Goal: Task Accomplishment & Management: Complete application form

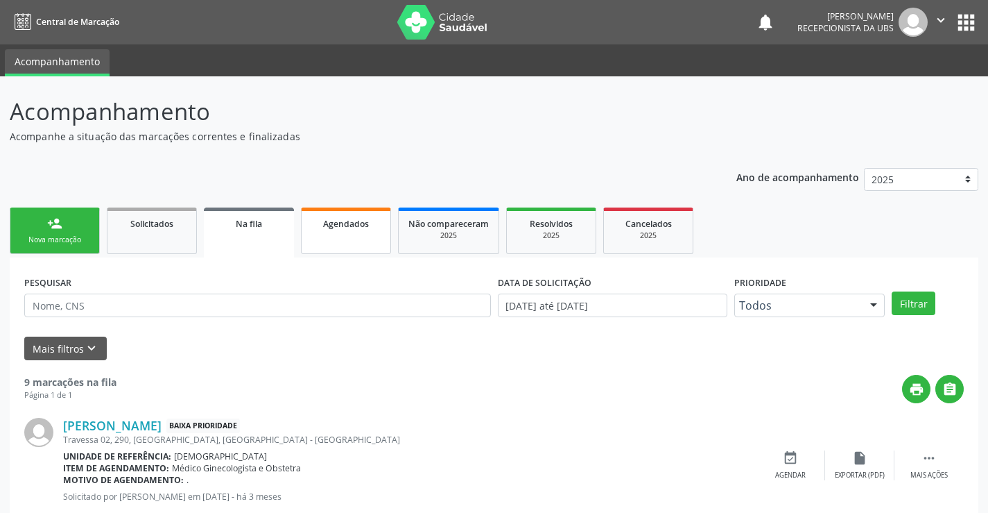
click at [325, 226] on span "Agendados" at bounding box center [346, 224] width 46 height 12
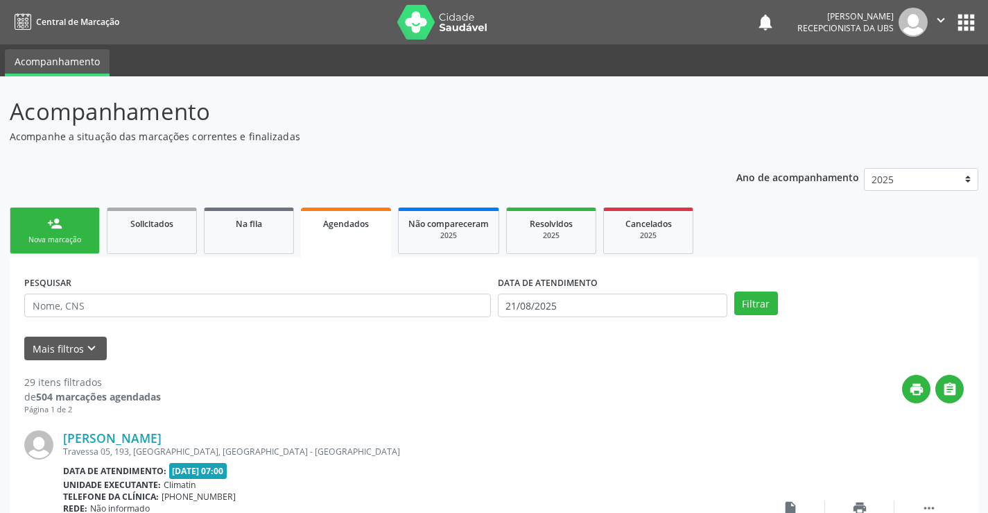
click at [230, 302] on input "text" at bounding box center [257, 305] width 467 height 24
type input "700601429252463"
click at [571, 304] on input "21/08/2025" at bounding box center [613, 305] width 230 height 24
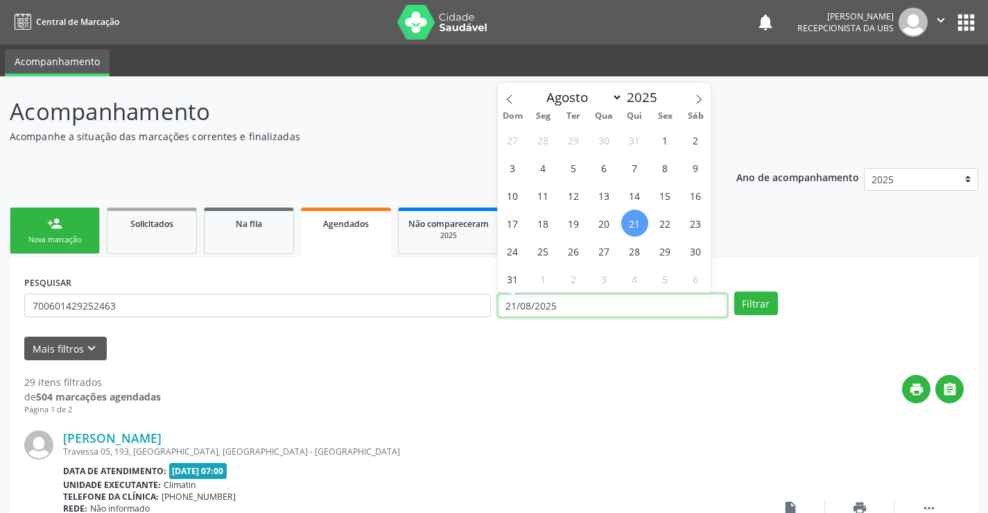
click at [571, 304] on input "21/08/2025" at bounding box center [613, 305] width 230 height 24
click at [763, 304] on button "Filtrar" at bounding box center [756, 303] width 44 height 24
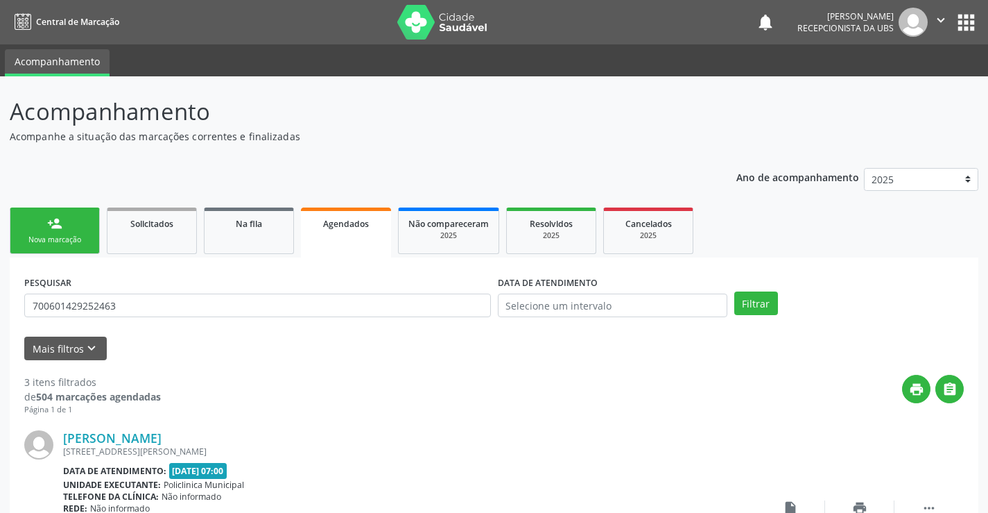
click at [49, 243] on div "Nova marcação" at bounding box center [54, 239] width 69 height 10
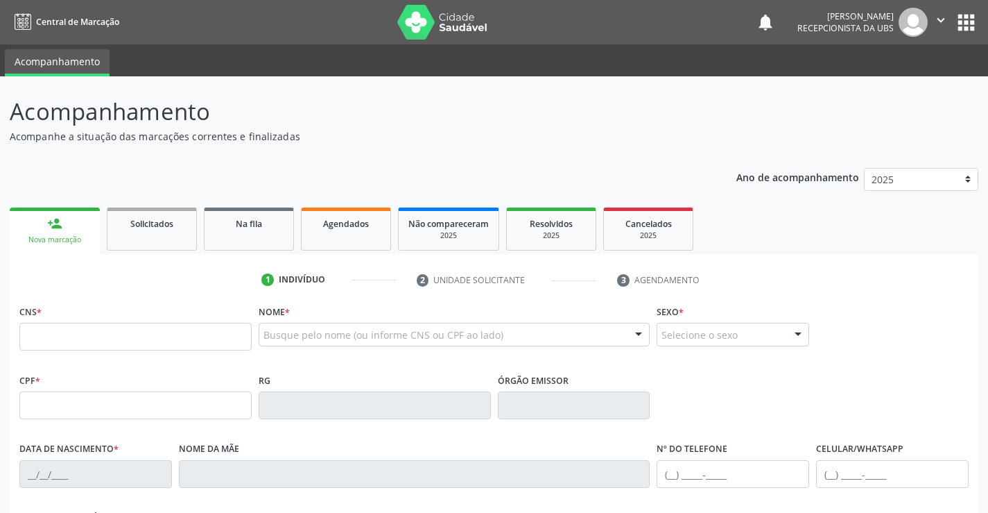
click at [49, 243] on div "Nova marcação" at bounding box center [54, 239] width 71 height 10
click at [55, 332] on input "text" at bounding box center [135, 337] width 232 height 28
type input "708 6090 5311 7282"
type input "064.125.844-55"
type input "07/09/1975"
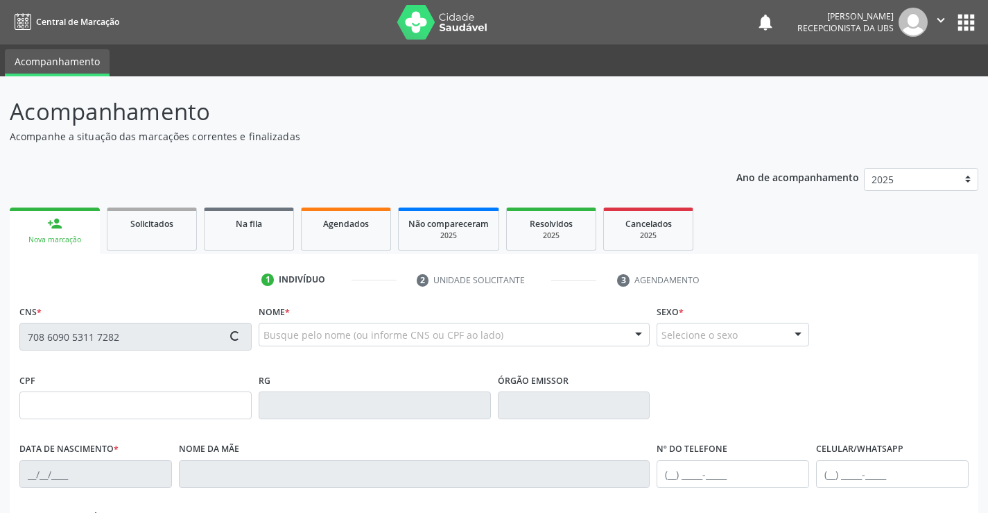
type input "Maria das Dores Alcantara Tavares"
type input "(87) 99807-7940"
type input "45"
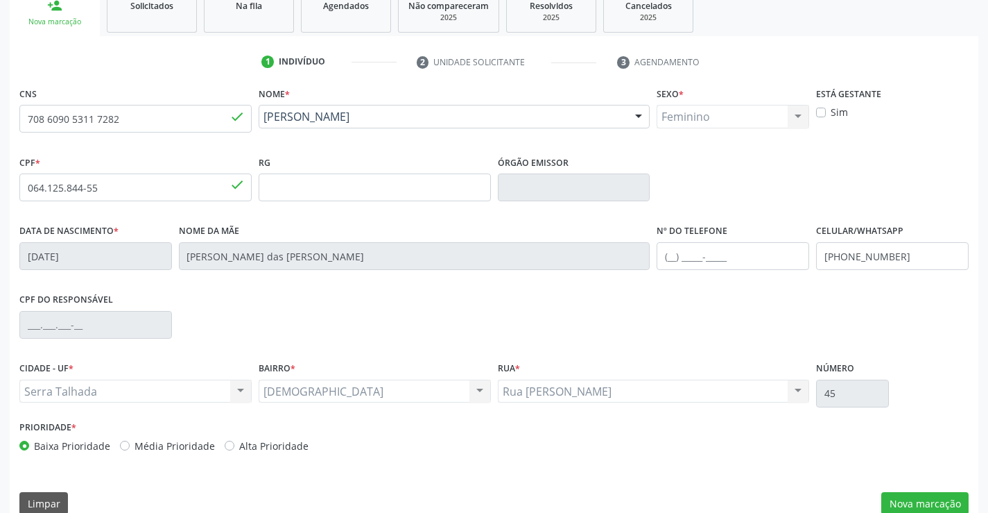
scroll to position [239, 0]
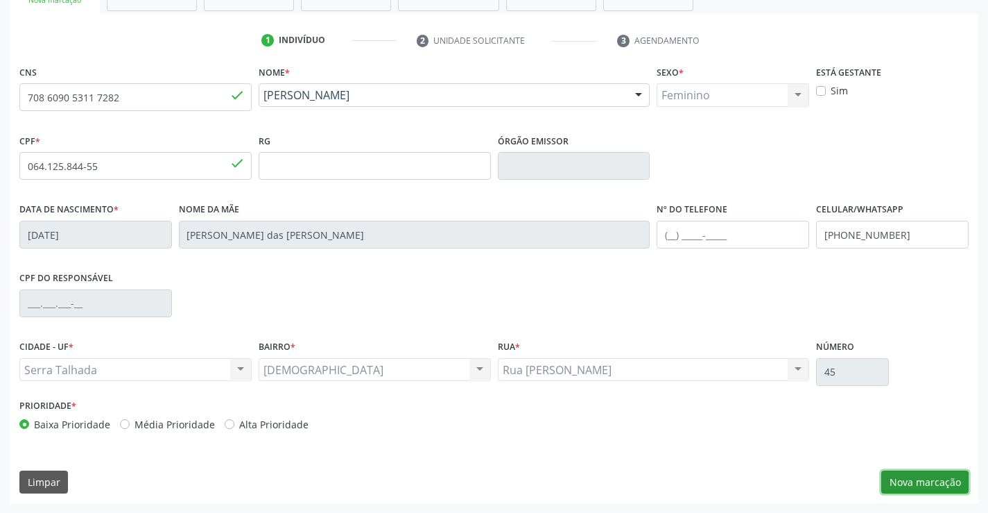
click at [922, 479] on button "Nova marcação" at bounding box center [925, 482] width 87 height 24
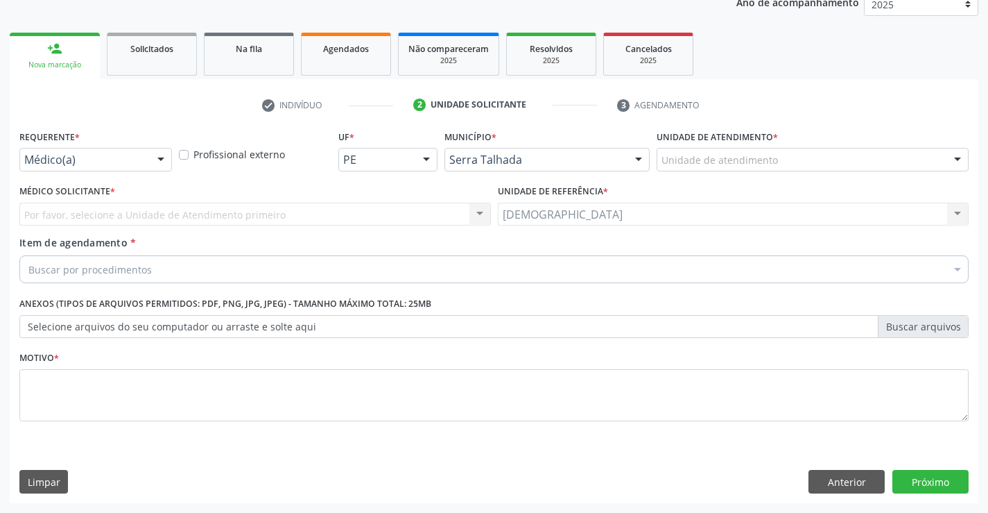
scroll to position [175, 0]
click at [162, 155] on div at bounding box center [161, 160] width 21 height 24
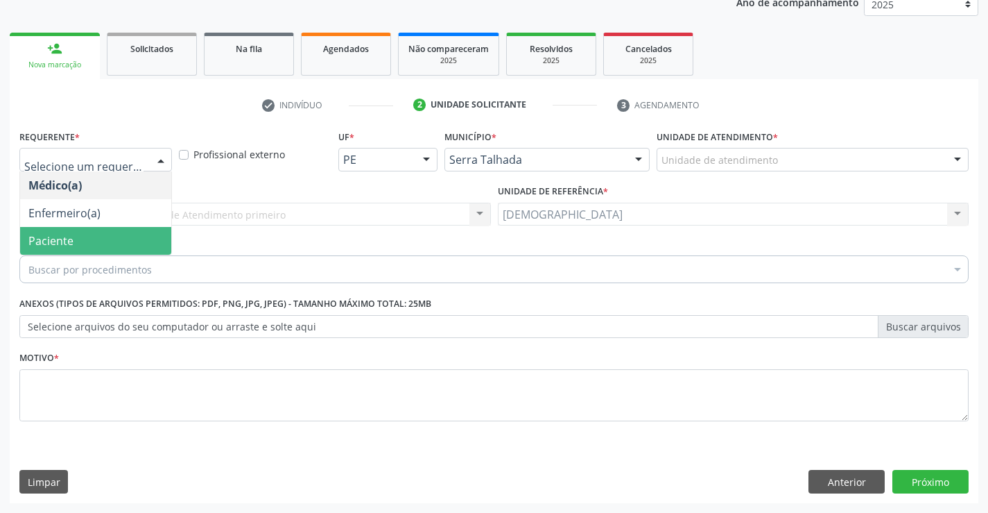
click at [94, 240] on span "Paciente" at bounding box center [95, 241] width 151 height 28
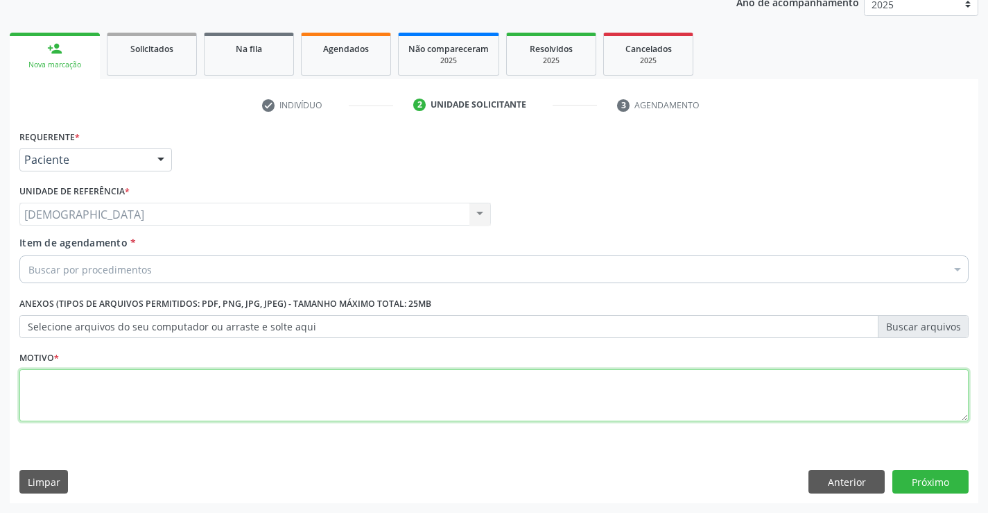
click at [89, 402] on textarea at bounding box center [493, 395] width 949 height 53
type textarea "."
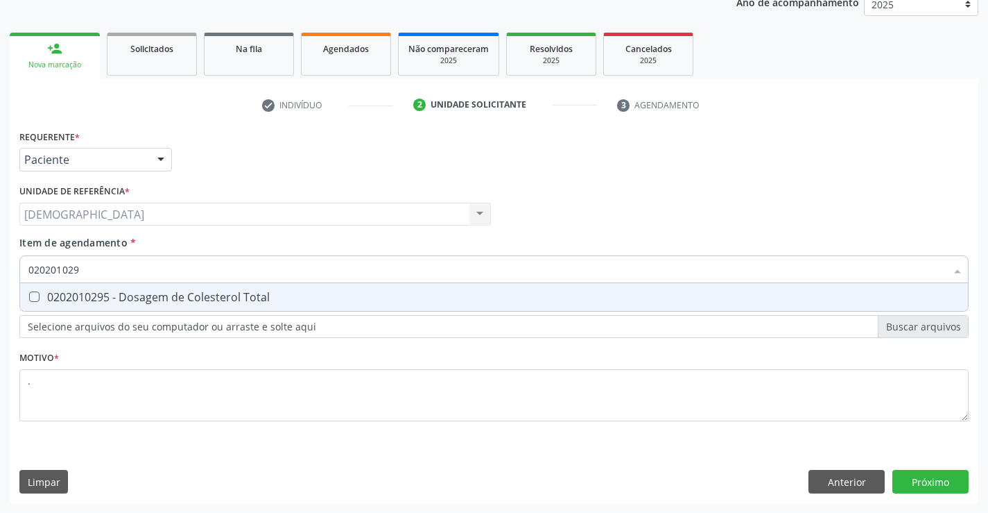
type input "0202010295"
click at [121, 300] on div "0202010295 - Dosagem de Colesterol Total" at bounding box center [493, 296] width 931 height 11
checkbox Total "true"
type input "02020102"
checkbox Total "false"
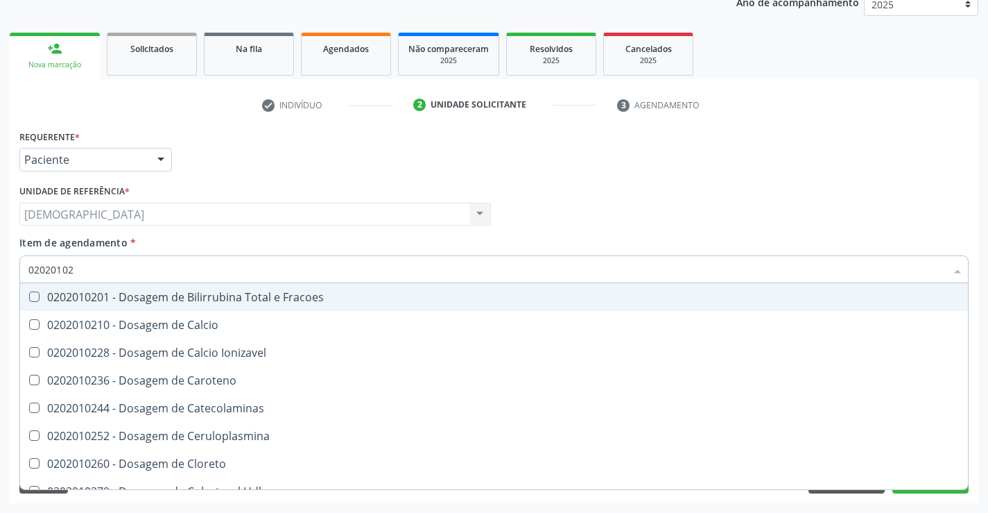
type input "0202010"
checkbox Total "false"
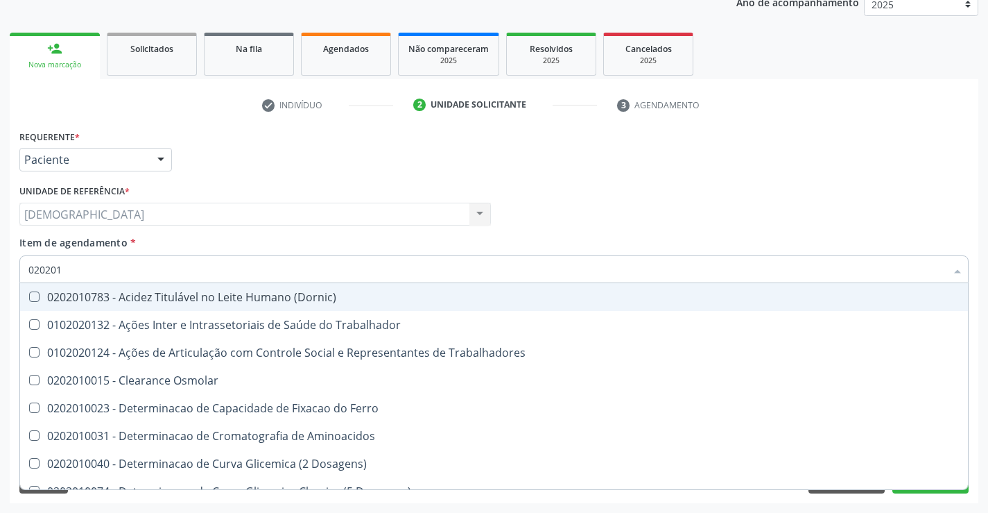
type input "02020"
checkbox Total "false"
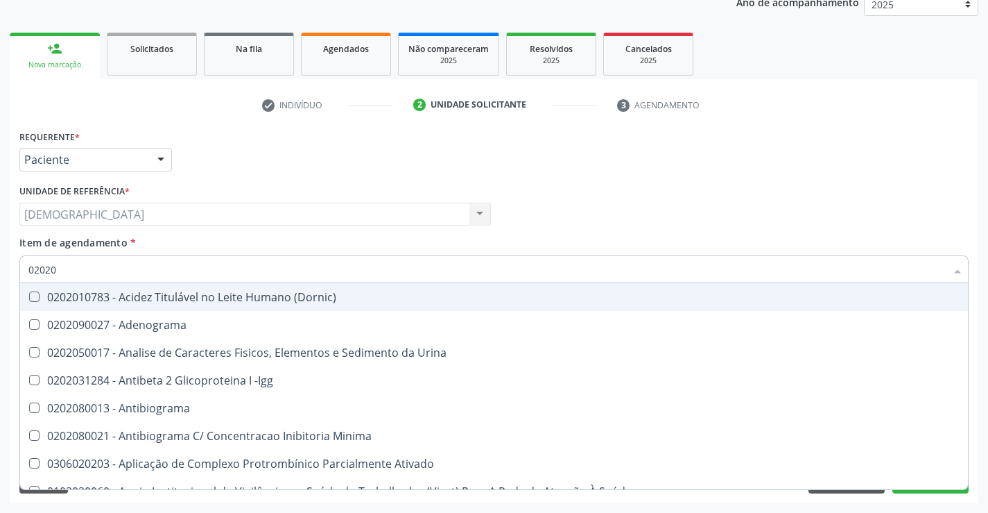
type input "020201"
checkbox Parceria\) "true"
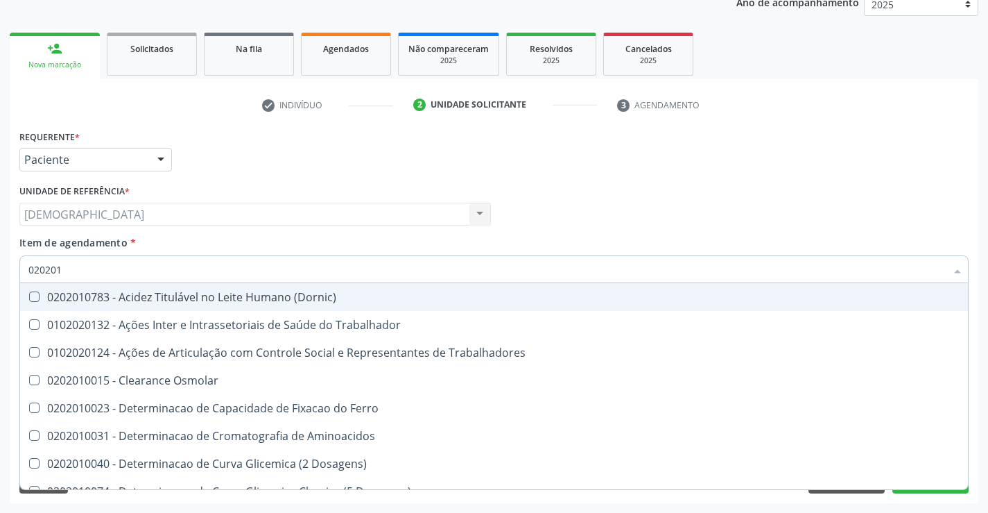
type input "0202010"
checkbox Fracoes "true"
checkbox Total "false"
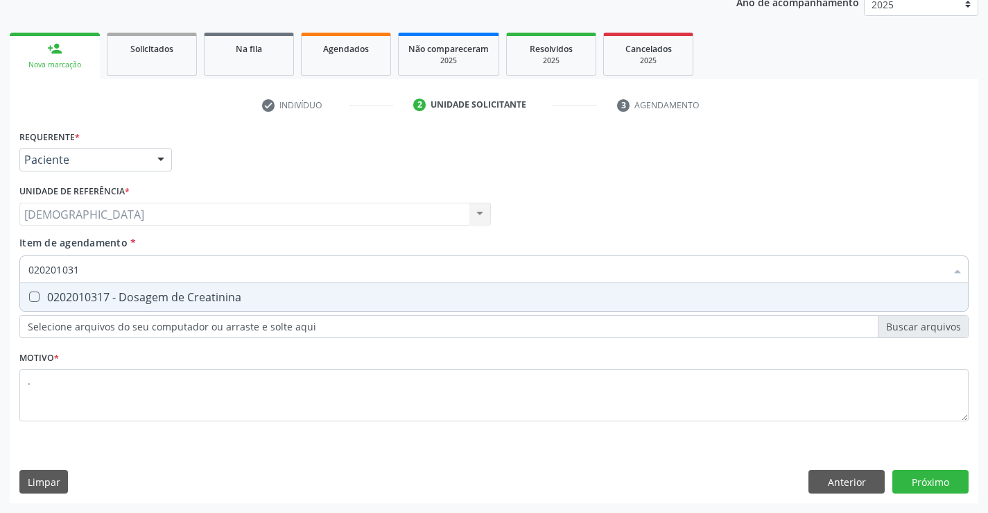
type input "0202010317"
click at [119, 300] on div "0202010317 - Dosagem de Creatinina" at bounding box center [493, 296] width 931 height 11
checkbox Creatinina "true"
type input "02020103"
checkbox Creatinina "false"
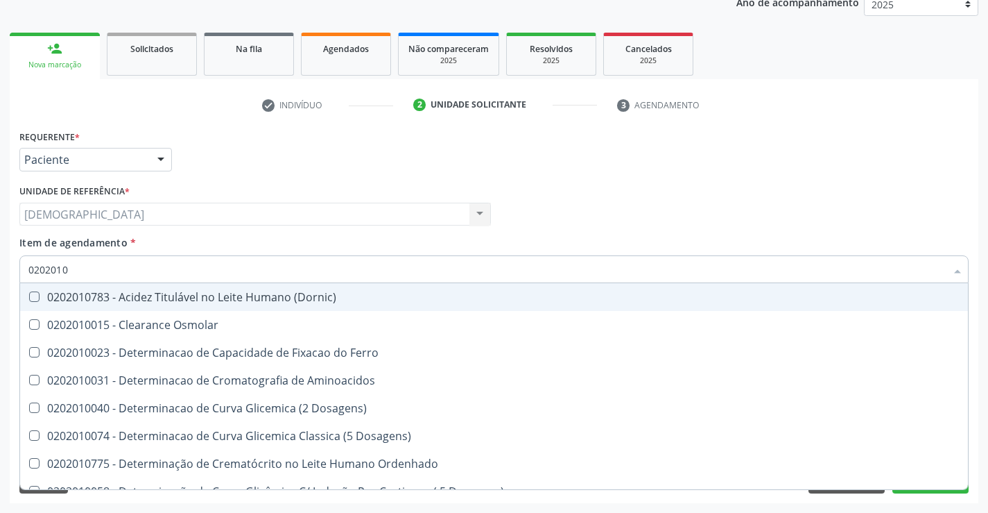
type input "020201"
checkbox Total "false"
checkbox Creatinina "false"
checkbox Ferritina "true"
checkbox Folato "true"
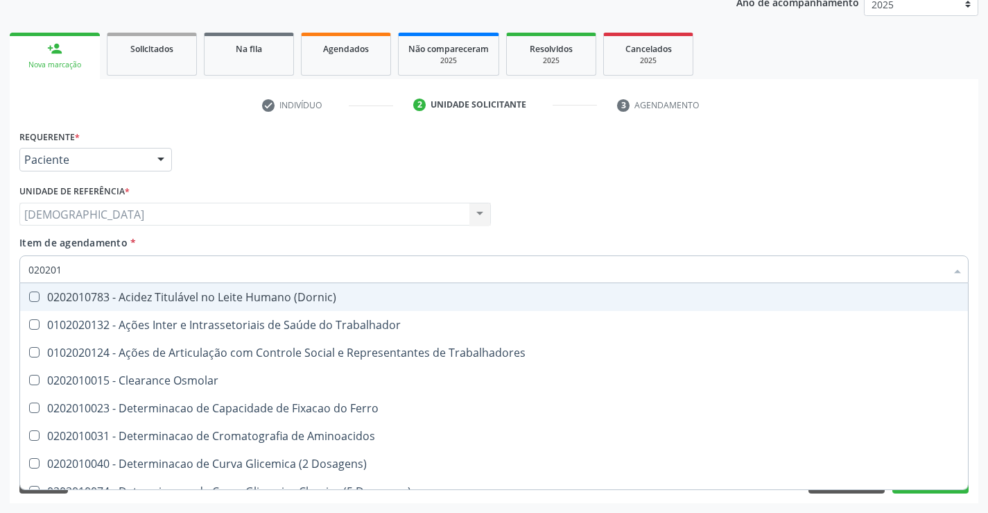
type input "02020"
checkbox Total "false"
checkbox Creatinina "false"
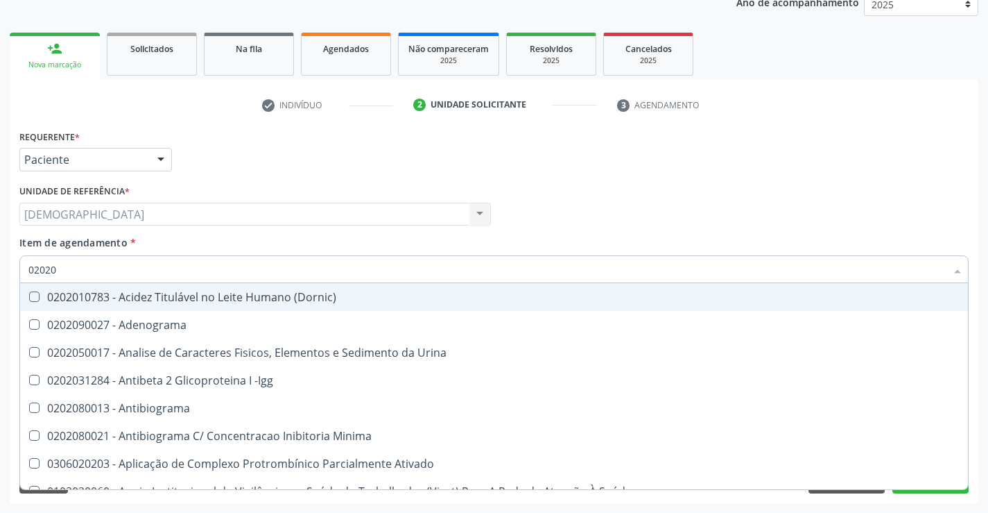
type input "020201"
checkbox Parceria\) "true"
checkbox Gestante "true"
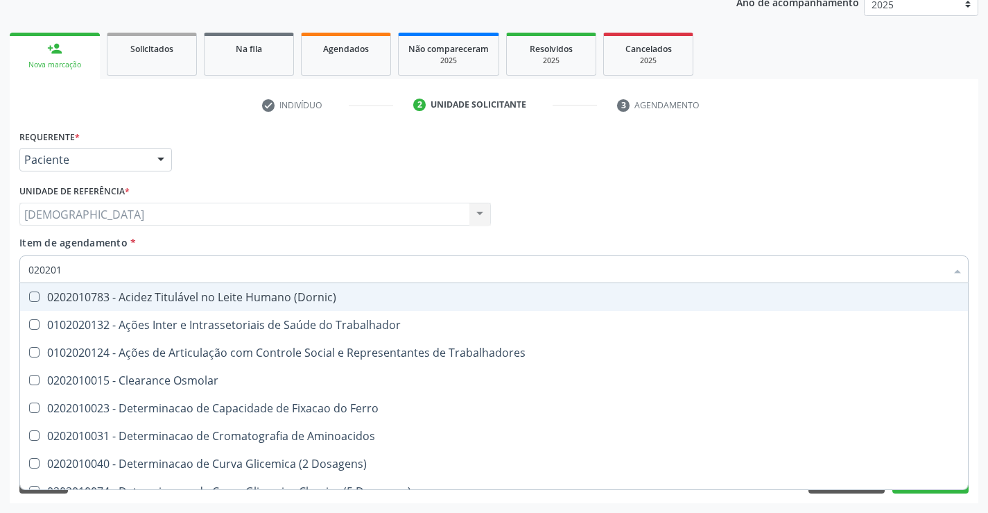
type input "0202010"
checkbox Fracoes "true"
checkbox Ionizavel "true"
checkbox Total "false"
checkbox Creatinina "false"
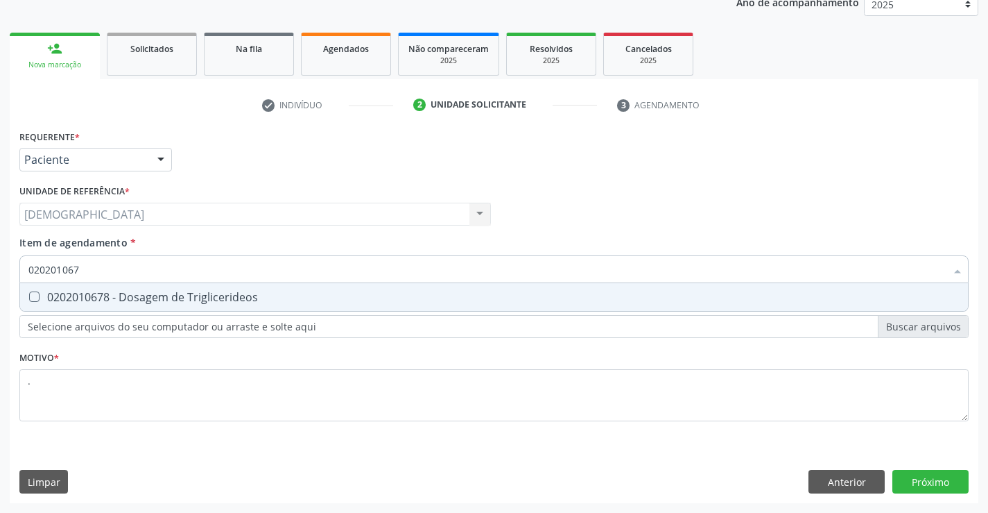
type input "0202010678"
click at [148, 296] on div "0202010678 - Dosagem de Triglicerideos" at bounding box center [493, 296] width 931 height 11
checkbox Triglicerideos "true"
type input "02020106"
checkbox Triglicerideos "false"
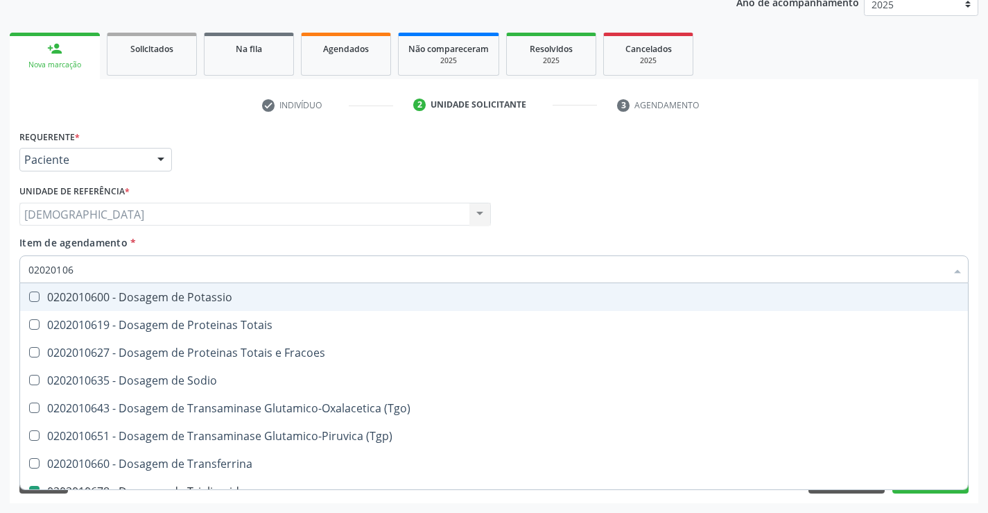
type input "0202010"
checkbox Triglicerideos "false"
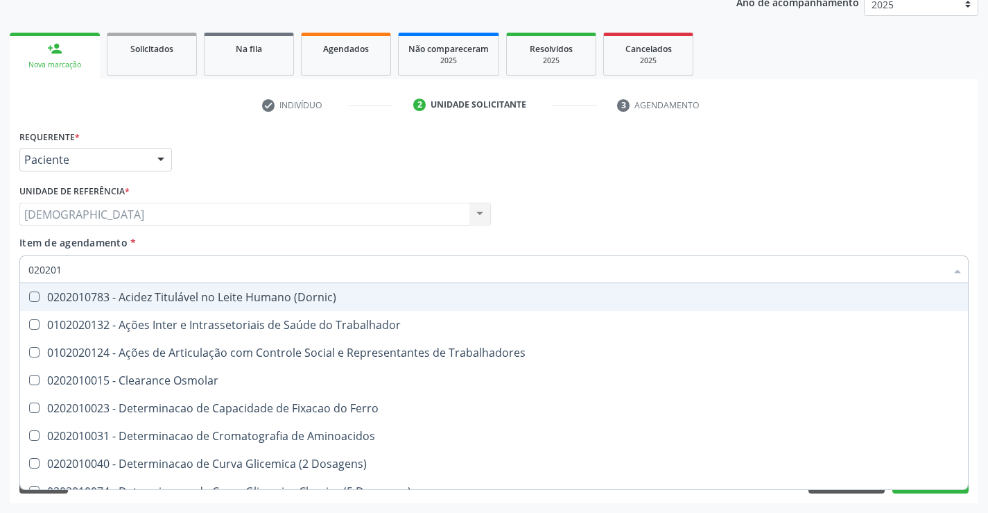
type input "02020"
checkbox Total "false"
checkbox Creatinina "false"
checkbox Triglicerideos "false"
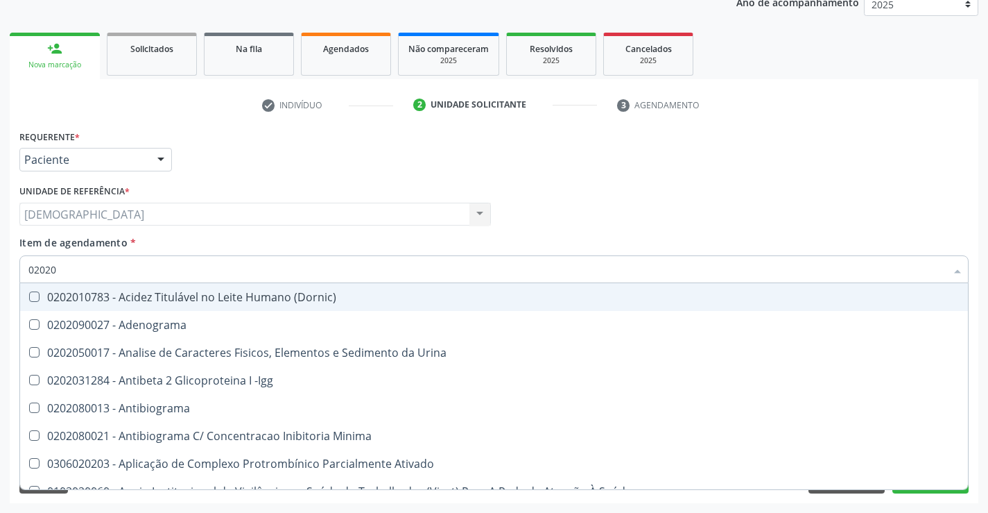
type input "020201"
checkbox Parceria\) "true"
checkbox Gestante "true"
checkbox Acetona "true"
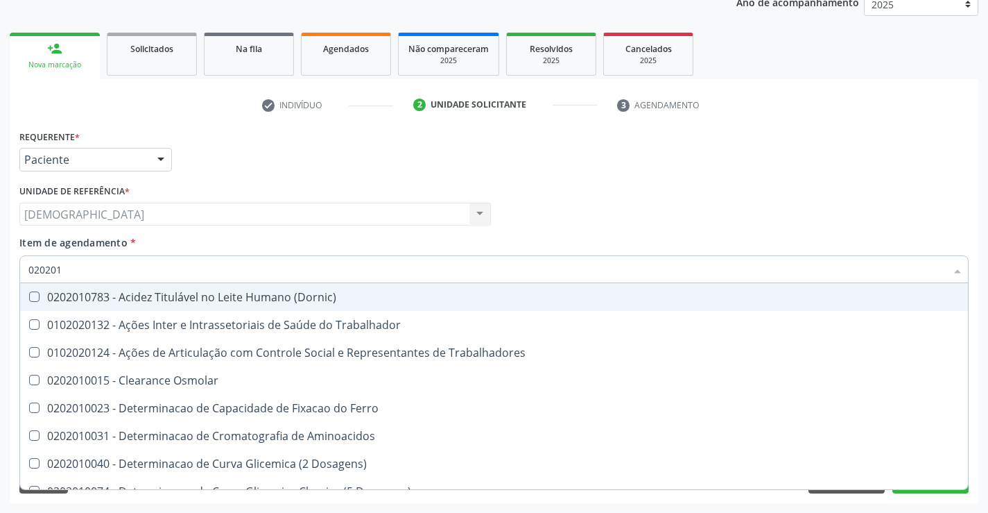
type input "0202010"
checkbox Fracoes "true"
checkbox Ionizavel "true"
checkbox Total "false"
checkbox Creatinina "false"
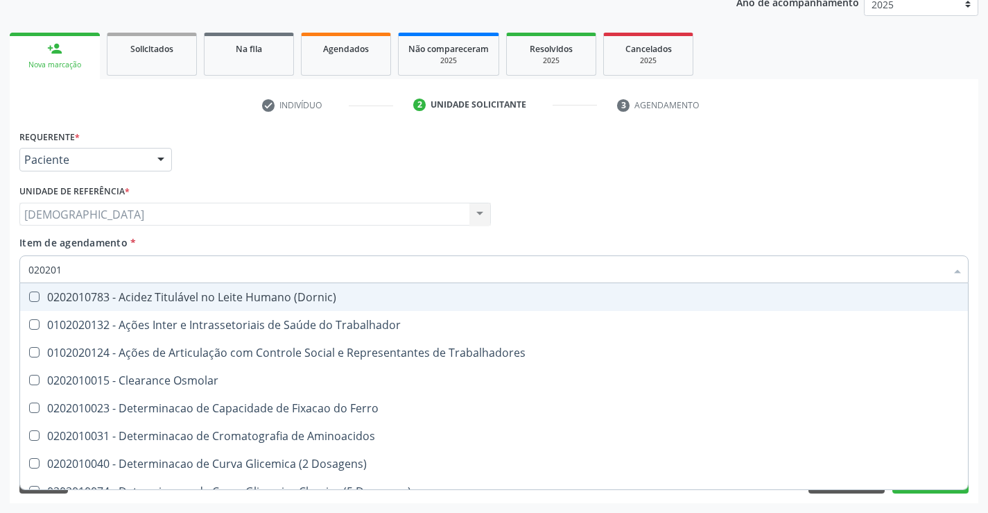
checkbox Muco-Proteinas "true"
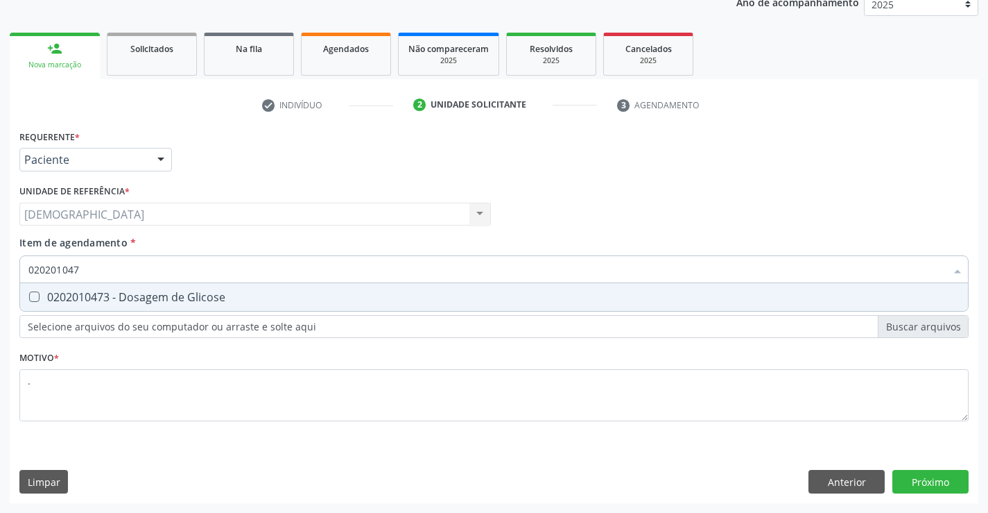
type input "0202010473"
click at [148, 296] on div "0202010473 - Dosagem de Glicose" at bounding box center [493, 296] width 931 height 11
checkbox Glicose "true"
type input "02020104"
checkbox Glicose "false"
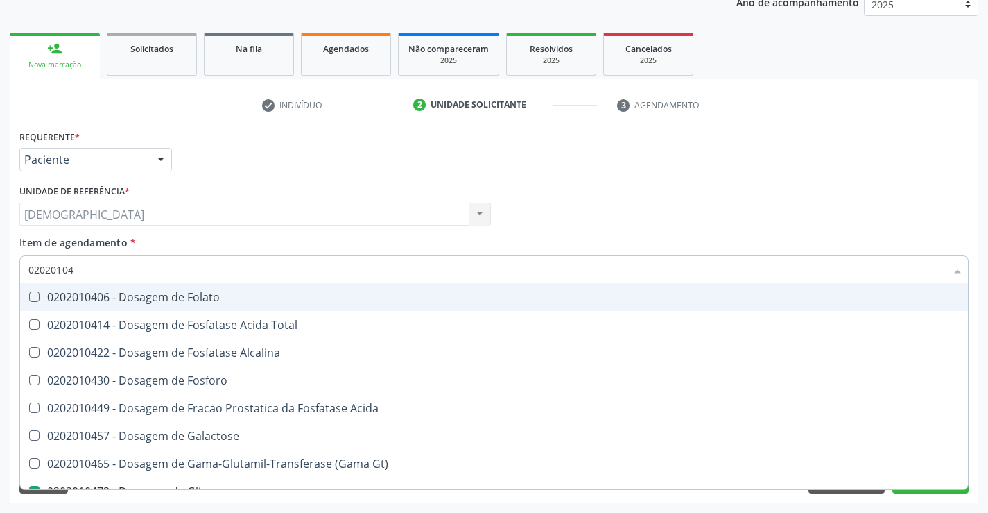
type input "0202010"
checkbox Glicose "false"
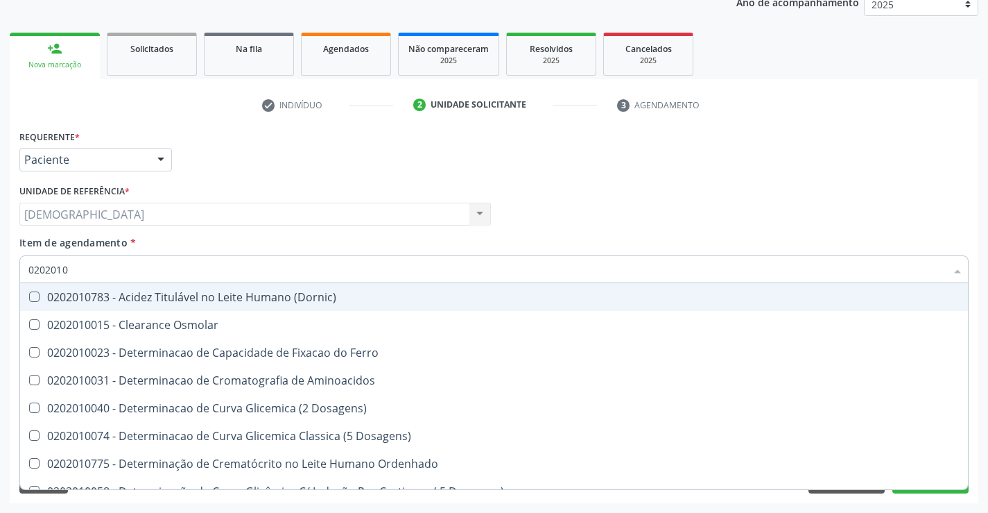
type input "020201"
checkbox Total "false"
checkbox Creatinina "false"
checkbox Ferritina "true"
checkbox Folato "true"
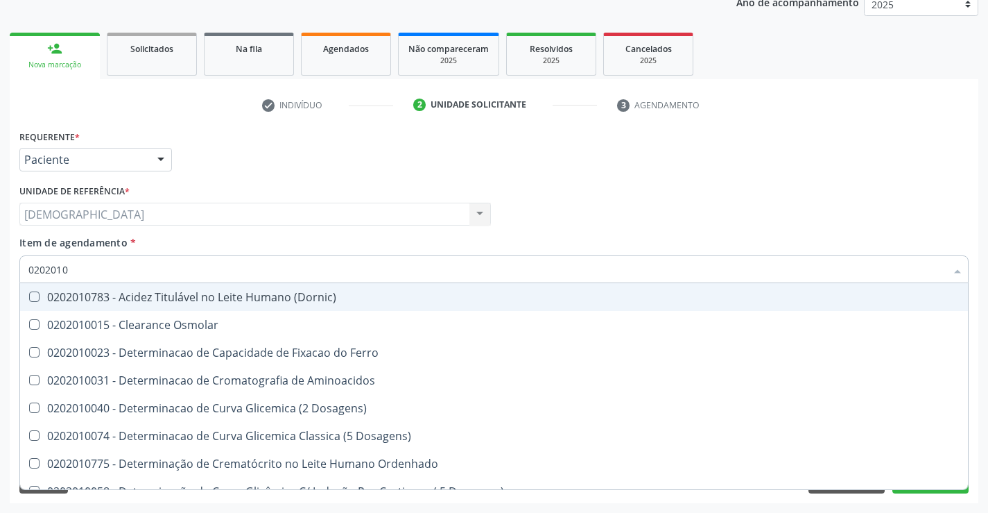
checkbox Glicose "false"
checkbox Nt-Probnp\) "true"
checkbox Triglicerideos "false"
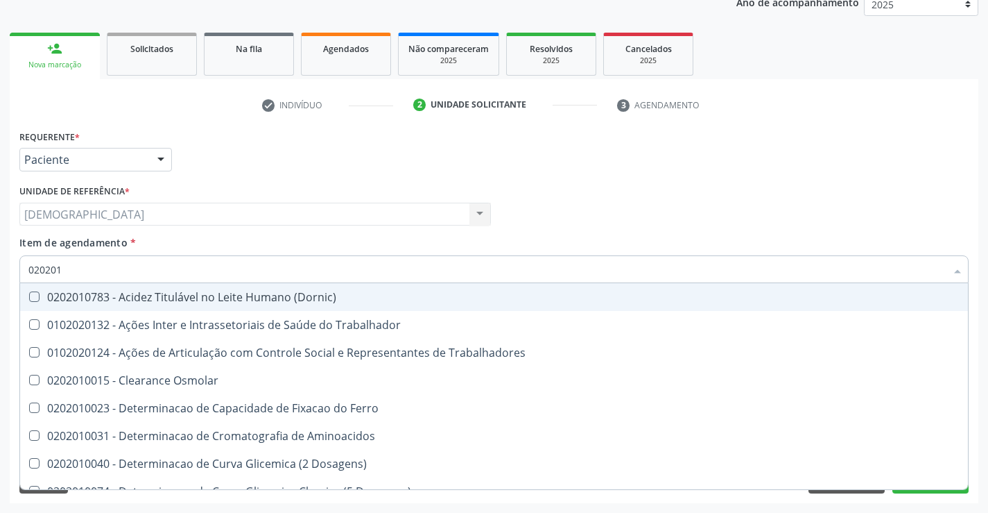
type input "02020"
checkbox Total "false"
checkbox Creatinina "false"
checkbox Glicose "false"
checkbox Triglicerideos "false"
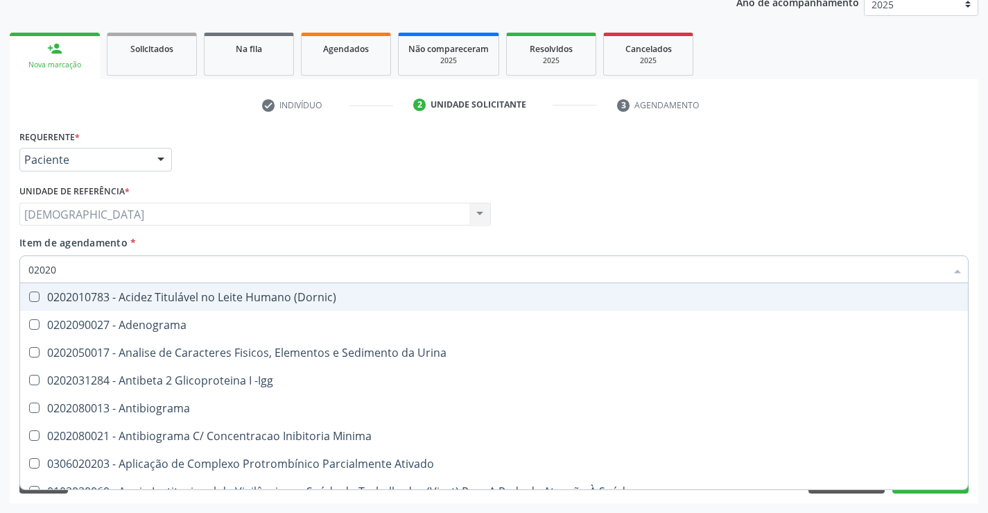
type input "020201"
checkbox Parceria\) "true"
checkbox Gestante "true"
checkbox T3 "true"
checkbox Acetona "true"
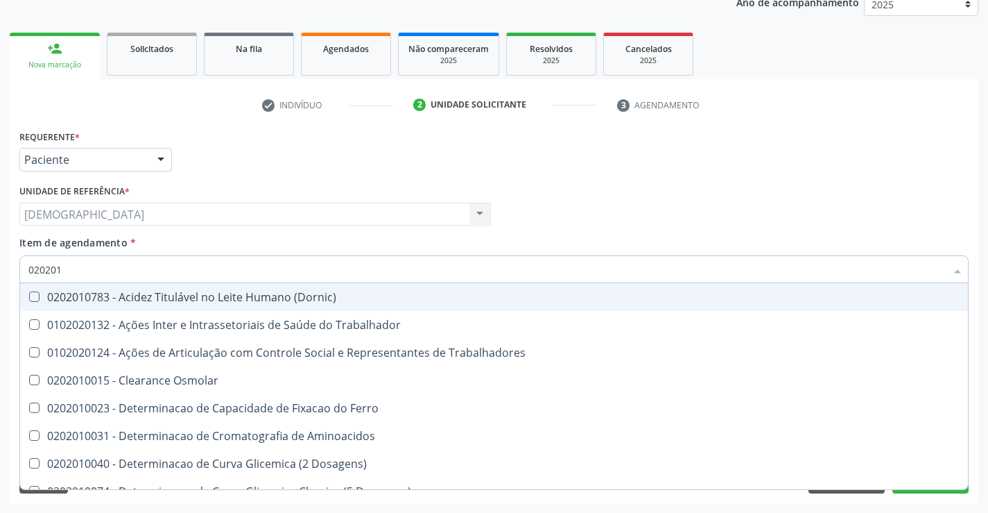
type input "0202010"
checkbox Fracoes "true"
checkbox Ionizavel "true"
checkbox Total "false"
checkbox Creatinina "false"
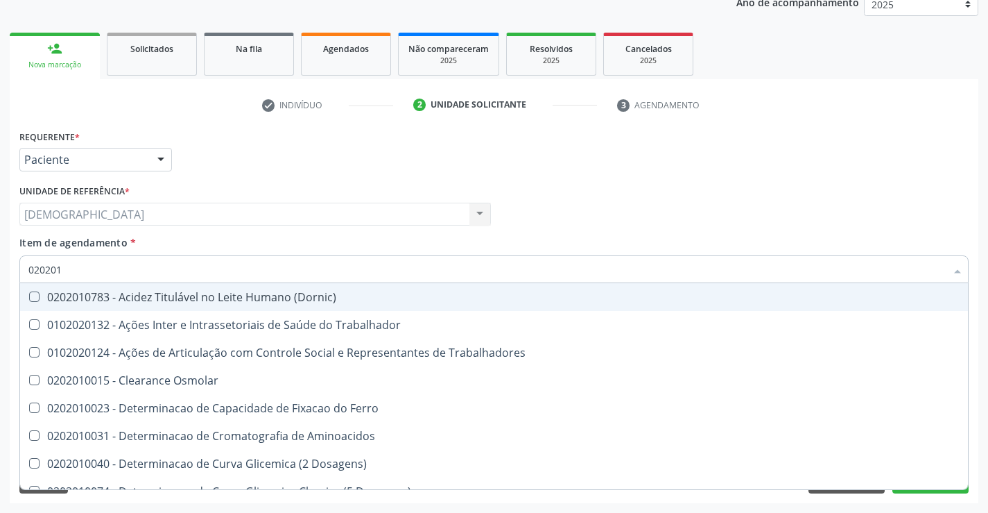
checkbox II "true"
checkbox Glicose "false"
checkbox Muco-Proteinas "true"
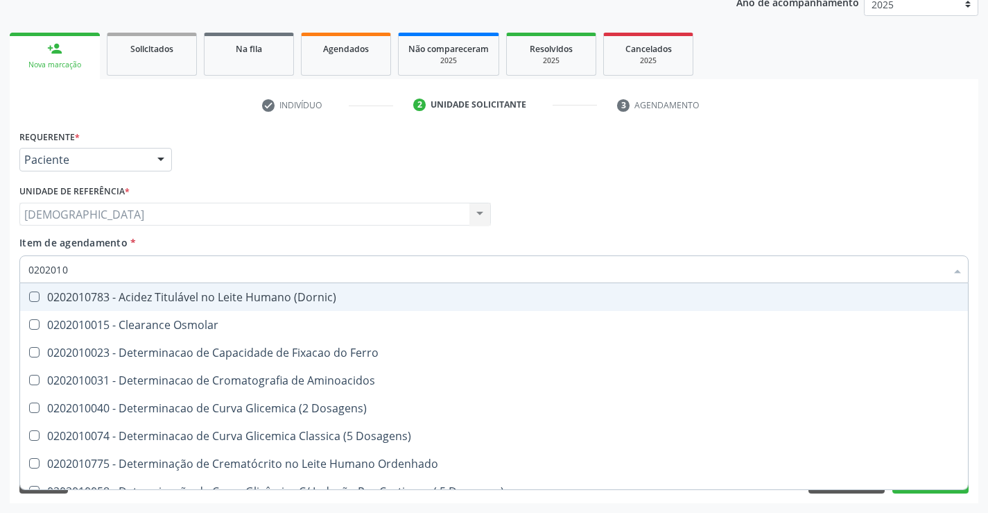
type input "02020102"
checkbox Osmolaridade "true"
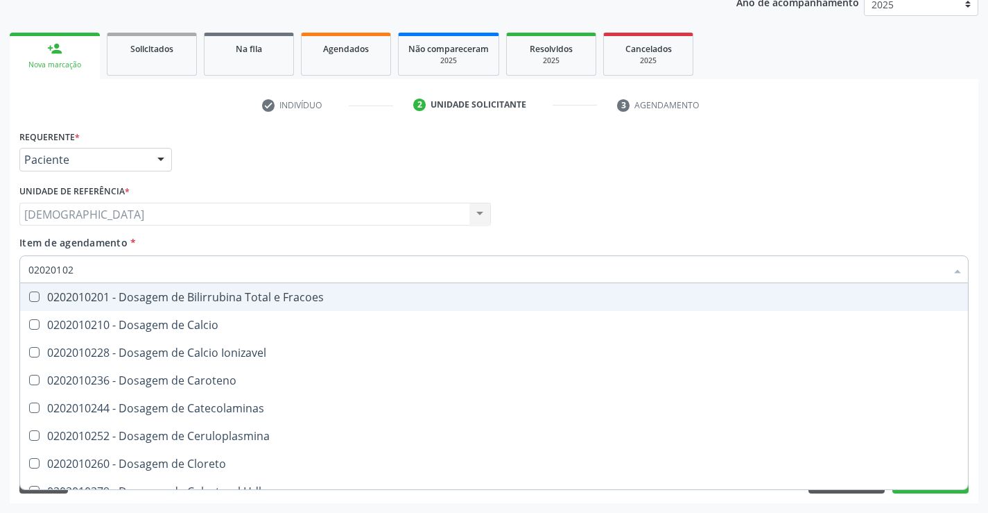
type input "0202010"
checkbox Total "false"
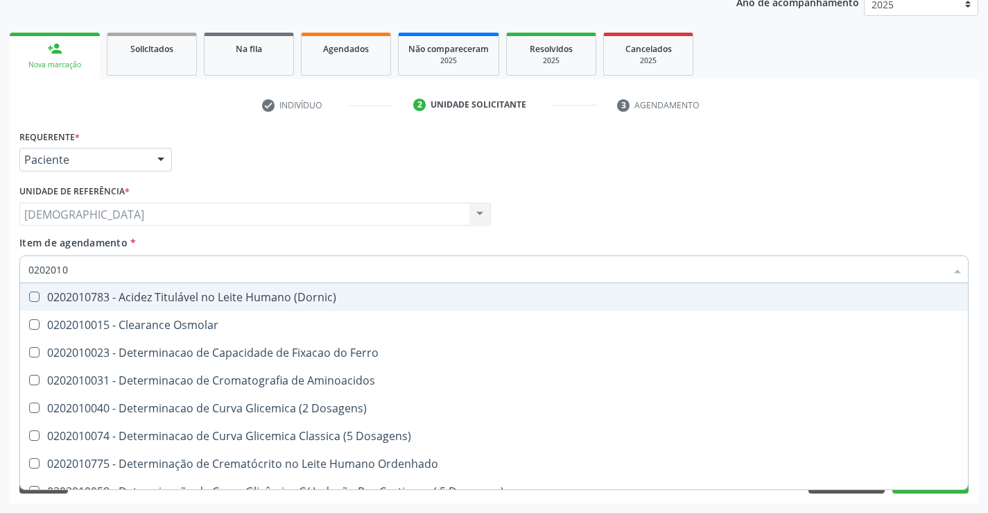
type input "020201"
checkbox Total "false"
checkbox Creatinina "false"
checkbox Ferritina "true"
checkbox Folato "true"
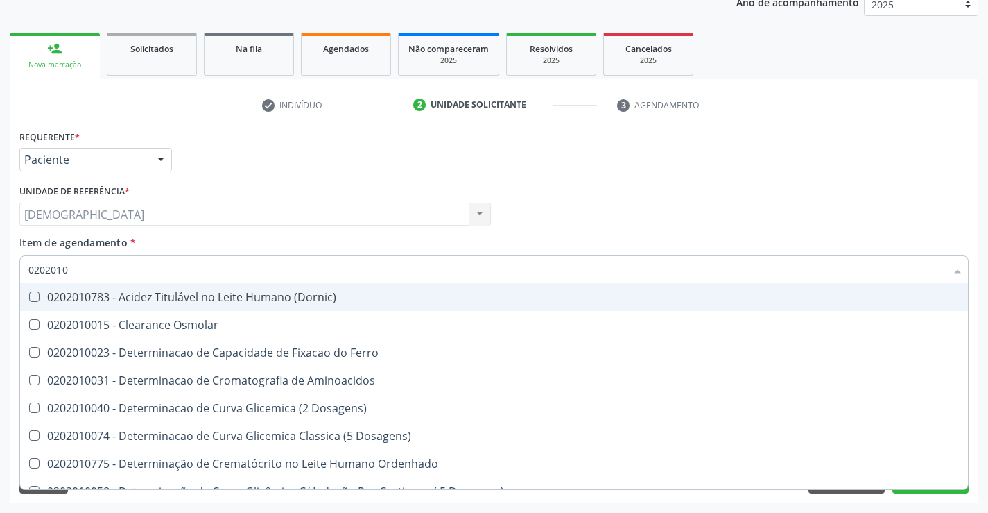
checkbox Glicose "false"
checkbox Nt-Probnp\) "true"
checkbox Triglicerideos "false"
type input "02020"
checkbox Ferritina "false"
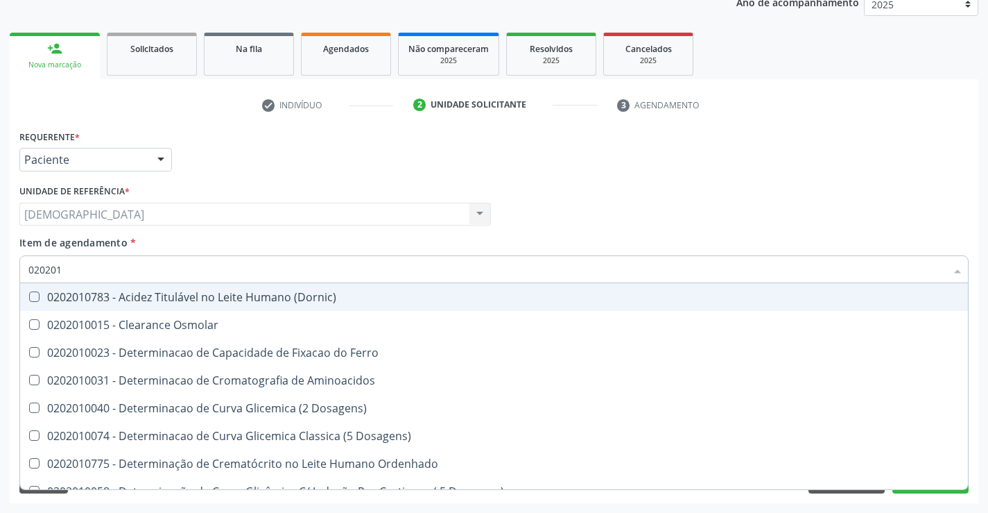
checkbox Folato "false"
checkbox Nt-Probnp\) "false"
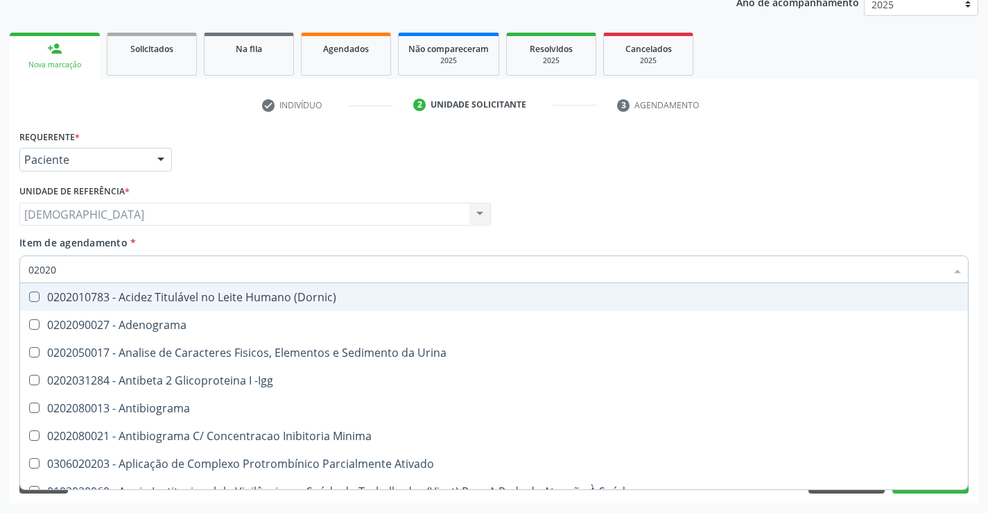
type input "020201"
checkbox Parceria\) "true"
checkbox Gestante "true"
checkbox T3 "true"
checkbox Acetona "true"
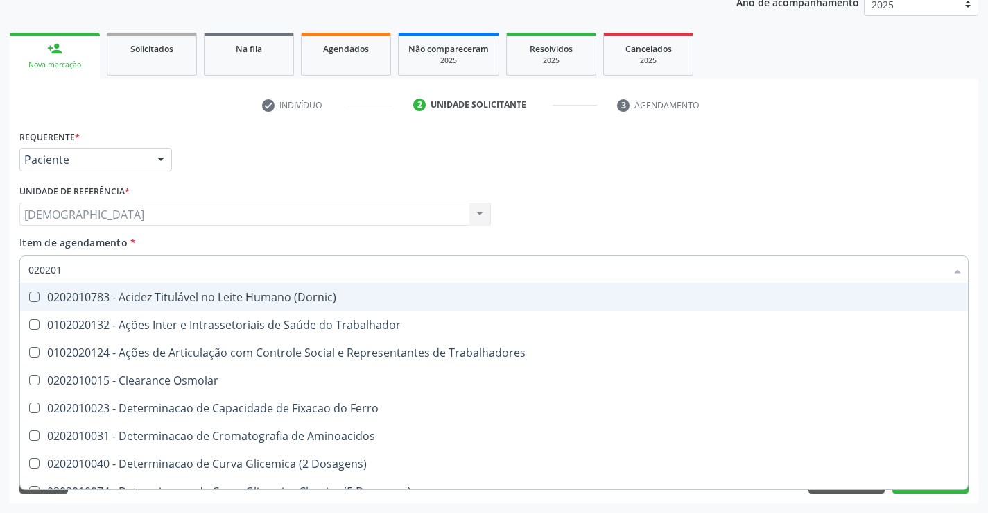
type input "0202010"
checkbox Fracoes "true"
checkbox Ionizavel "true"
checkbox Total "false"
checkbox Creatinina "false"
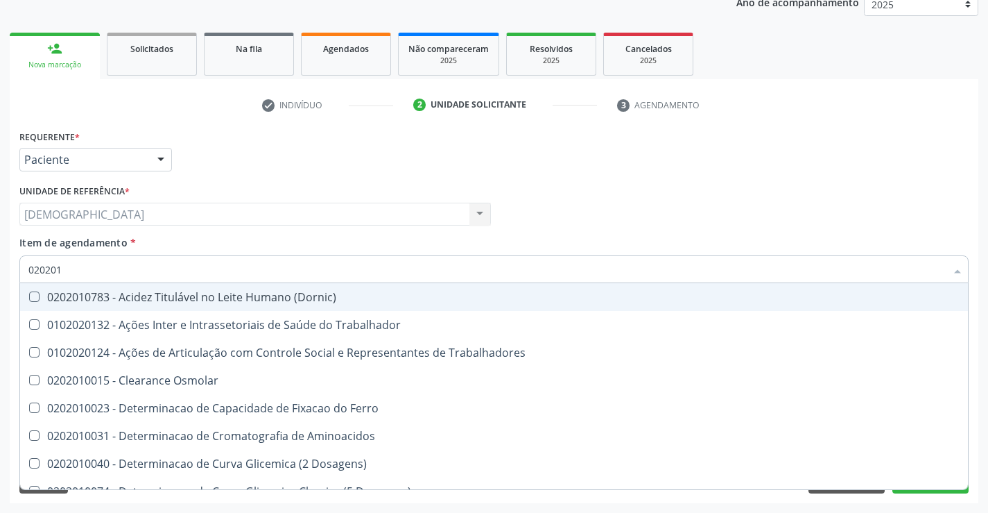
checkbox II "true"
checkbox Glicose "false"
checkbox Muco-Proteinas "true"
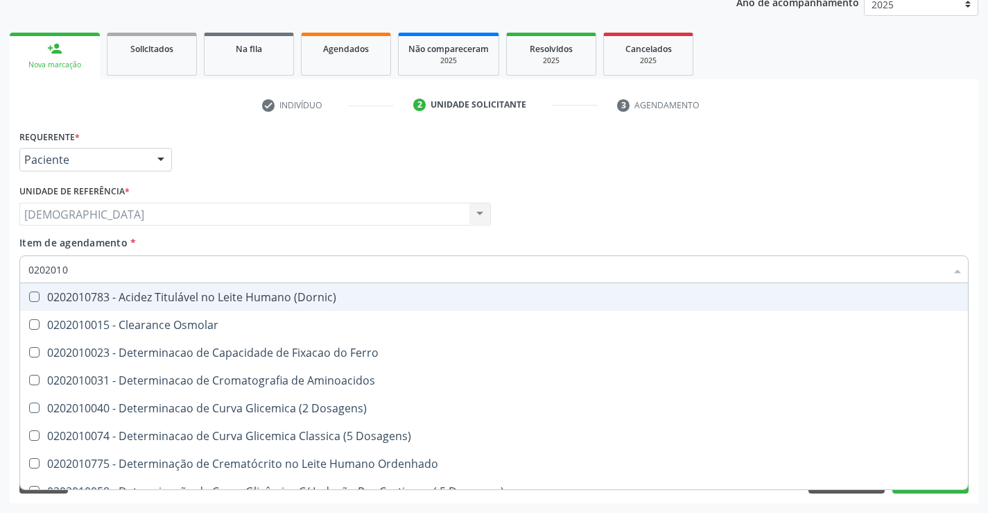
type input "02020102"
checkbox Osmolaridade "true"
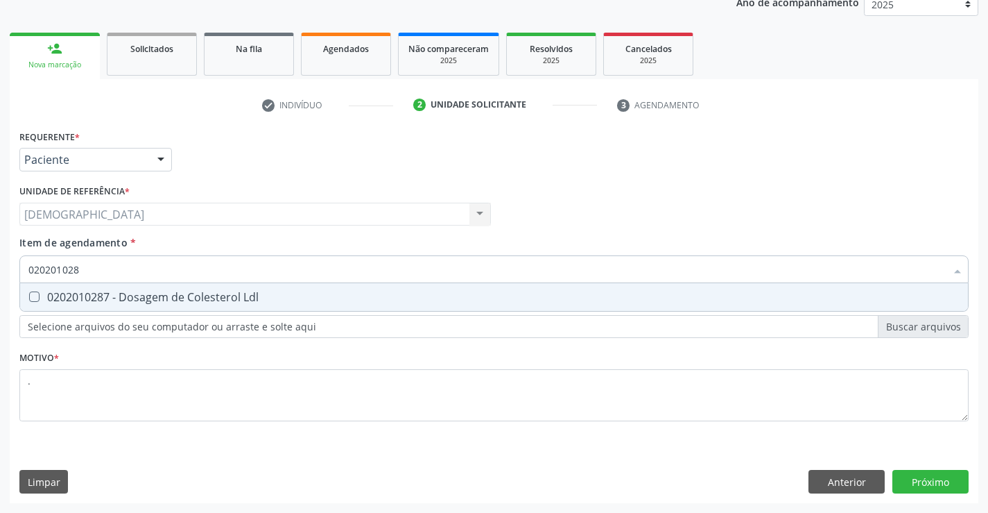
type input "0202010287"
click at [147, 293] on div "0202010287 - Dosagem de Colesterol Ldl" at bounding box center [493, 296] width 931 height 11
checkbox Ldl "true"
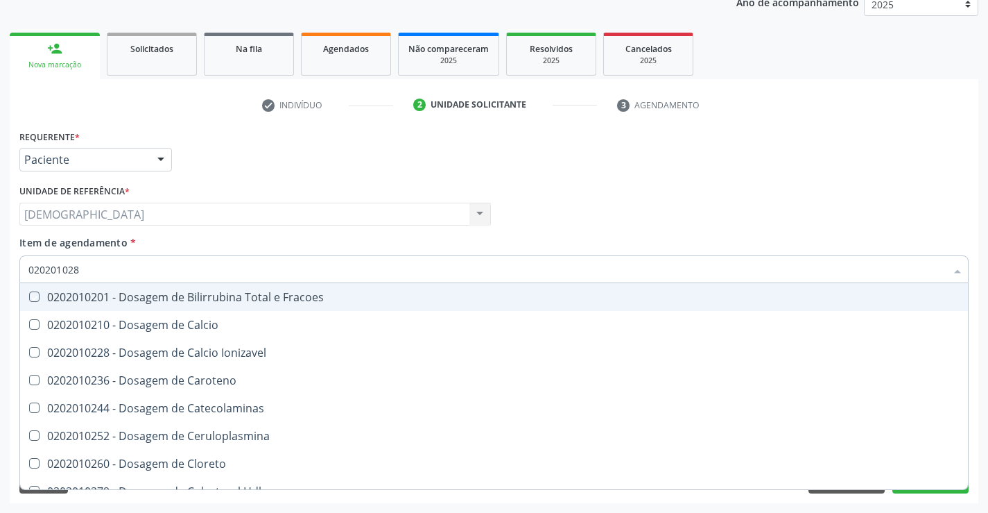
type input "02020102"
checkbox Fracoes "false"
type input "0202010"
checkbox Ldl "false"
checkbox Total "false"
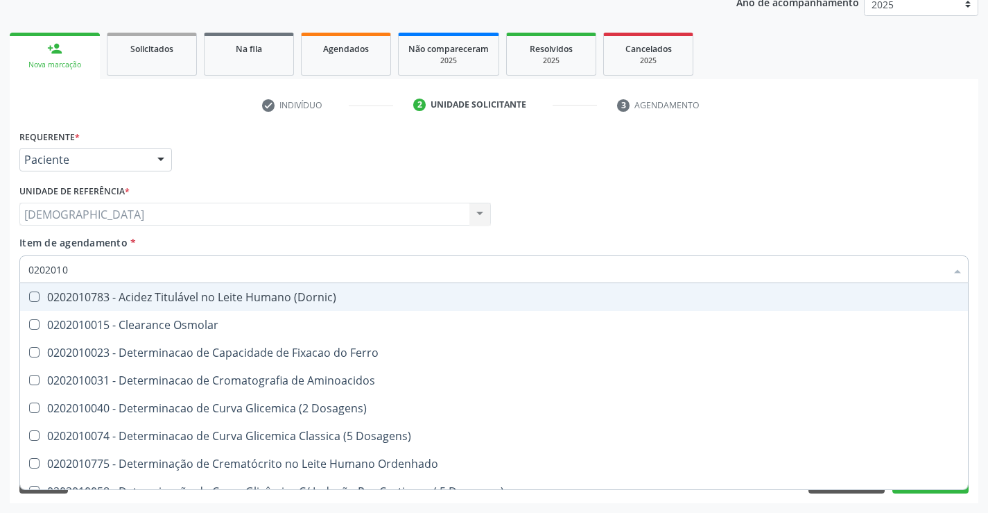
type input "020201"
checkbox Ldl "false"
checkbox Total "false"
checkbox Creatinina "false"
checkbox Fracionadas\) "true"
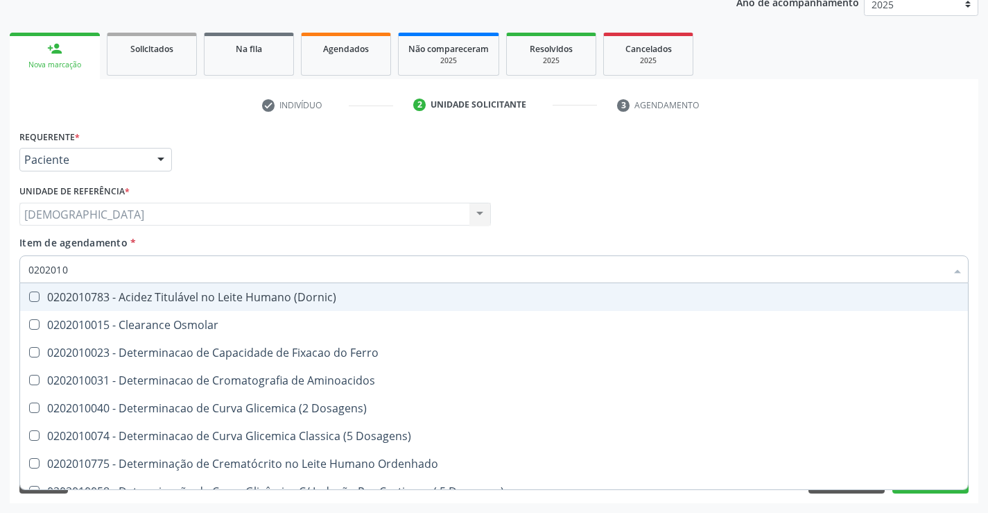
checkbox Ferritina "true"
checkbox Folato "true"
checkbox Glicose "false"
checkbox Nt-Probnp\) "true"
checkbox Triglicerideos "false"
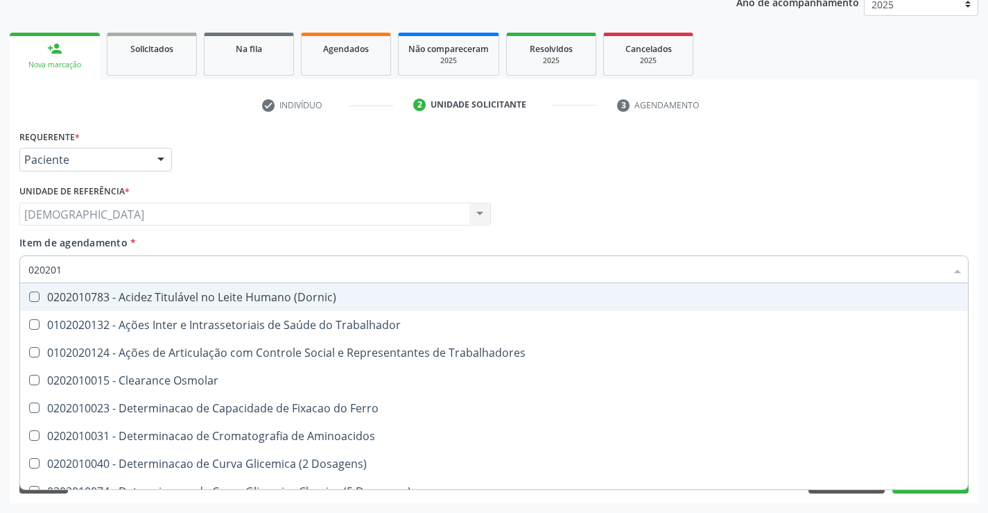
type input "02020"
checkbox Ldl "false"
checkbox Total "false"
checkbox Creatinina "false"
checkbox Glicose "false"
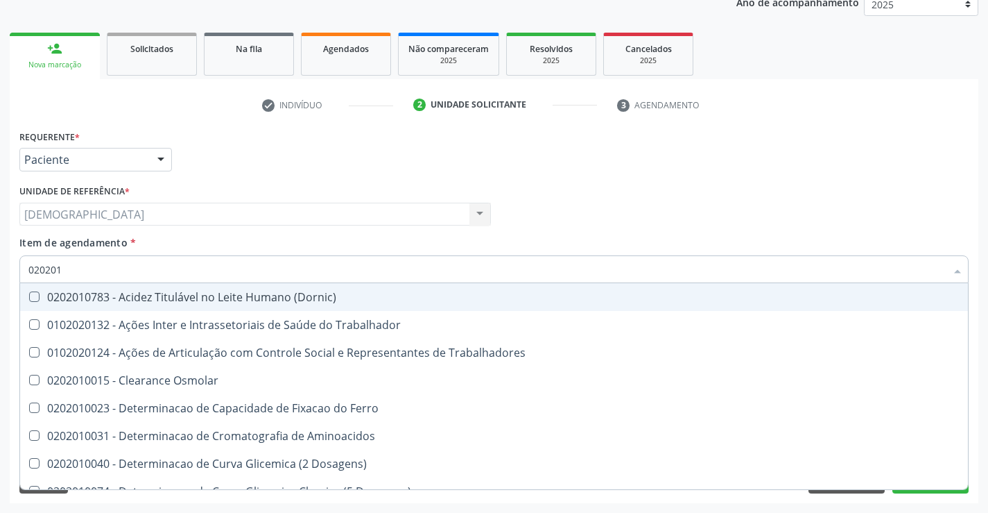
checkbox Triglicerideos "false"
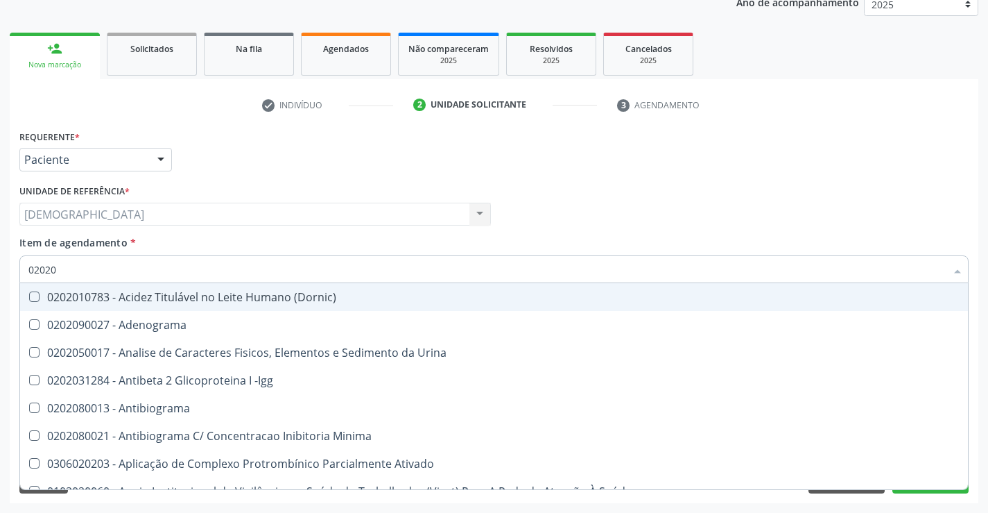
type input "0202"
checkbox Ldl "false"
checkbox Total "false"
checkbox Creatinina "false"
checkbox Estrona "true"
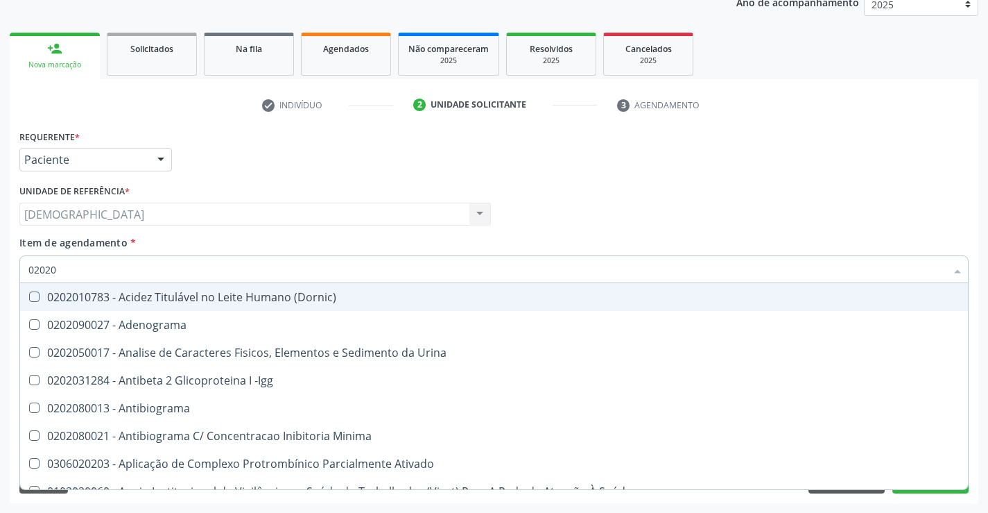
checkbox Etossuximida "true"
checkbox Viii "true"
checkbox Glicose "false"
checkbox Lactato "true"
checkbox Triglicerideos "false"
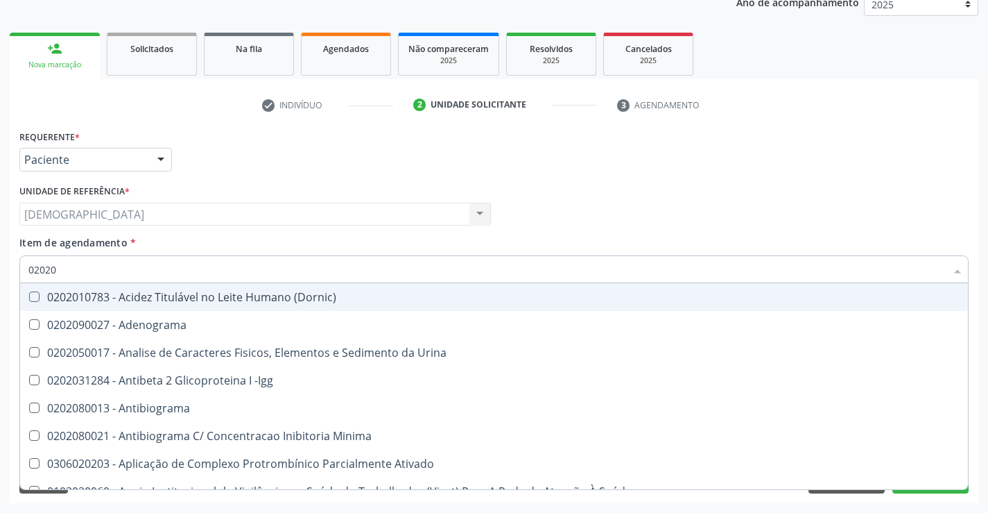
checkbox Pallidum "true"
type input "02020"
checkbox III "true"
checkbox Barbituratos "true"
checkbox Calcio "true"
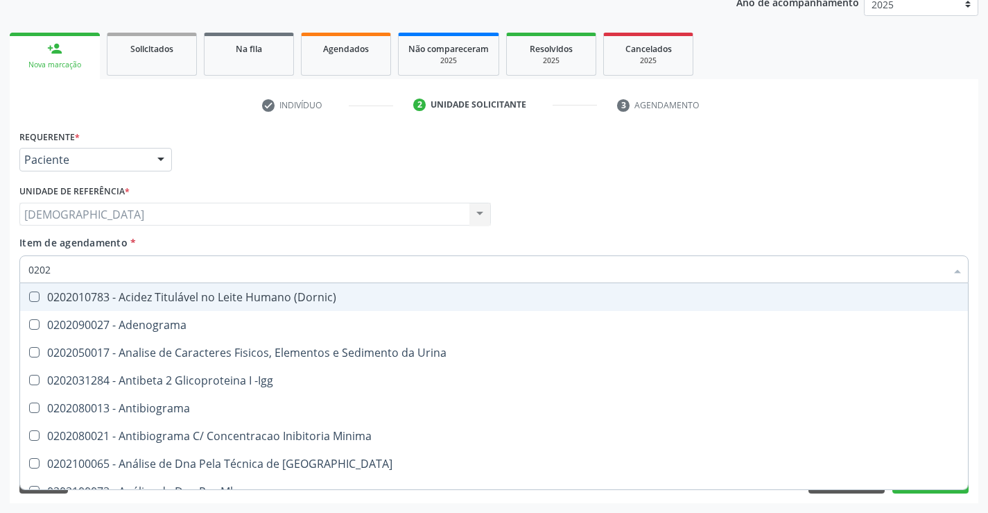
checkbox Ldl "false"
checkbox Total "false"
checkbox Creatinina "false"
checkbox Xi "true"
checkbox Glicose "false"
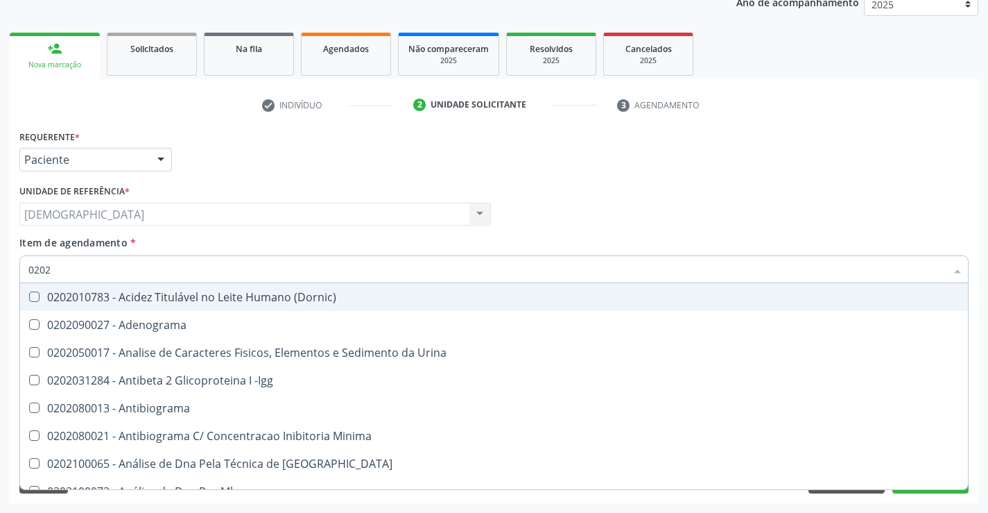
checkbox Funcional "true"
checkbox Triglicerideos "false"
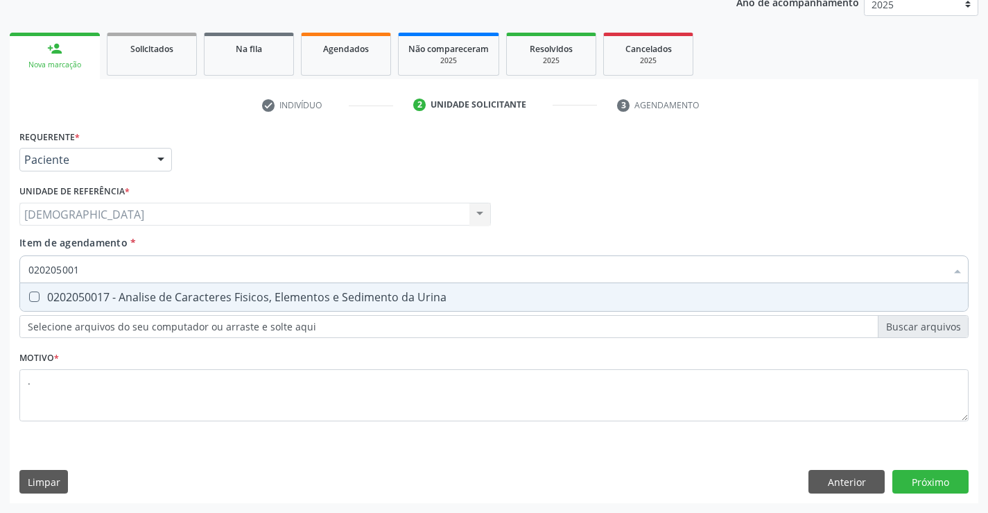
type input "0202050017"
click at [147, 293] on div "0202050017 - Analise de Caracteres Fisicos, Elementos e Sedimento da Urina" at bounding box center [493, 296] width 931 height 11
checkbox Urina "true"
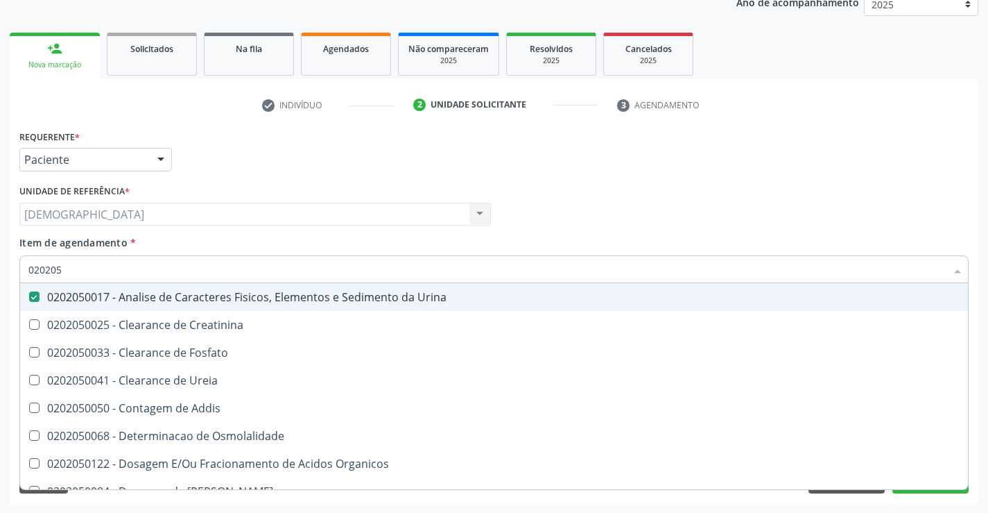
type input "02020"
checkbox Urina "false"
checkbox Fosfato "true"
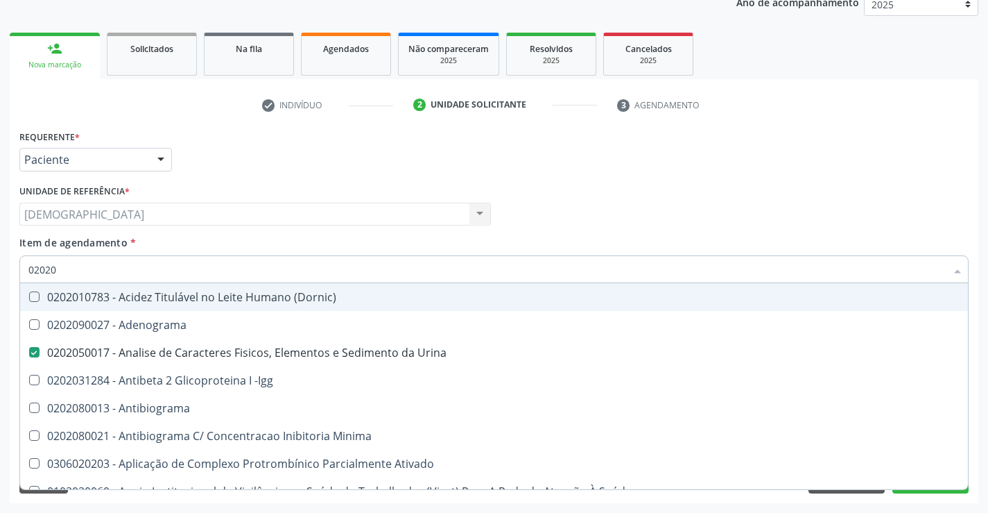
type input "020206"
checkbox Urina "false"
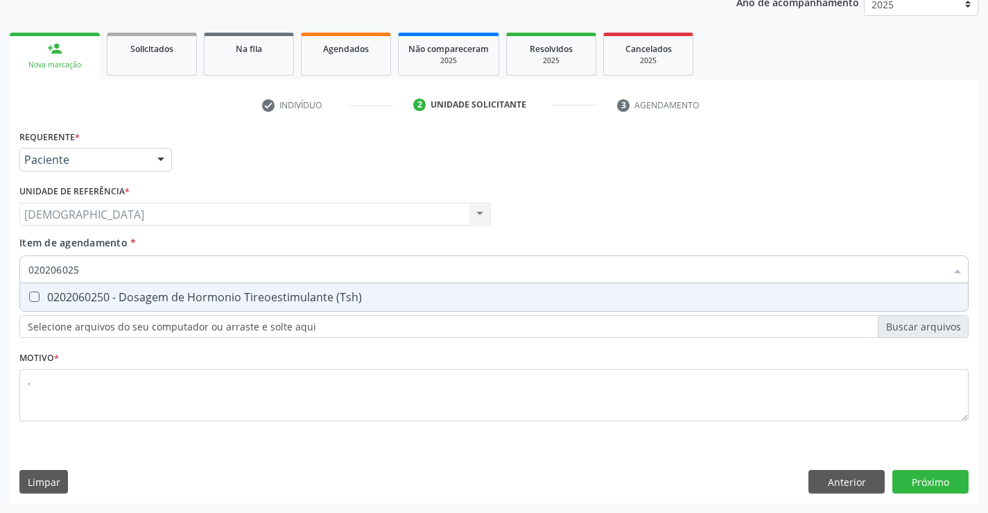
type input "0202060250"
click at [147, 293] on div "0202060250 - Dosagem de Hormonio Tireoestimulante (Tsh)" at bounding box center [493, 296] width 931 height 11
checkbox \(Tsh\) "true"
click at [927, 479] on div "Requerente * Paciente Médico(a) Enfermeiro(a) Paciente Nenhum resultado encontr…" at bounding box center [494, 314] width 969 height 377
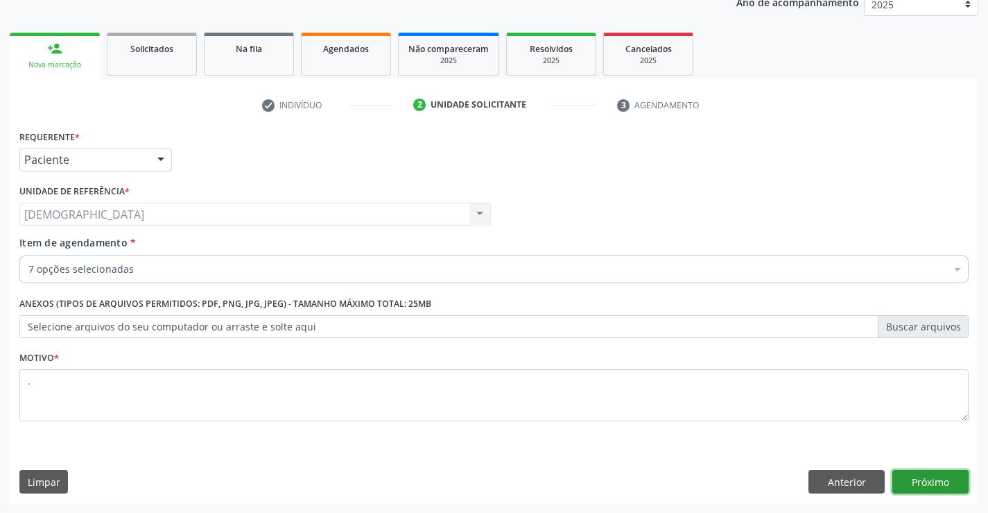
click at [913, 478] on button "Próximo" at bounding box center [931, 482] width 76 height 24
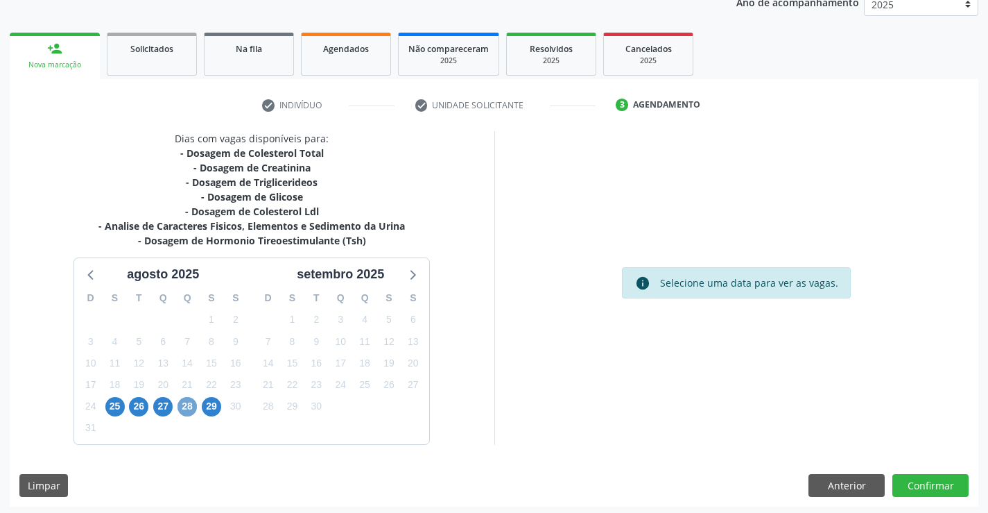
click at [193, 410] on span "28" at bounding box center [187, 406] width 19 height 19
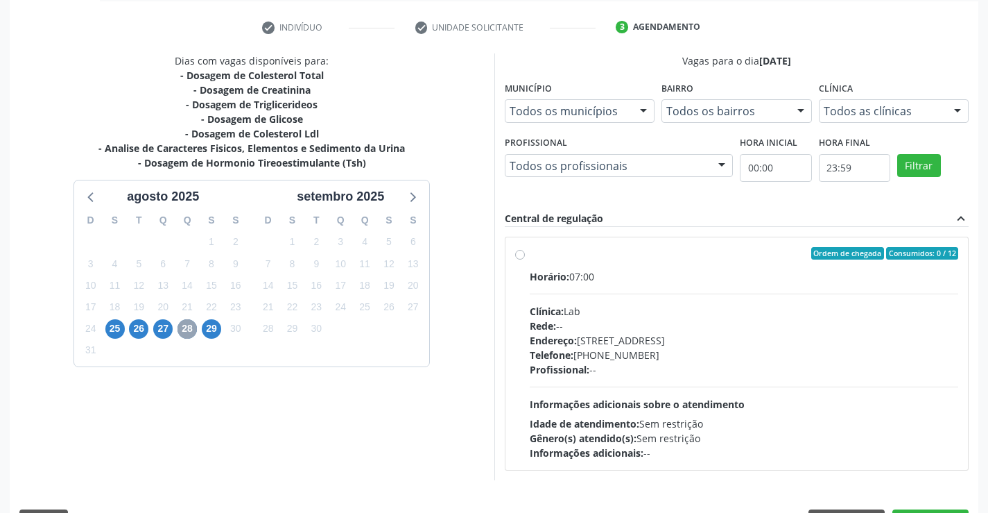
scroll to position [291, 0]
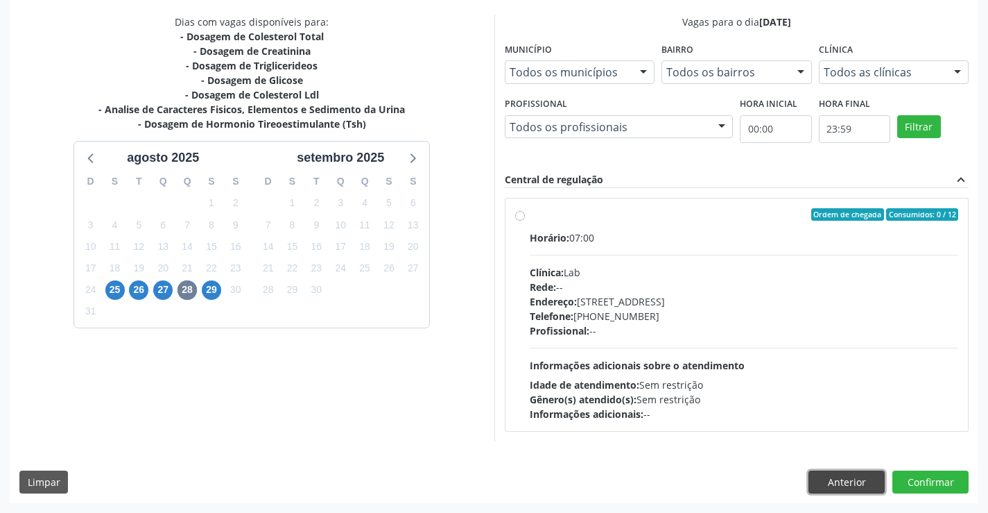
click at [823, 484] on button "Anterior" at bounding box center [847, 482] width 76 height 24
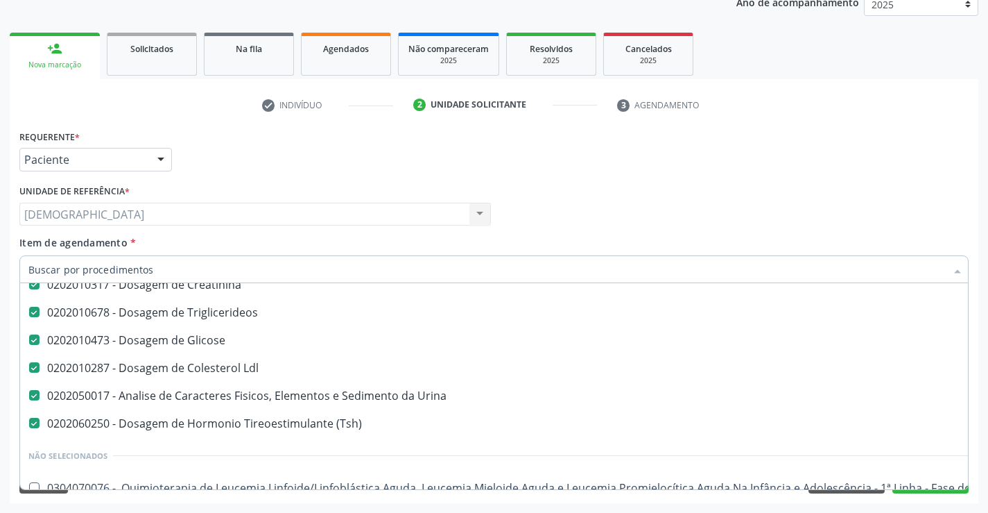
scroll to position [139, 0]
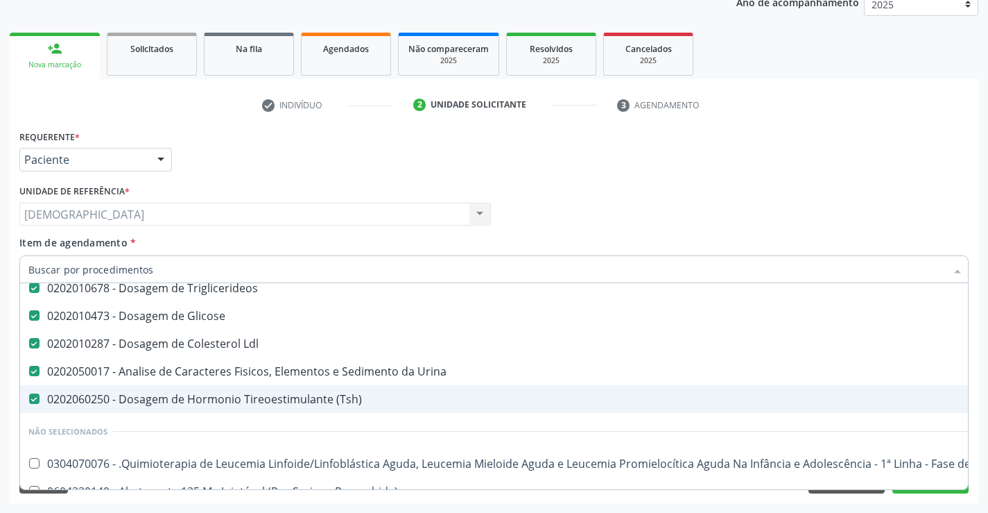
click at [196, 399] on div "0202060250 - Dosagem de Hormonio Tireoestimulante (Tsh)" at bounding box center [568, 398] width 1080 height 11
checkbox \(Tsh\) "false"
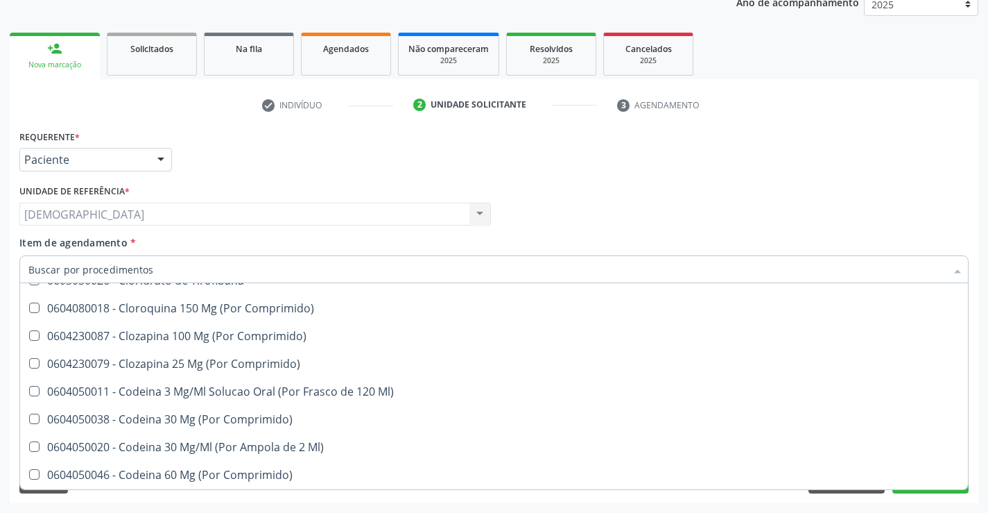
scroll to position [27602, 0]
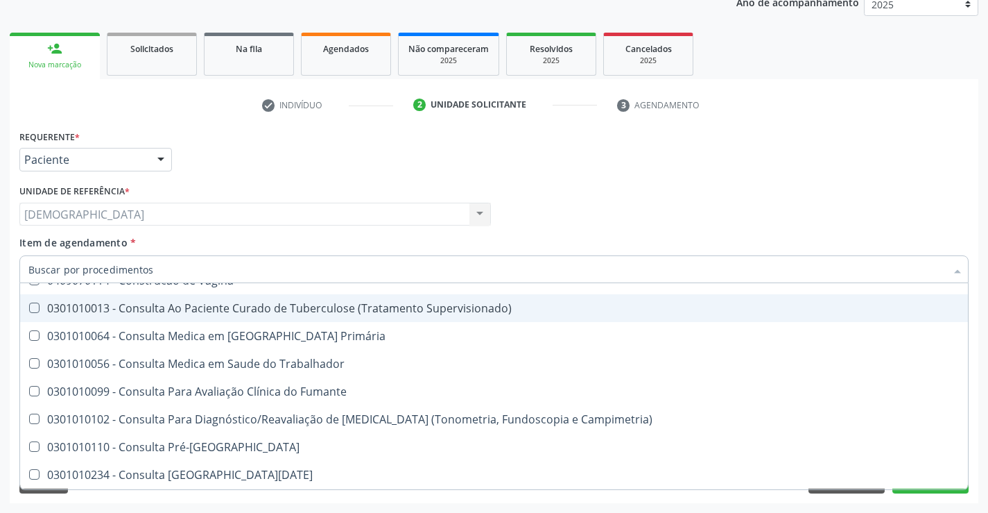
click at [875, 206] on div "Médico Solicitante Por favor, selecione a Unidade de Atendimento primeiro Nenhu…" at bounding box center [494, 208] width 956 height 54
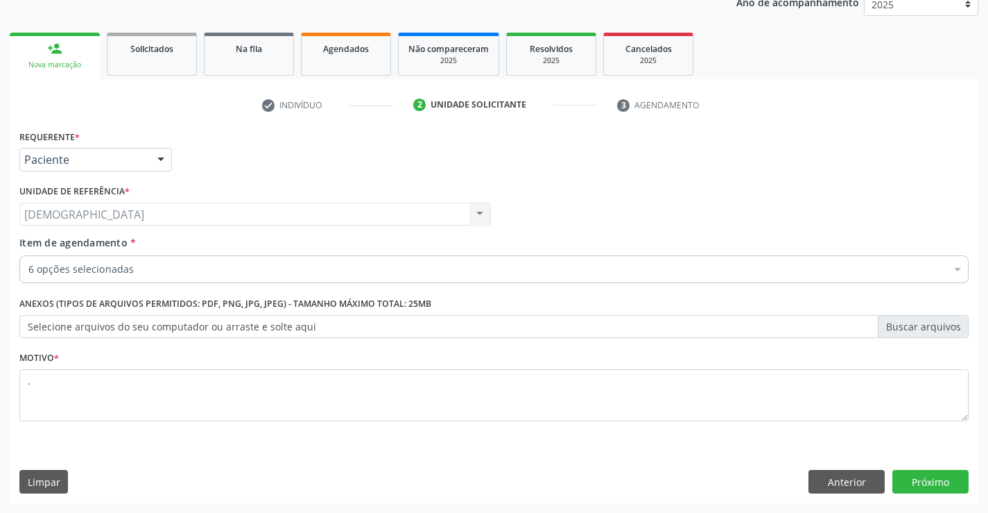
scroll to position [0, 0]
click at [945, 476] on button "Próximo" at bounding box center [931, 482] width 76 height 24
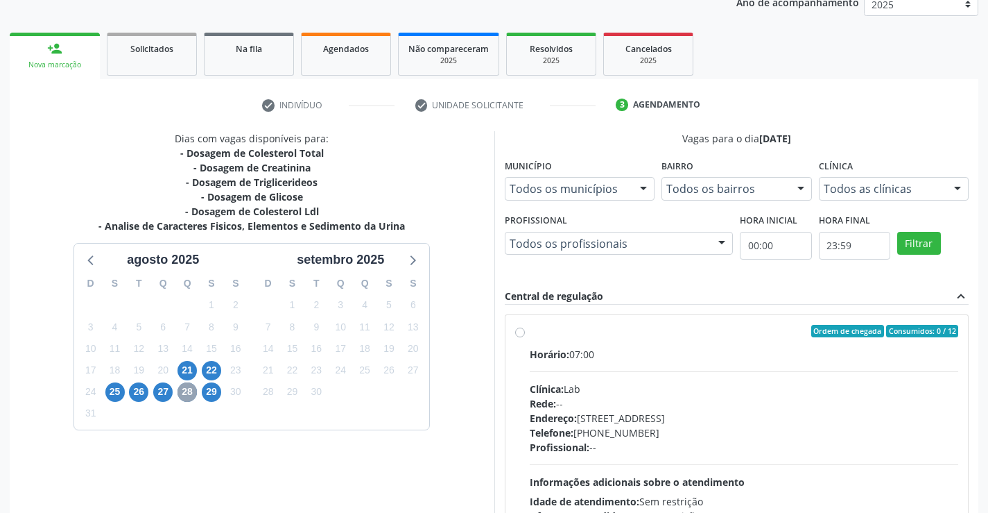
click at [183, 395] on span "28" at bounding box center [187, 391] width 19 height 19
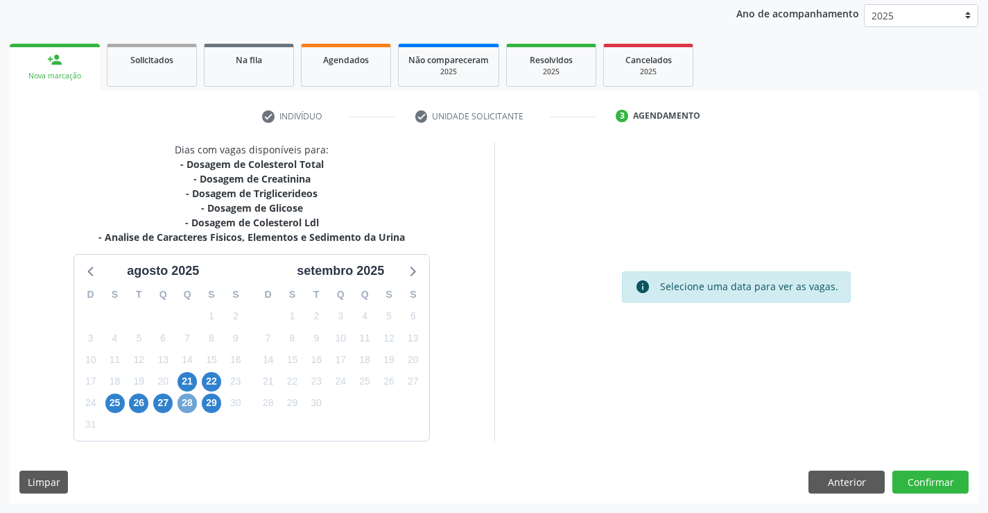
scroll to position [164, 0]
click at [189, 404] on span "28" at bounding box center [187, 402] width 19 height 19
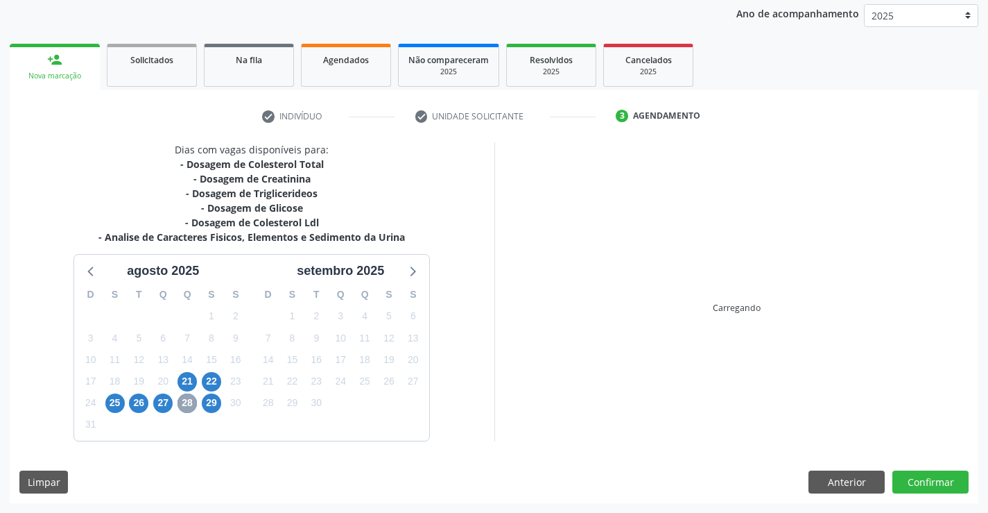
scroll to position [175, 0]
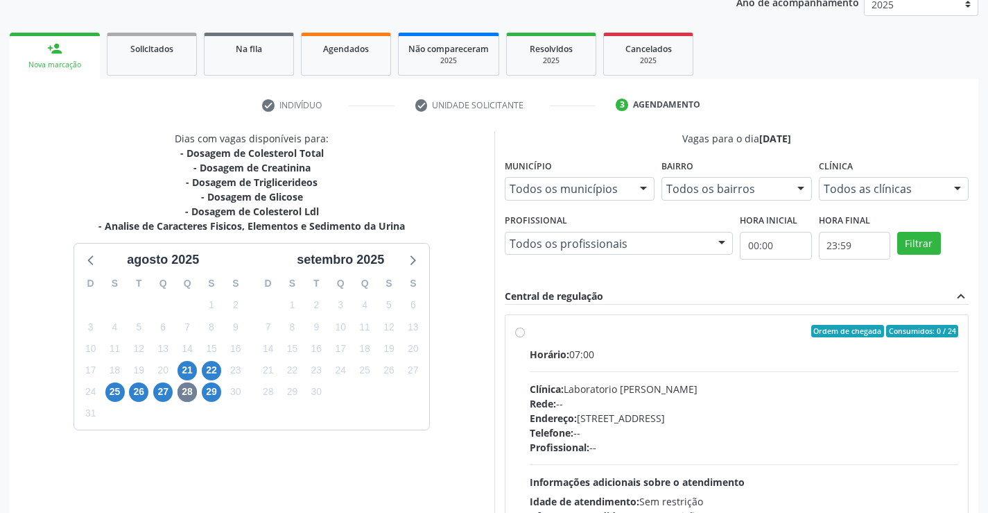
click at [585, 343] on label "Ordem de chegada Consumidos: 0 / 24 Horário: 07:00 Clínica: Laboratorio Jose Pa…" at bounding box center [744, 431] width 429 height 213
click at [525, 337] on input "Ordem de chegada Consumidos: 0 / 24 Horário: 07:00 Clínica: Laboratorio Jose Pa…" at bounding box center [520, 331] width 10 height 12
radio input "true"
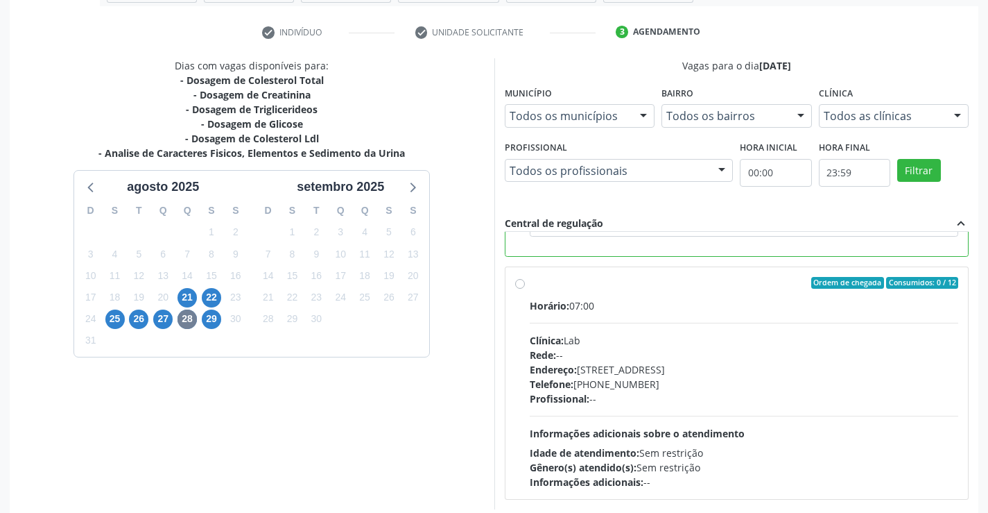
scroll to position [316, 0]
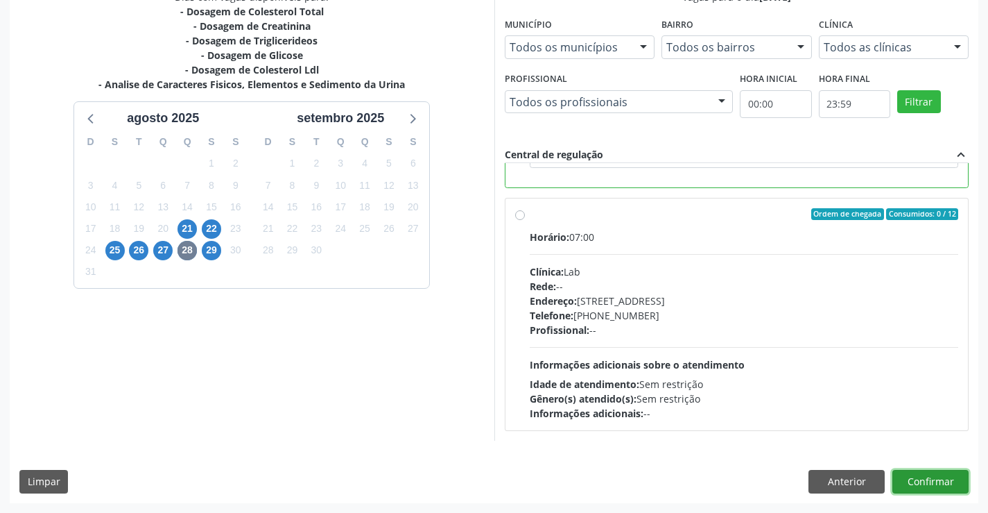
click at [926, 484] on button "Confirmar" at bounding box center [931, 482] width 76 height 24
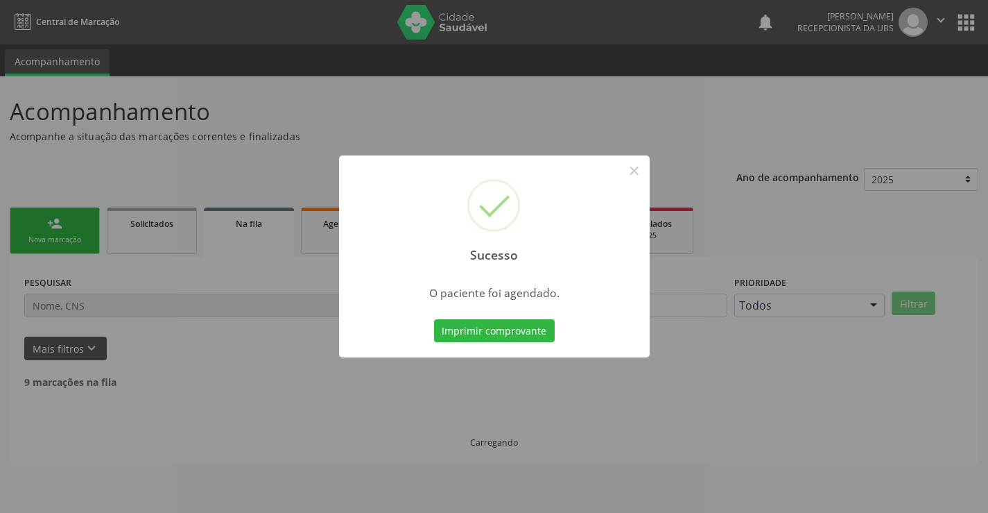
scroll to position [0, 0]
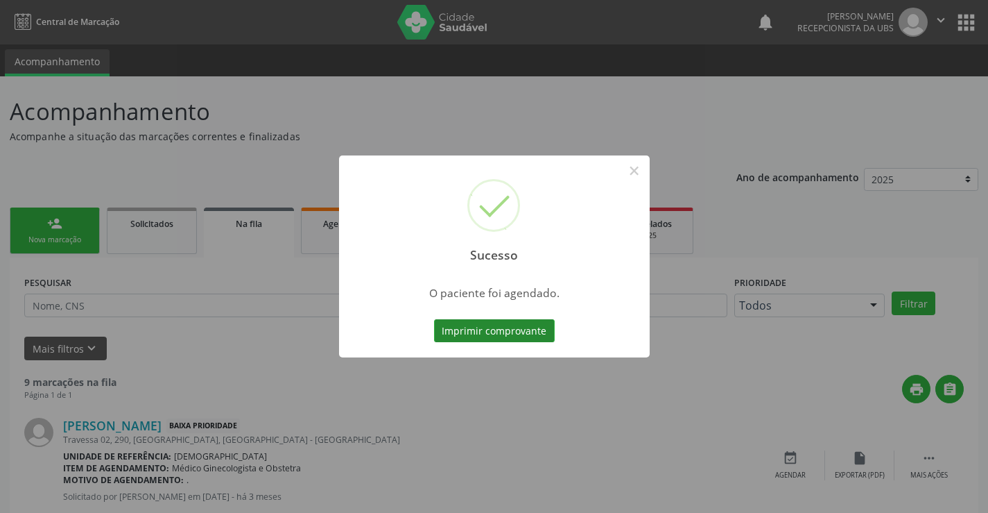
click at [501, 329] on button "Imprimir comprovante" at bounding box center [494, 331] width 121 height 24
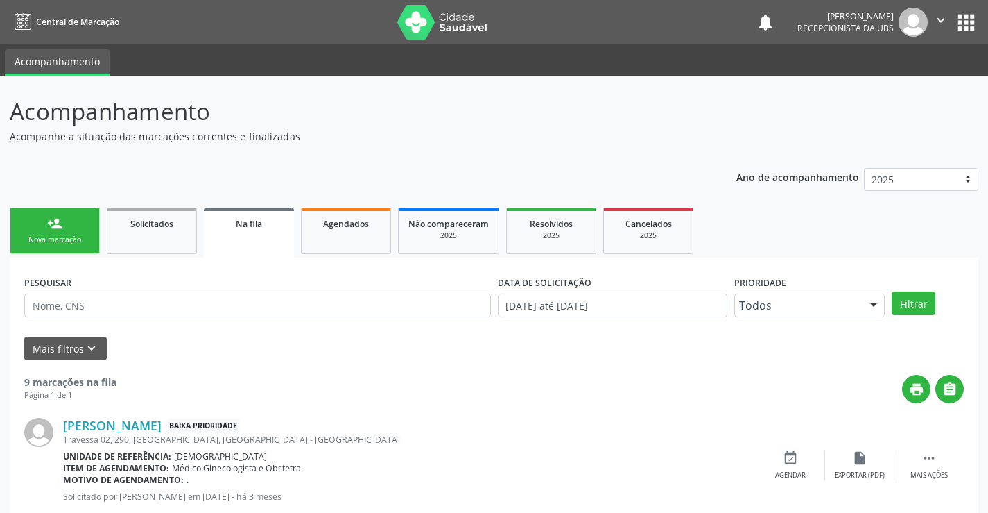
click at [77, 238] on div "Nova marcação" at bounding box center [54, 239] width 69 height 10
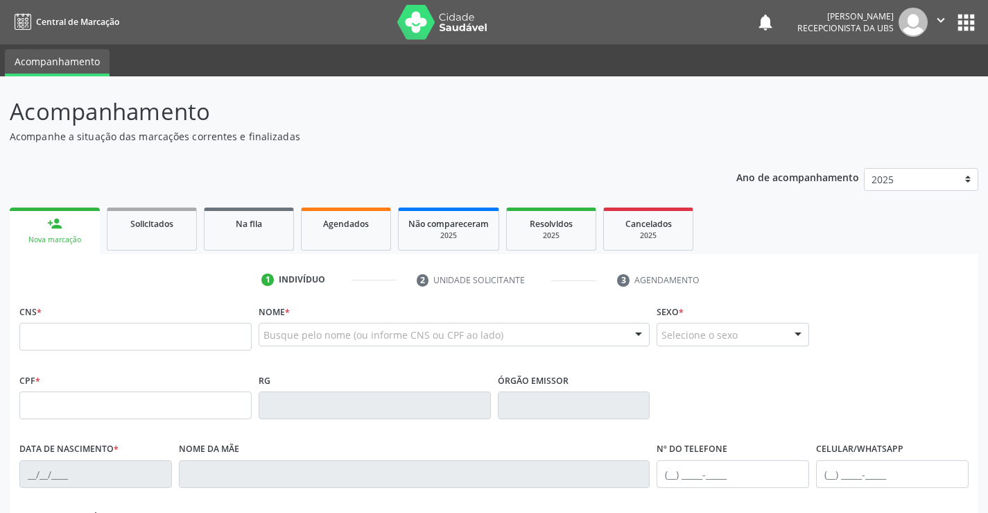
click at [88, 307] on div "CNS *" at bounding box center [135, 325] width 232 height 49
click at [74, 345] on input "text" at bounding box center [135, 337] width 232 height 28
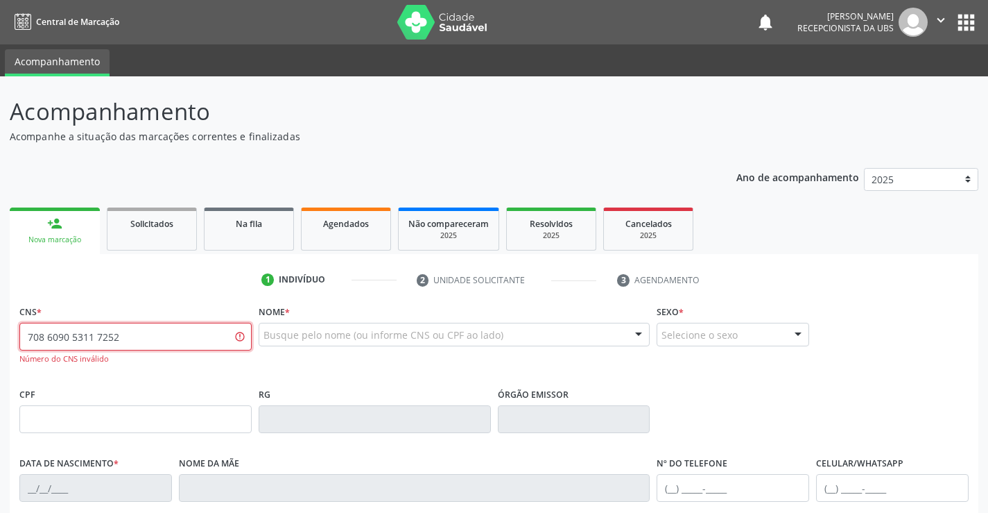
click at [112, 335] on input "708 6090 5311 7252" at bounding box center [135, 337] width 232 height 28
click at [116, 341] on input "708 6090 5311 7228" at bounding box center [135, 337] width 232 height 28
type input "708 6090 5311 7282"
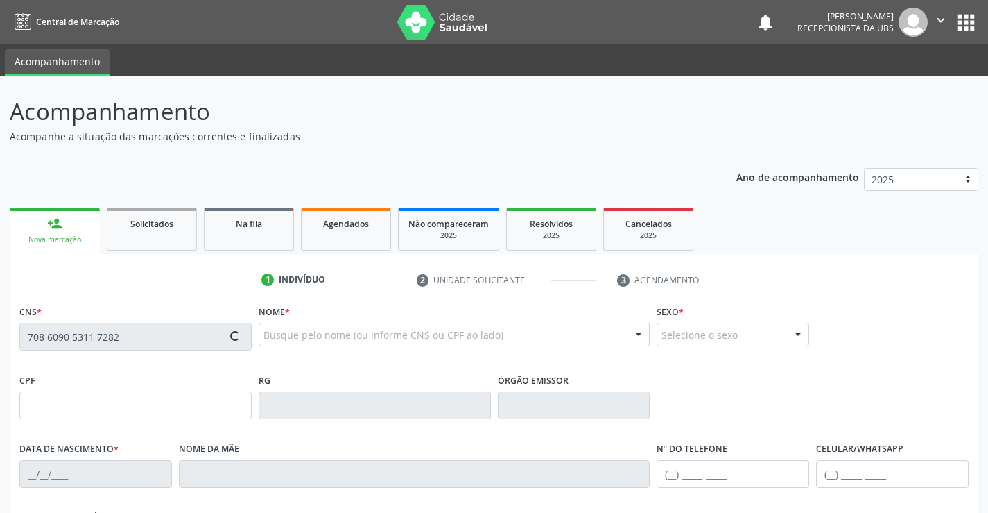
type input "064.125.844-55"
type input "07/09/1975"
type input "Maria das Dores Alcantara Tavares"
type input "(87) 99807-7940"
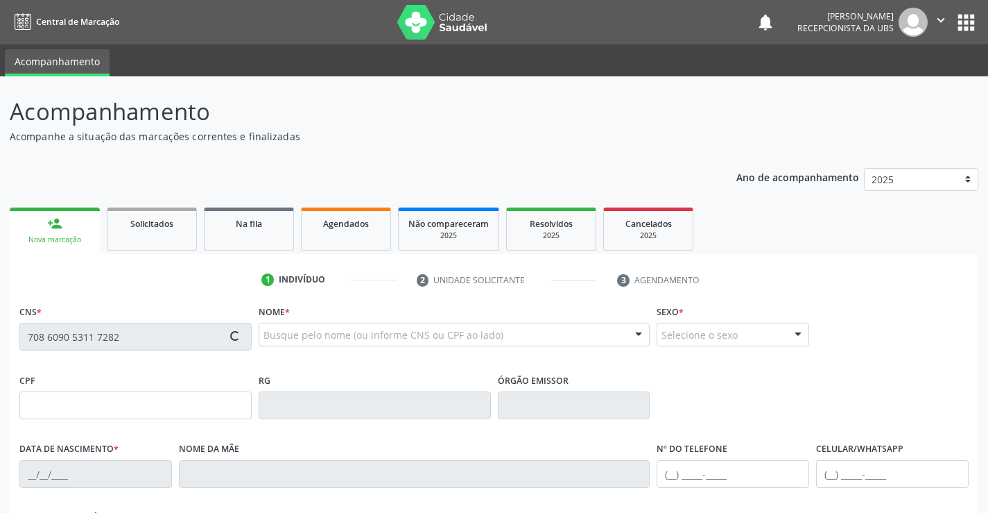
type input "45"
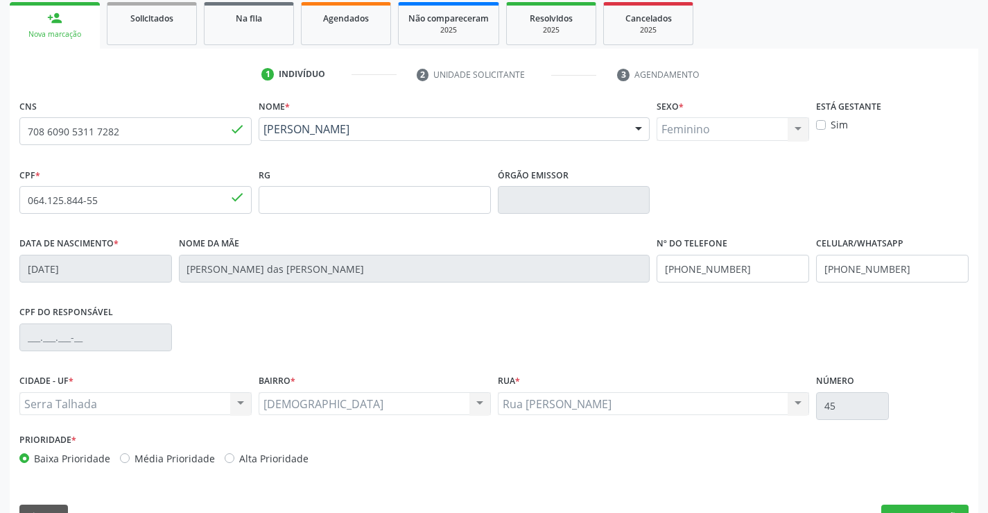
scroll to position [239, 0]
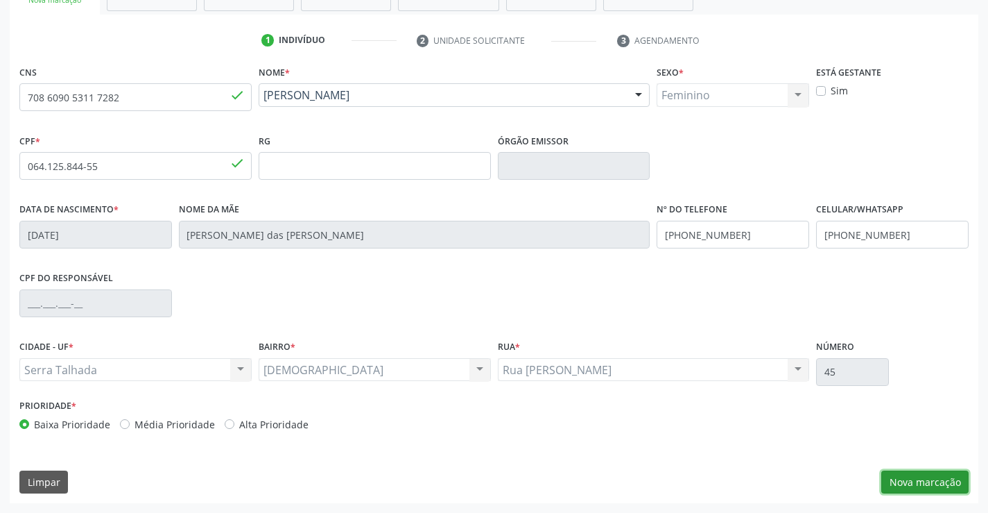
click at [945, 475] on button "Nova marcação" at bounding box center [925, 482] width 87 height 24
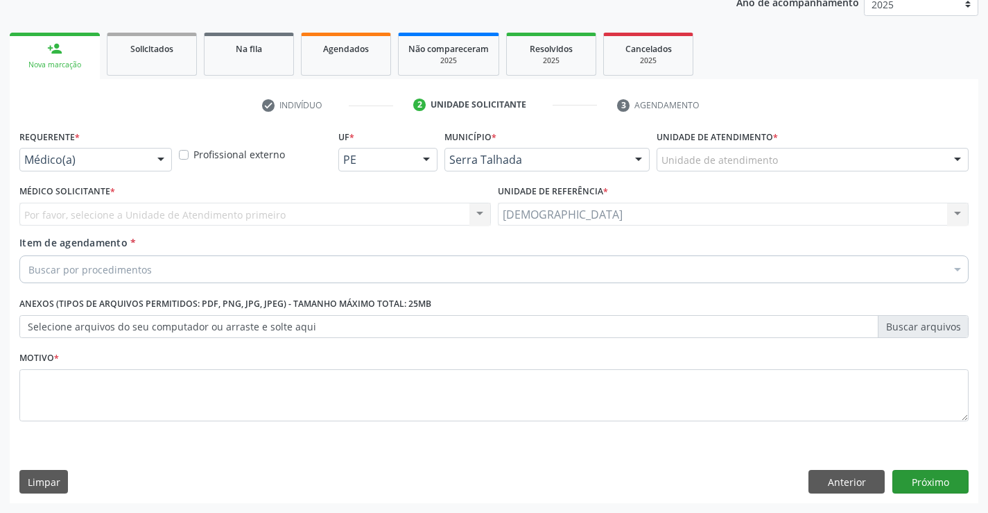
scroll to position [175, 0]
click at [238, 270] on div "Buscar por procedimentos" at bounding box center [493, 269] width 949 height 28
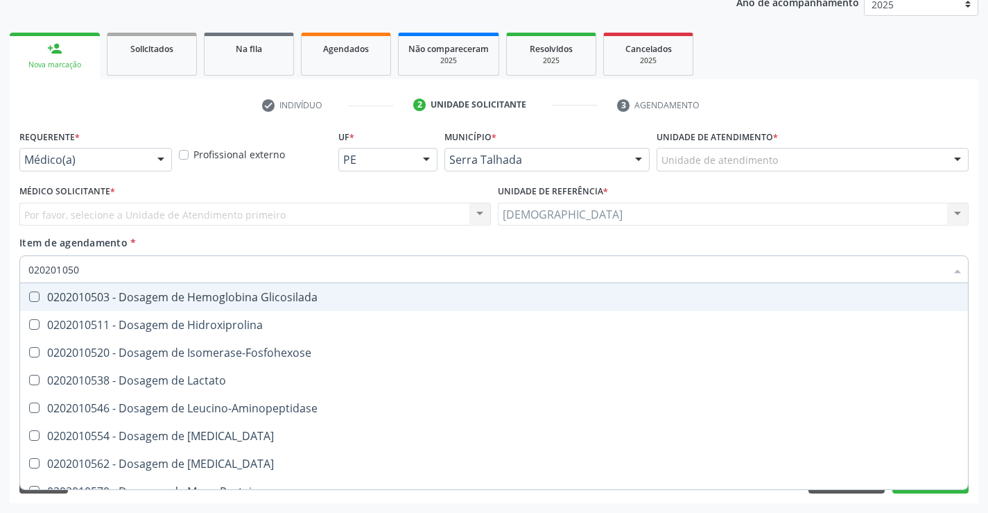
type input "0202010503"
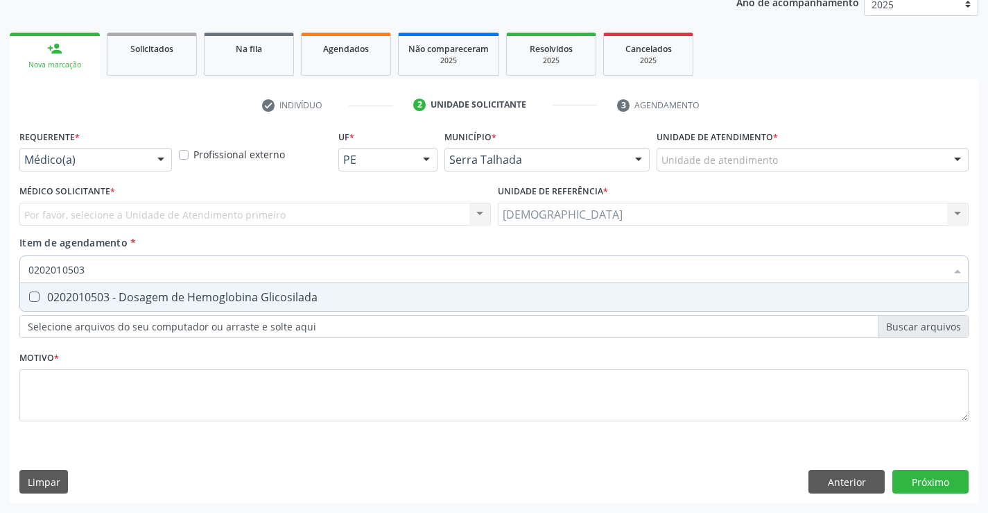
click at [235, 298] on div "0202010503 - Dosagem de Hemoglobina Glicosilada" at bounding box center [493, 296] width 931 height 11
checkbox Glicosilada "true"
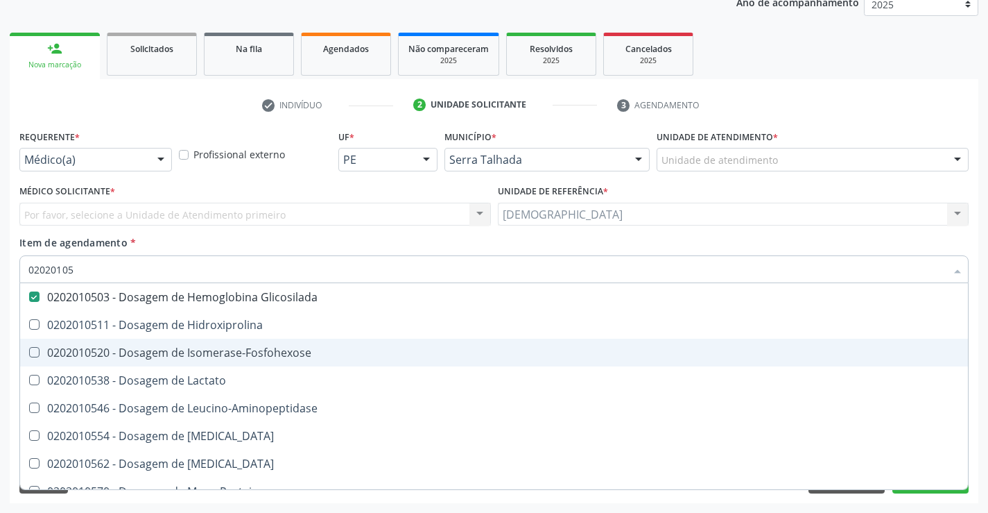
type input "0202010"
checkbox Glicosilada "false"
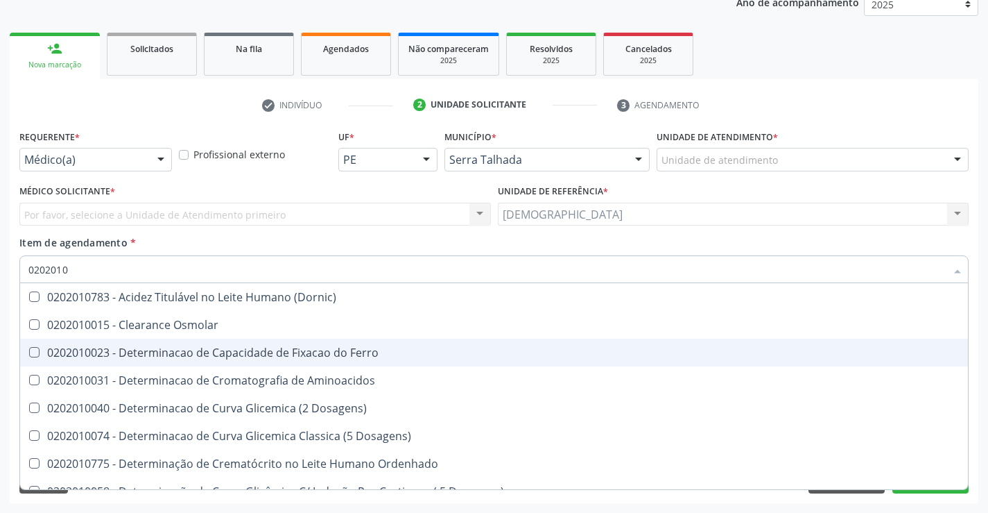
type input "020201"
checkbox Glicosilada "false"
checkbox Potassio "true"
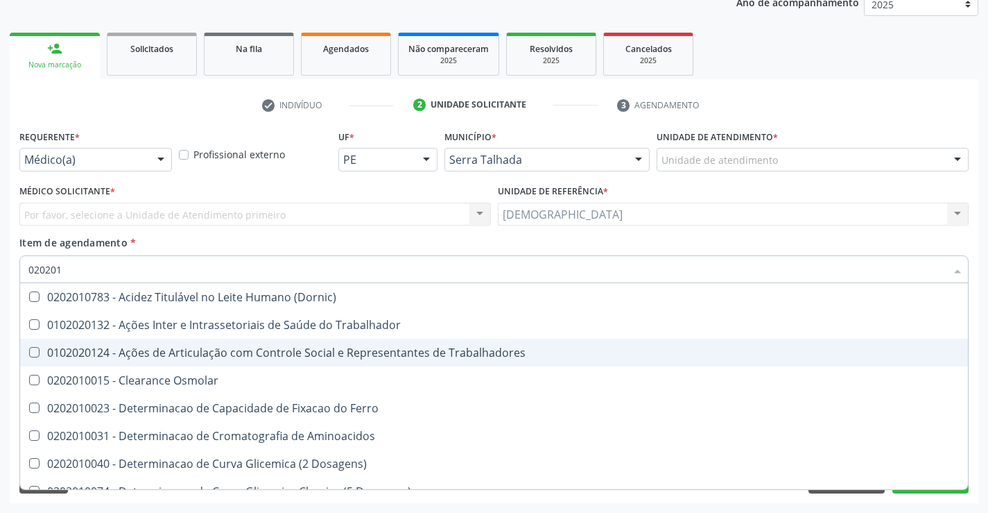
type input "02020"
checkbox Glicosilada "false"
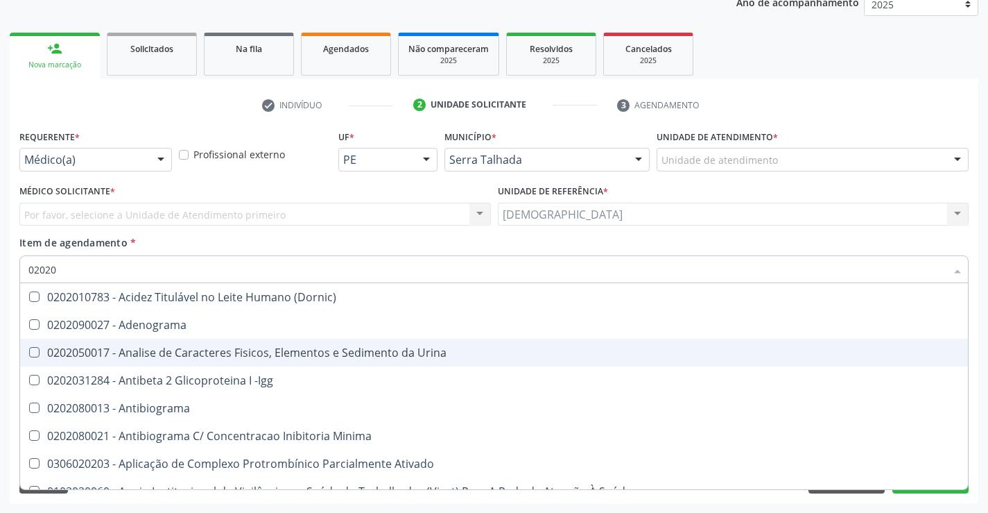
type input "0202"
checkbox Glicosilada "false"
checkbox Muco-Proteinas "true"
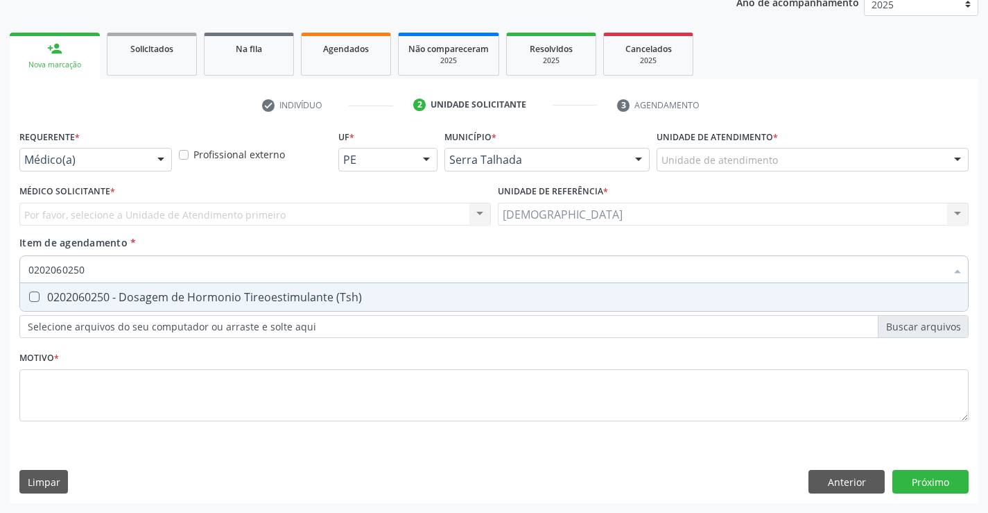
click at [190, 295] on div "0202060250 - Dosagem de Hormonio Tireoestimulante (Tsh)" at bounding box center [493, 296] width 931 height 11
click at [205, 296] on div "0202060381 - Dosagem de Tiroxina Livre (T4 Livre)" at bounding box center [493, 296] width 931 height 11
click at [913, 476] on div "Requerente * Médico(a) Médico(a) Enfermeiro(a) Paciente Nenhum resultado encont…" at bounding box center [494, 314] width 969 height 377
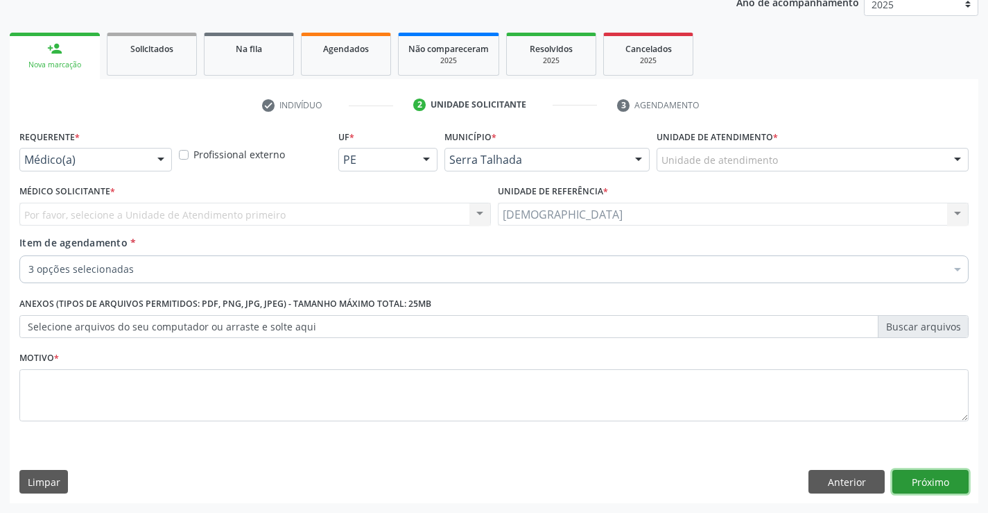
click at [949, 481] on button "Próximo" at bounding box center [931, 482] width 76 height 24
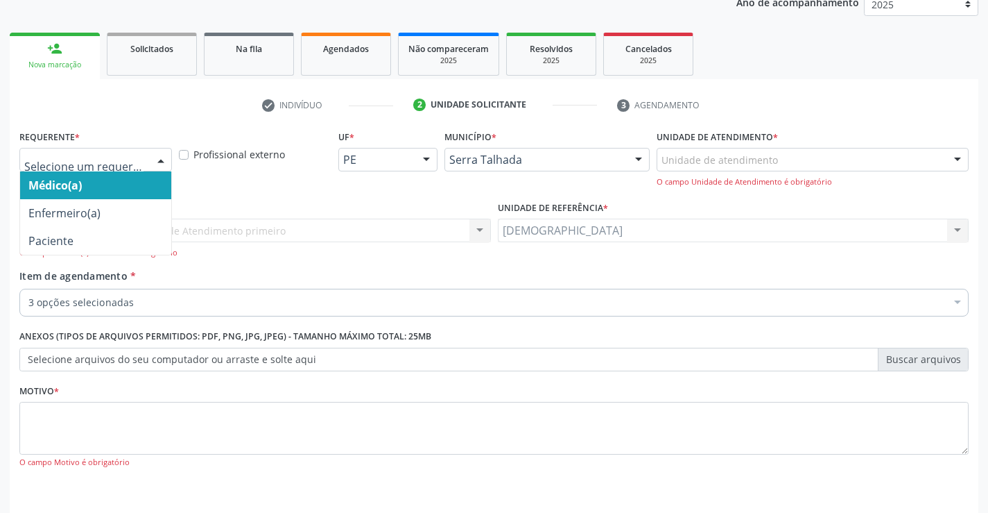
click at [155, 157] on div at bounding box center [161, 160] width 21 height 24
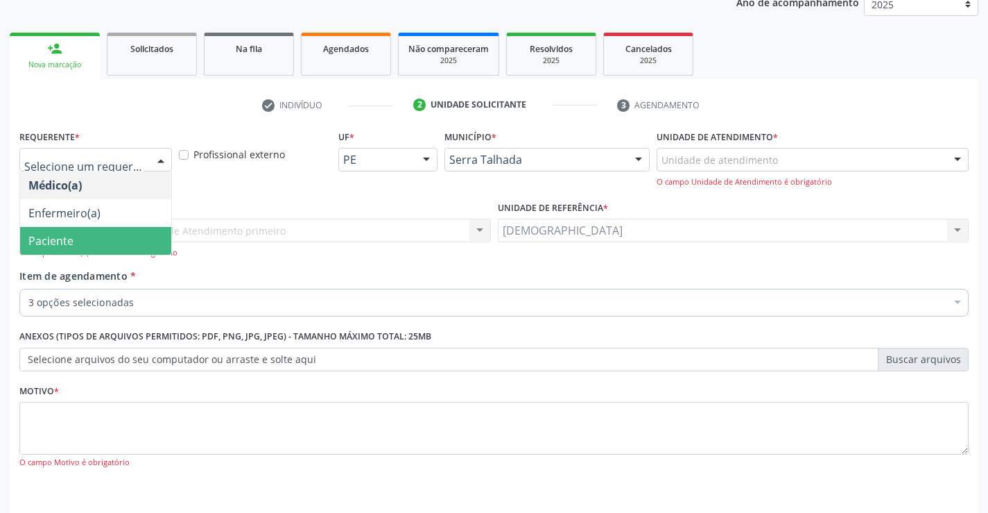
click at [71, 236] on span "Paciente" at bounding box center [50, 240] width 45 height 15
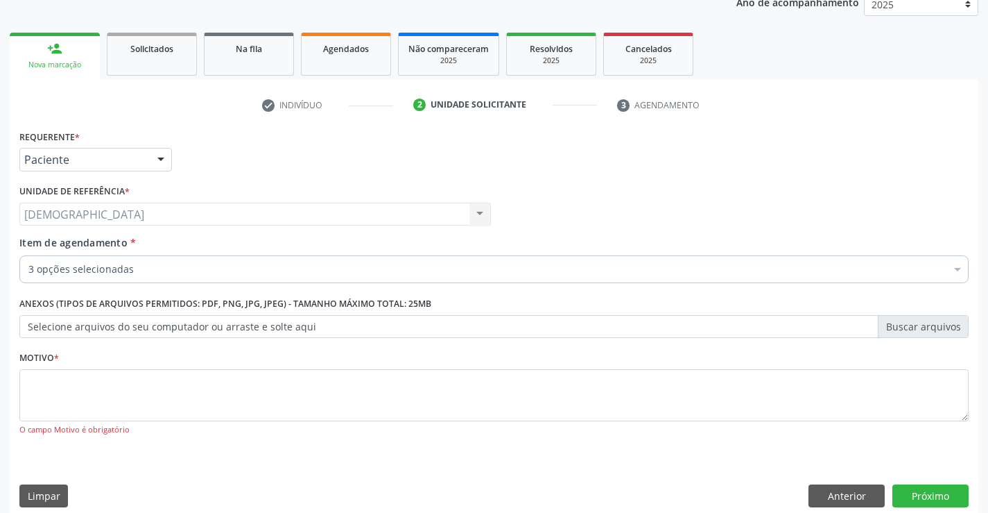
click at [84, 366] on div "Motivo * O campo Motivo é obrigatório" at bounding box center [493, 391] width 949 height 88
click at [83, 381] on textarea at bounding box center [493, 395] width 949 height 53
click at [906, 492] on button "Próximo" at bounding box center [931, 496] width 76 height 24
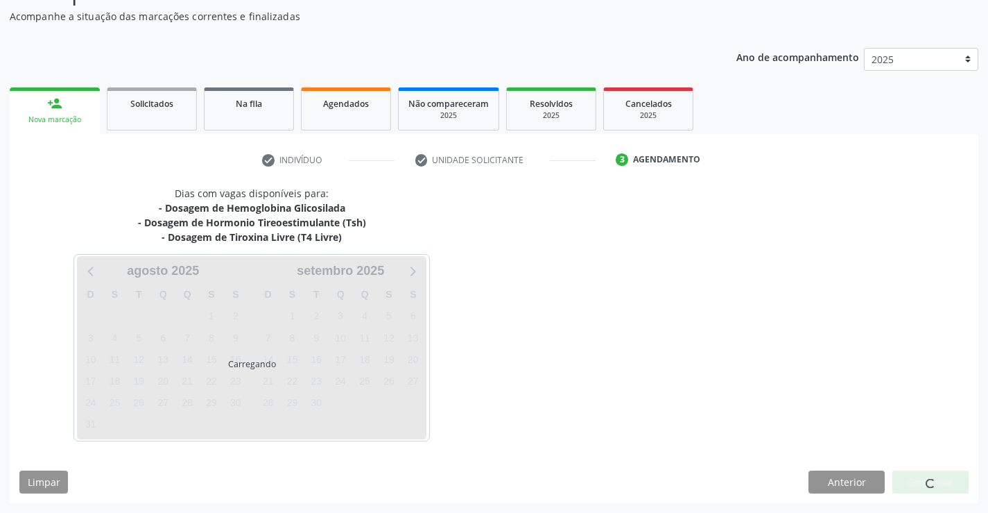
scroll to position [120, 0]
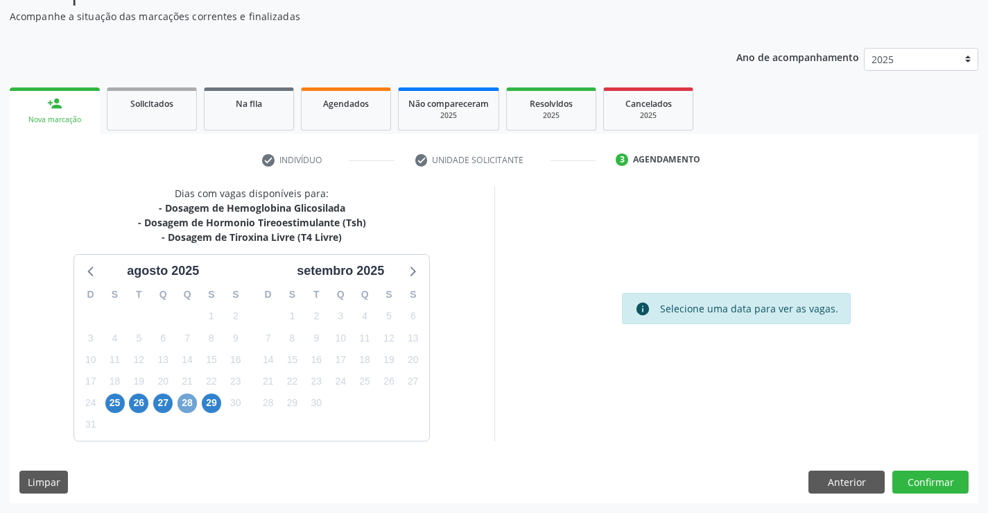
click at [184, 399] on span "28" at bounding box center [187, 402] width 19 height 19
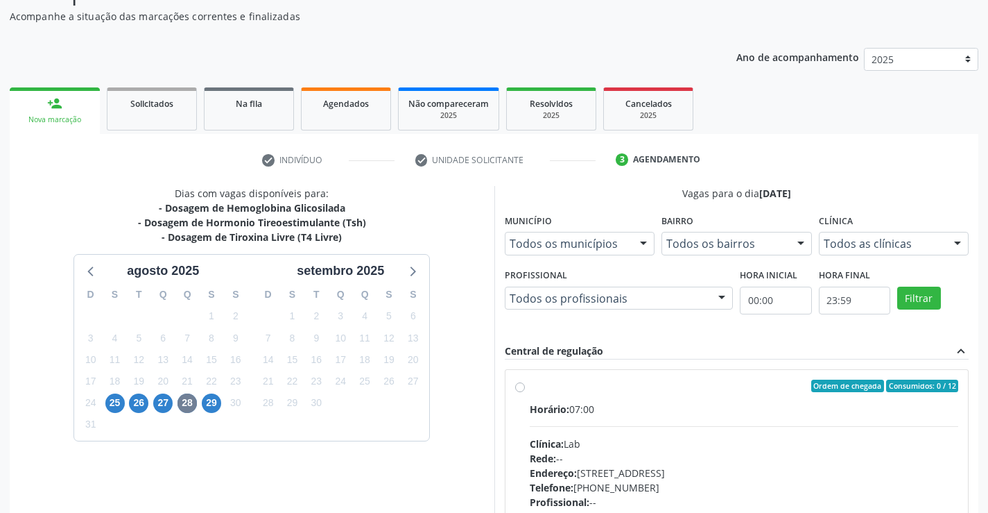
click at [606, 390] on div "Ordem de chegada Consumidos: 0 / 12" at bounding box center [744, 385] width 429 height 12
click at [525, 390] on input "Ordem de chegada Consumidos: 0 / 12 Horário: 07:00 Clínica: Lab Rede: -- Endere…" at bounding box center [520, 385] width 10 height 12
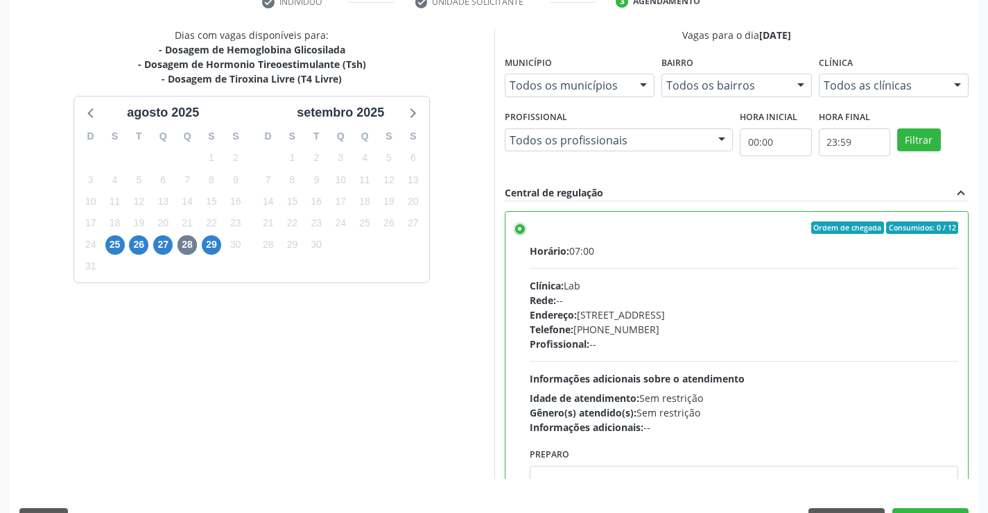
scroll to position [316, 0]
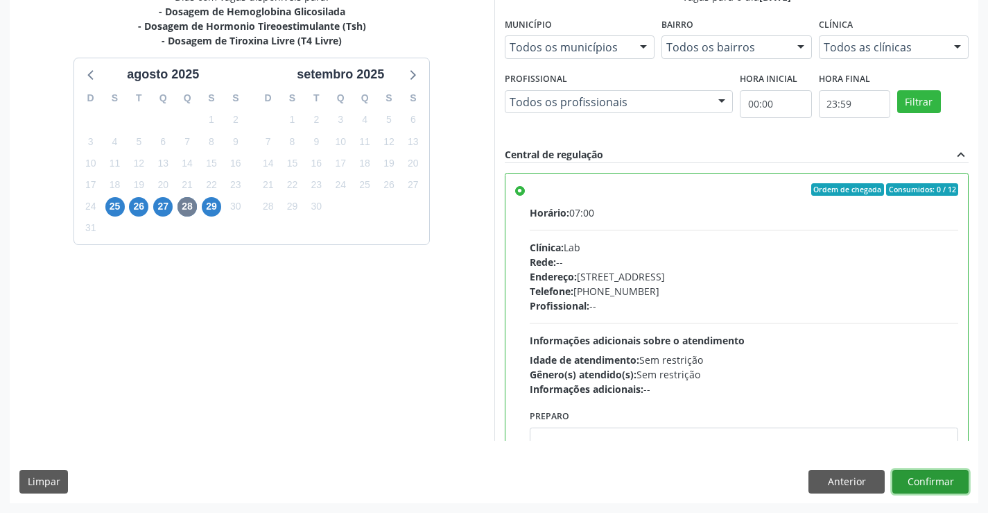
click at [911, 476] on button "Confirmar" at bounding box center [931, 482] width 76 height 24
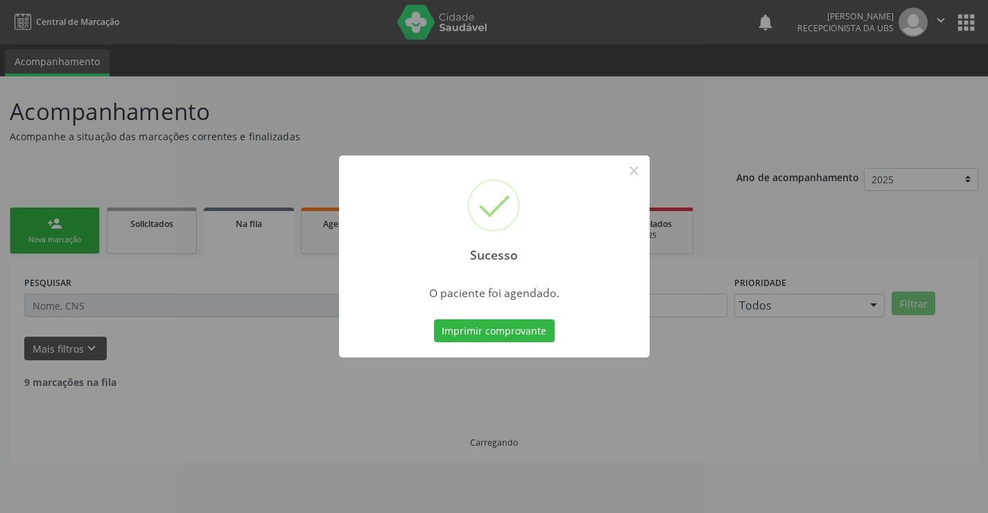
scroll to position [0, 0]
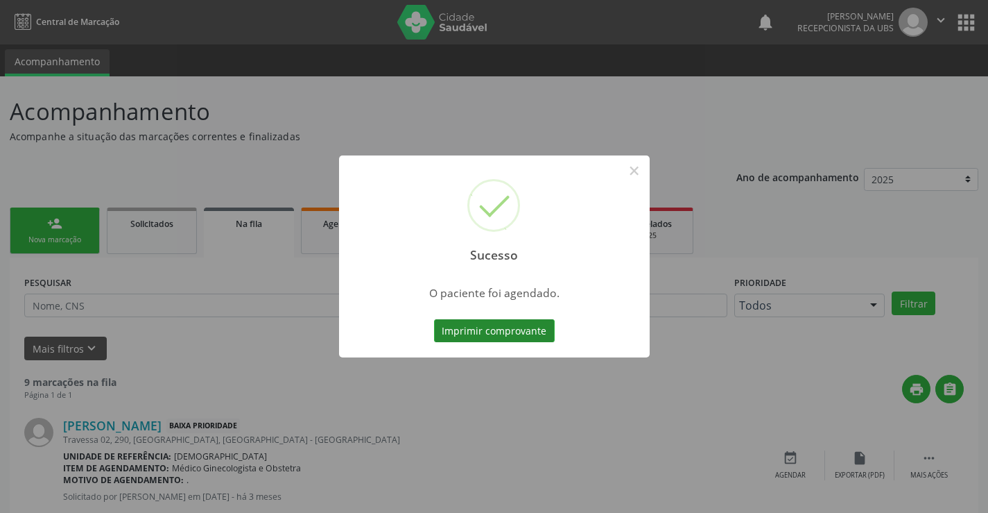
click at [526, 331] on button "Imprimir comprovante" at bounding box center [494, 331] width 121 height 24
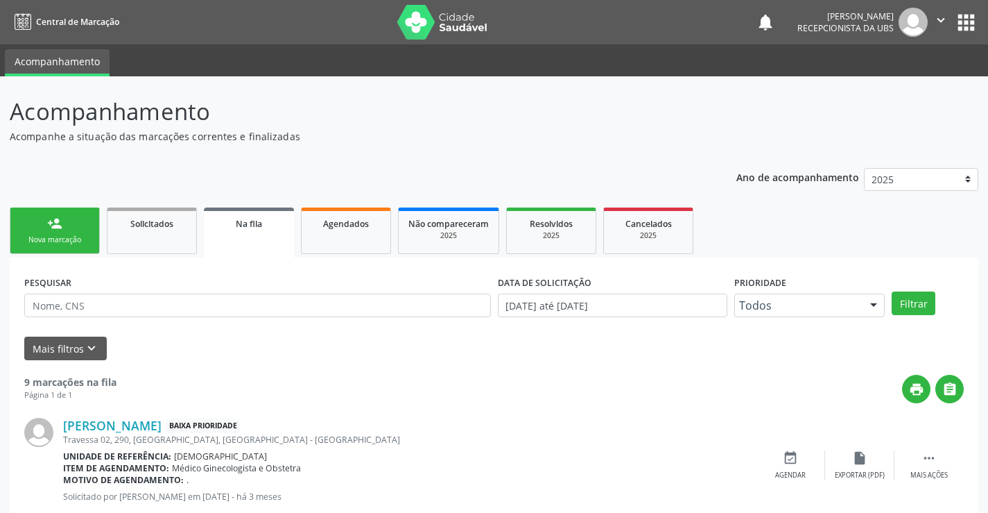
click at [65, 230] on link "person_add Nova marcação" at bounding box center [55, 230] width 90 height 46
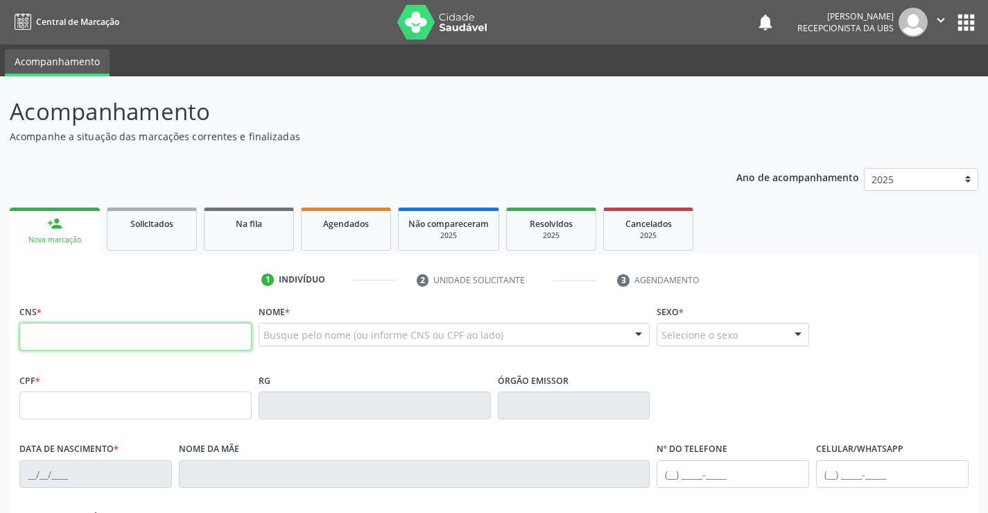
click at [94, 335] on input "text" at bounding box center [135, 337] width 232 height 28
type input "709 0038 9243 5616"
type input "[DATE]"
type input "[PERSON_NAME]"
type input "[PHONE_NUMBER]"
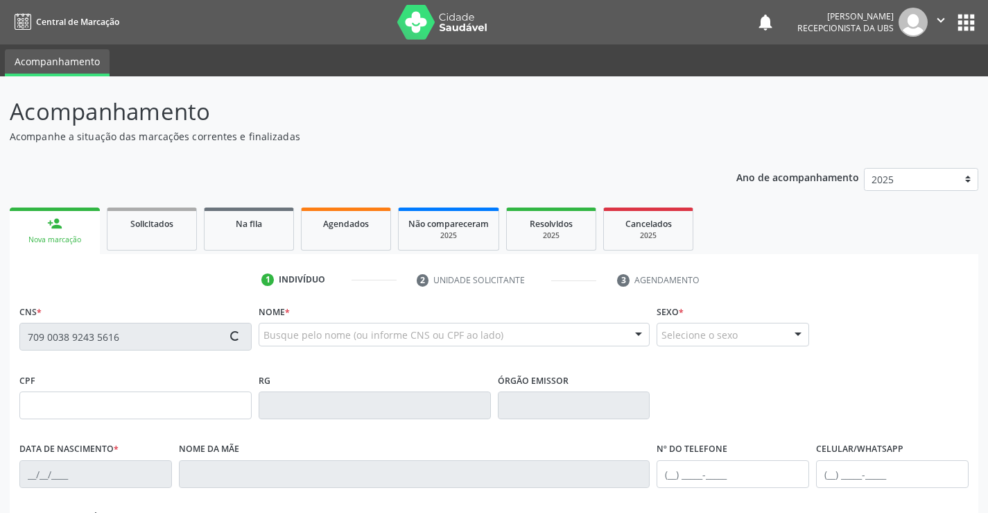
type input "[PHONE_NUMBER]"
type input "133"
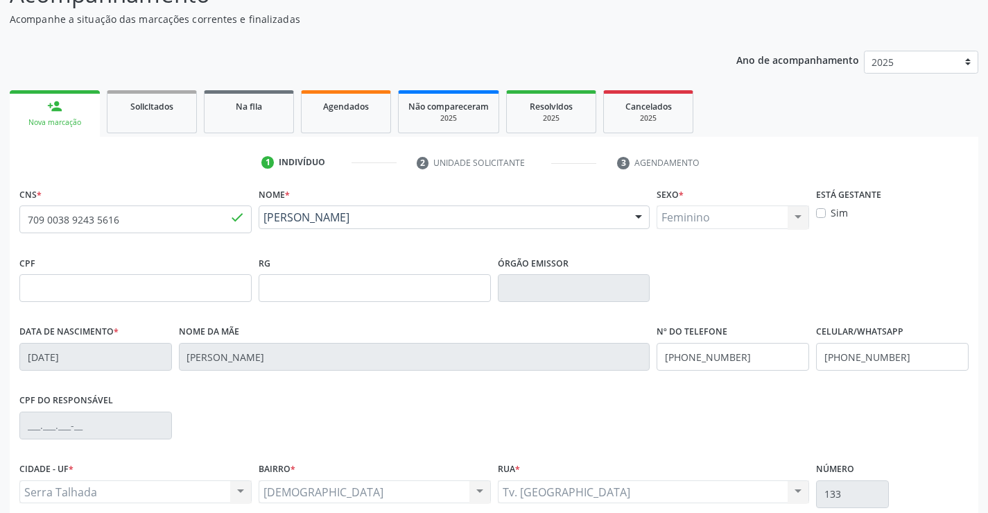
scroll to position [119, 0]
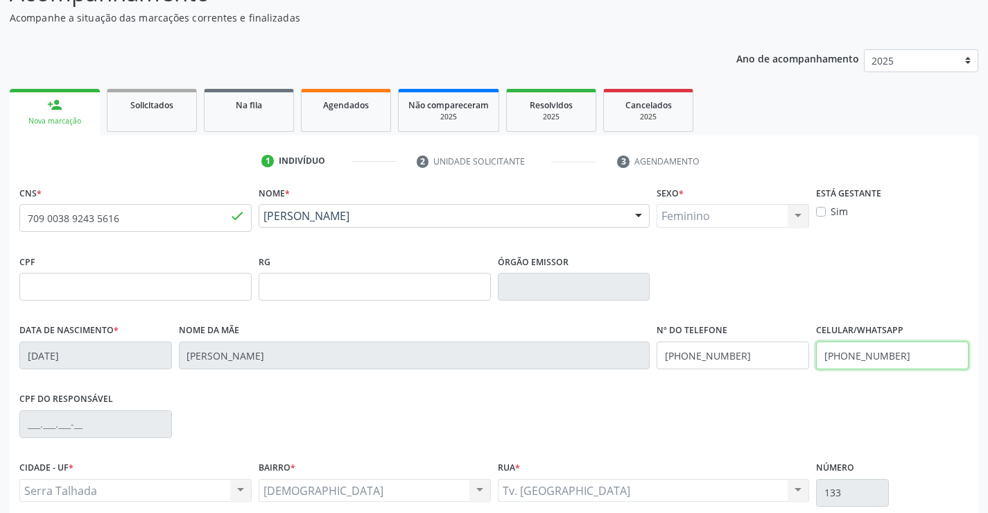
click at [900, 359] on input "[PHONE_NUMBER]" at bounding box center [892, 355] width 153 height 28
type input "("
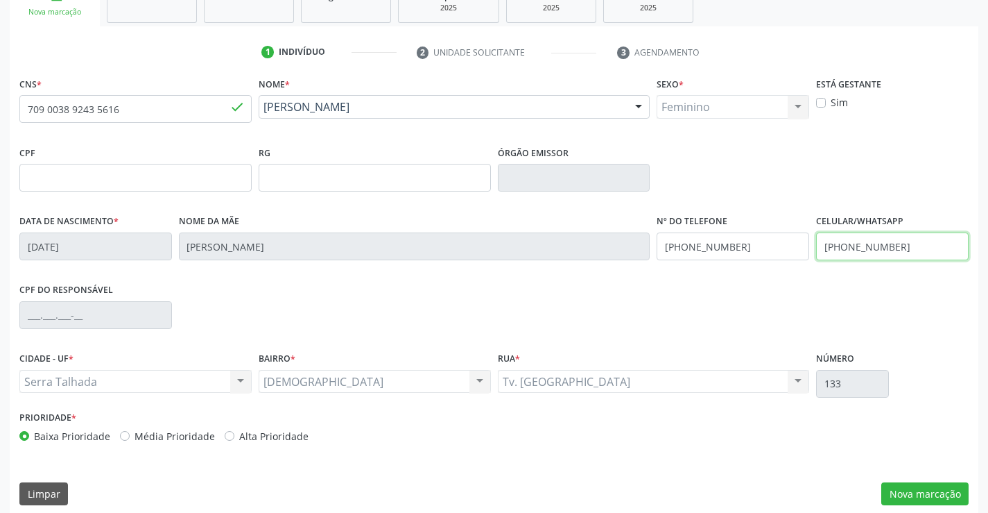
scroll to position [239, 0]
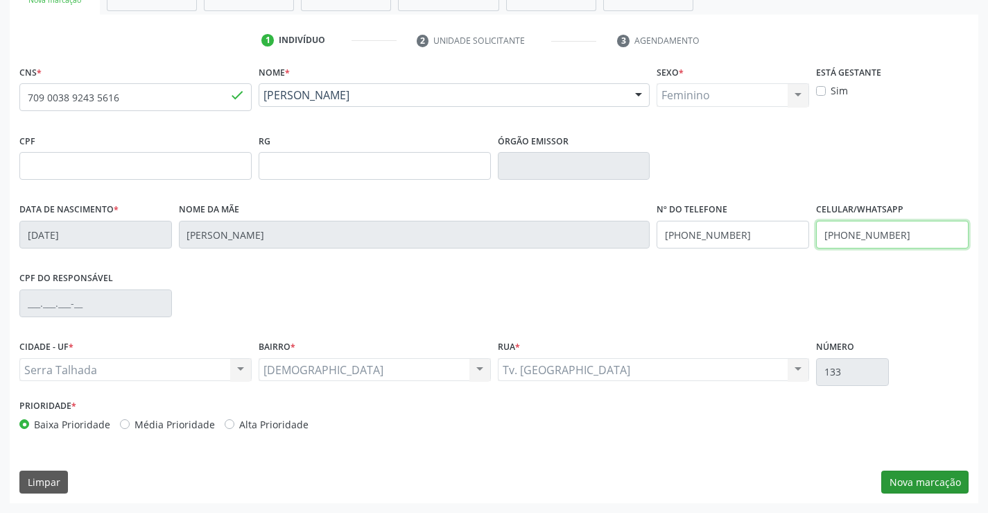
type input "[PHONE_NUMBER]"
click at [903, 482] on button "Nova marcação" at bounding box center [925, 482] width 87 height 24
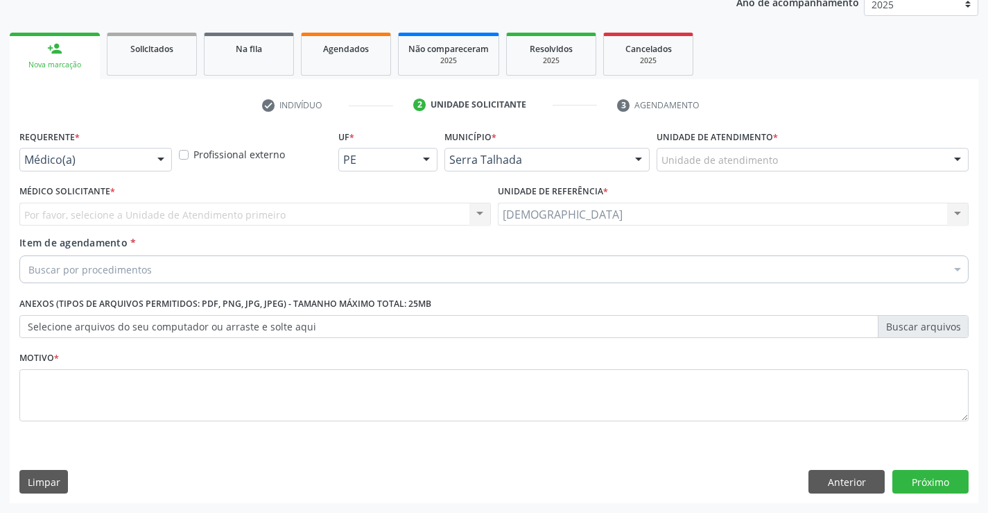
scroll to position [175, 0]
click at [164, 160] on div at bounding box center [161, 160] width 21 height 24
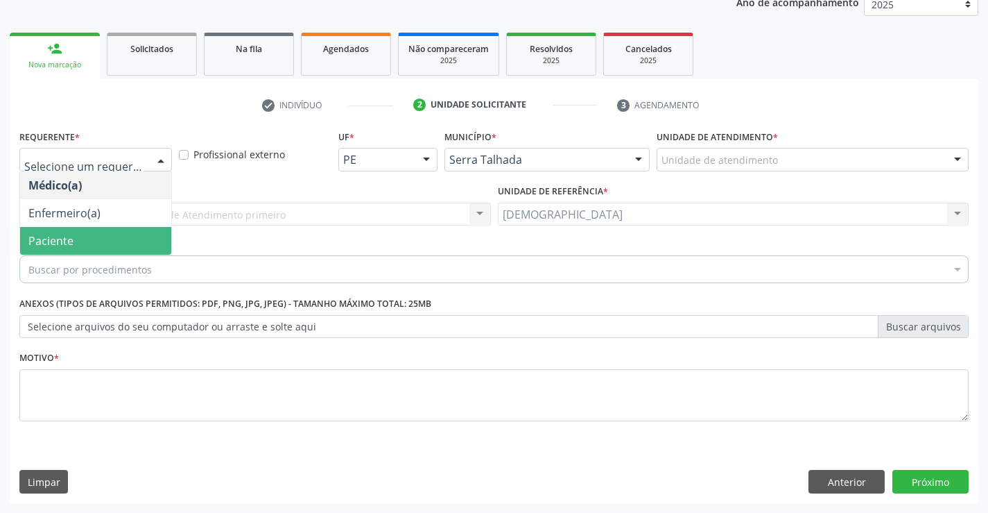
click at [121, 240] on span "Paciente" at bounding box center [95, 241] width 151 height 28
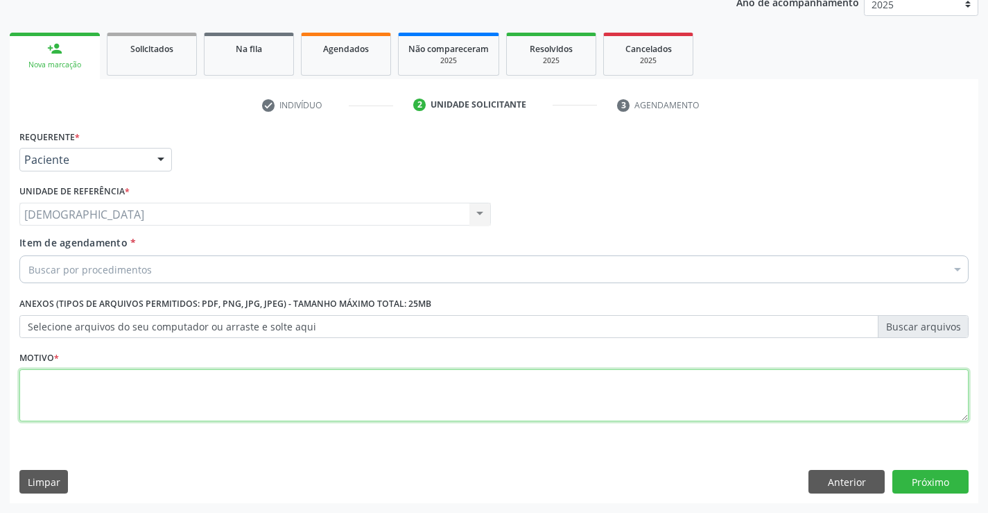
click at [144, 401] on textarea at bounding box center [493, 395] width 949 height 53
type textarea "."
click at [182, 277] on div "Buscar por procedimentos" at bounding box center [493, 269] width 949 height 28
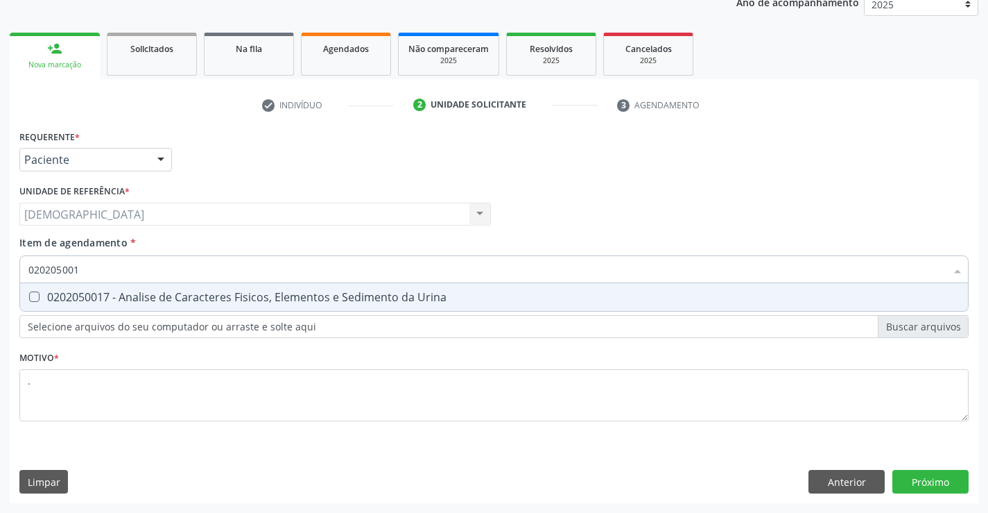
type input "0202050017"
click at [90, 300] on div "0202050017 - Analise de Caracteres Fisicos, Elementos e Sedimento da Urina" at bounding box center [493, 296] width 931 height 11
checkbox Urina "true"
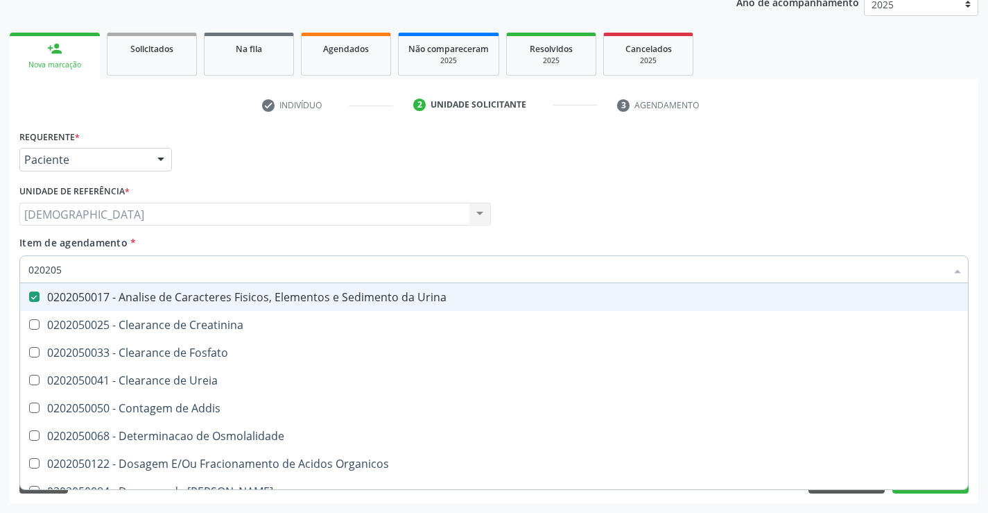
type input "02020"
checkbox Urina "false"
checkbox Fosfato "true"
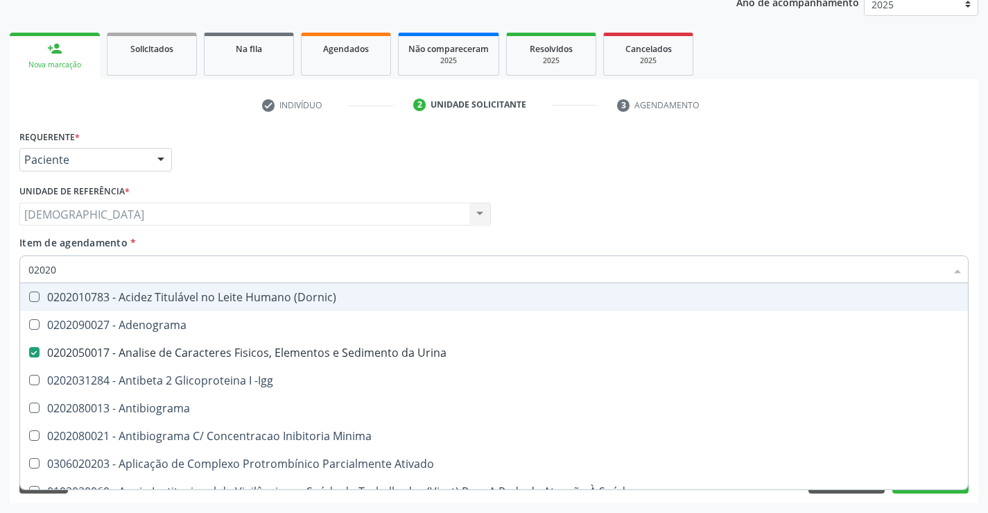
type input "020202"
checkbox Urina "false"
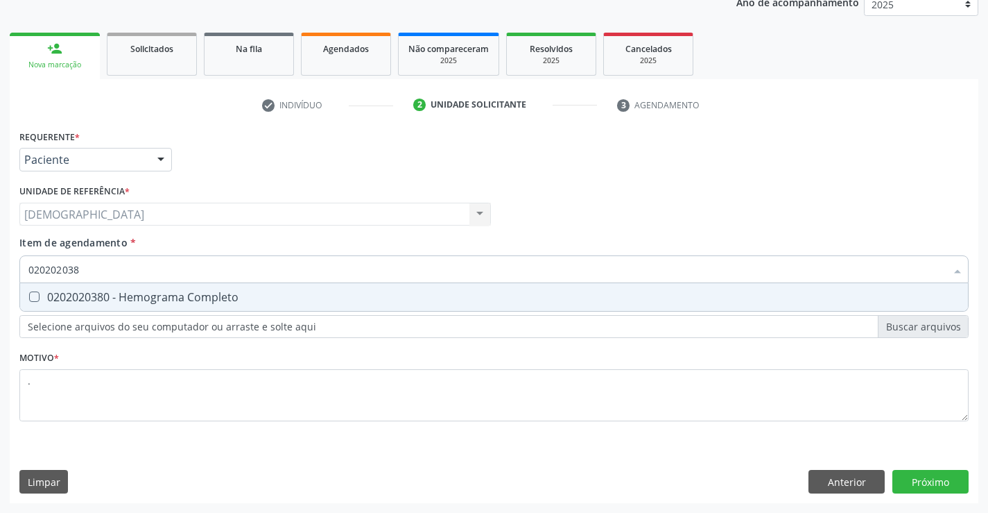
type input "0202020380"
click at [90, 300] on div "0202020380 - Hemograma Completo" at bounding box center [493, 296] width 931 height 11
checkbox Completo "true"
click at [944, 475] on div "Requerente * Paciente Médico(a) Enfermeiro(a) Paciente Nenhum resultado encontr…" at bounding box center [494, 314] width 969 height 377
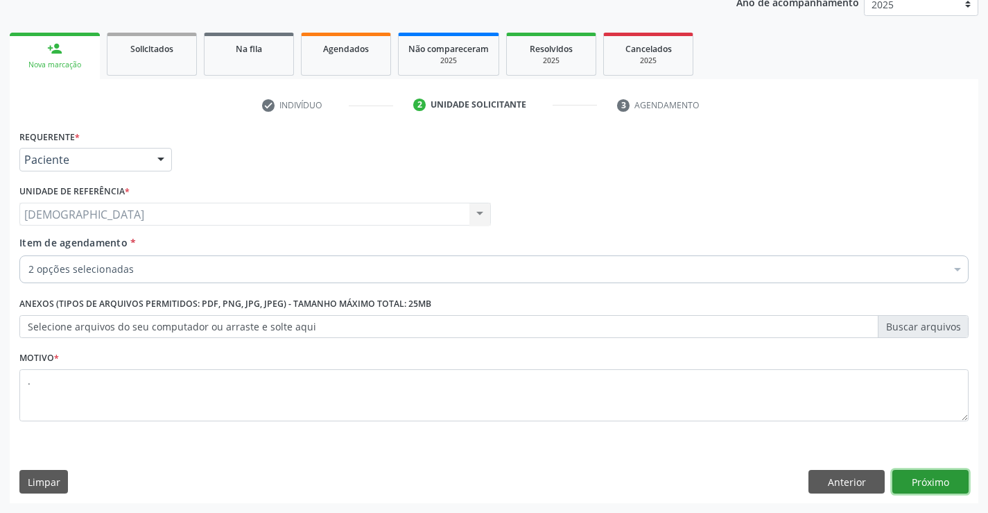
click at [922, 474] on button "Próximo" at bounding box center [931, 482] width 76 height 24
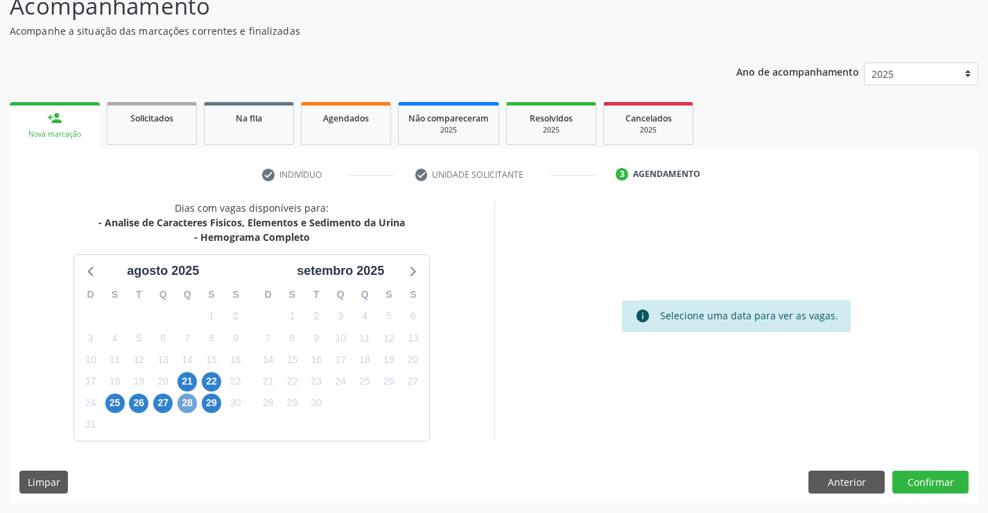
click at [187, 406] on span "28" at bounding box center [187, 402] width 19 height 19
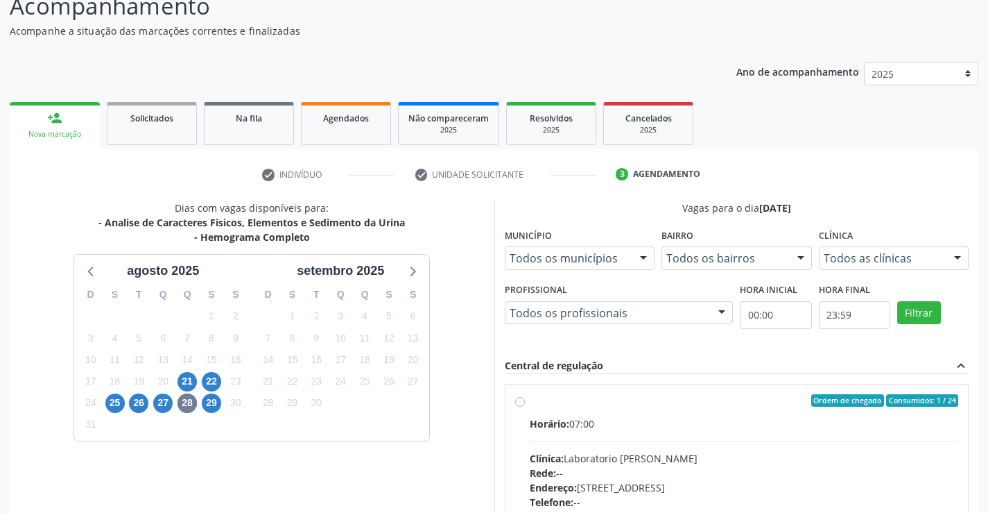
click at [610, 391] on div "Ordem de chegada Consumidos: 1 / 24 Horário: 07:00 Clínica: Laboratorio [PERSON…" at bounding box center [737, 500] width 463 height 232
radio input "true"
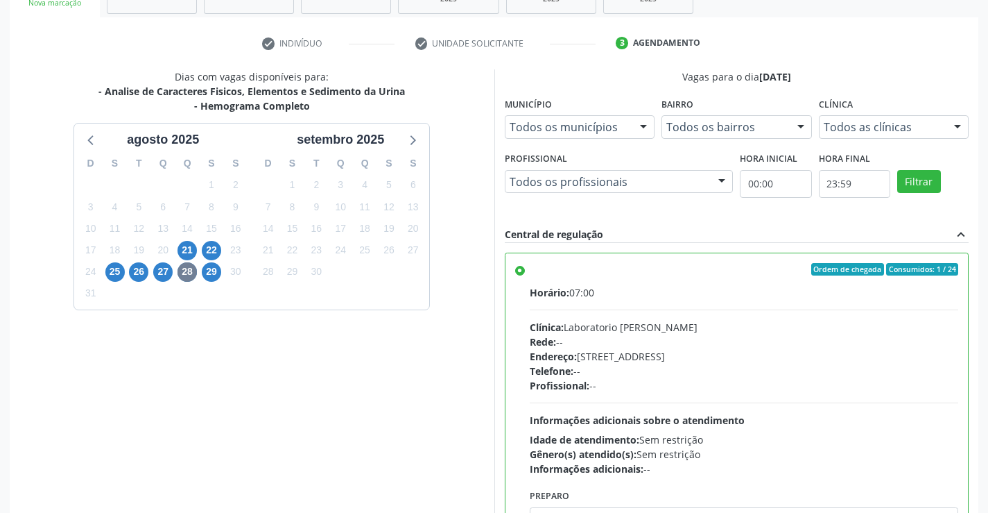
scroll to position [316, 0]
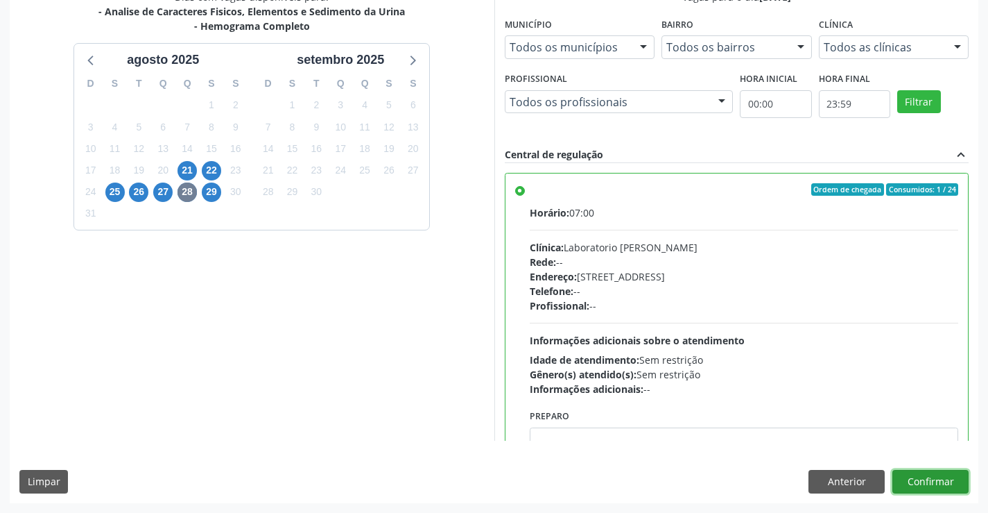
click at [926, 481] on button "Confirmar" at bounding box center [931, 482] width 76 height 24
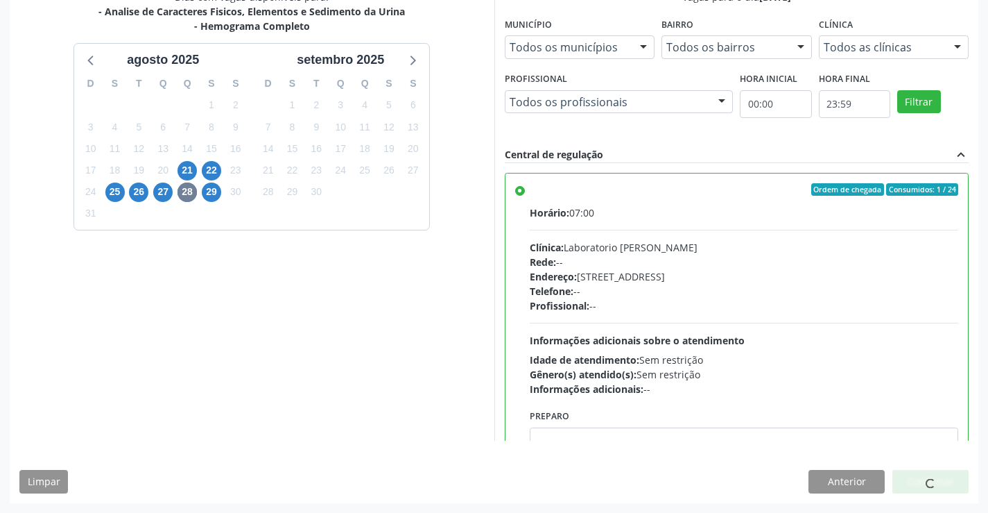
scroll to position [0, 0]
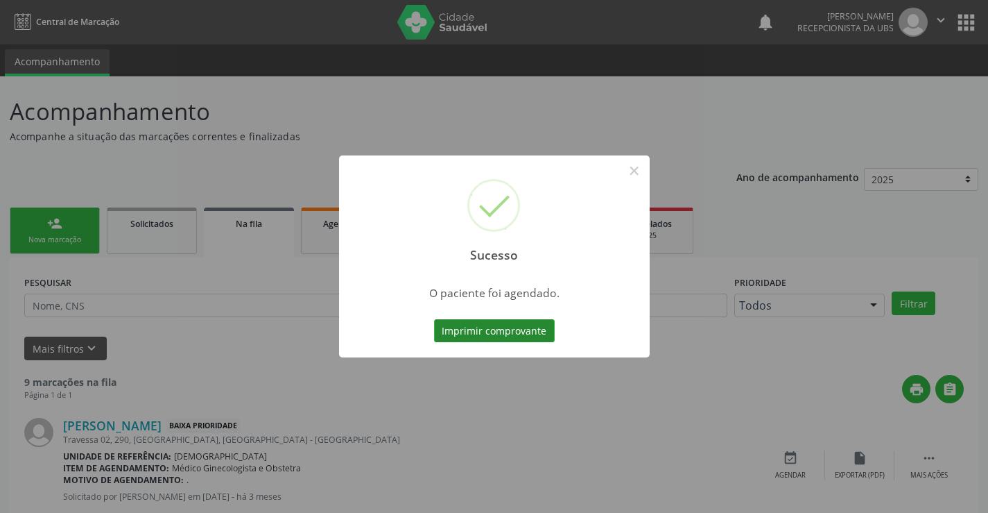
click at [468, 338] on button "Imprimir comprovante" at bounding box center [494, 331] width 121 height 24
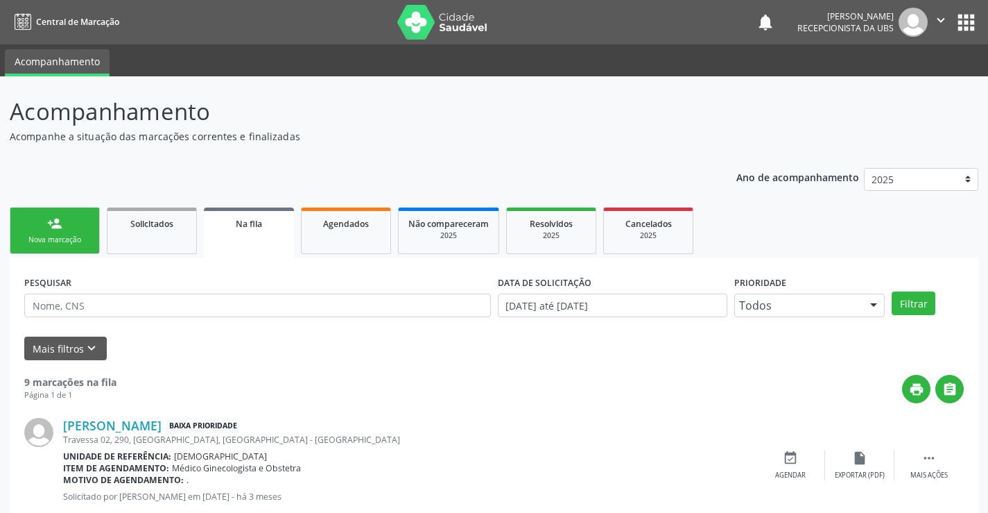
click at [46, 241] on div "Nova marcação" at bounding box center [54, 239] width 69 height 10
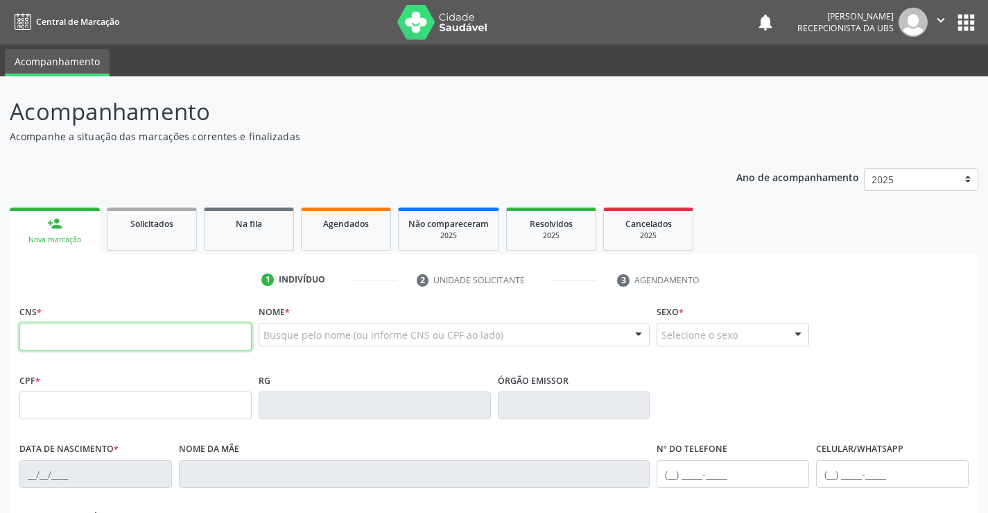
click at [74, 337] on input "text" at bounding box center [135, 337] width 232 height 28
type input "709 0038 9243 5616"
type input "[DATE]"
type input "[PERSON_NAME]"
type input "[PHONE_NUMBER]"
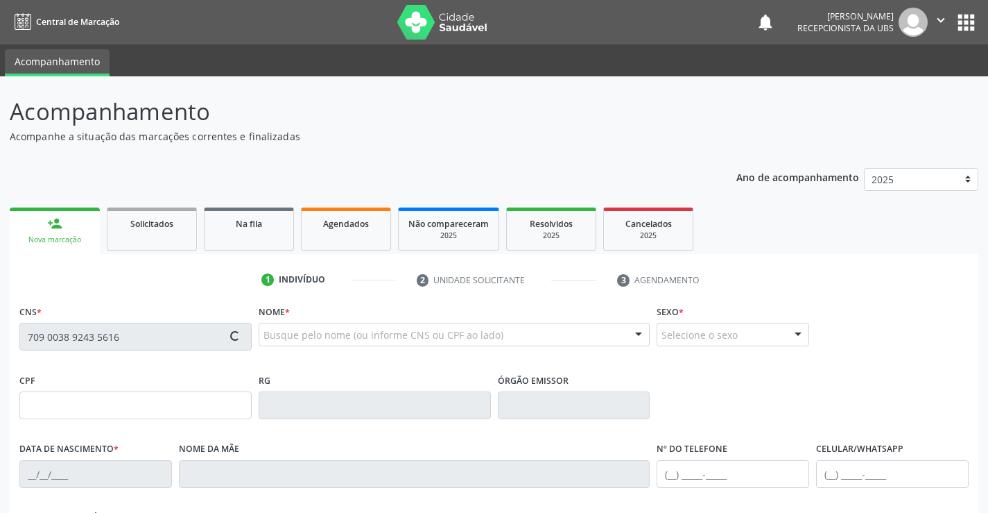
type input "[PHONE_NUMBER]"
type input "133"
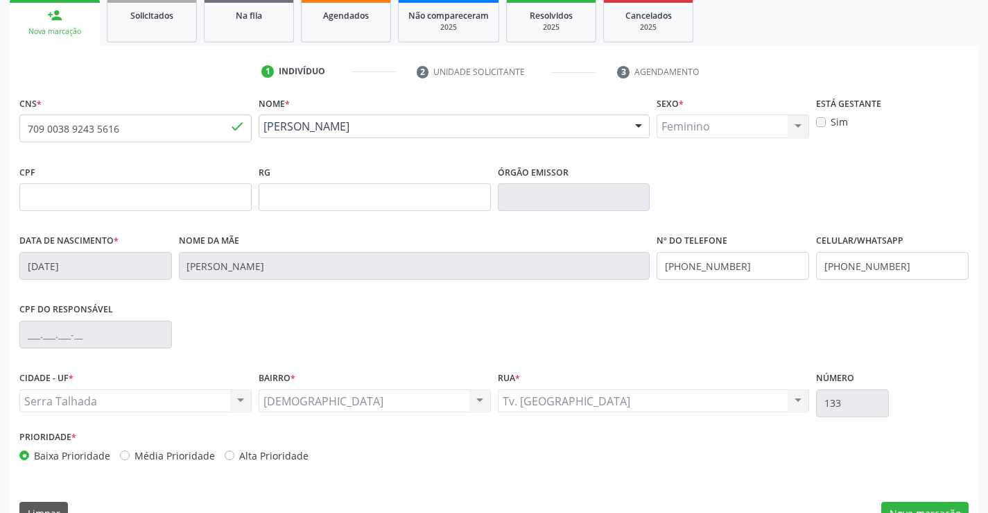
scroll to position [239, 0]
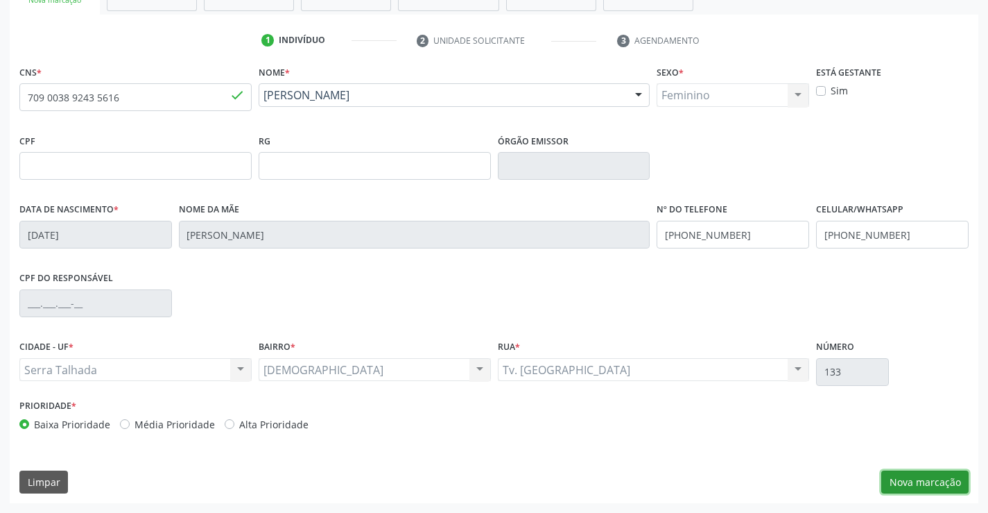
click at [897, 480] on button "Nova marcação" at bounding box center [925, 482] width 87 height 24
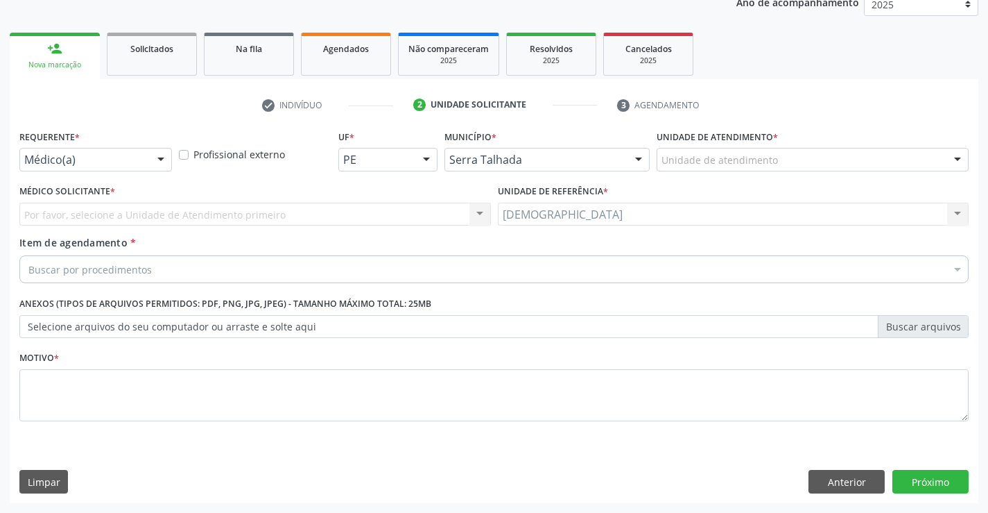
click at [384, 271] on div "Buscar por procedimentos" at bounding box center [493, 269] width 949 height 28
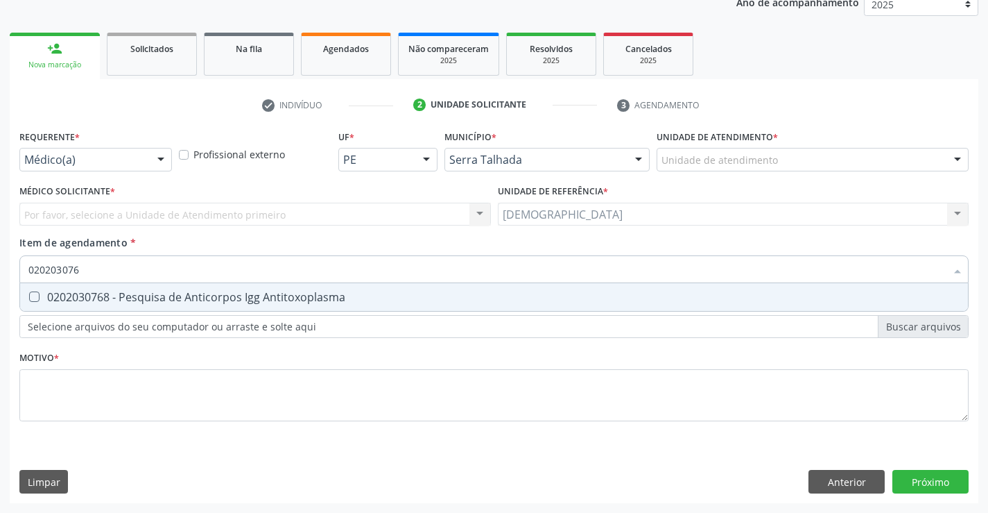
type input "0202030768"
click at [350, 298] on div "0202030768 - Pesquisa de Anticorpos Igg Antitoxoplasma" at bounding box center [493, 296] width 931 height 11
checkbox Antitoxoplasma "true"
type input "02020307"
checkbox Antitoxoplasma "false"
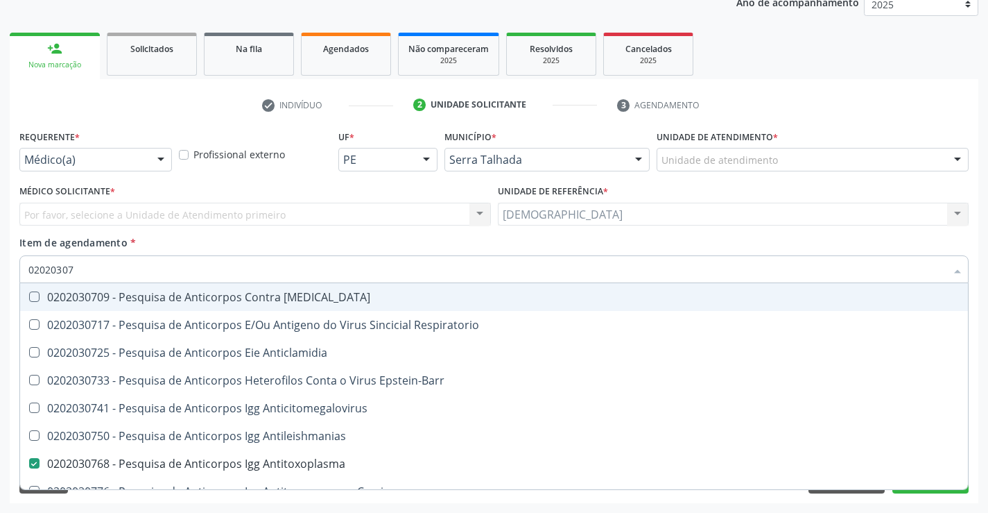
type input "0202030"
checkbox Antitoxoplasma "false"
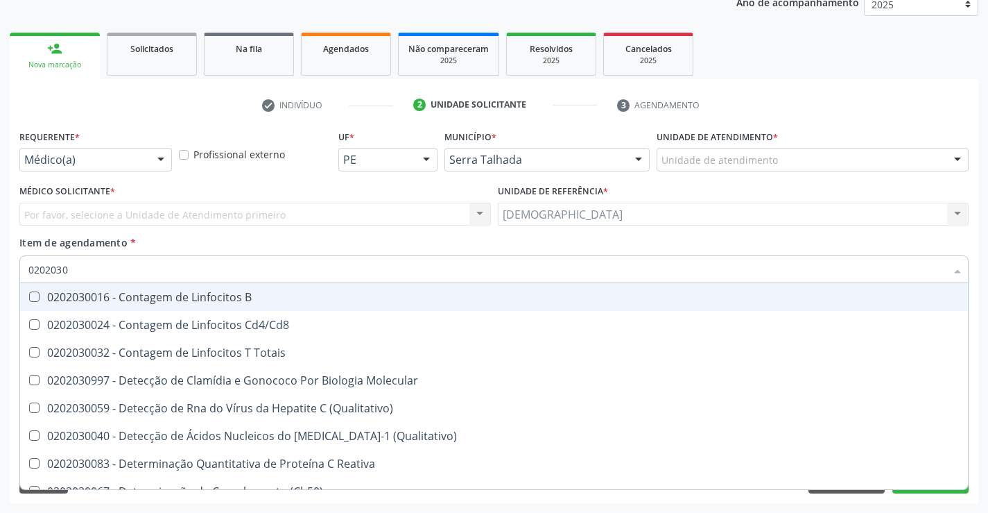
type input "020203"
checkbox Antitoxoplasma "false"
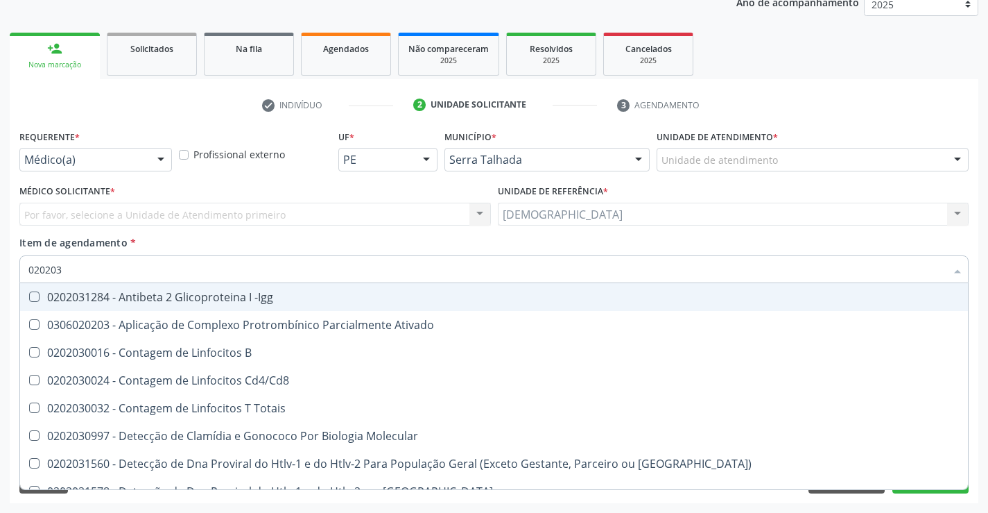
type input "02020"
checkbox Antitoxoplasma "false"
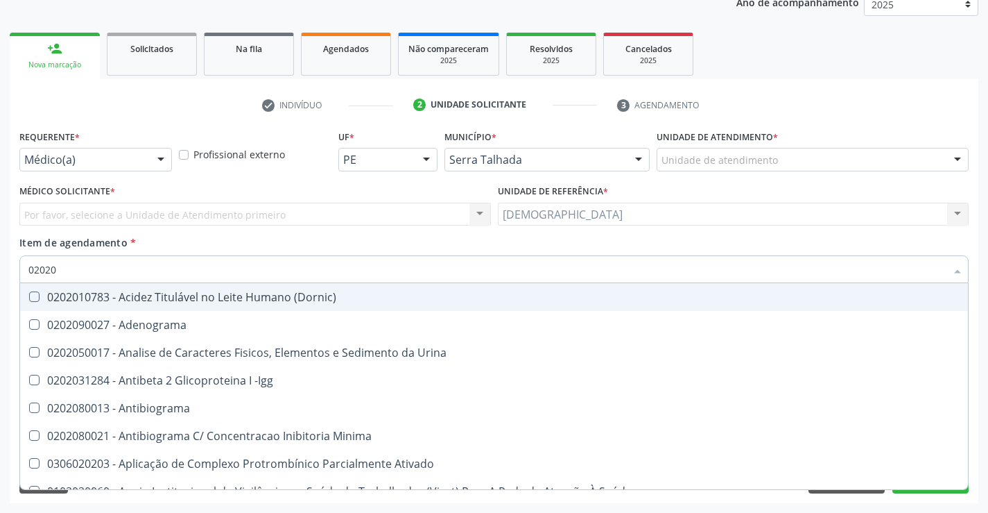
type input "020203"
checkbox Anti-Achr "true"
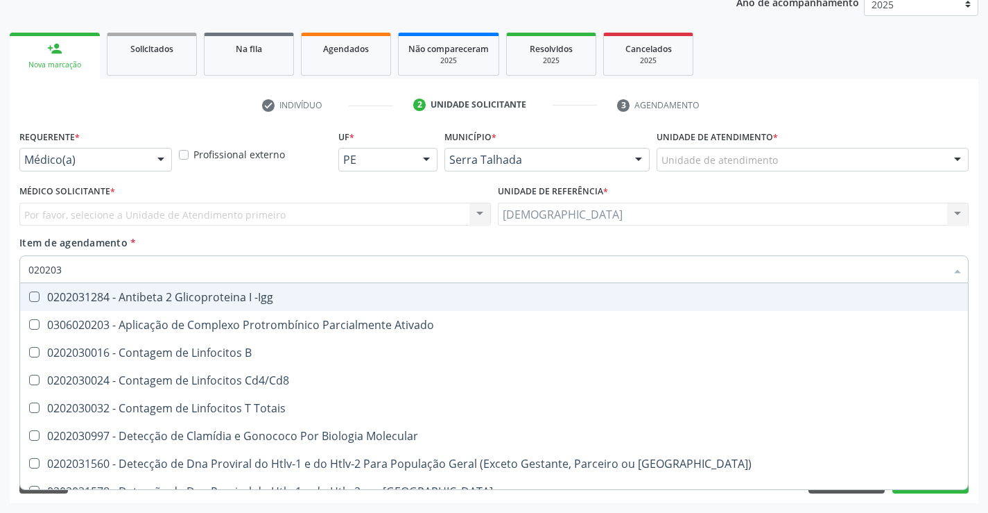
type input "0202030"
checkbox \(Ro\) "true"
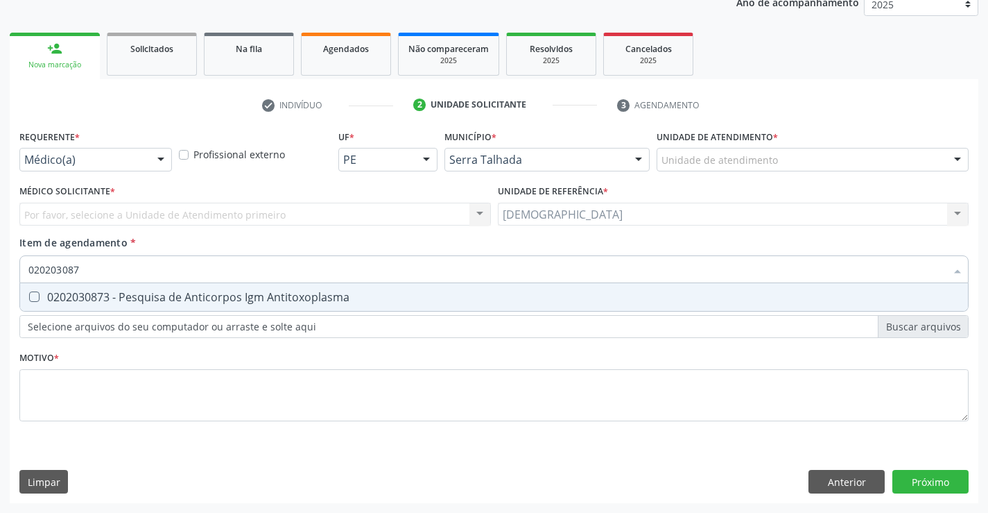
type input "0202030873"
click at [118, 302] on div "0202030873 - Pesquisa de Anticorpos Igm Antitoxoplasma" at bounding box center [493, 296] width 931 height 11
checkbox Antitoxoplasma "true"
type input "020203"
checkbox Antitoxoplasma "false"
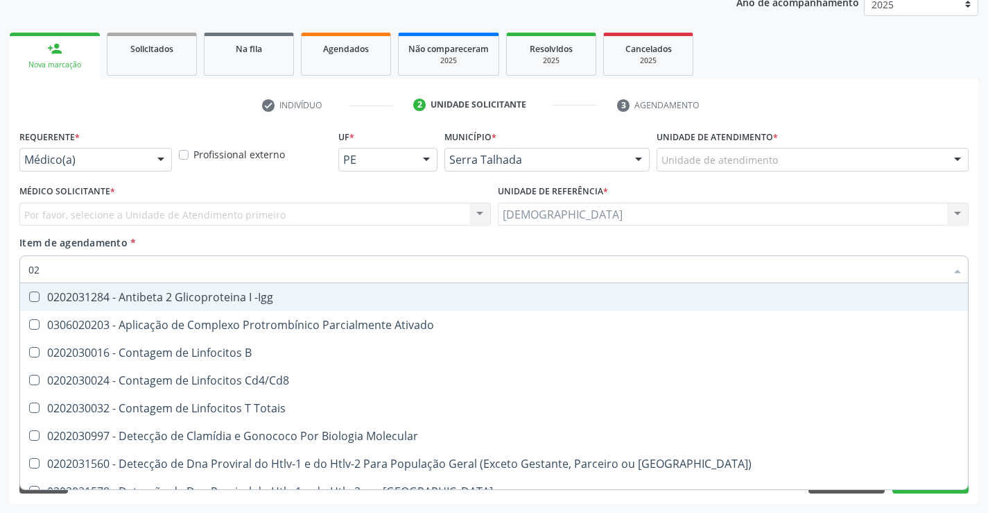
type input "0"
checkbox Antitoxoplasma "false"
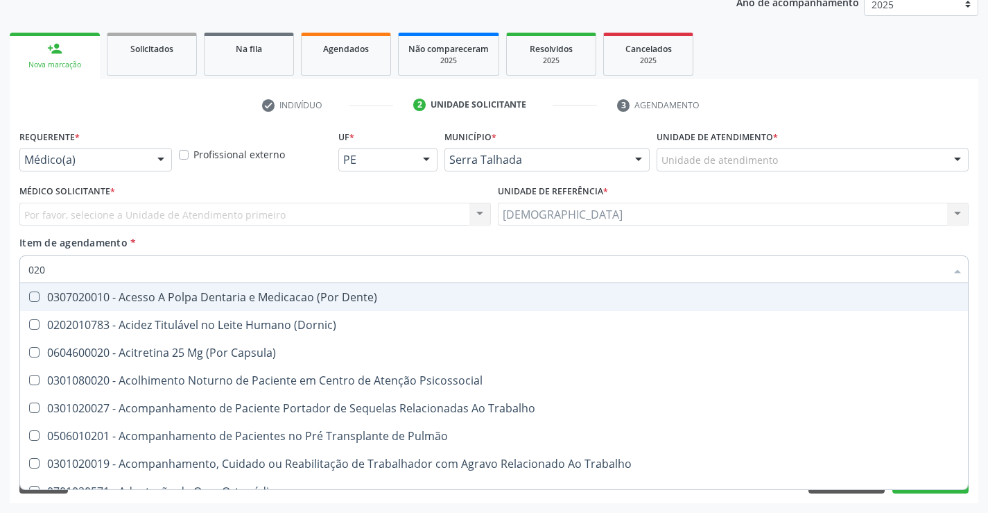
type input "0202"
checkbox Dosagens\) "true"
checkbox Euglobulina "true"
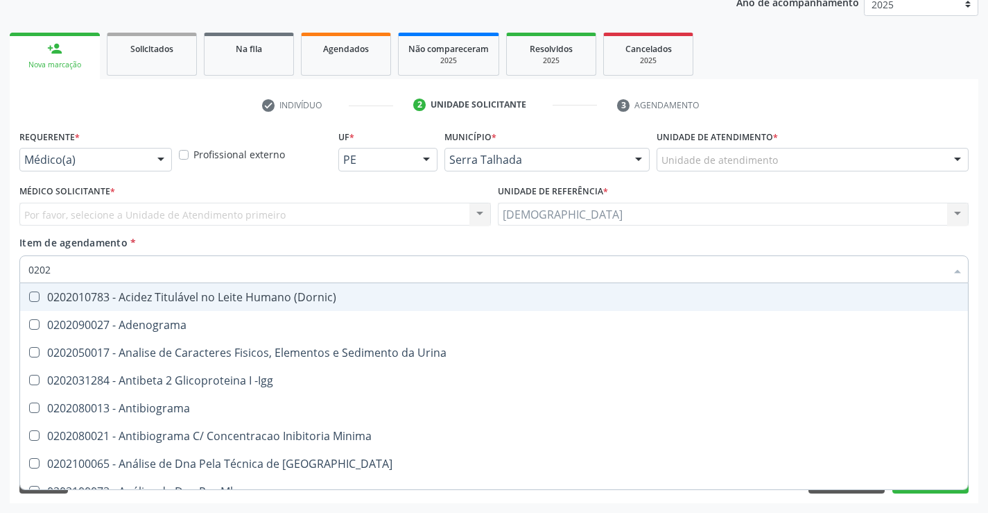
type input "02020"
checkbox Carini "true"
checkbox Parceria\) "true"
checkbox Antitoxoplasma "false"
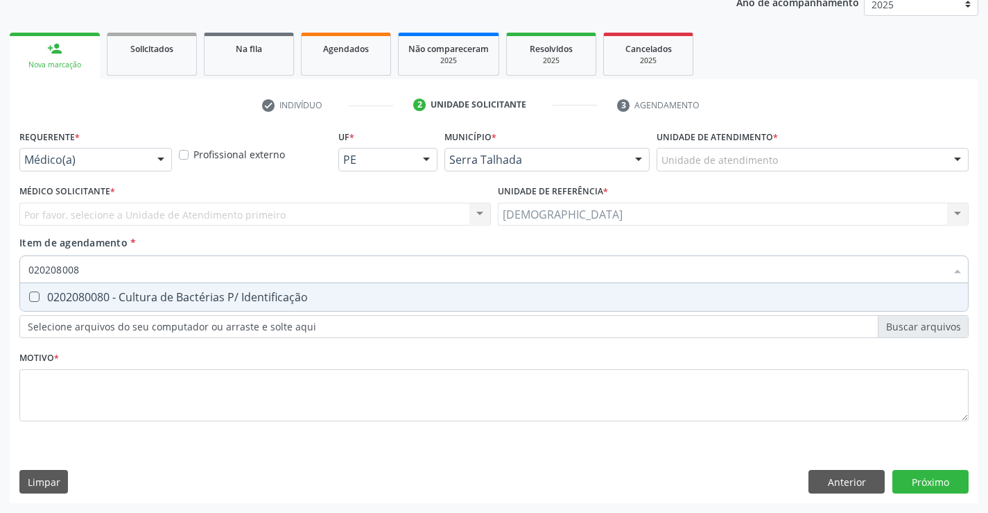
type input "0202080080"
click at [128, 293] on div "0202080080 - Cultura de Bactérias P/ Identificação" at bounding box center [493, 296] width 931 height 11
checkbox Identificação "true"
click at [911, 473] on div "Requerente * Médico(a) Médico(a) Enfermeiro(a) Paciente Nenhum resultado encont…" at bounding box center [494, 314] width 969 height 377
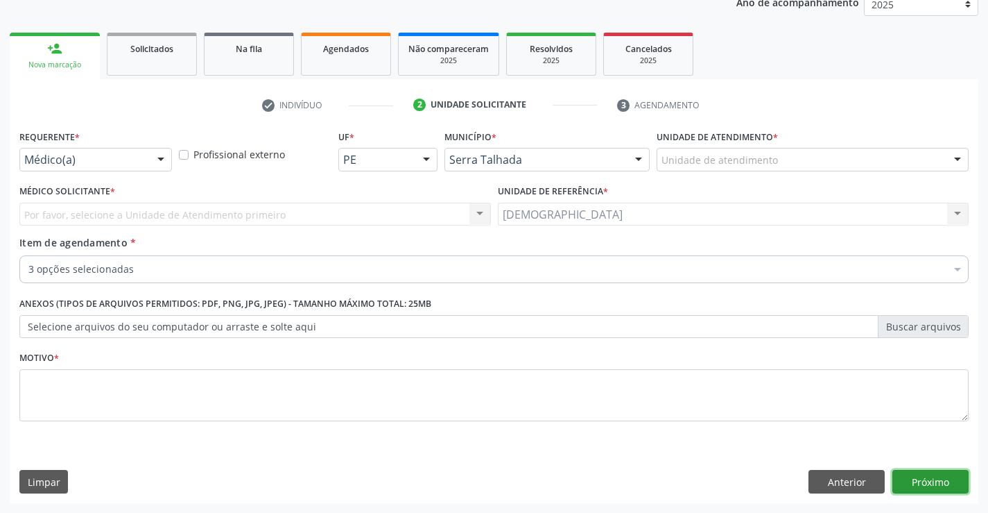
click at [928, 483] on button "Próximo" at bounding box center [931, 482] width 76 height 24
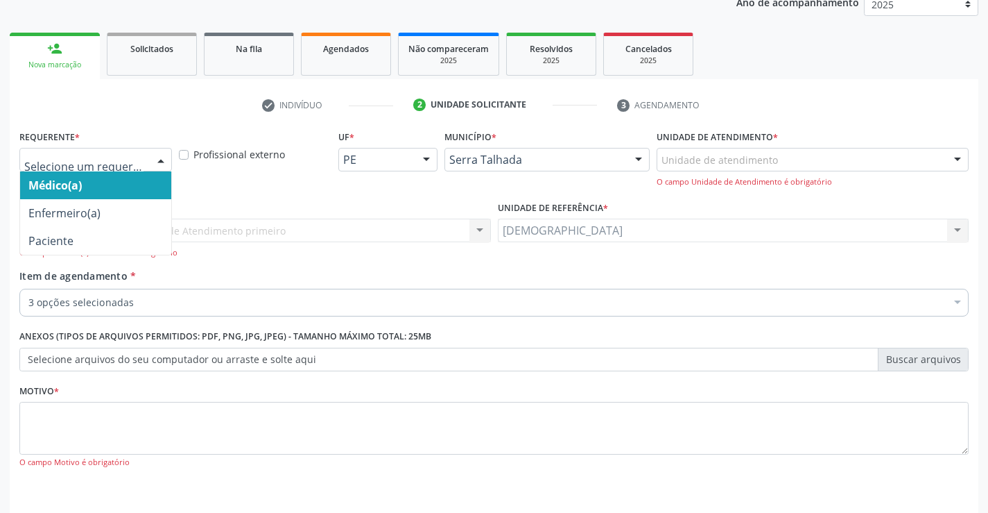
click at [160, 156] on div at bounding box center [161, 160] width 21 height 24
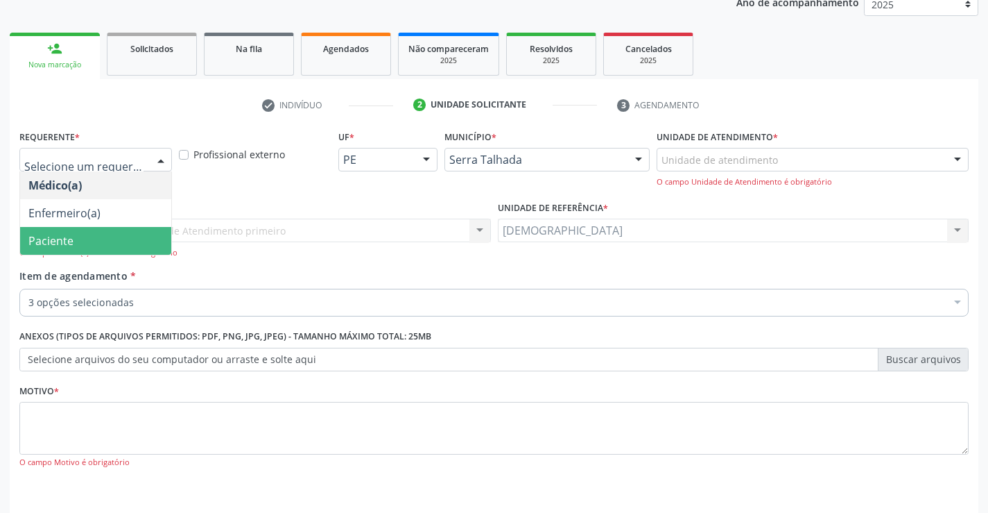
click at [104, 238] on span "Paciente" at bounding box center [95, 241] width 151 height 28
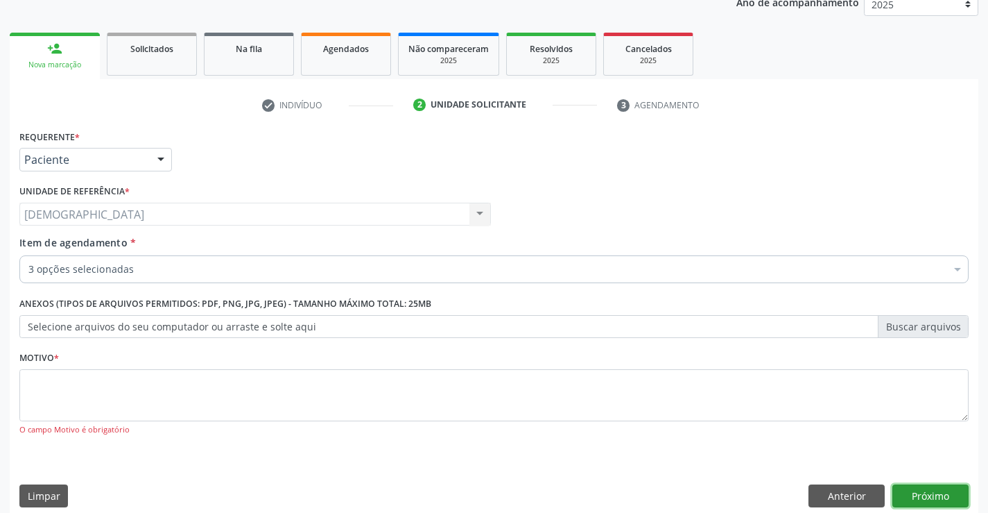
click at [914, 495] on button "Próximo" at bounding box center [931, 496] width 76 height 24
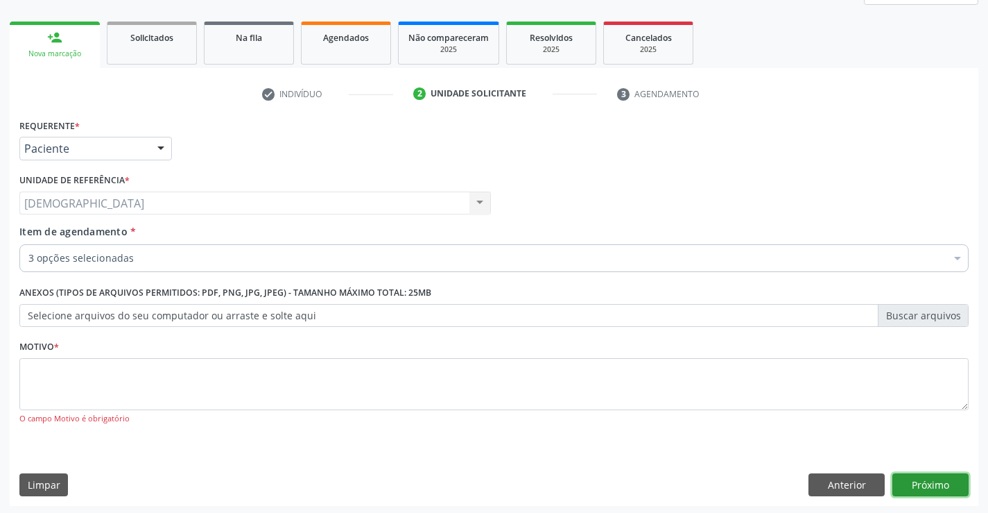
scroll to position [189, 0]
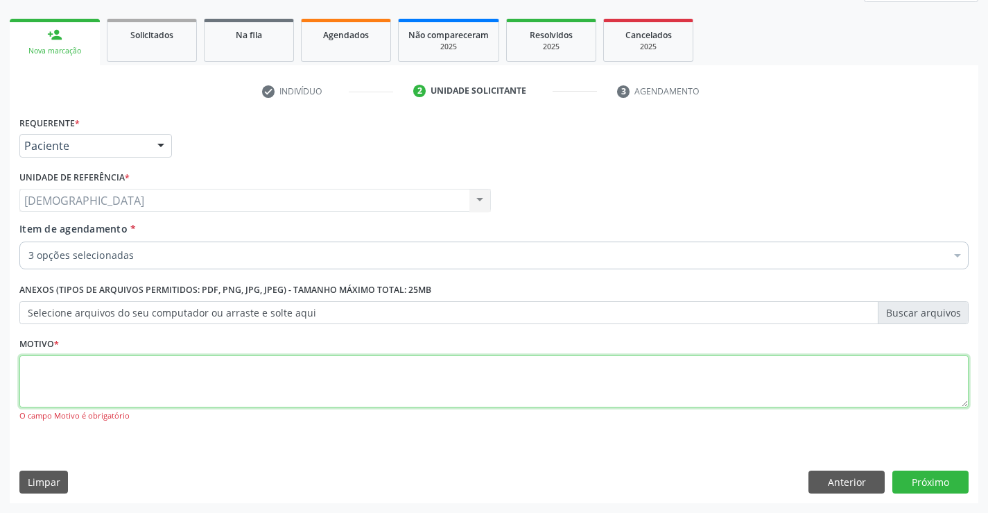
click at [485, 391] on textarea at bounding box center [493, 381] width 949 height 53
type textarea "."
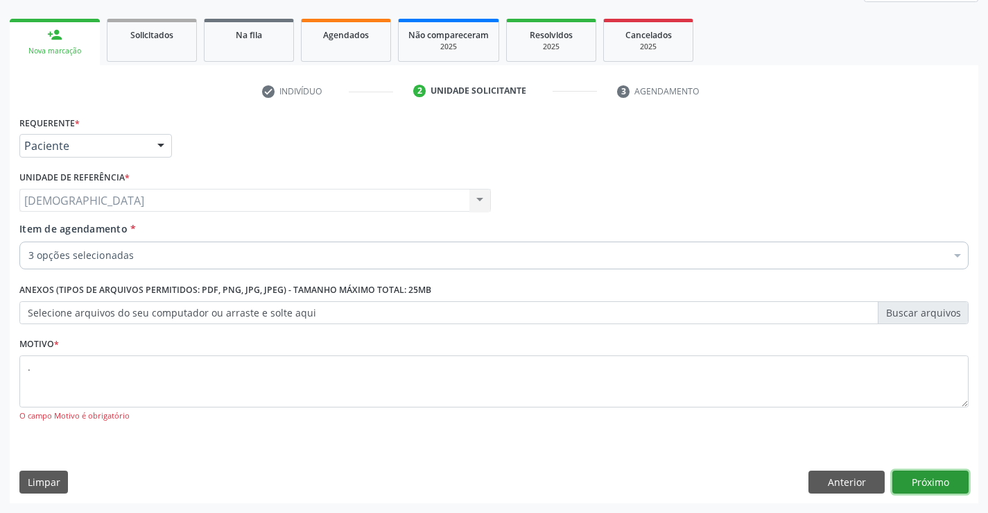
click at [906, 486] on button "Próximo" at bounding box center [931, 482] width 76 height 24
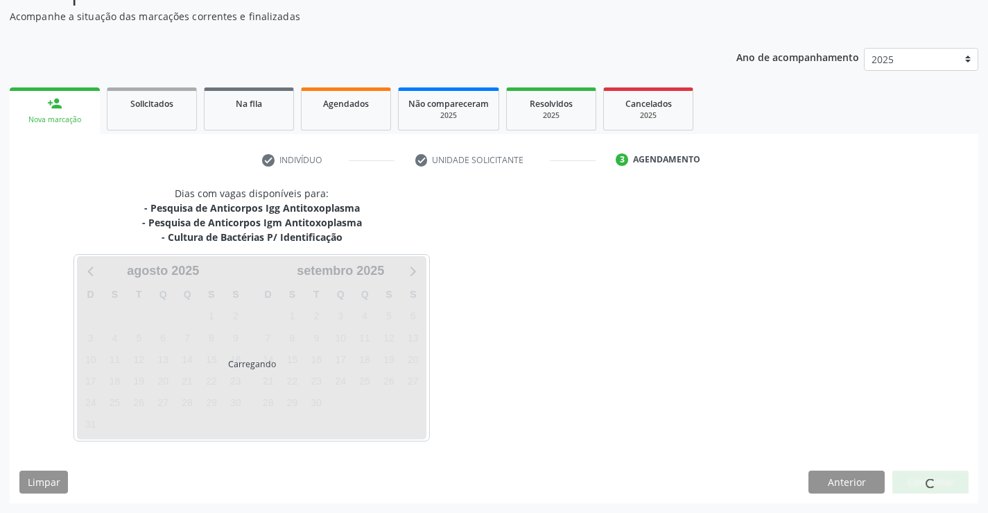
scroll to position [120, 0]
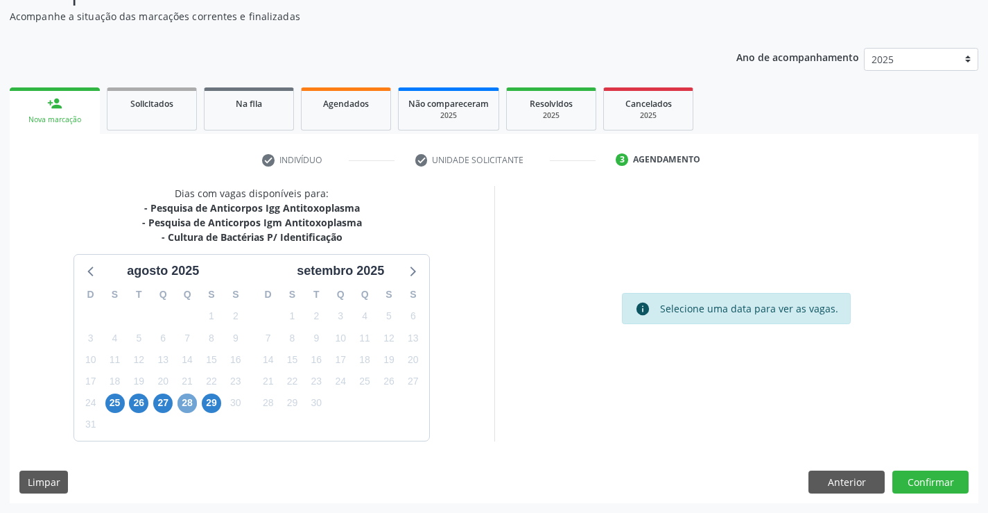
click at [183, 401] on span "28" at bounding box center [187, 402] width 19 height 19
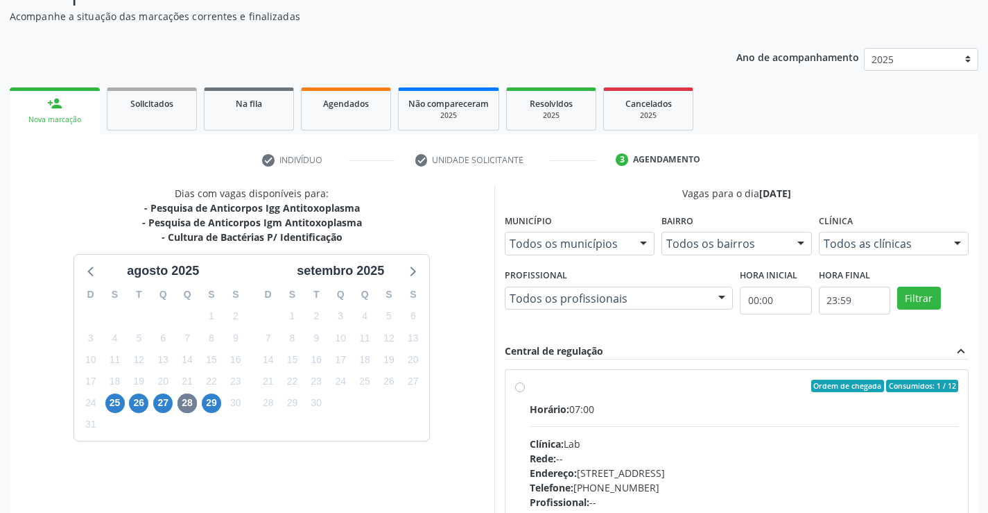
click at [535, 378] on div "Ordem de chegada Consumidos: 1 / 12 Horário: 07:00 Clínica: Lab Rede: -- Endere…" at bounding box center [737, 486] width 463 height 232
radio input "true"
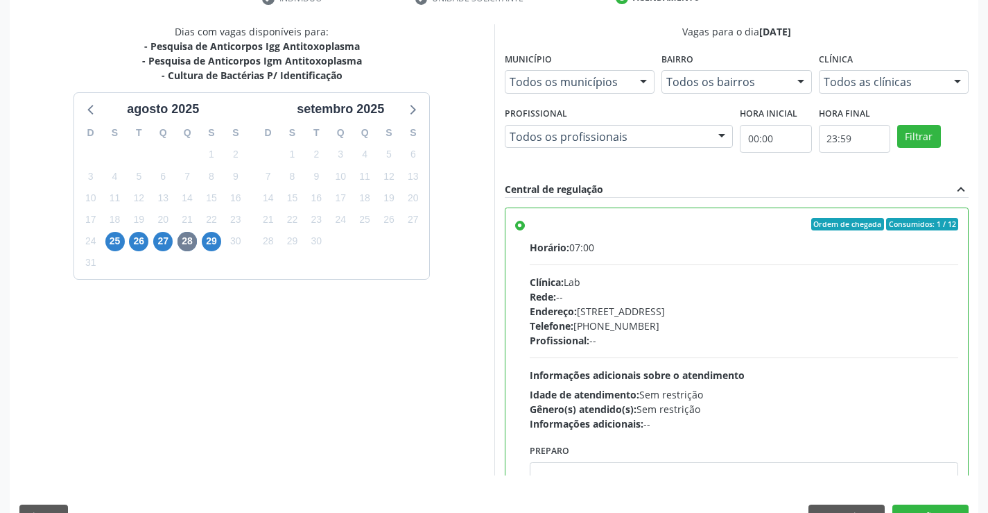
scroll to position [316, 0]
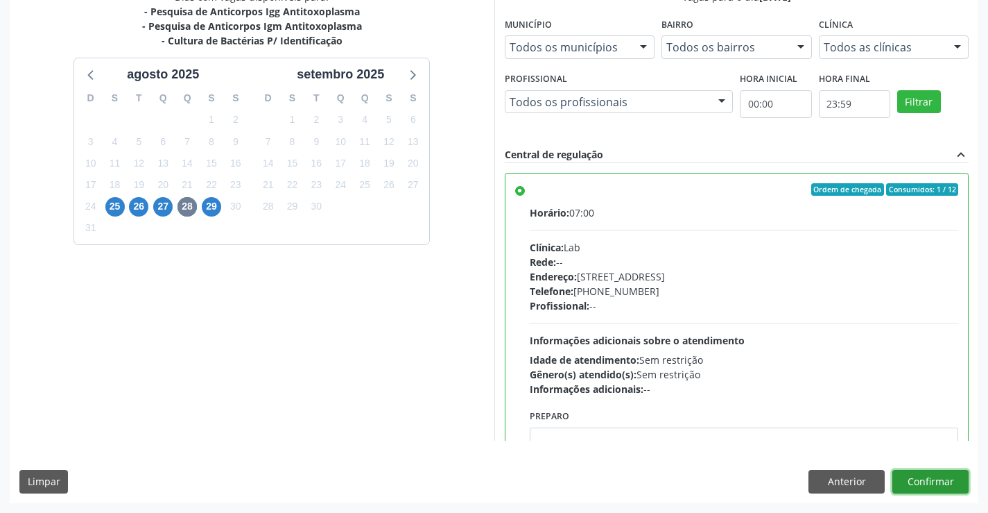
click at [904, 473] on button "Confirmar" at bounding box center [931, 482] width 76 height 24
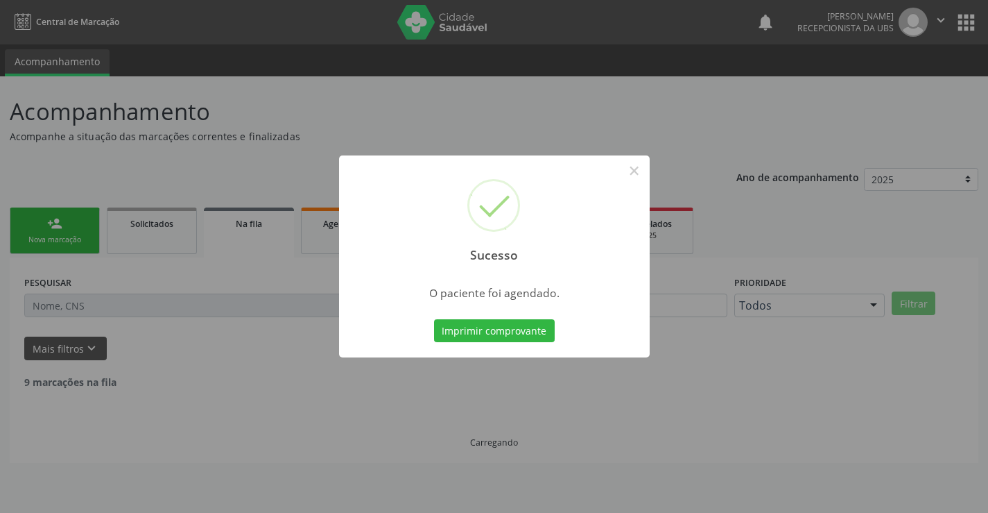
scroll to position [0, 0]
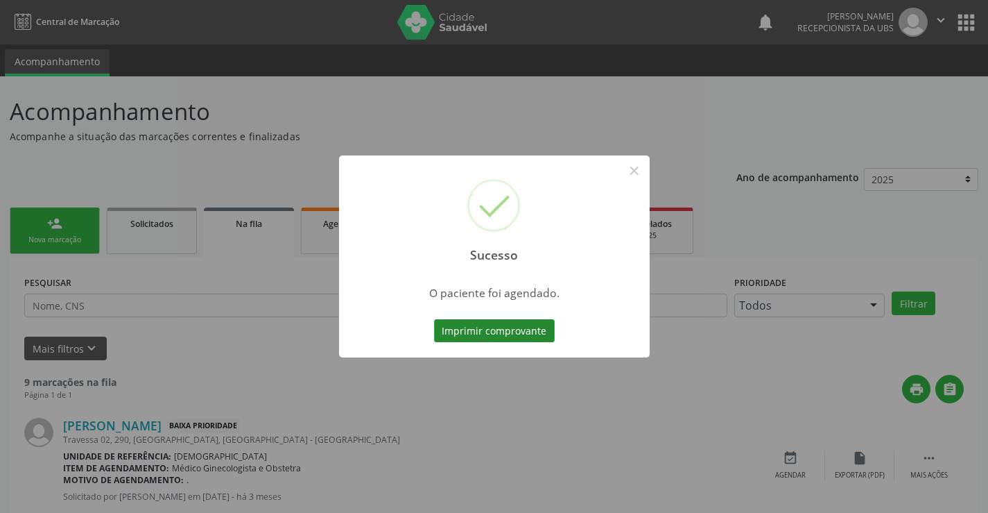
click at [467, 333] on button "Imprimir comprovante" at bounding box center [494, 331] width 121 height 24
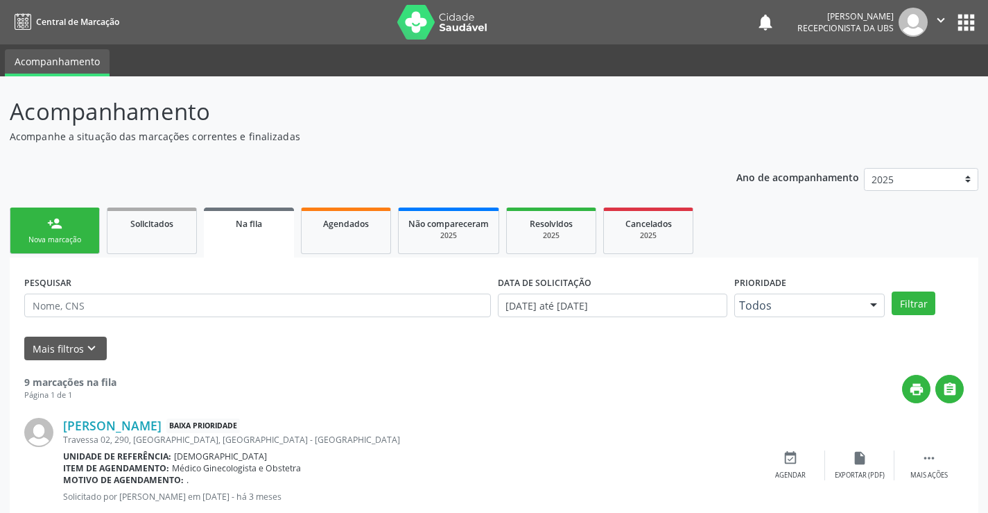
click at [68, 243] on div "Nova marcação" at bounding box center [54, 239] width 69 height 10
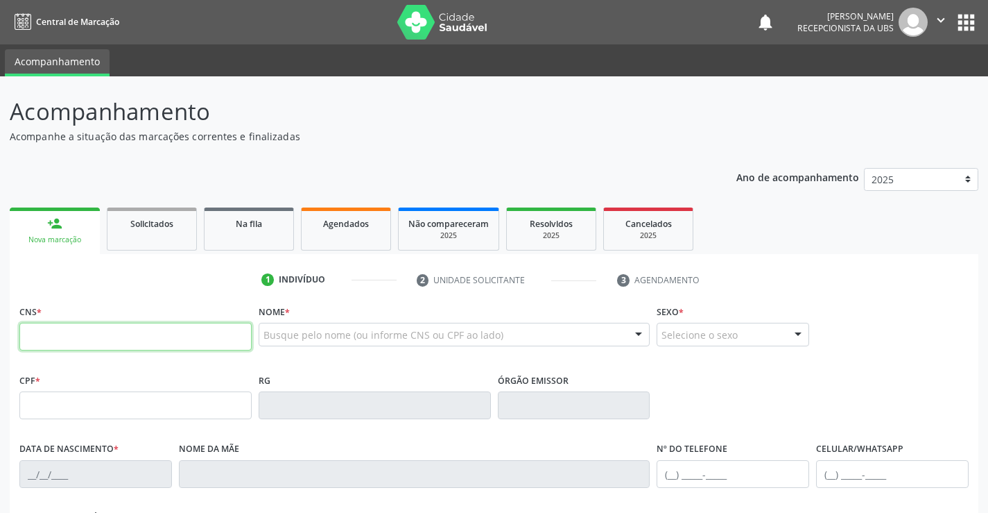
click at [69, 341] on input "text" at bounding box center [135, 337] width 232 height 28
type input "708 9037 4132 1011"
type input "628.373.384-00"
type input "[DATE]"
type input "[PERSON_NAME]"
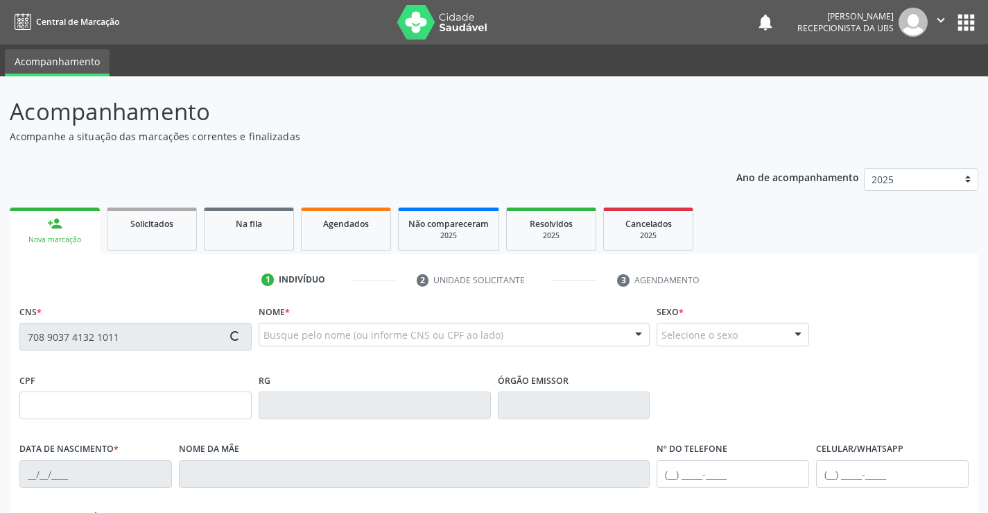
type input "[PHONE_NUMBER]"
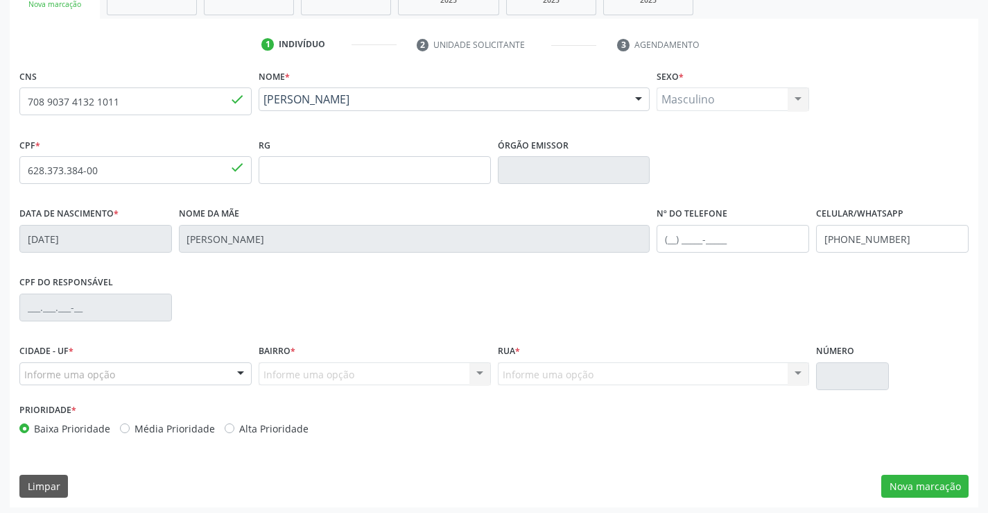
scroll to position [239, 0]
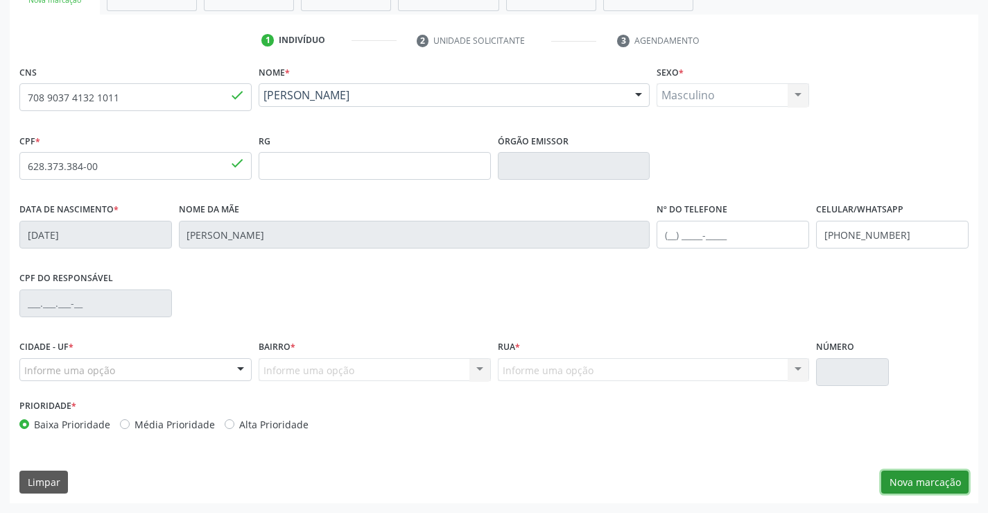
click at [909, 470] on button "Nova marcação" at bounding box center [925, 482] width 87 height 24
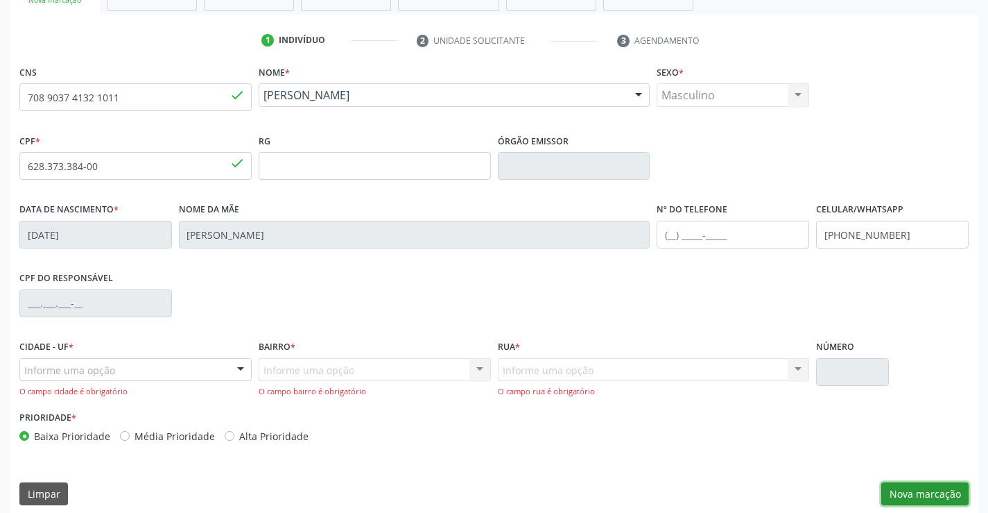
click at [904, 483] on button "Nova marcação" at bounding box center [925, 494] width 87 height 24
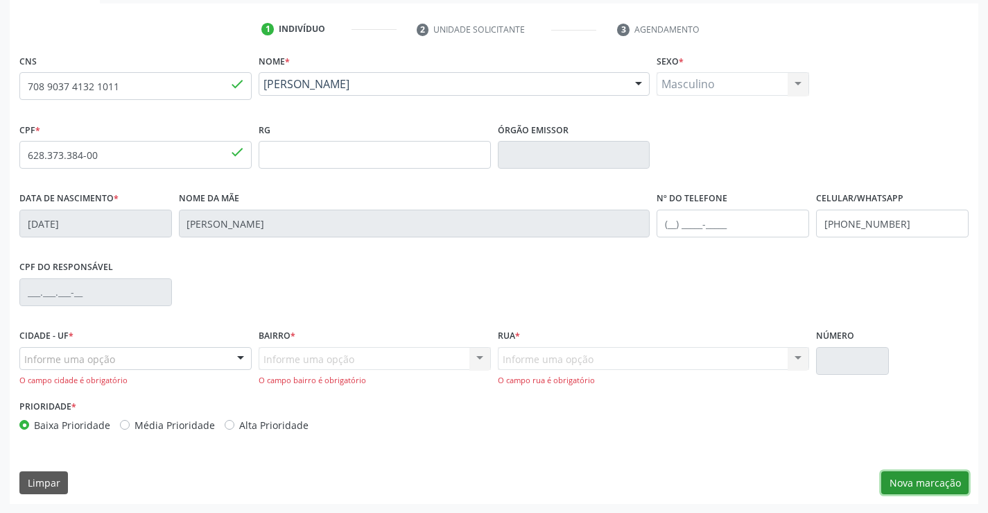
scroll to position [251, 0]
click at [236, 359] on div at bounding box center [240, 359] width 21 height 24
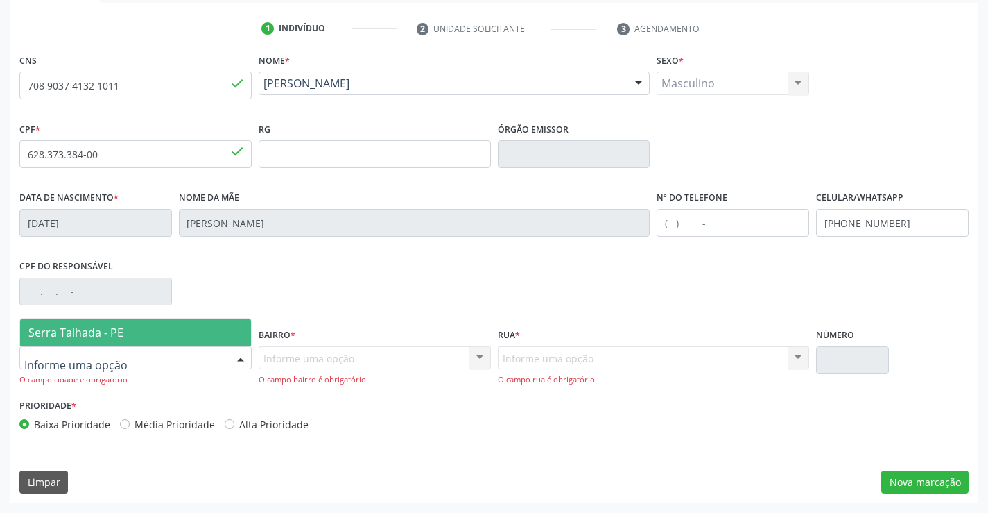
click at [168, 323] on span "Serra Talhada - PE" at bounding box center [135, 332] width 231 height 28
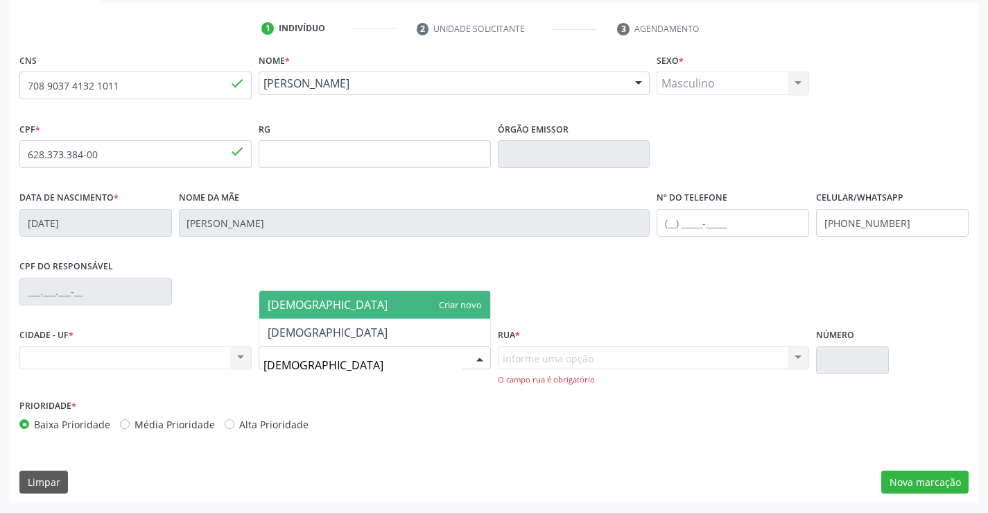
type input "BOM JESUS"
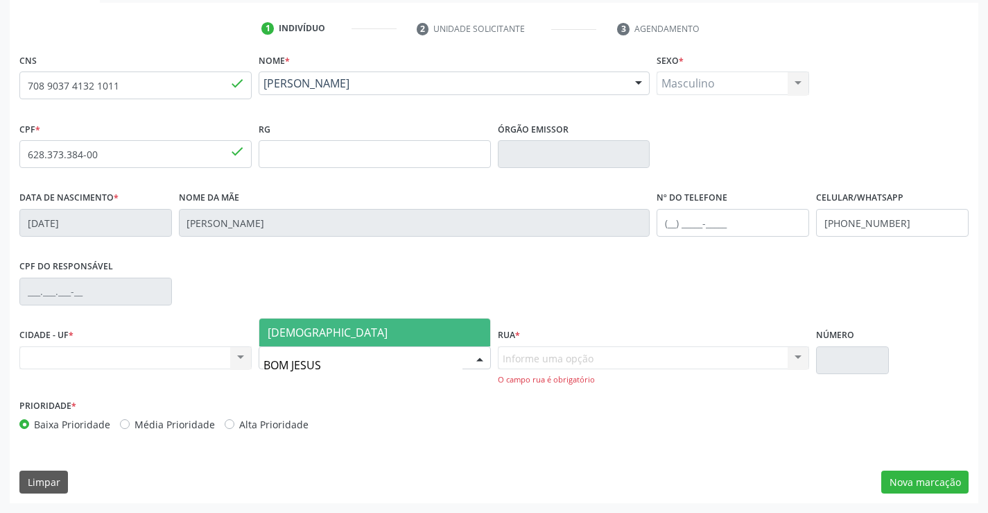
click at [318, 337] on span "[DEMOGRAPHIC_DATA]" at bounding box center [328, 332] width 120 height 15
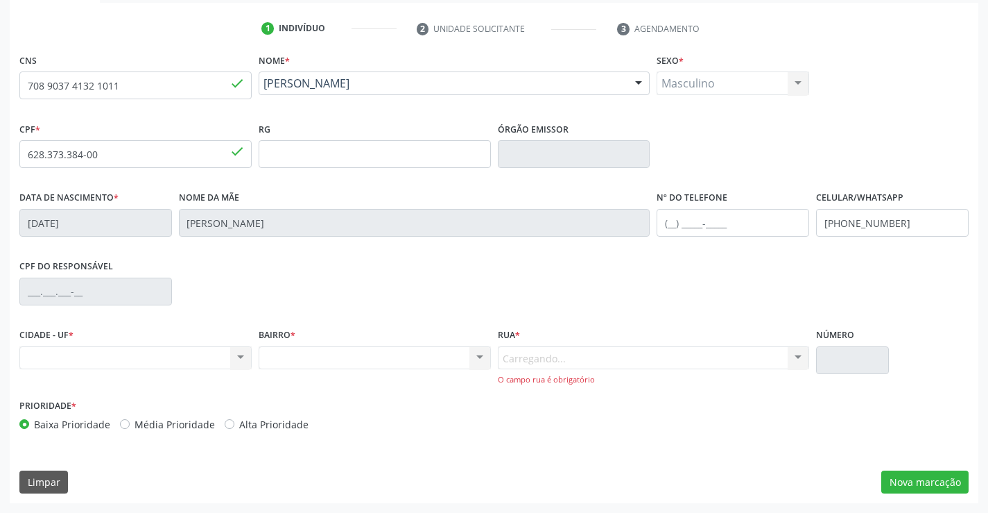
scroll to position [239, 0]
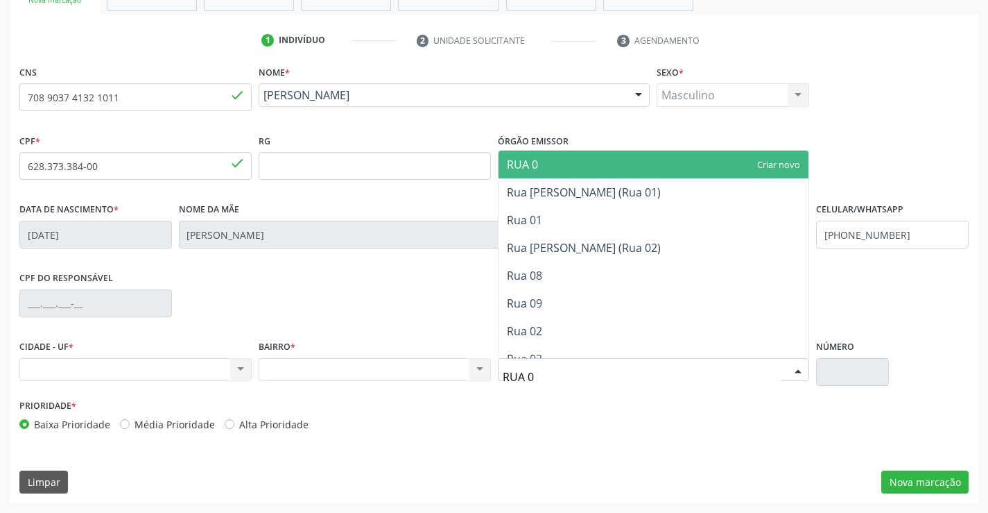
type input "RUA 03"
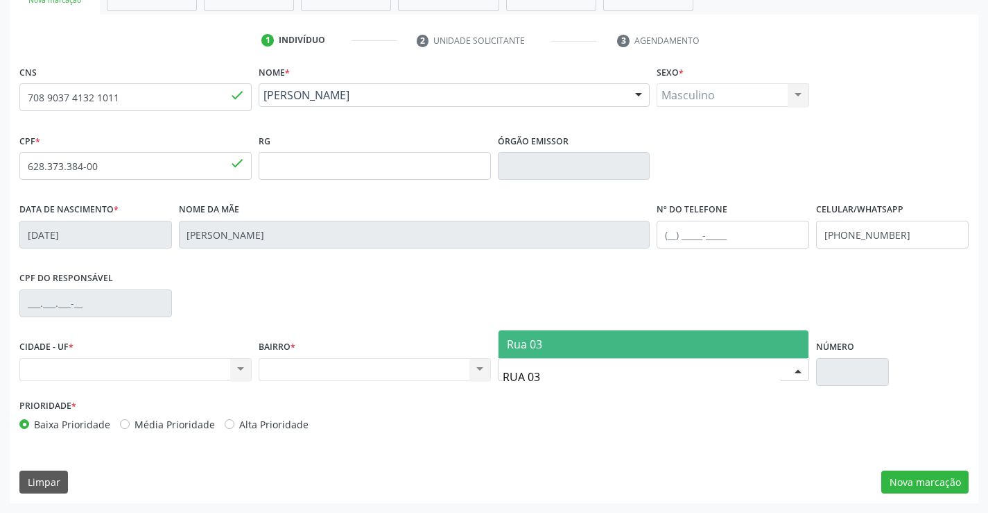
click at [587, 339] on span "Rua 03" at bounding box center [654, 344] width 311 height 28
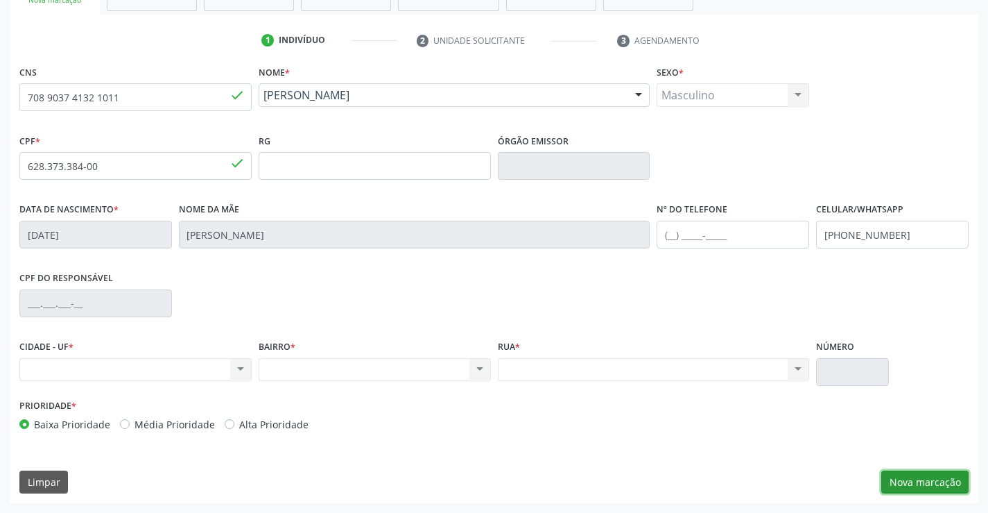
click at [897, 483] on button "Nova marcação" at bounding box center [925, 482] width 87 height 24
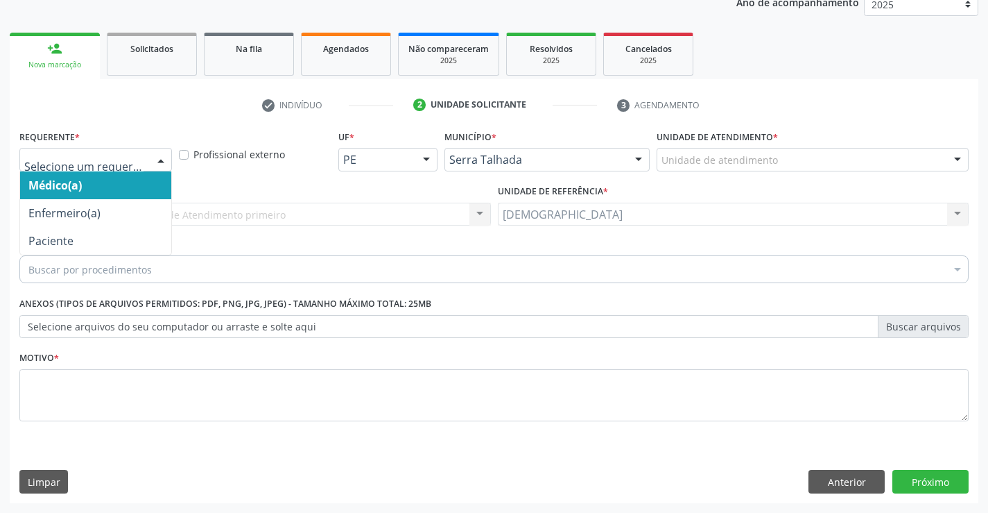
click at [160, 160] on div at bounding box center [161, 160] width 21 height 24
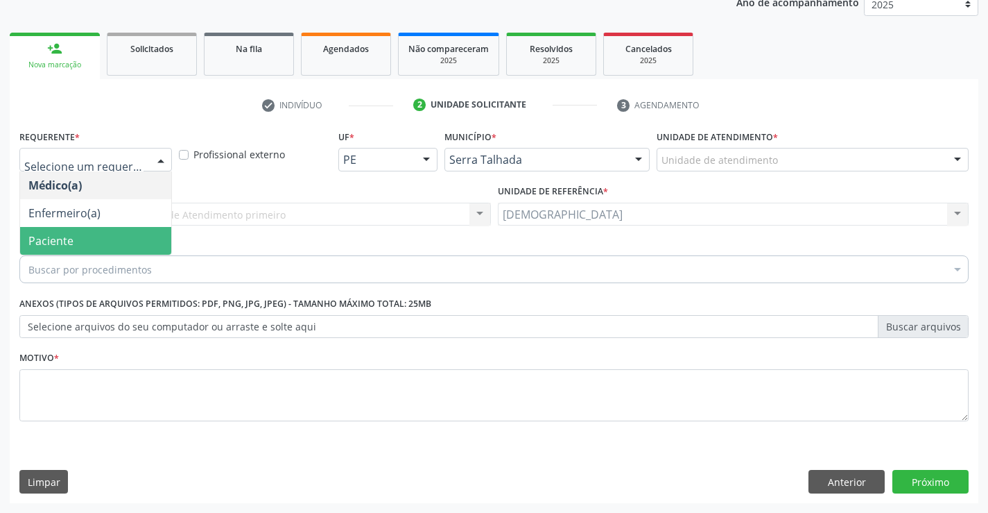
click at [118, 233] on span "Paciente" at bounding box center [95, 241] width 151 height 28
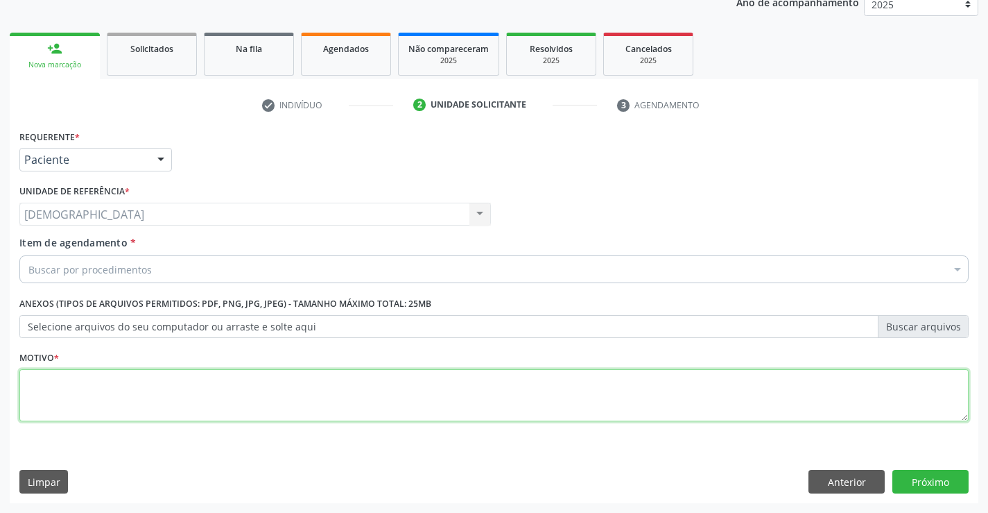
click at [133, 379] on textarea at bounding box center [493, 395] width 949 height 53
type textarea "."
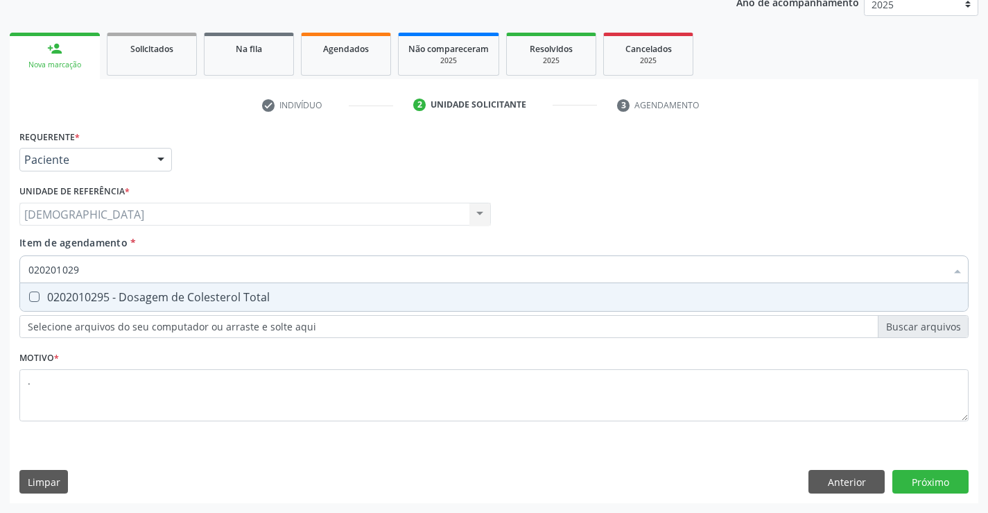
type input "0202010295"
click at [71, 302] on div "0202010295 - Dosagem de Colesterol Total" at bounding box center [493, 296] width 931 height 11
checkbox Total "true"
type input "02020102"
checkbox Total "false"
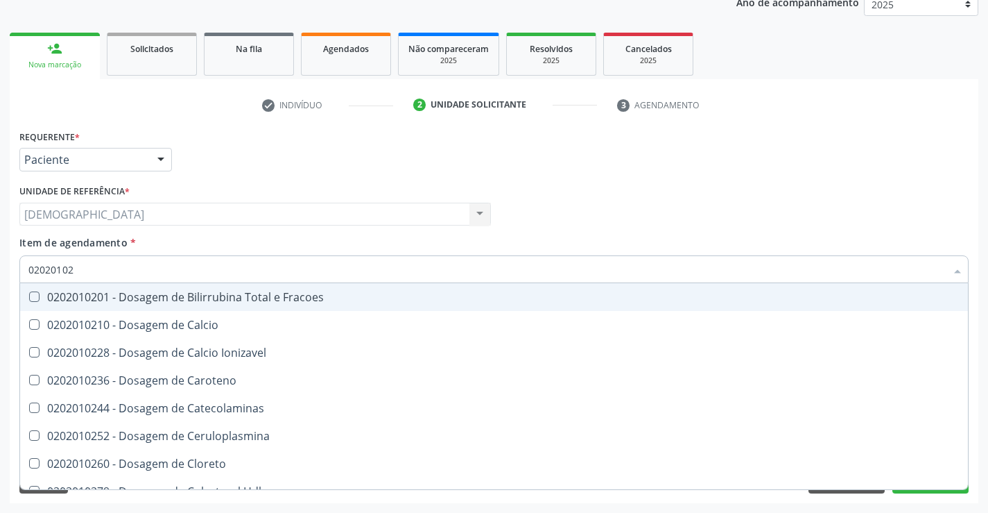
type input "0202010"
checkbox Total "false"
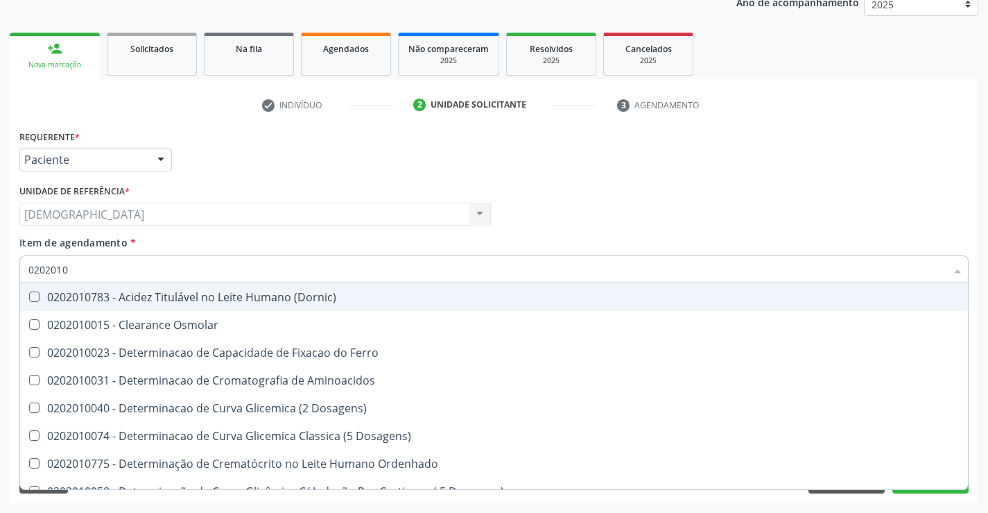
type input "020201"
checkbox Total "false"
checkbox Ferritina "true"
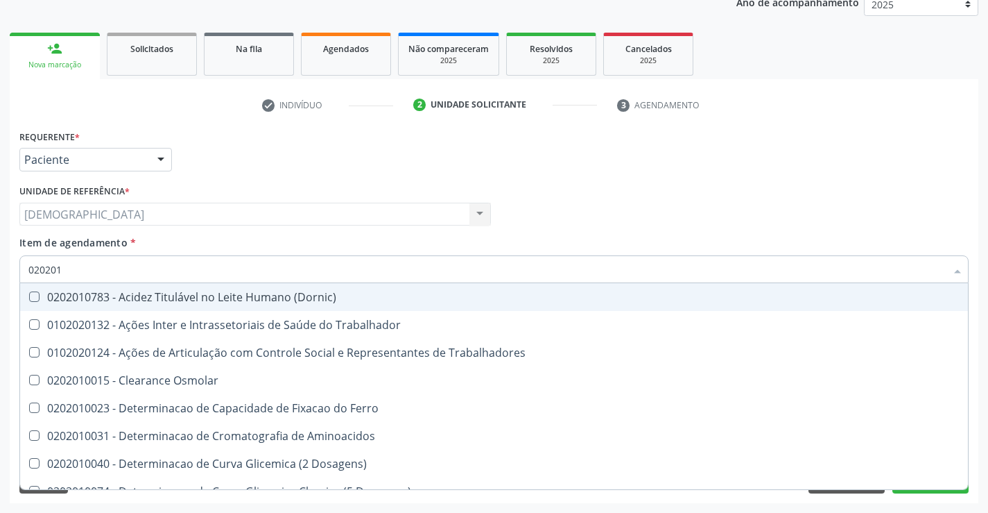
type input "02020"
checkbox Total "false"
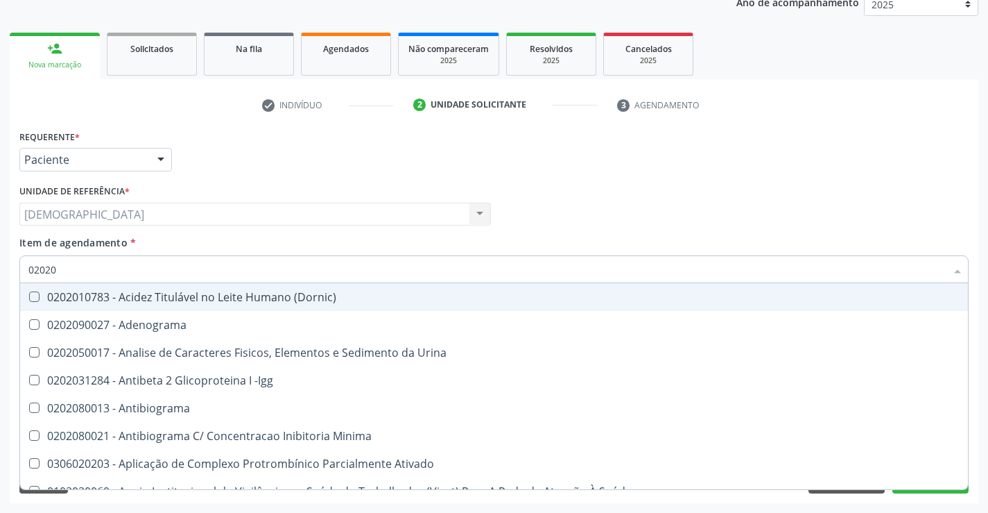
type input "020201"
checkbox Parceria\) "true"
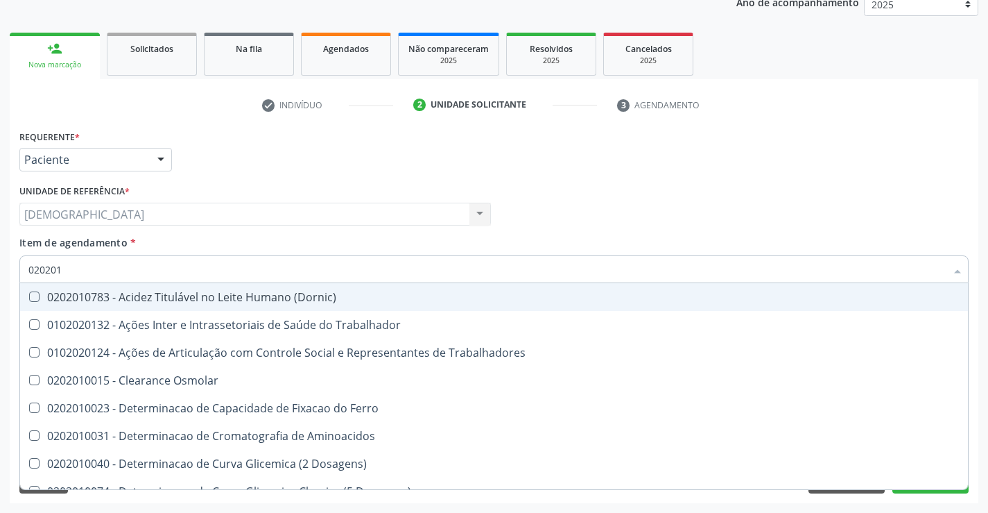
type input "0202010"
checkbox Fracoes "true"
checkbox Total "false"
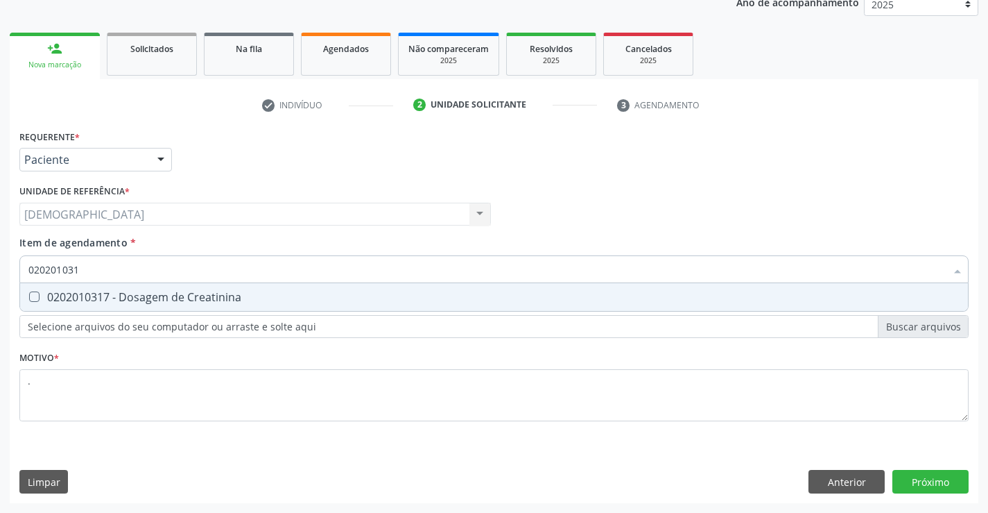
type input "0202010317"
click at [105, 298] on div "0202010317 - Dosagem de Creatinina" at bounding box center [493, 296] width 931 height 11
checkbox Creatinina "true"
type input "02020103"
checkbox Creatinina "false"
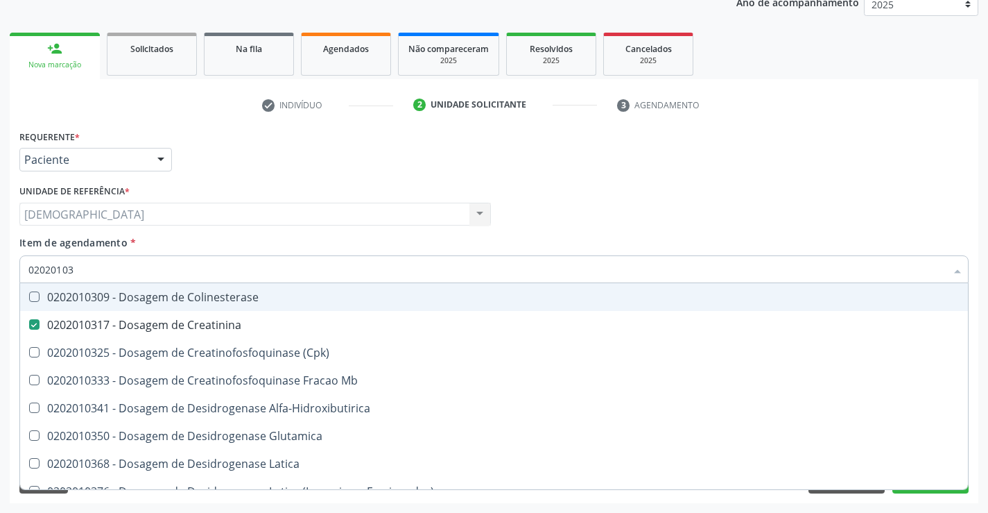
type input "0202010"
checkbox Creatinina "false"
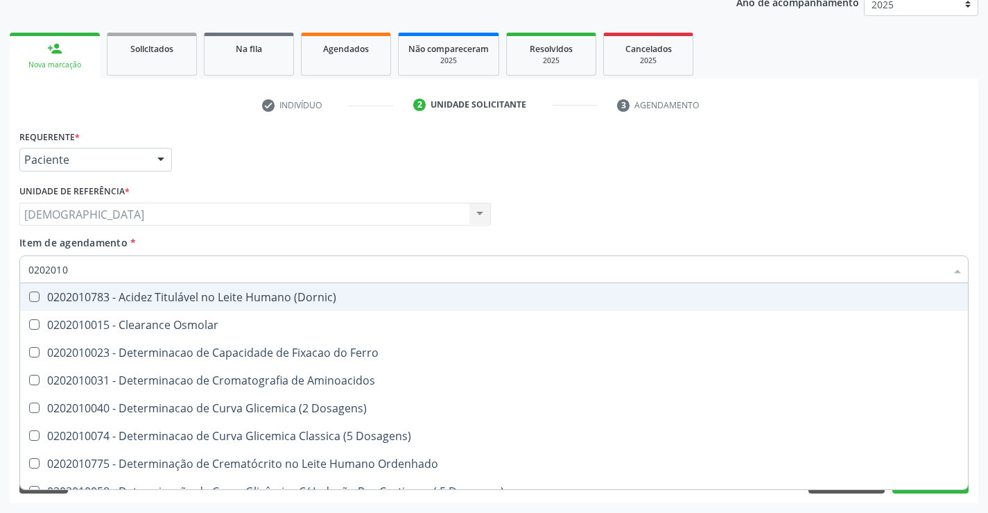
type input "020201"
checkbox Total "false"
checkbox Creatinina "false"
checkbox Ferritina "true"
checkbox Folato "true"
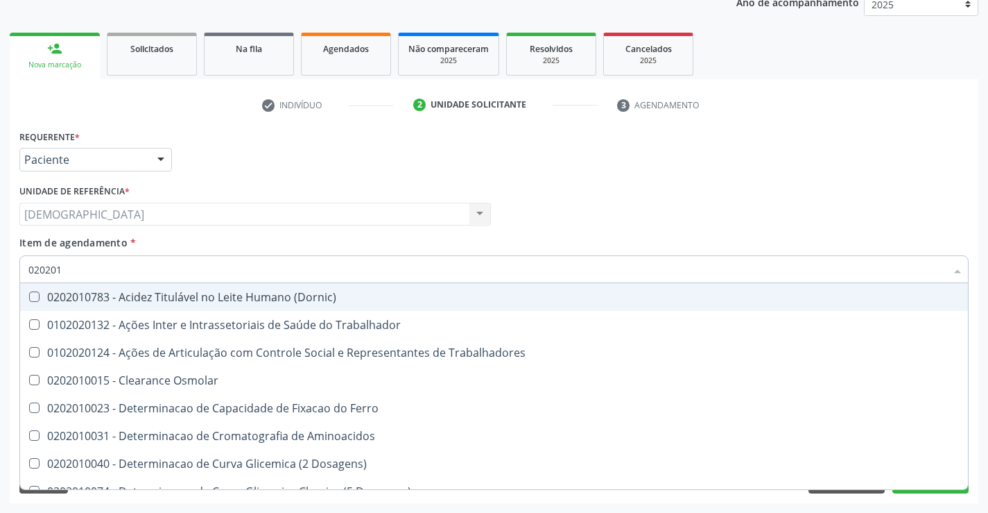
type input "02020"
checkbox Total "false"
checkbox Creatinina "false"
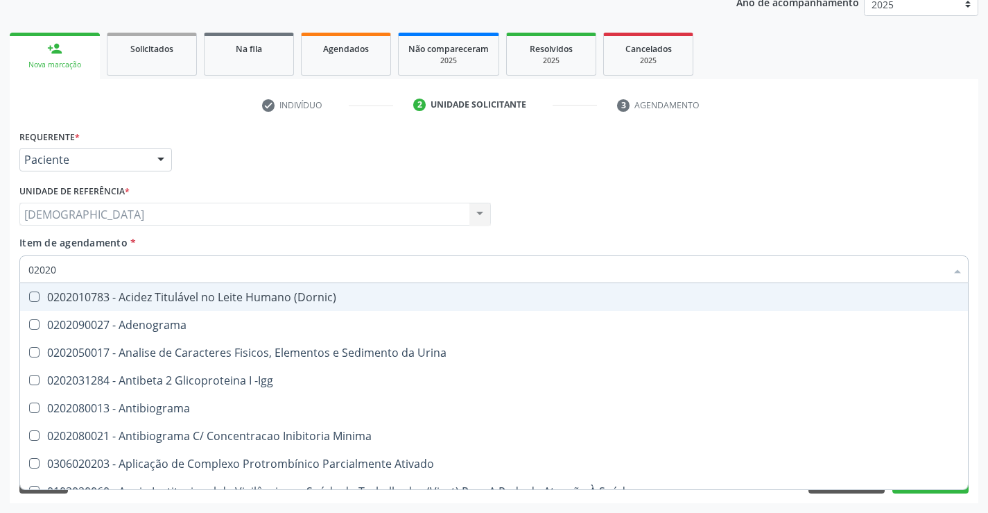
type input "020201"
checkbox Parceria\) "true"
checkbox Gestante "true"
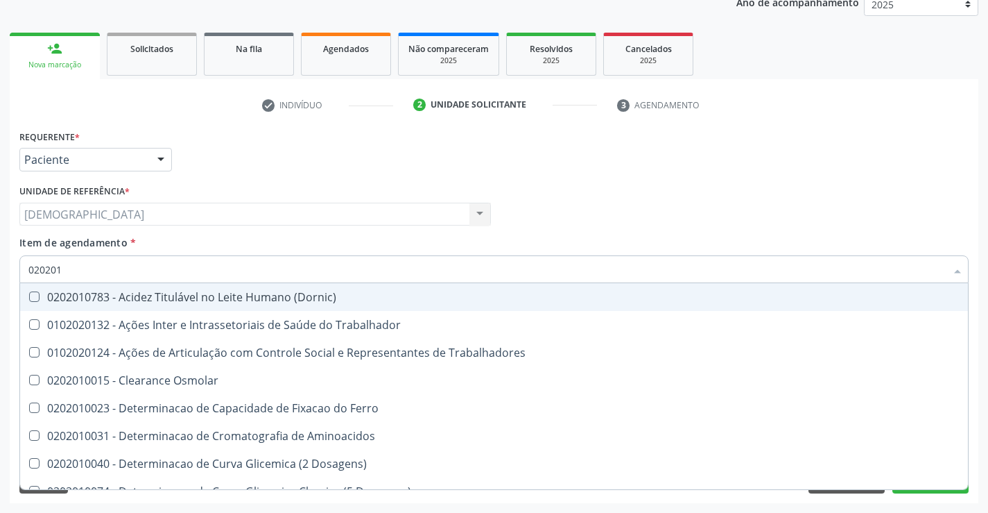
type input "0202010"
checkbox Fracoes "true"
checkbox Ionizavel "true"
checkbox Total "false"
checkbox Creatinina "false"
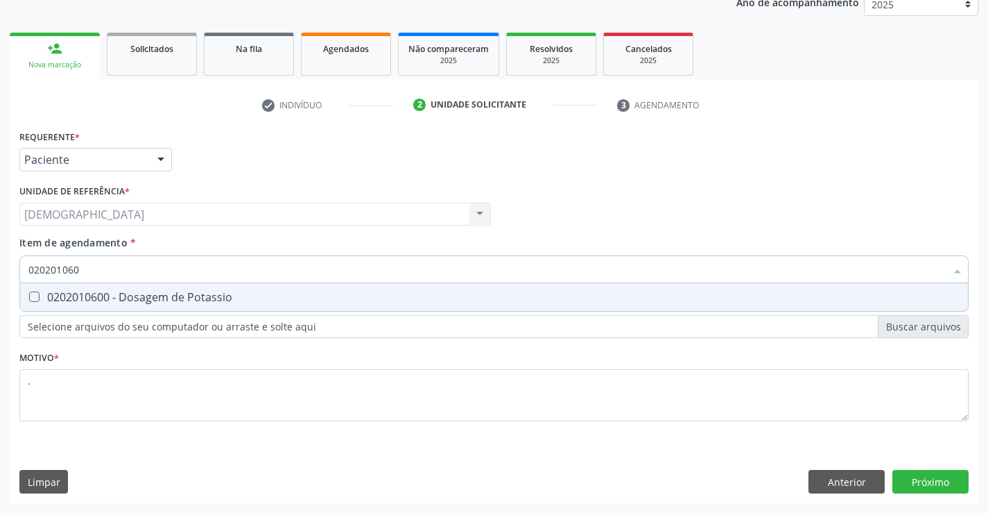
type input "0202010600"
click at [105, 297] on div "0202010600 - Dosagem de Potassio" at bounding box center [493, 296] width 931 height 11
checkbox Potassio "true"
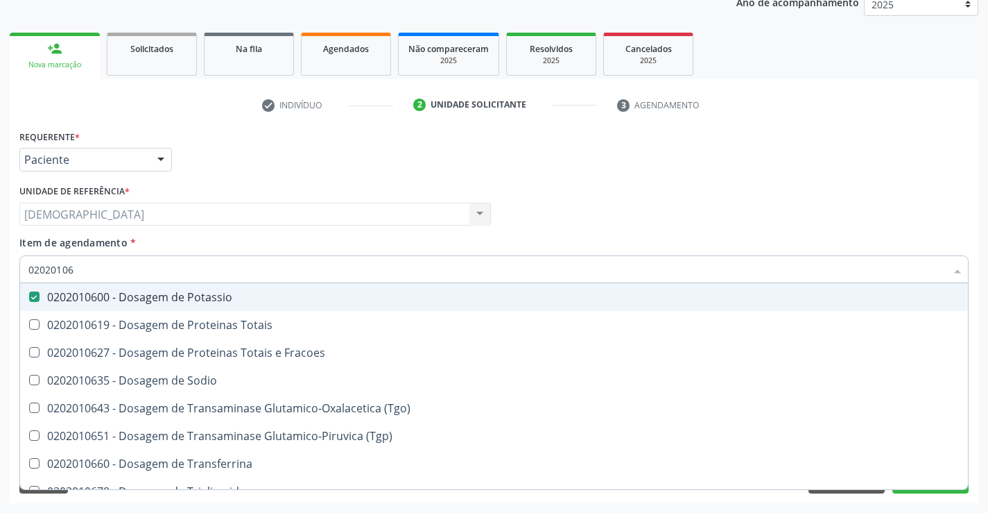
type input "0202010"
checkbox Potassio "false"
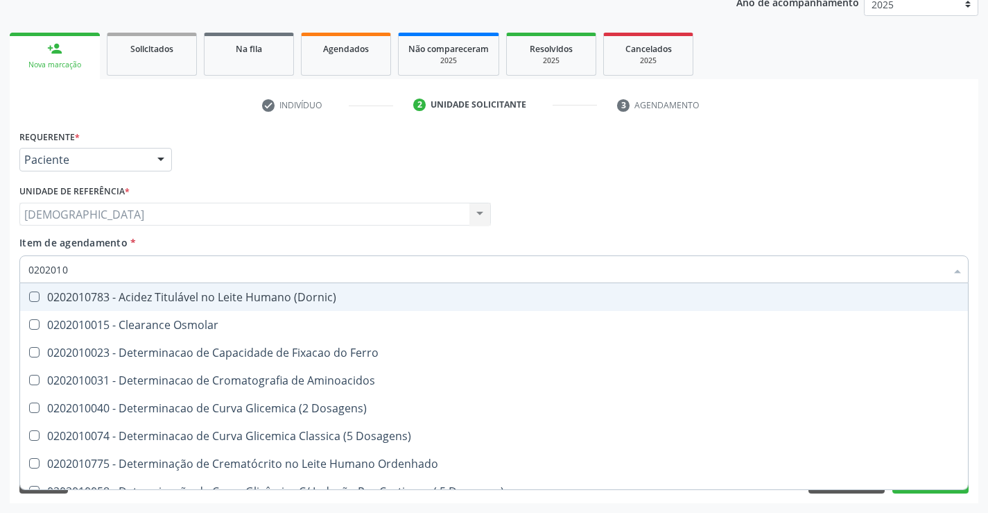
type input "020201"
checkbox Total "false"
checkbox Creatinina "false"
checkbox Ferritina "true"
checkbox Folato "true"
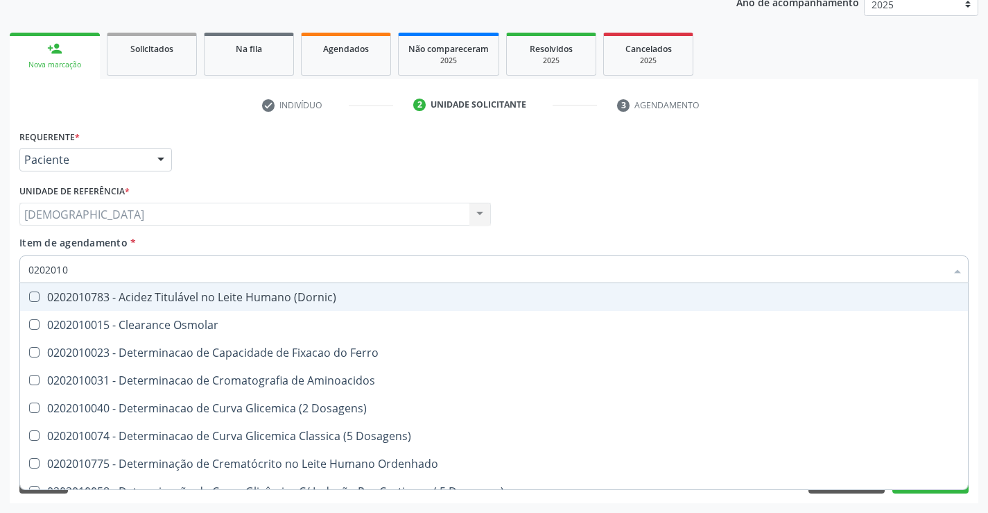
checkbox Potassio "false"
checkbox Lipoproteinas "true"
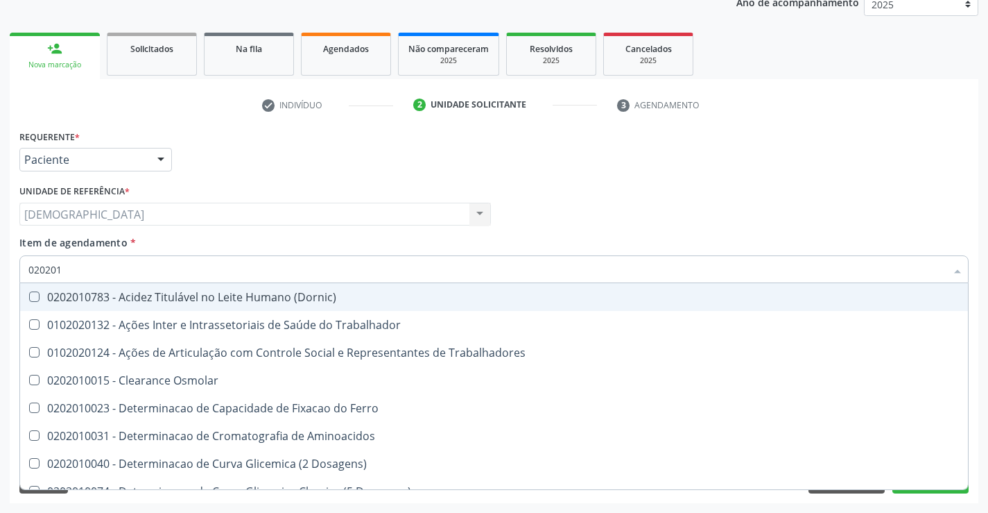
type input "02020"
checkbox Total "false"
checkbox Creatinina "false"
checkbox Potassio "false"
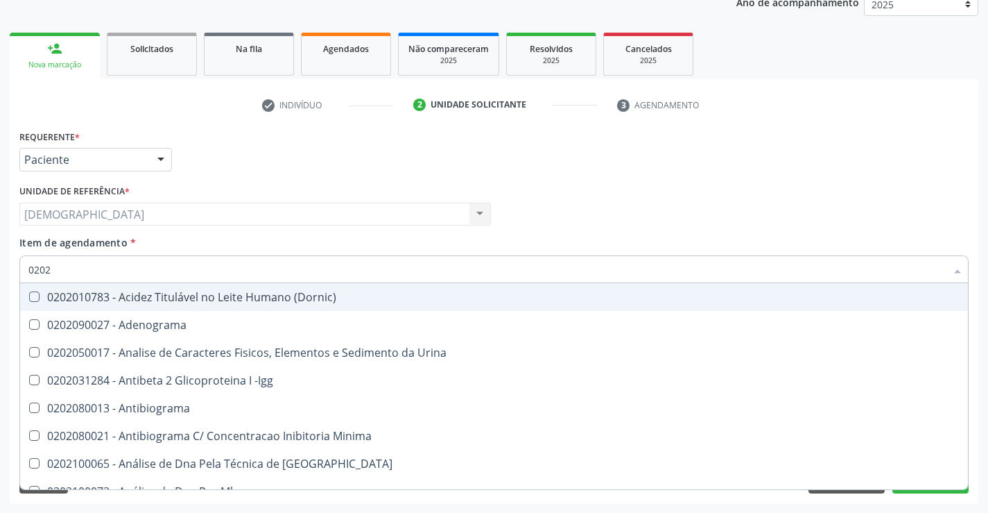
type input "020"
checkbox Total "false"
checkbox Creatinina "false"
checkbox Potassio "false"
checkbox Bucomaxilofacial "true"
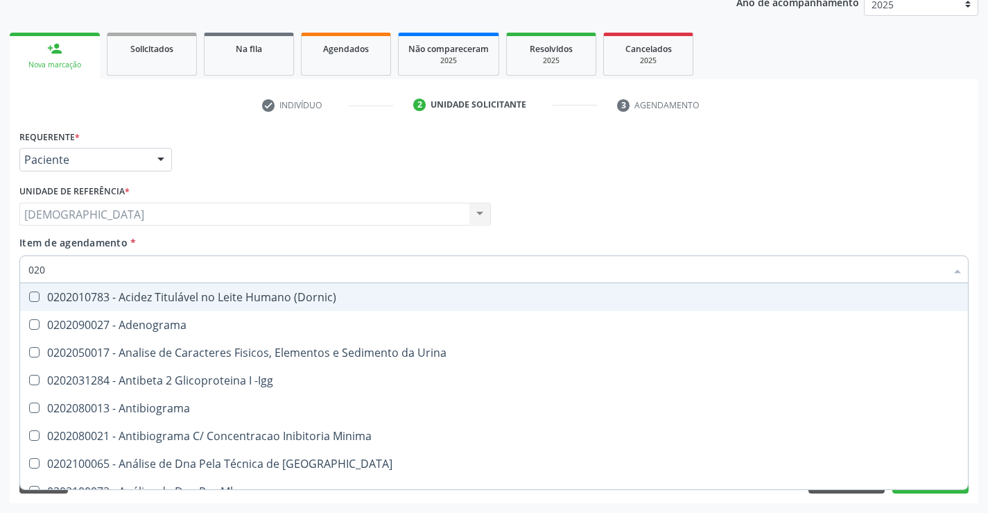
checkbox Bilateral "true"
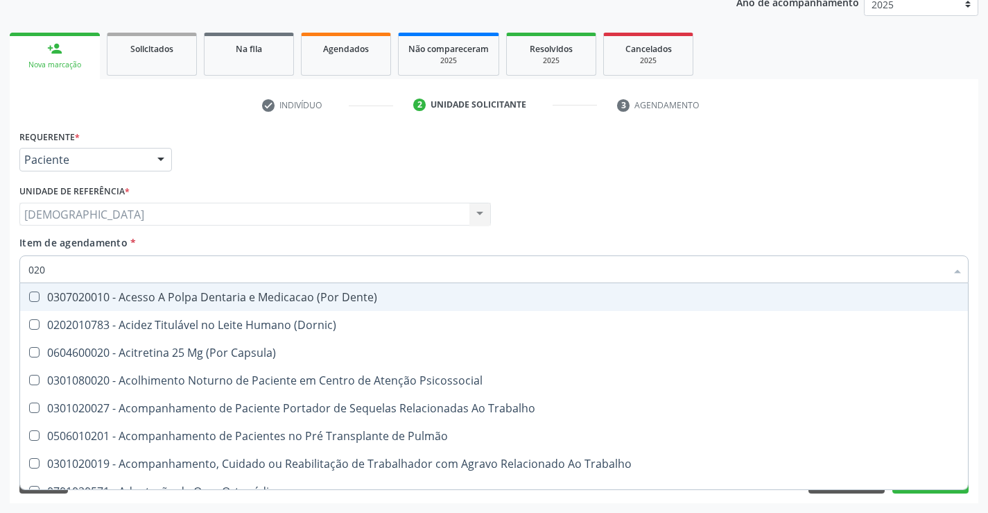
type input "02"
checkbox Total "false"
checkbox Creatinina "false"
checkbox Potassio "false"
checkbox Espermograma "true"
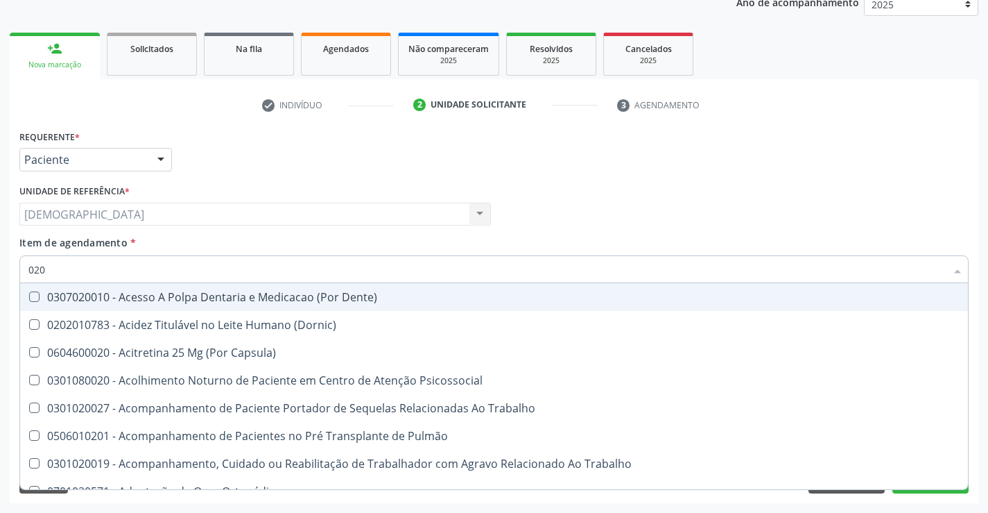
checkbox Cerebral "true"
checkbox Dentais "true"
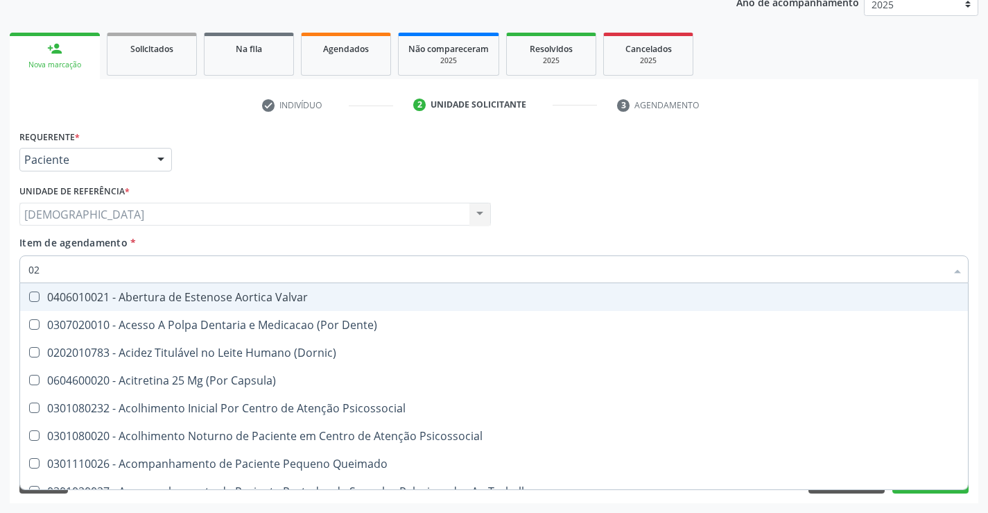
type input "0"
checkbox Total "false"
checkbox Creatinina "false"
checkbox Potassio "false"
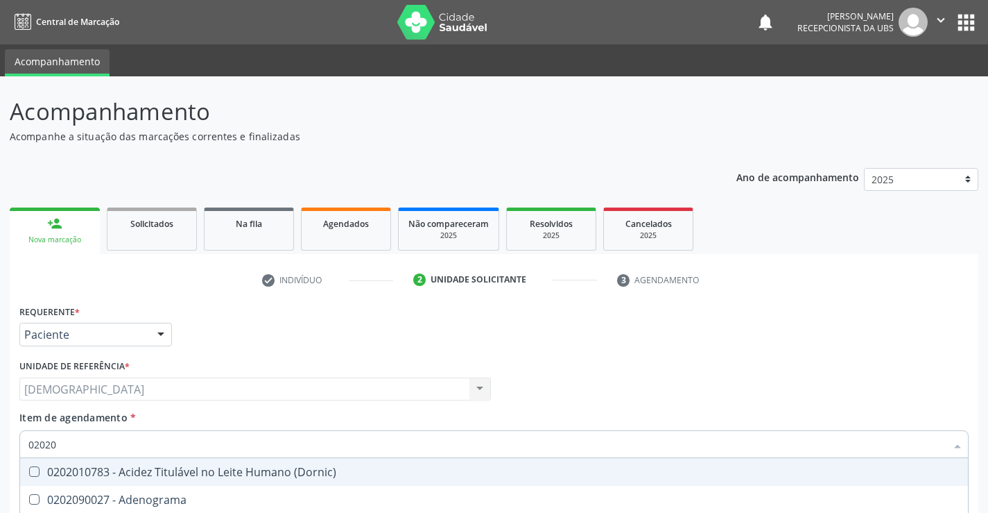
scroll to position [175, 0]
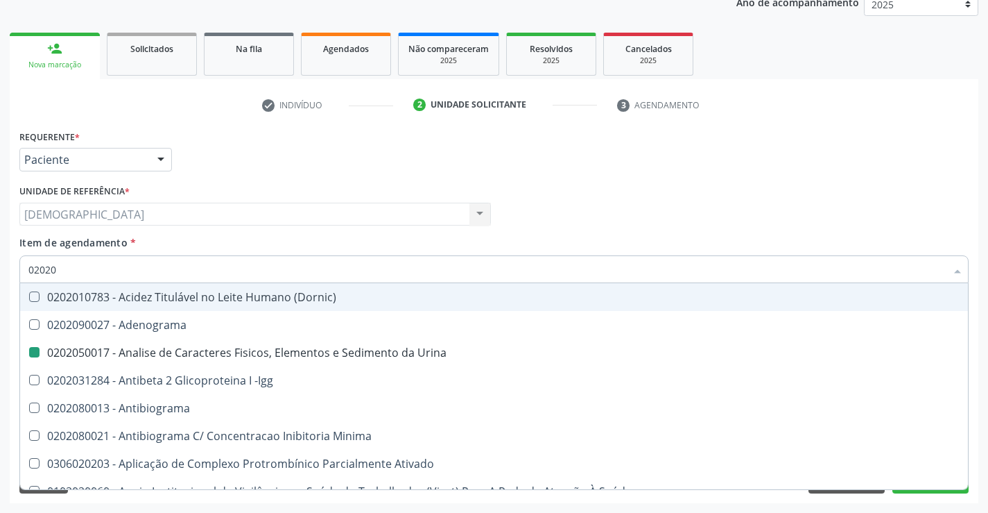
type input "020201"
checkbox Urina "false"
checkbox Acetona "true"
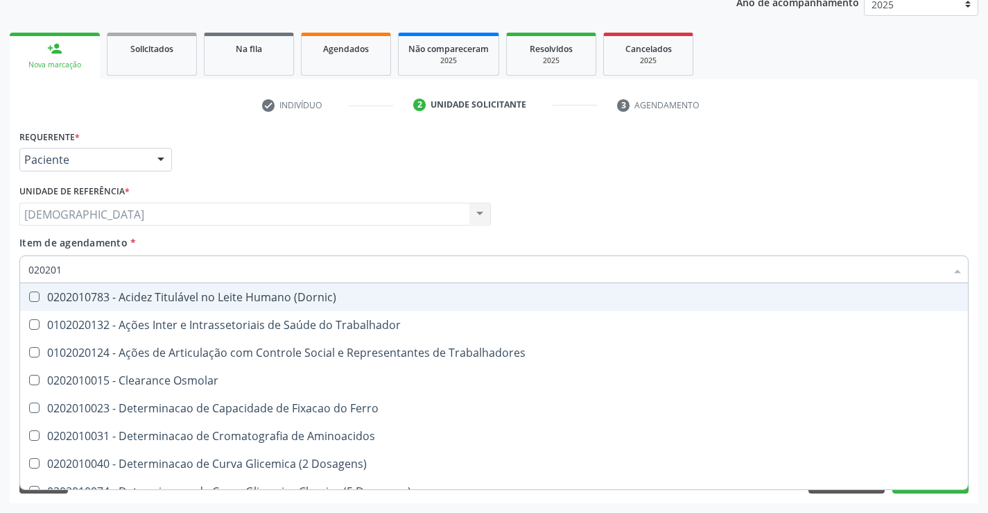
type input "0202010"
checkbox Muco-Proteinas "true"
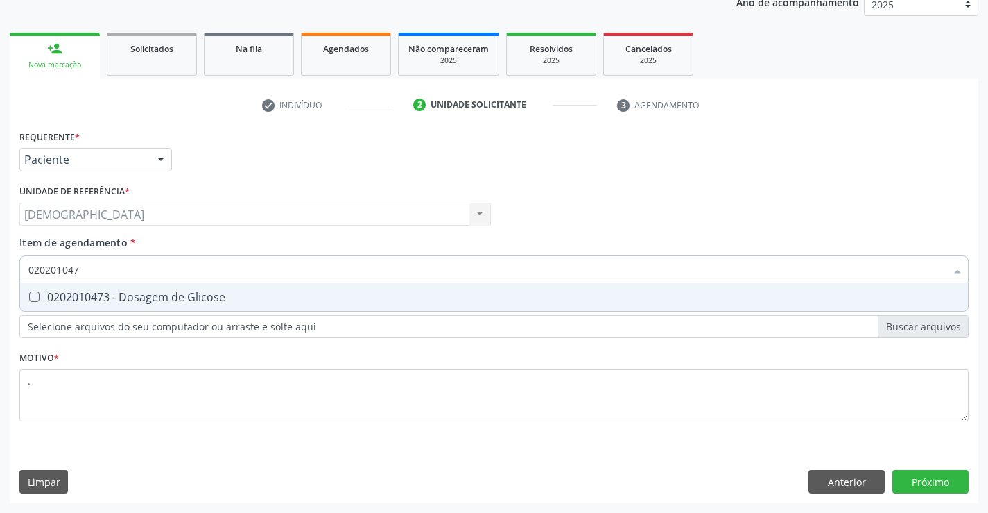
type input "0202010473"
click at [124, 291] on div "0202010473 - Dosagem de Glicose" at bounding box center [493, 296] width 931 height 11
checkbox Glicose "true"
type input "02020104"
checkbox Glicose "false"
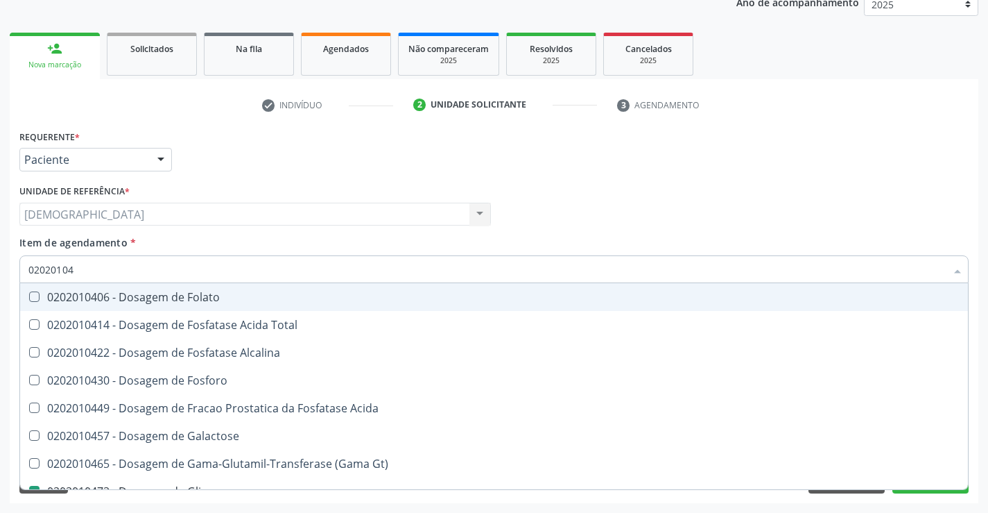
type input "0202010"
checkbox Glicose "false"
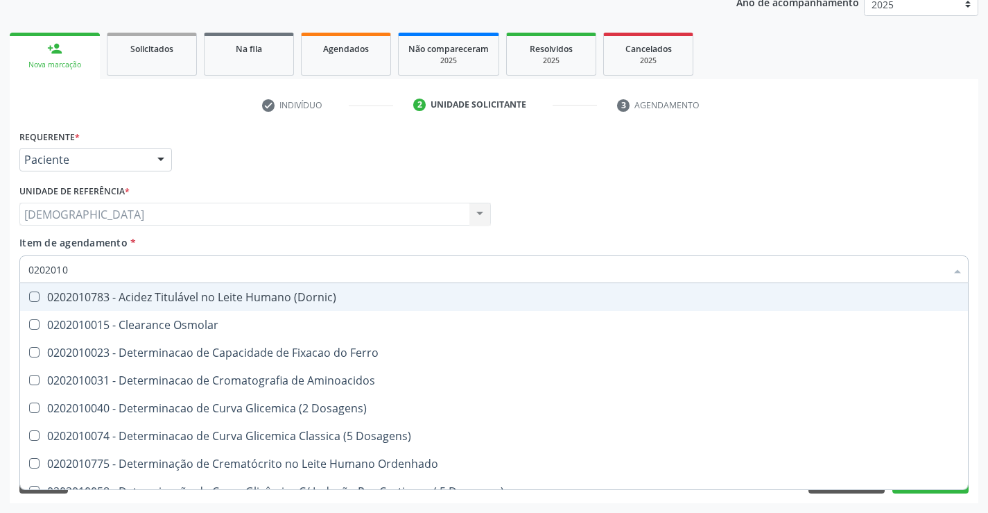
type input "020201"
checkbox Glicose "false"
checkbox Nt-Probnp\) "true"
checkbox Triglicerideos "false"
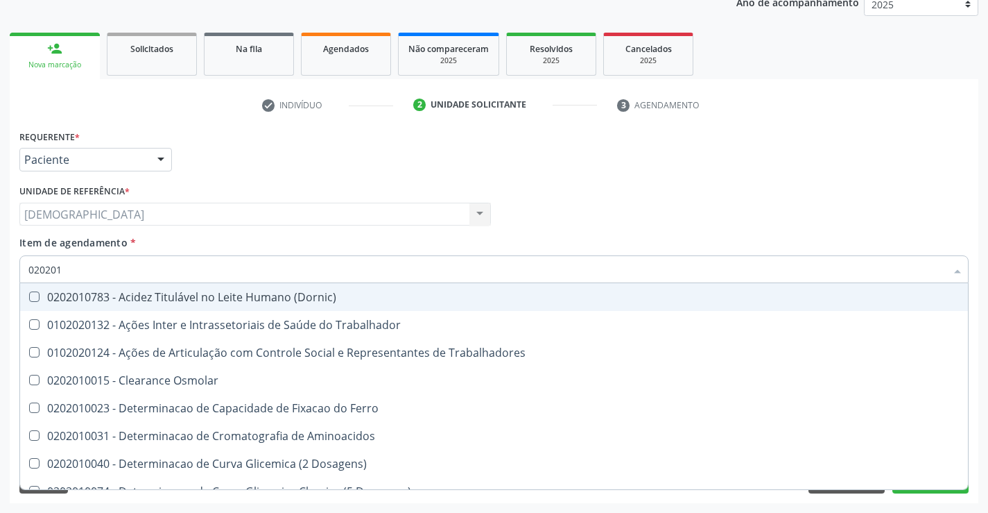
type input "02020"
checkbox Trabalhadores "true"
checkbox Glicose "false"
checkbox Triglicerideos "false"
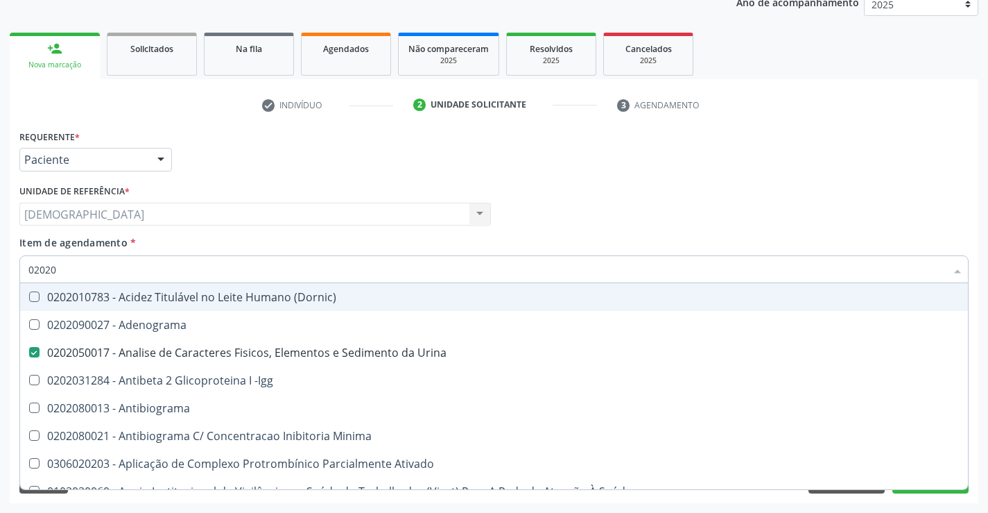
click at [321, 137] on div "Requerente * Paciente Médico(a) Enfermeiro(a) Paciente Nenhum resultado encontr…" at bounding box center [494, 153] width 956 height 54
checkbox Adenograma "true"
checkbox -Igg "true"
checkbox Glicose "false"
checkbox Triglicerideos "false"
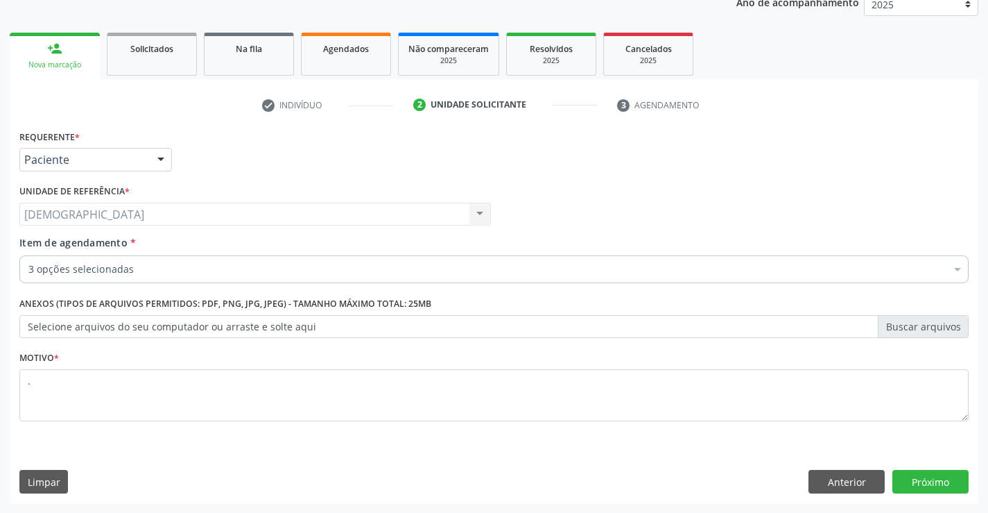
click at [956, 263] on div at bounding box center [957, 271] width 21 height 24
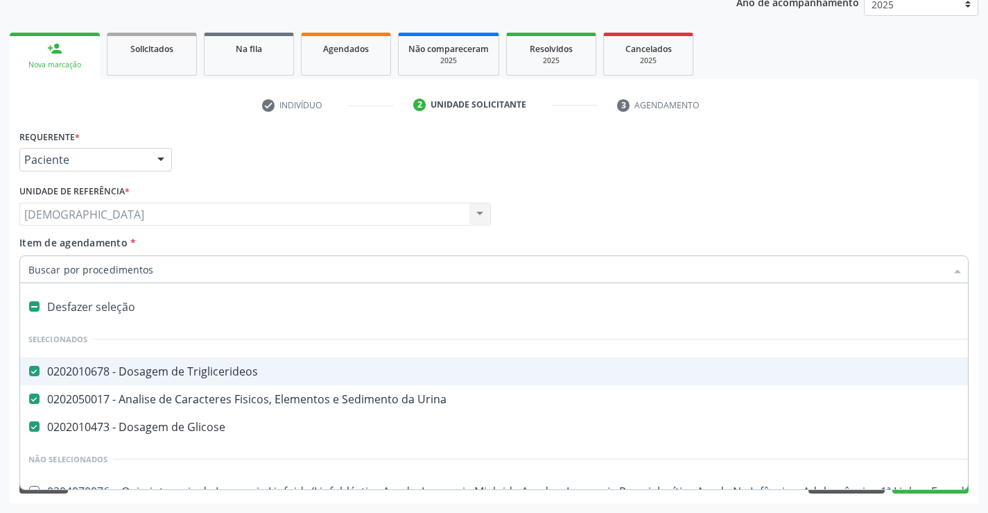
scroll to position [105, 0]
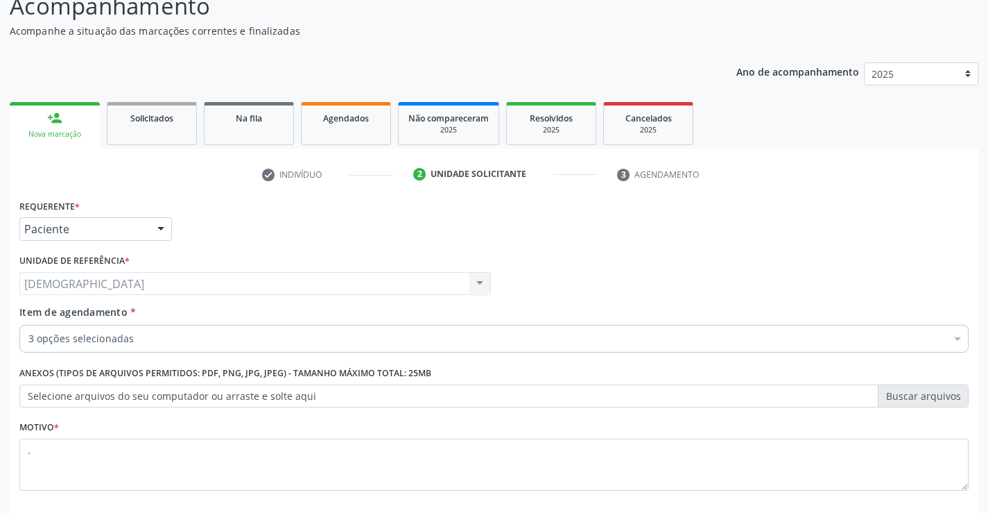
click at [820, 224] on div "Requerente * Paciente Médico(a) Enfermeiro(a) Paciente Nenhum resultado encontr…" at bounding box center [494, 223] width 956 height 54
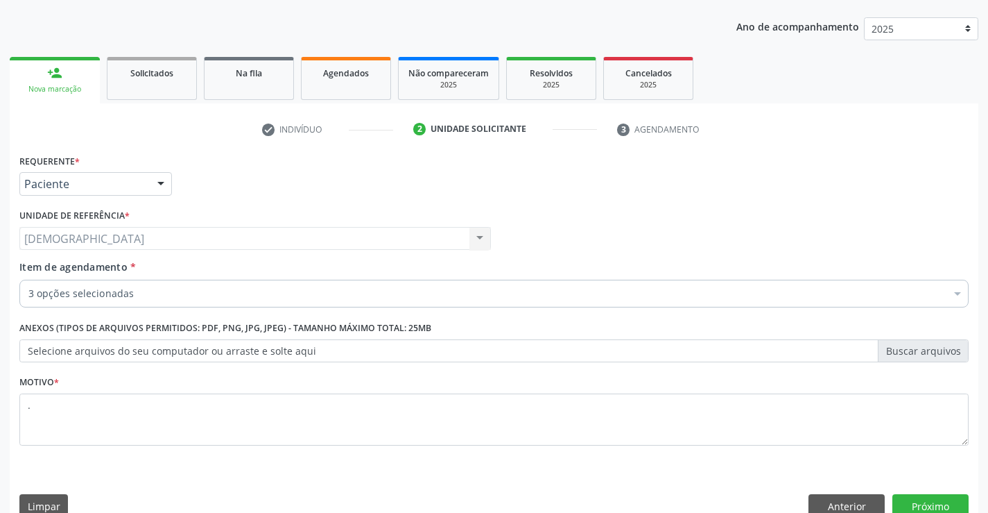
scroll to position [175, 0]
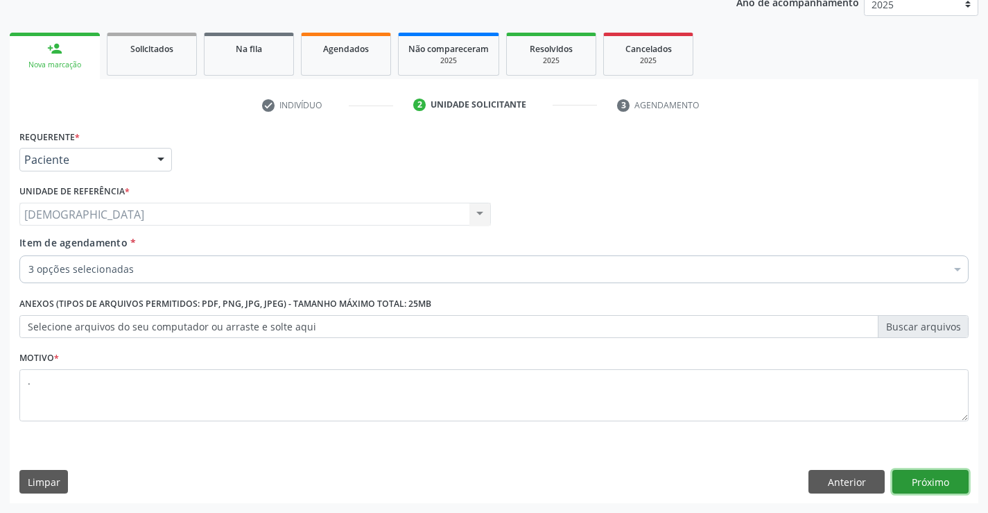
click at [947, 482] on button "Próximo" at bounding box center [931, 482] width 76 height 24
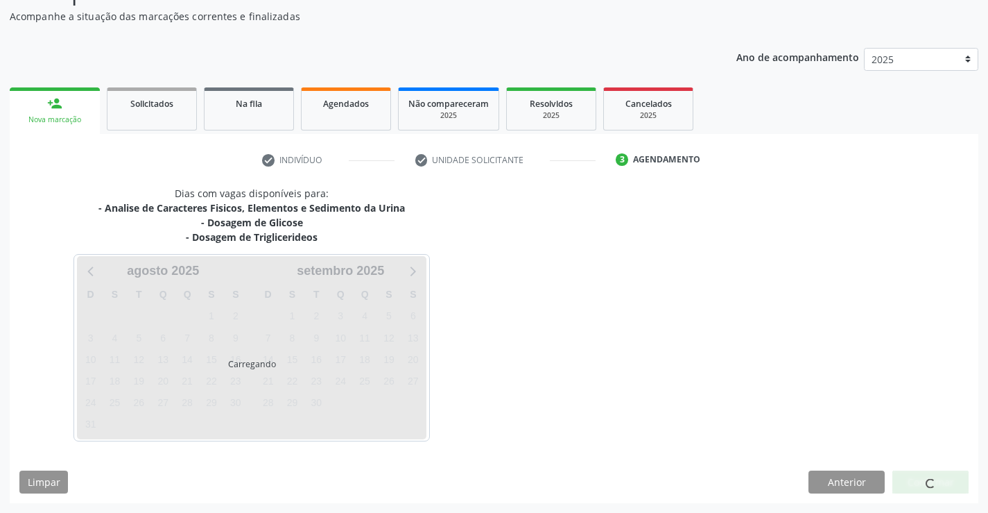
scroll to position [120, 0]
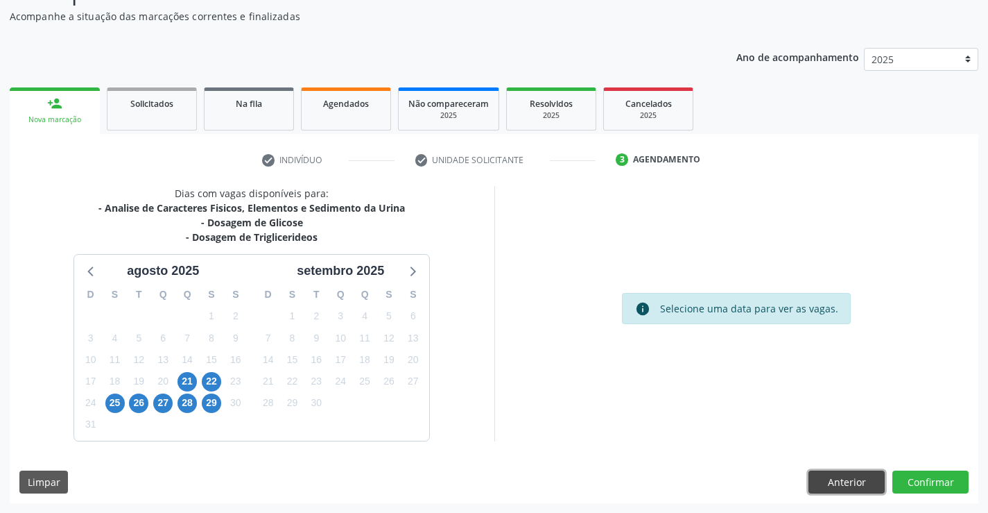
click at [839, 481] on button "Anterior" at bounding box center [847, 482] width 76 height 24
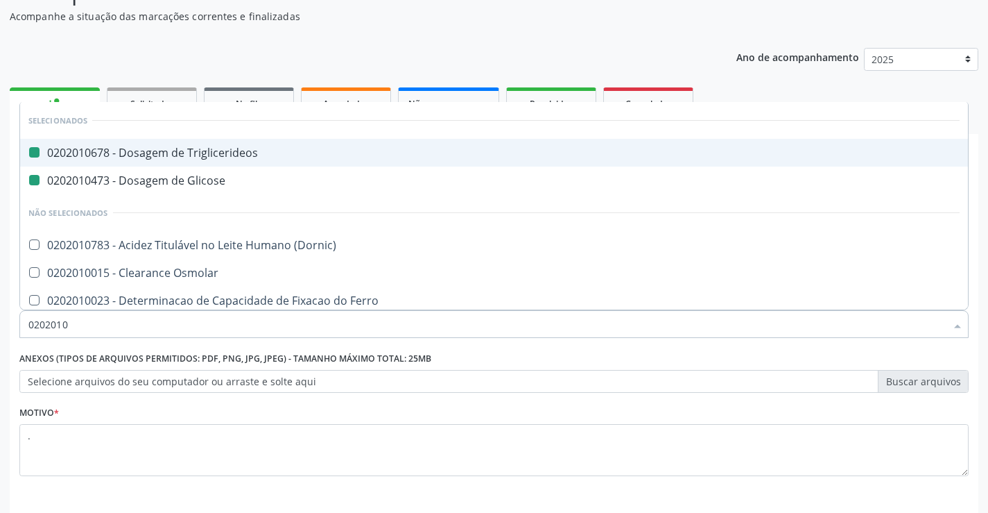
type input "02020103"
checkbox Triglicerideos "false"
checkbox Glicose "false"
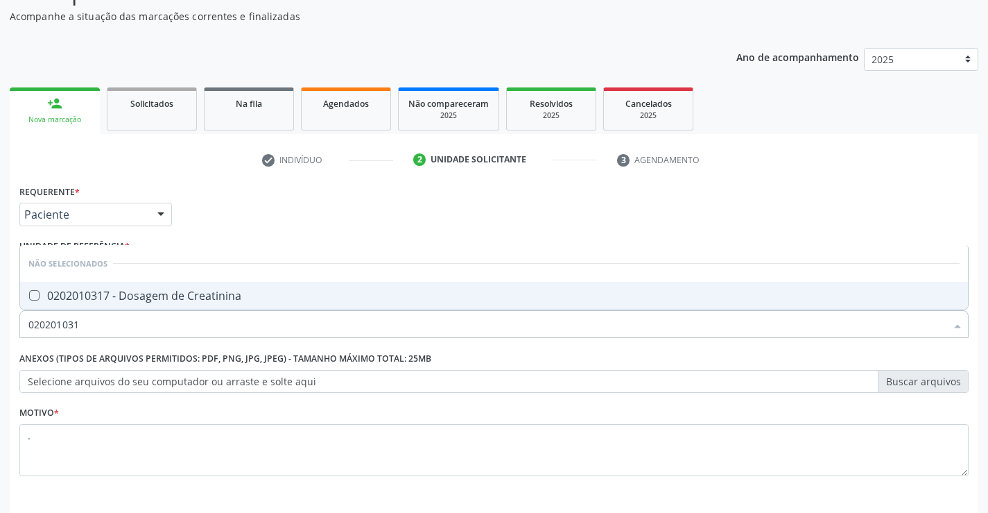
type input "0202010317"
click at [146, 295] on div "0202010317 - Dosagem de Creatinina" at bounding box center [493, 295] width 931 height 11
checkbox Creatinina "true"
type input "02020103"
checkbox Creatinina "false"
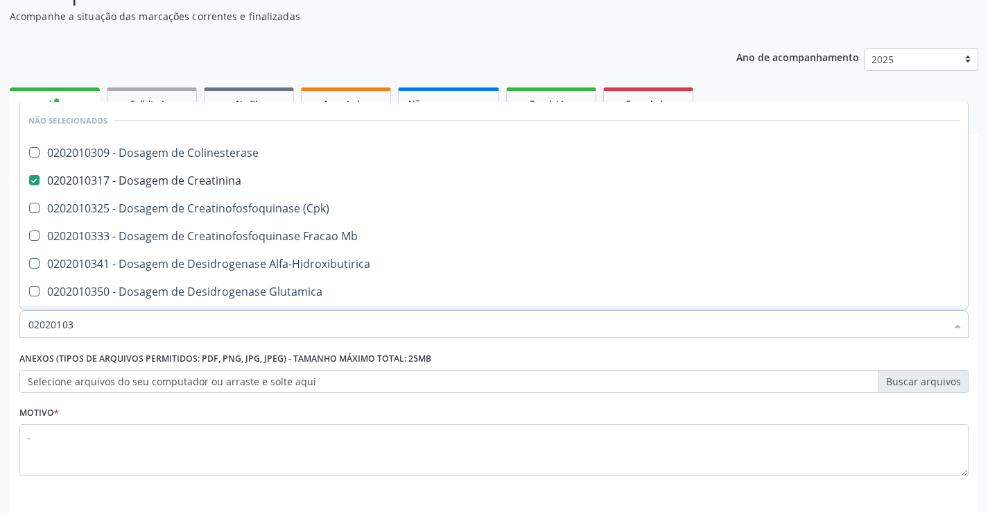
type input "0202010"
checkbox Colinesterase "true"
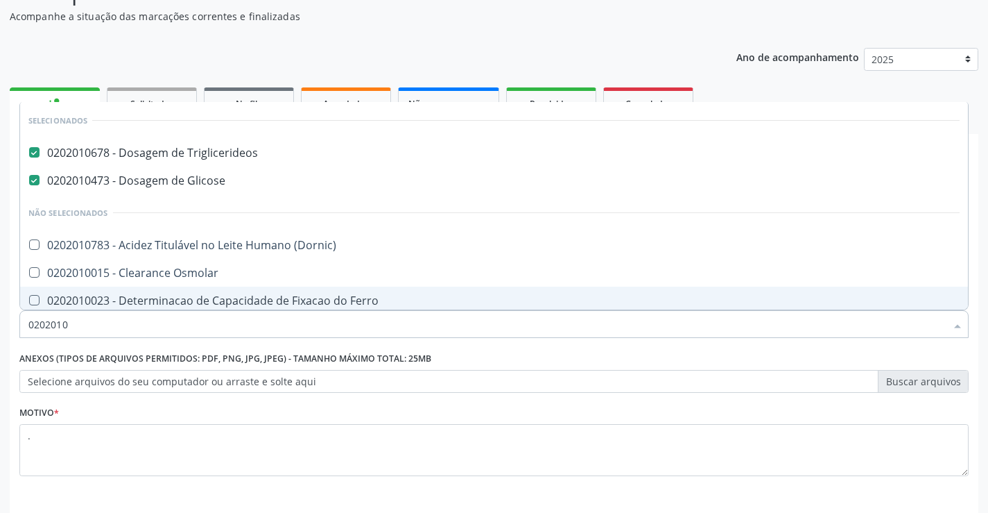
type input "020201"
checkbox Creatinina "false"
checkbox Folato "true"
type input "02020"
checkbox Creatinina "false"
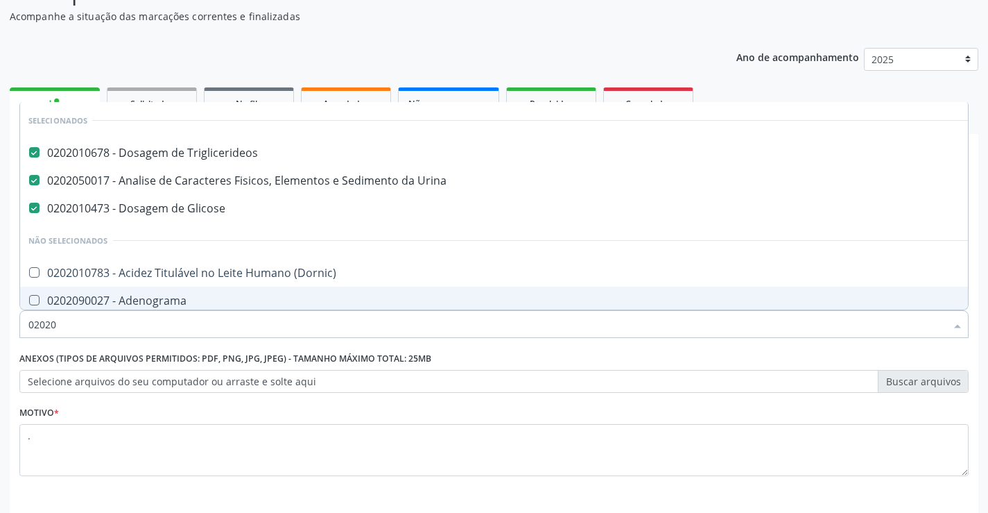
type input "020201"
checkbox Gestante "true"
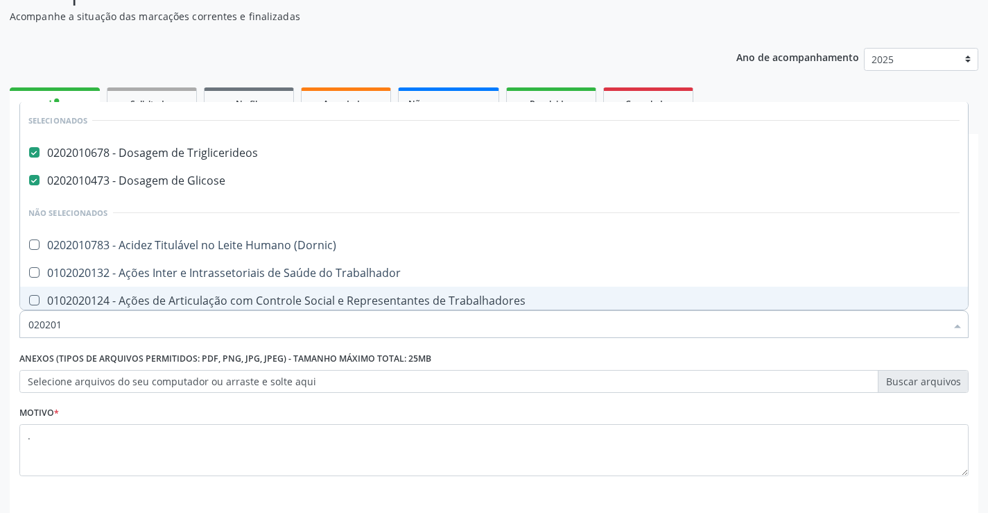
type input "0202010"
checkbox Ionizavel "true"
checkbox Creatinina "false"
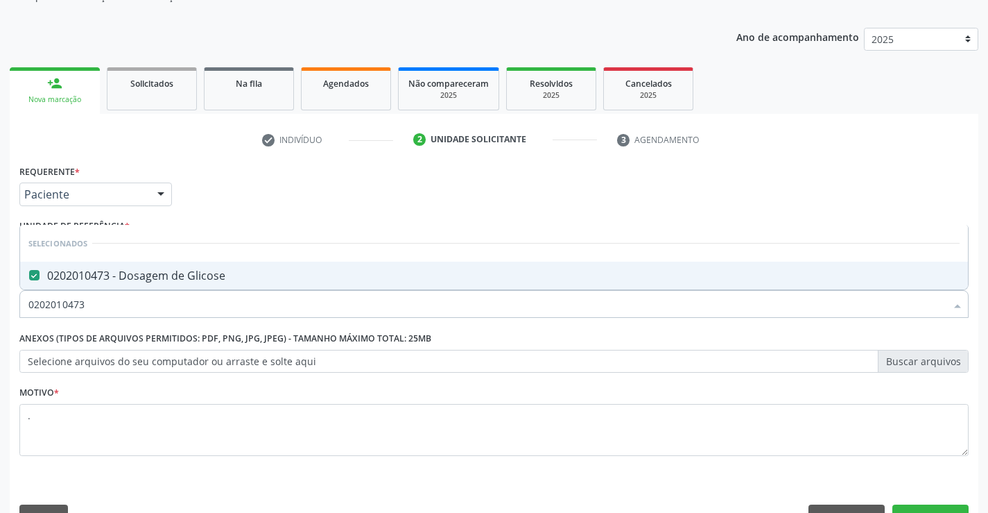
scroll to position [175, 0]
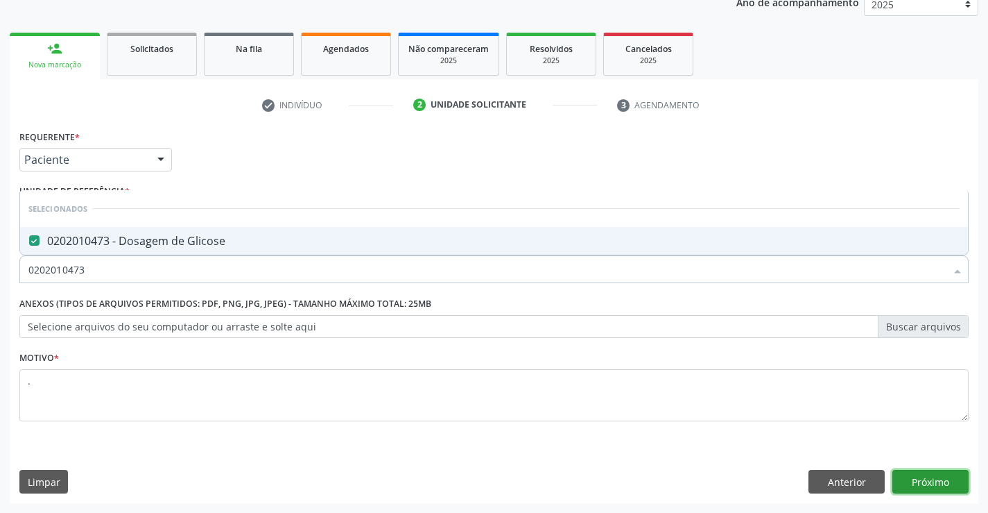
click at [929, 479] on button "Próximo" at bounding box center [931, 482] width 76 height 24
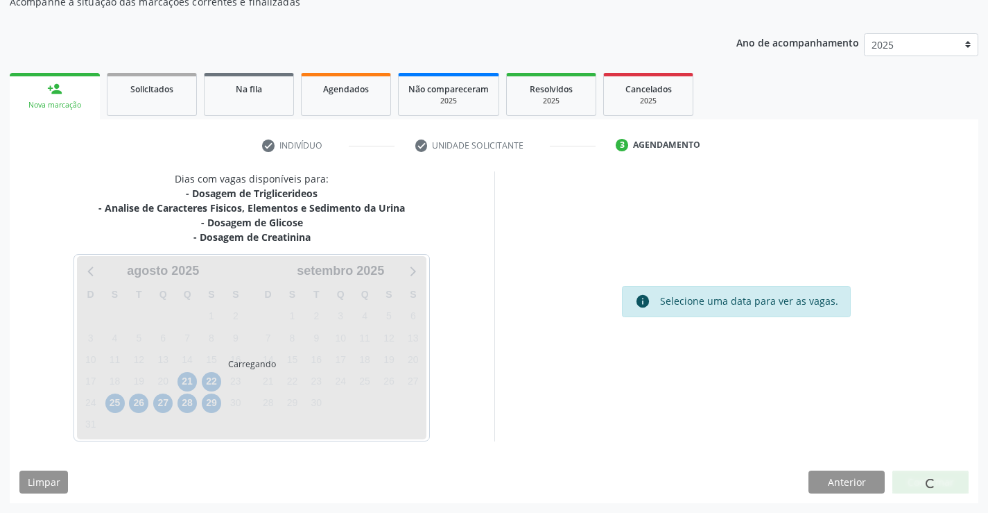
scroll to position [135, 0]
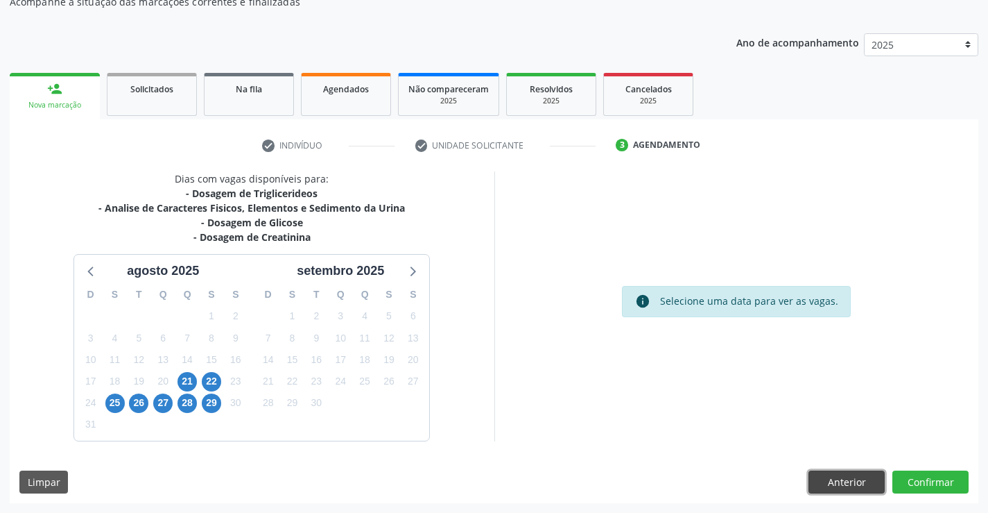
click at [847, 480] on button "Anterior" at bounding box center [847, 482] width 76 height 24
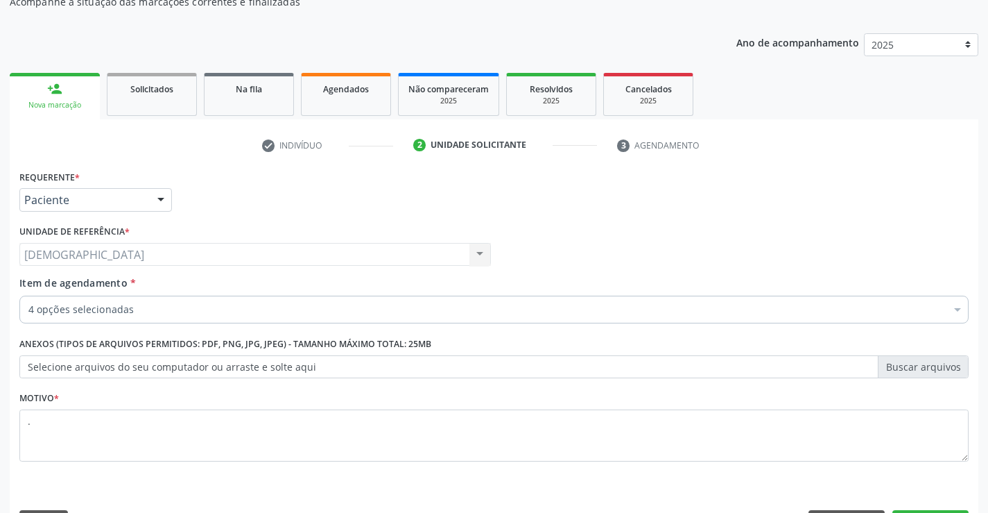
click at [175, 250] on div "Usf Bom Jesus II Usf Bom Jesus II Nenhum resultado encontrado para: " " Não há …" at bounding box center [255, 255] width 472 height 24
click at [173, 257] on div "Usf Bom Jesus II Usf Bom Jesus II Nenhum resultado encontrado para: " " Não há …" at bounding box center [255, 255] width 472 height 24
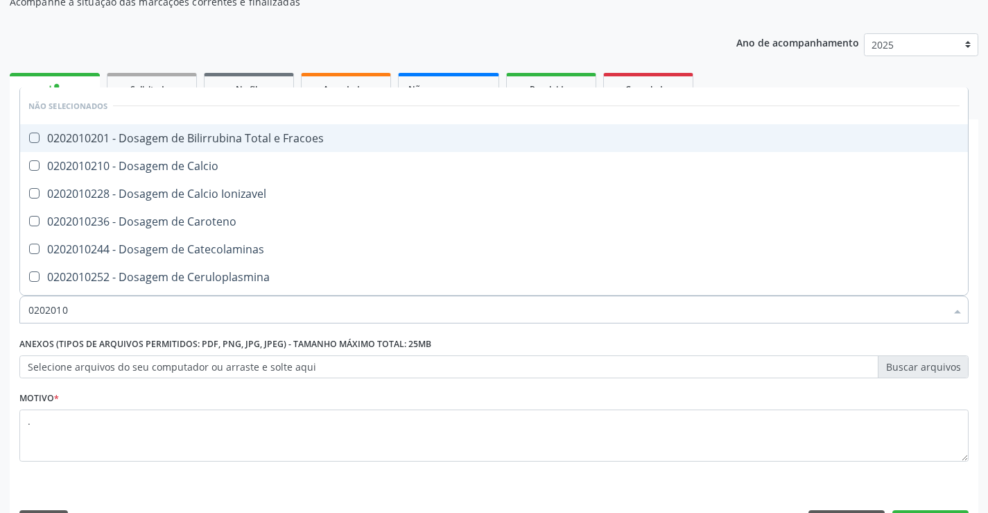
type input "02020102"
checkbox Fracoes "false"
checkbox Calcio "false"
checkbox Ionizavel "false"
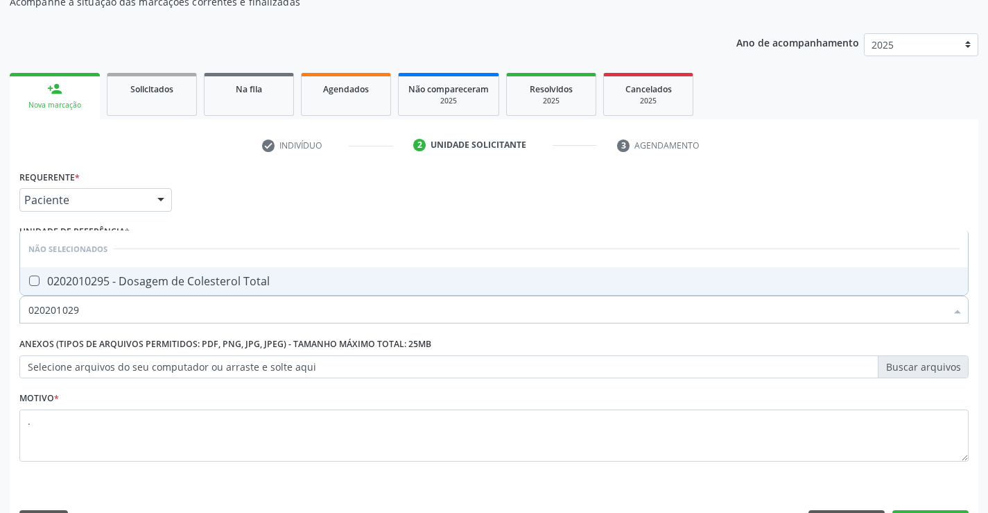
type input "0202010295"
click at [193, 281] on div "0202010295 - Dosagem de Colesterol Total" at bounding box center [493, 280] width 931 height 11
checkbox Total "true"
type input "02020102"
checkbox Total "false"
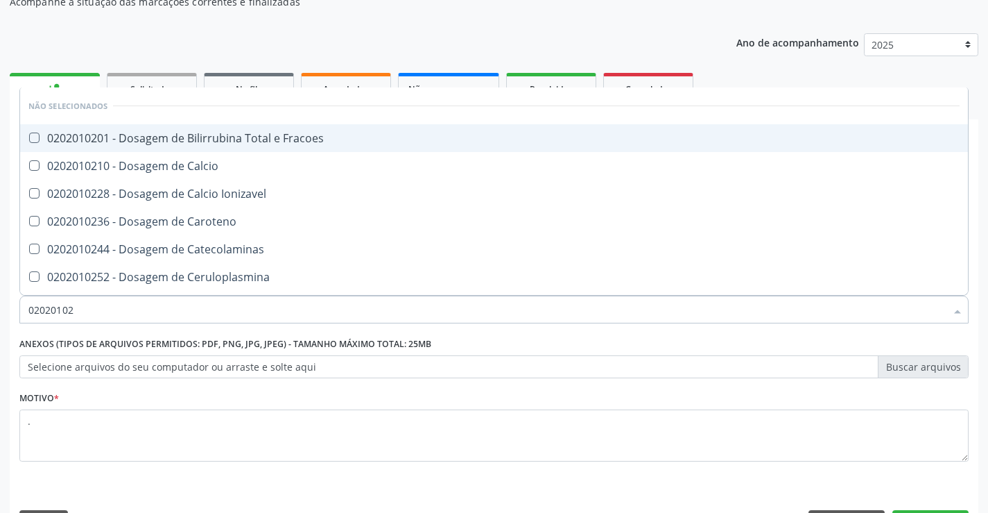
type input "0202010"
checkbox Fracoes "true"
checkbox Calcio "true"
checkbox Ionizavel "true"
checkbox Total "false"
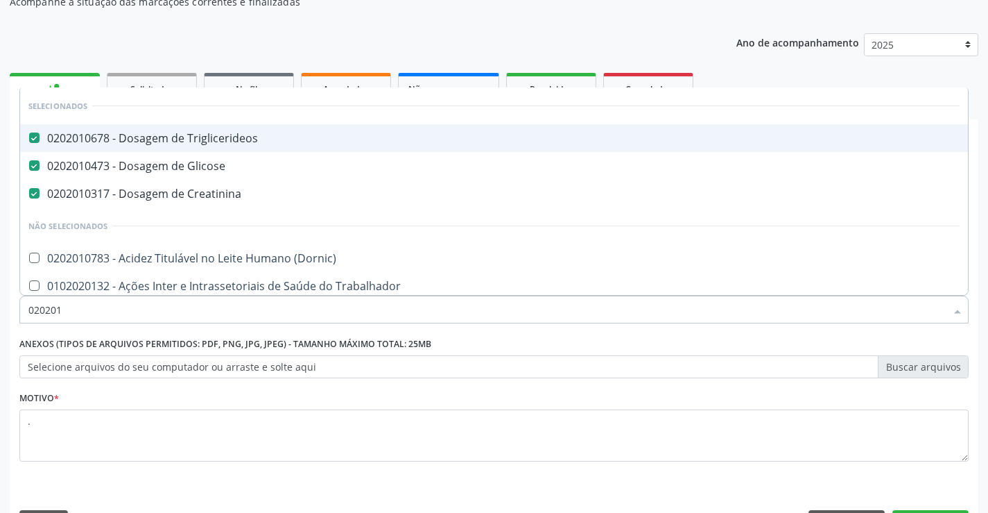
type input "02020"
checkbox Total "false"
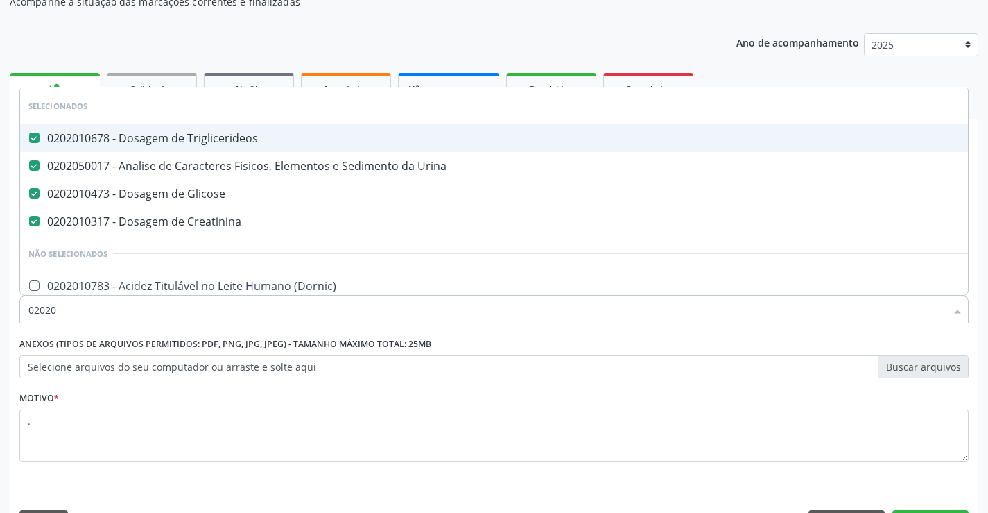
type input "020201"
checkbox Parceria\) "true"
type input "0202010"
checkbox Plaquetas "true"
checkbox Parceria\) "false"
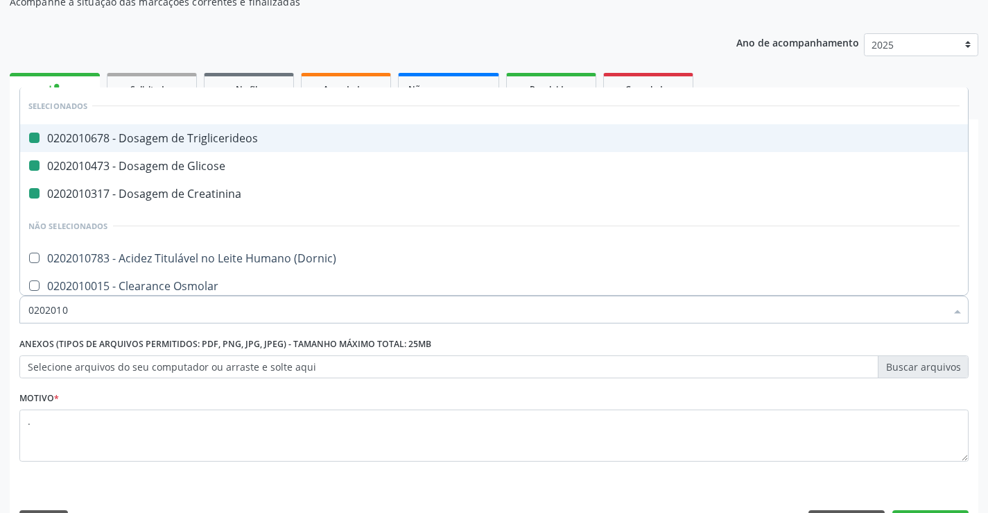
type input "02020102"
checkbox Triglicerideos "false"
checkbox Glicose "false"
checkbox Creatinina "false"
checkbox Dosagens\) "true"
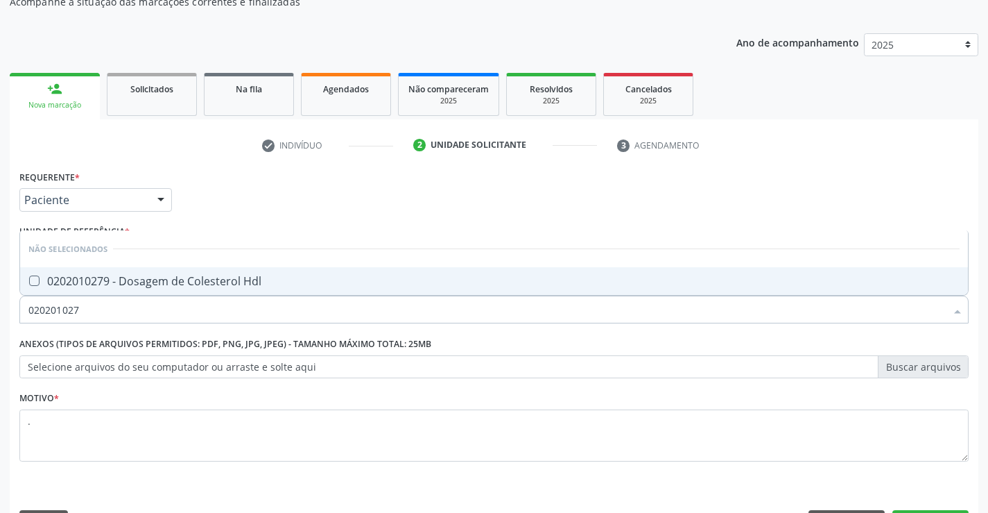
type input "0202010279"
click at [228, 276] on div "0202010279 - Dosagem de Colesterol Hdl" at bounding box center [493, 280] width 931 height 11
checkbox Hdl "true"
type input "02020102"
checkbox Hdl "false"
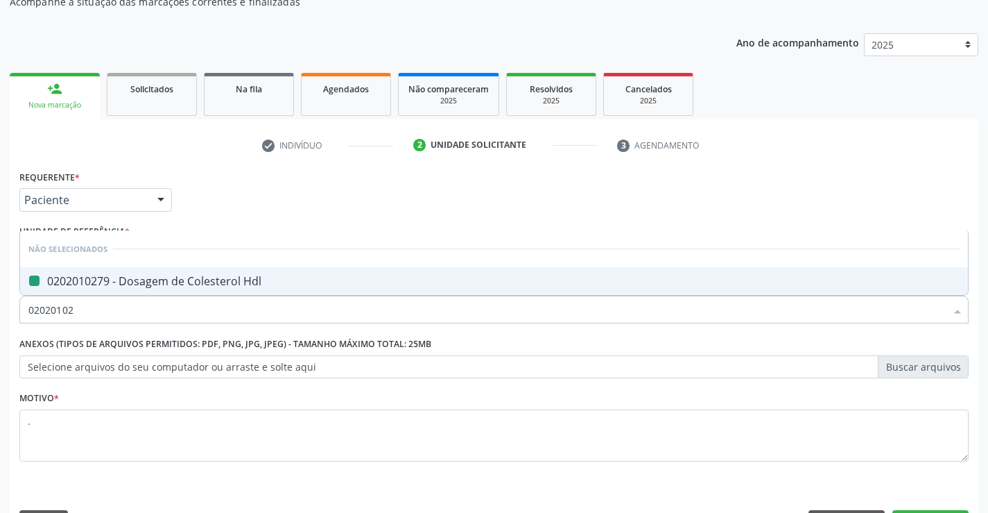
type input "0202010"
checkbox Hdl "true"
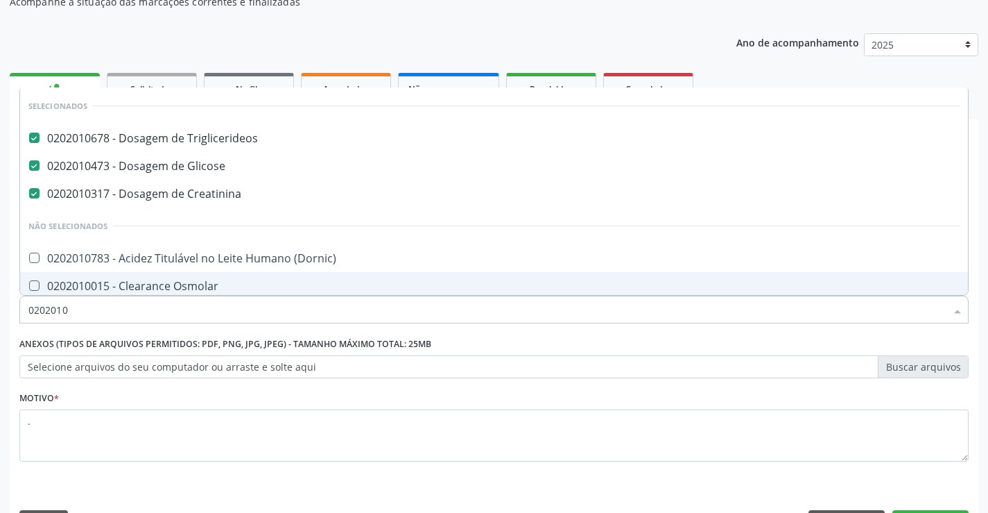
type input "020201"
checkbox Hdl "false"
checkbox Total "false"
checkbox Fracionadas\) "true"
checkbox Serico "true"
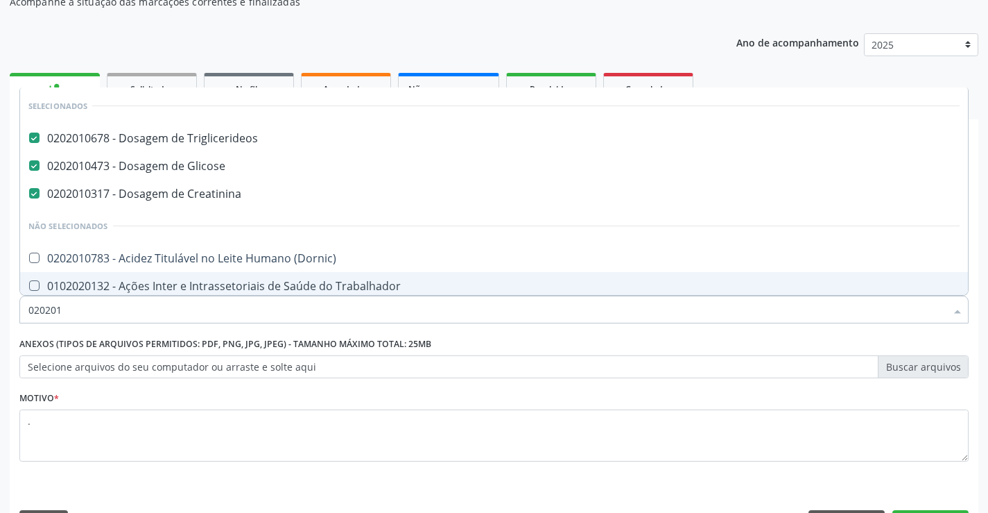
type input "02020"
checkbox Hdl "false"
checkbox Total "false"
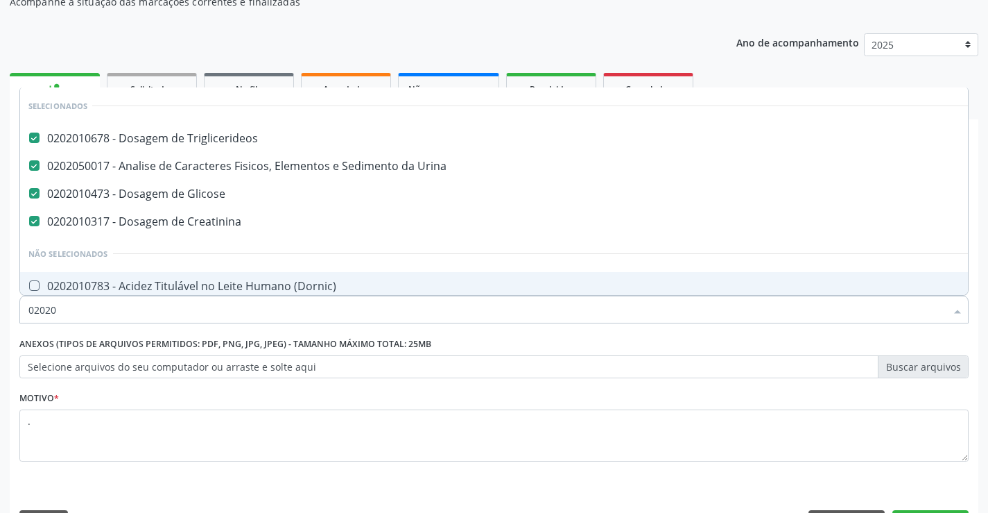
type input "0202"
checkbox Hdl "false"
checkbox Total "false"
checkbox Estrona "true"
checkbox II "true"
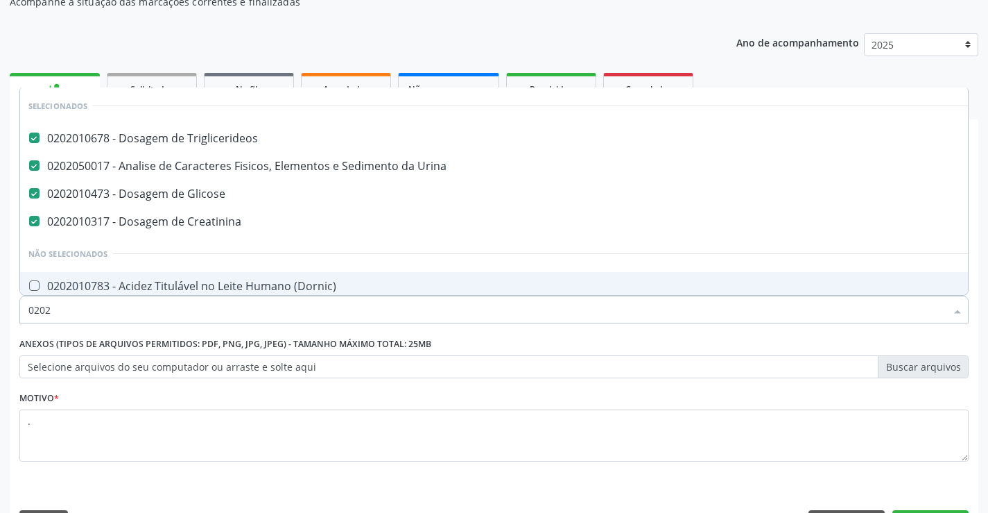
type input "02020"
checkbox \(Psa\) "true"
checkbox Barbituratos "true"
checkbox Hdl "false"
checkbox Total "false"
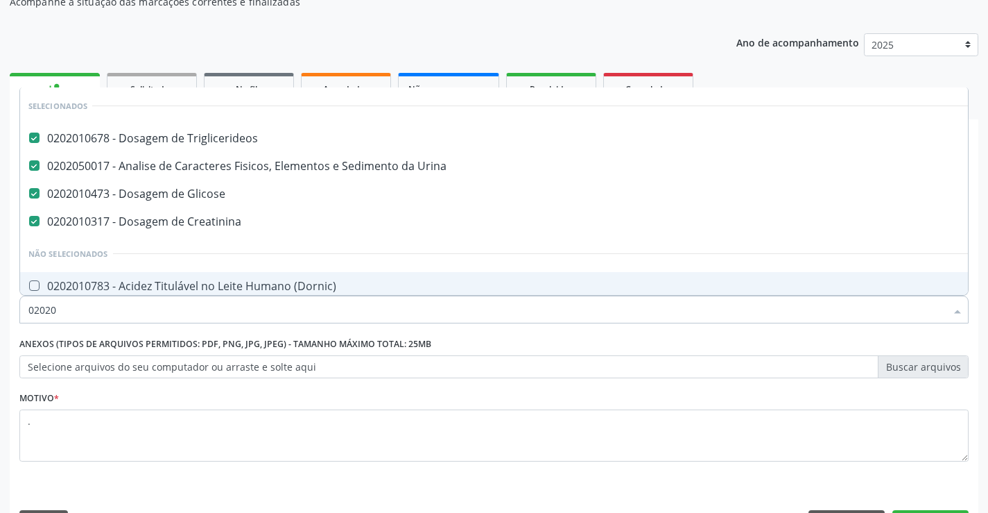
type input "020201"
checkbox \(Pos-Pasteurização\) "true"
checkbox Parceria\) "true"
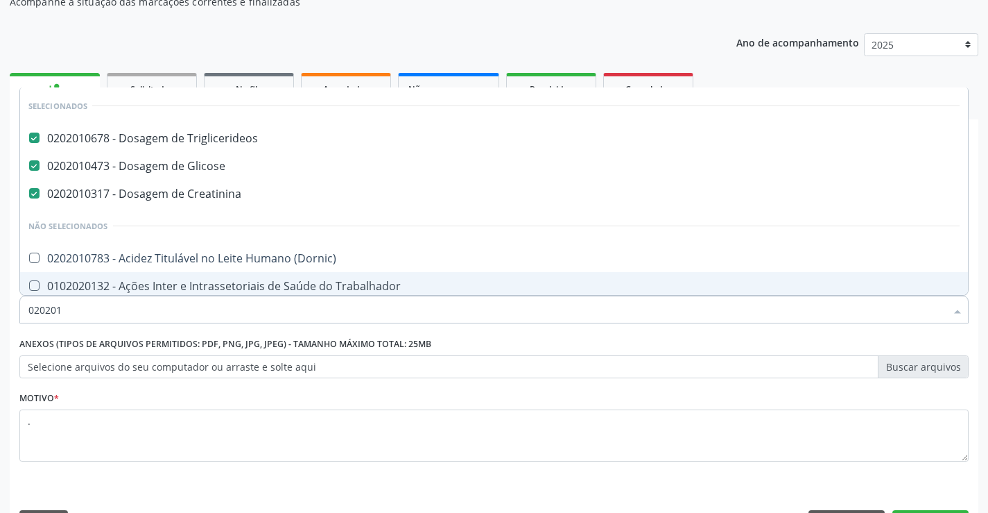
type input "0202010"
checkbox Circulante "true"
checkbox Fracoes "true"
checkbox Hdl "false"
checkbox Total "false"
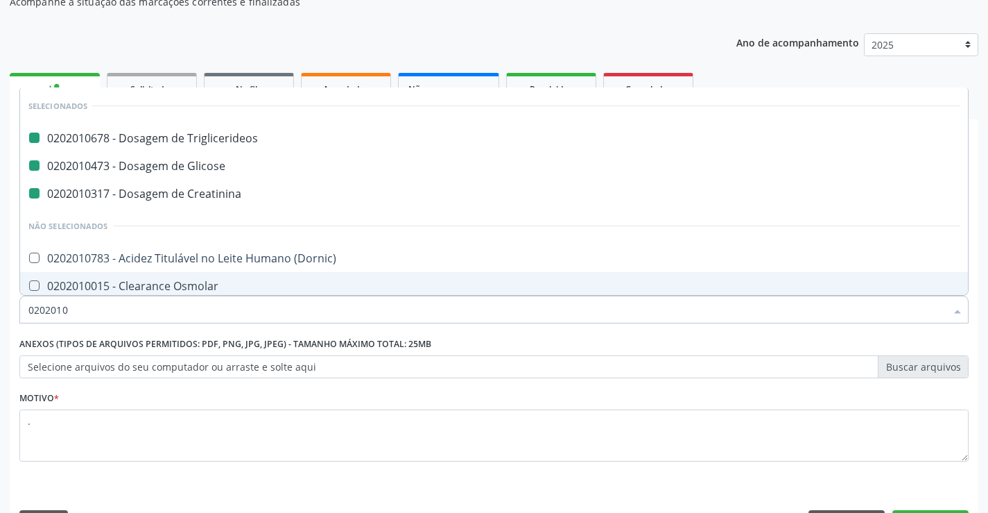
type input "02020102"
checkbox Triglicerideos "false"
checkbox Glicose "false"
checkbox Creatinina "false"
checkbox Aminoacidos "true"
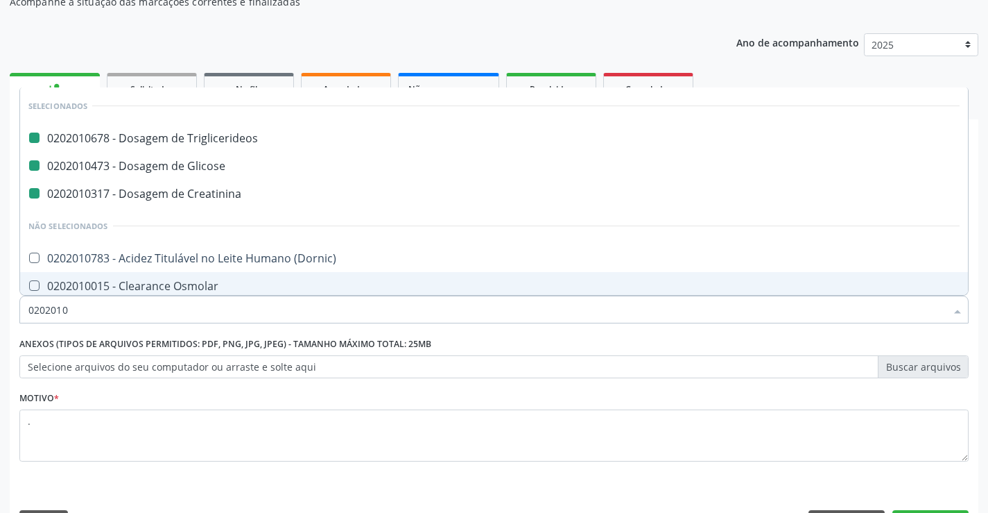
checkbox Dosagens\) "true"
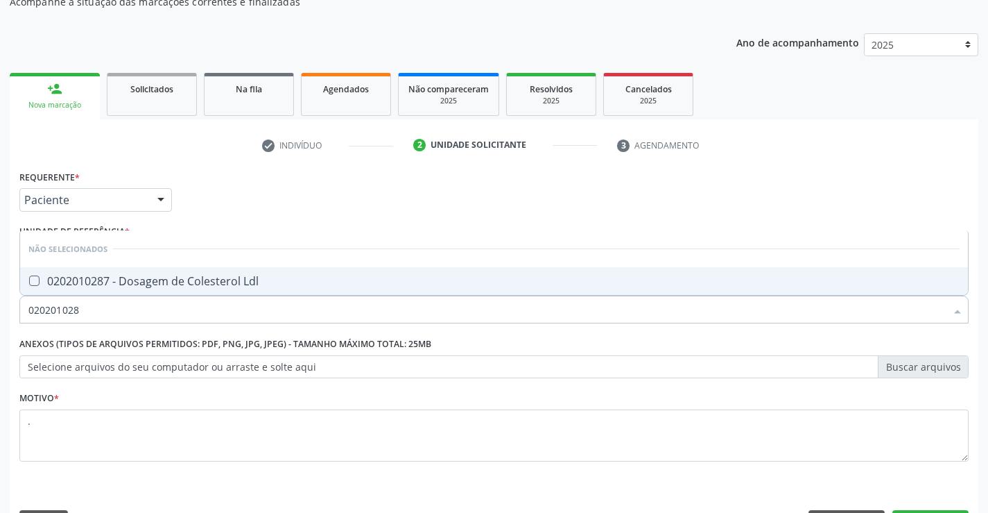
type input "0202010287"
click at [221, 279] on div "0202010287 - Dosagem de Colesterol Ldl" at bounding box center [493, 280] width 931 height 11
checkbox Ldl "true"
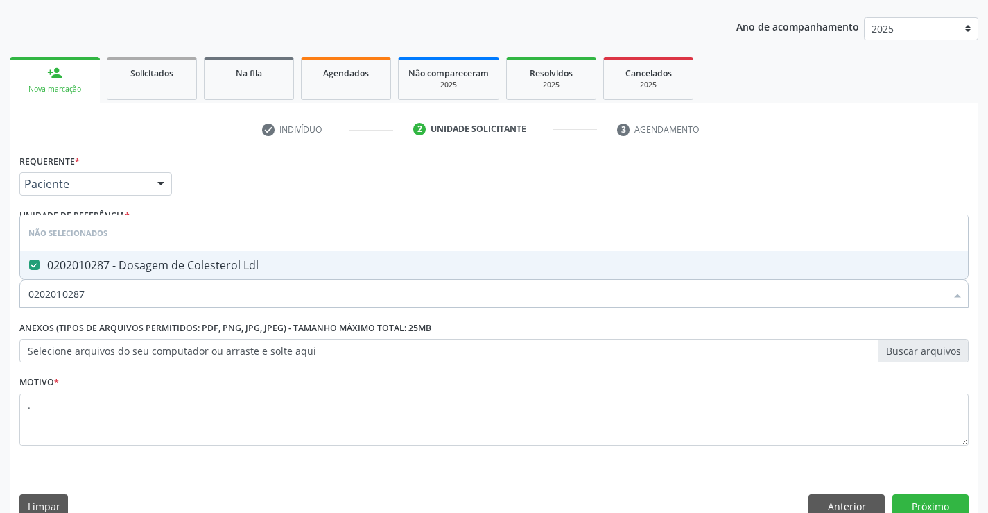
scroll to position [175, 0]
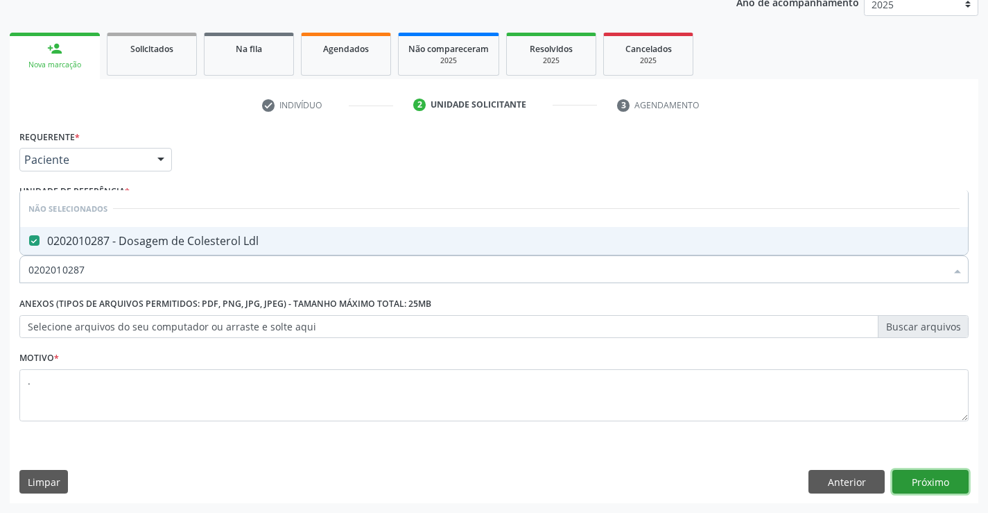
click at [916, 478] on button "Próximo" at bounding box center [931, 482] width 76 height 24
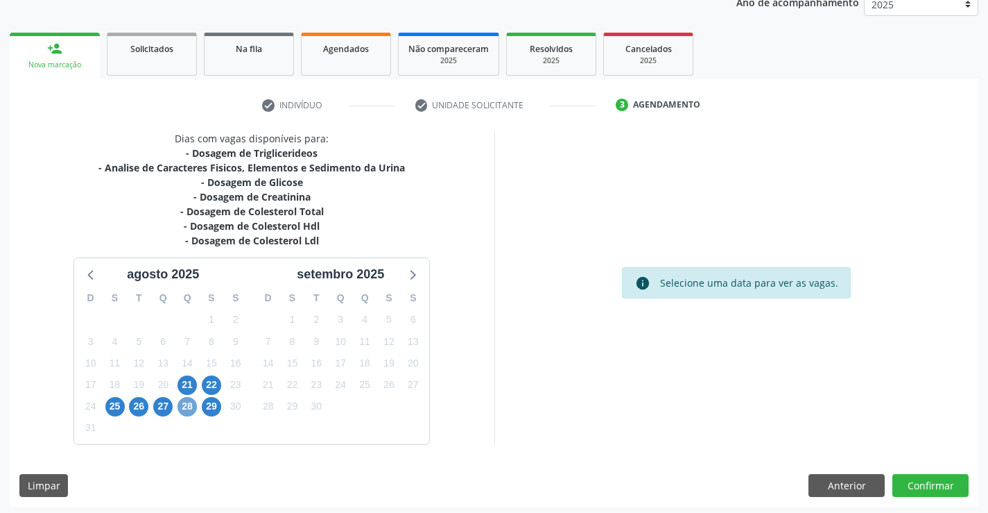
click at [184, 409] on span "28" at bounding box center [187, 406] width 19 height 19
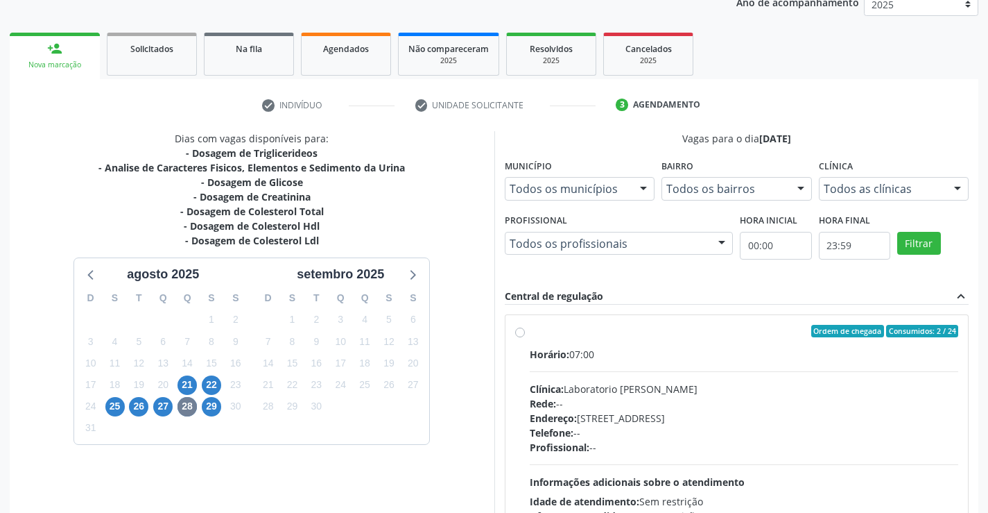
click at [542, 324] on div "Ordem de chegada Consumidos: 2 / 24 Horário: 07:00 Clínica: Laboratorio Jose Pa…" at bounding box center [737, 431] width 463 height 232
radio input "true"
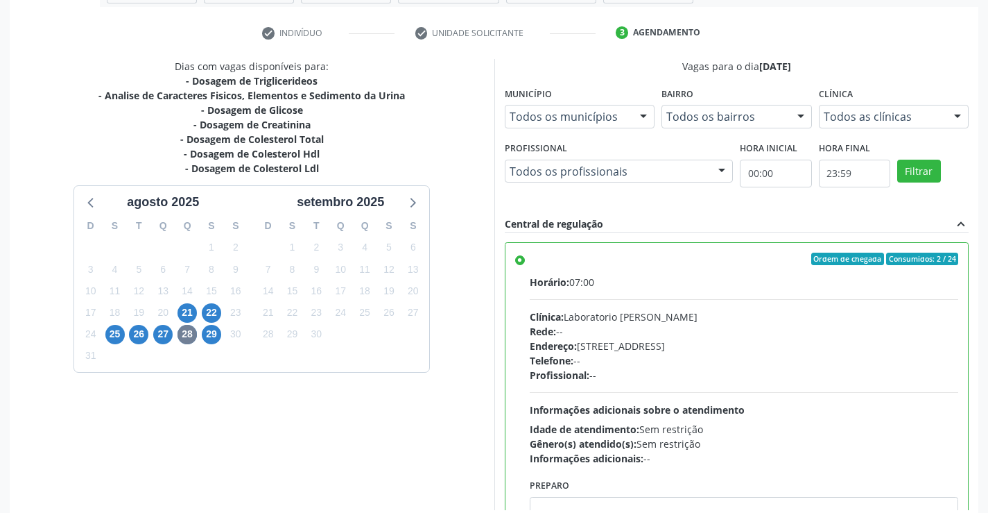
scroll to position [316, 0]
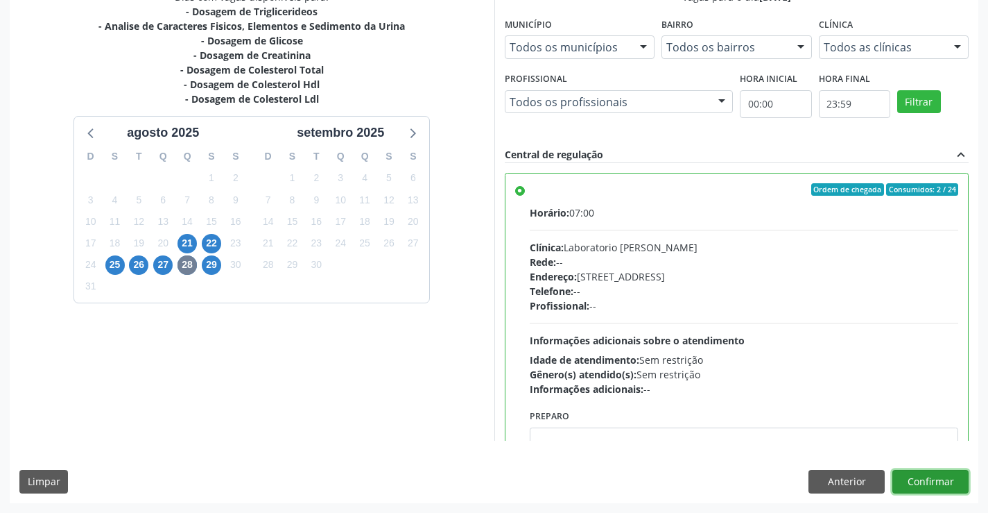
click at [933, 481] on button "Confirmar" at bounding box center [931, 482] width 76 height 24
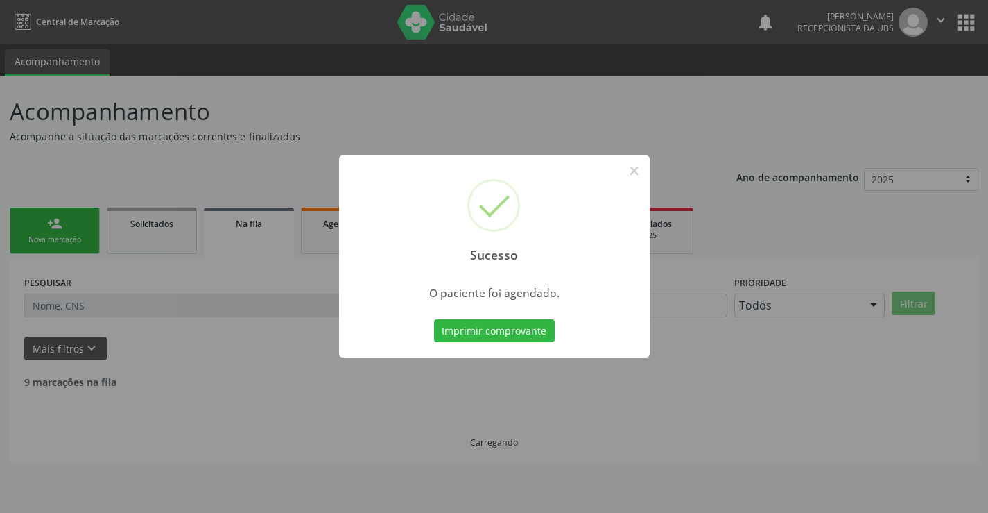
scroll to position [0, 0]
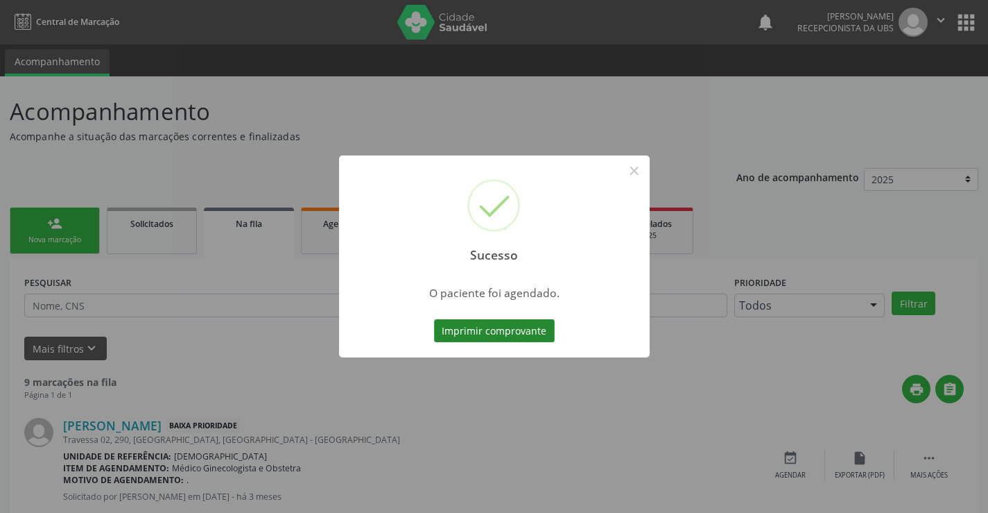
click at [454, 332] on button "Imprimir comprovante" at bounding box center [494, 331] width 121 height 24
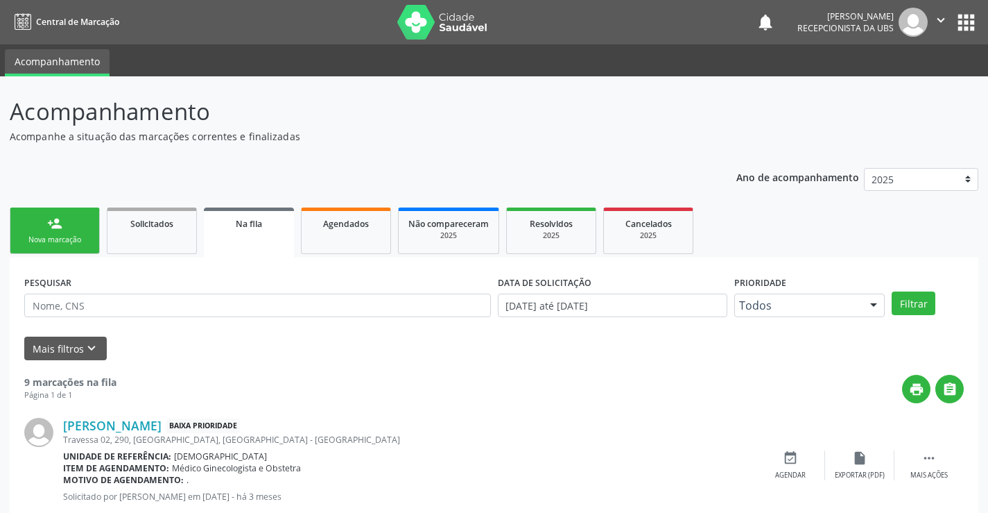
click at [46, 227] on link "person_add Nova marcação" at bounding box center [55, 230] width 90 height 46
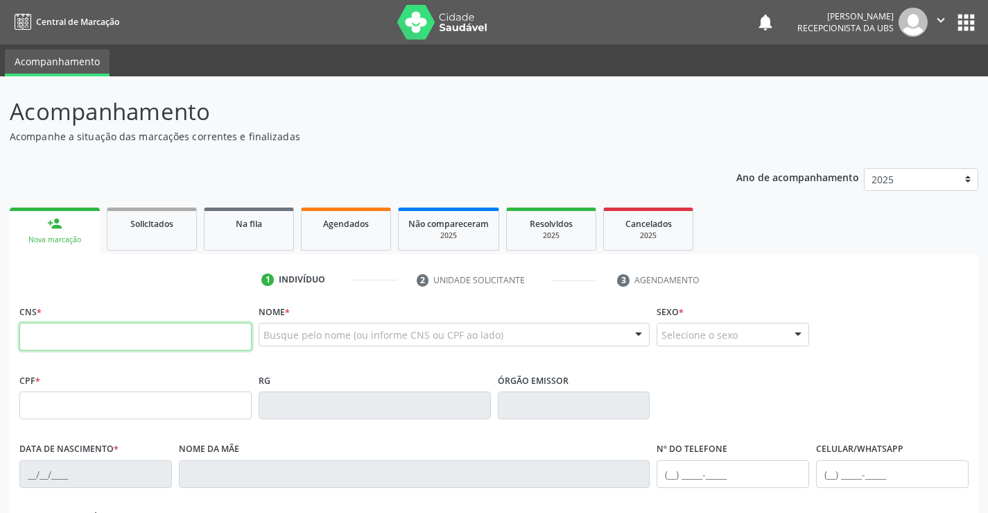
click at [105, 348] on input "text" at bounding box center [135, 337] width 232 height 28
type input "708 9037 4132 1011"
type input "628.373.384-00"
type input "[DATE]"
type input "[PERSON_NAME]"
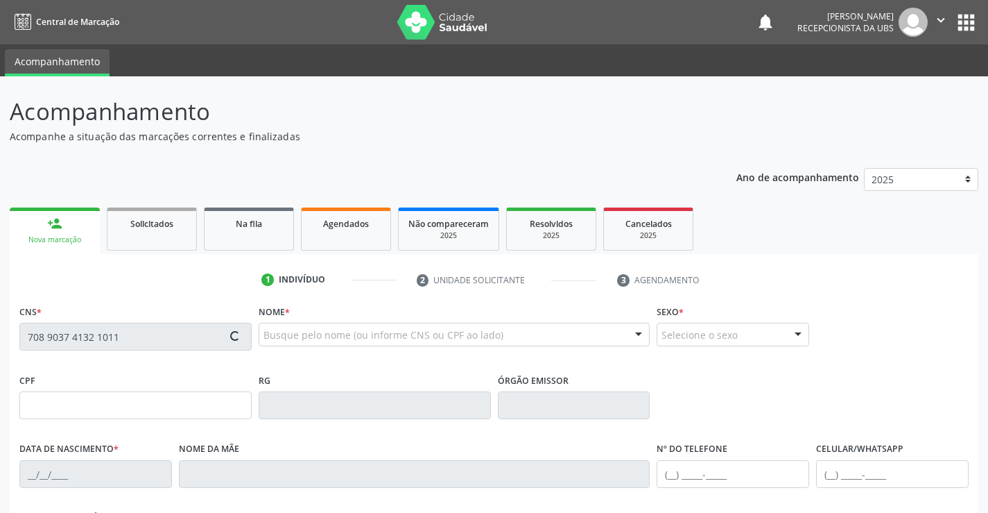
type input "[PHONE_NUMBER]"
type input "S/N"
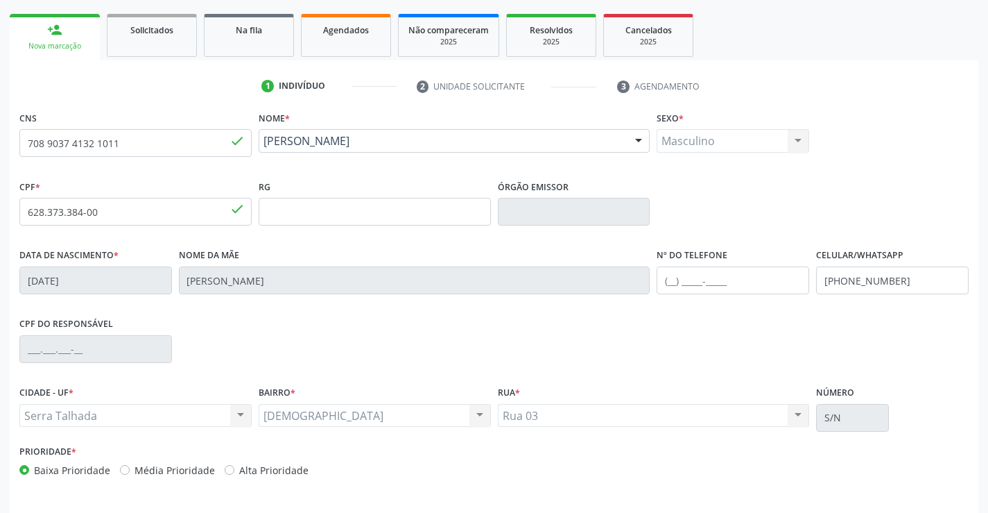
scroll to position [239, 0]
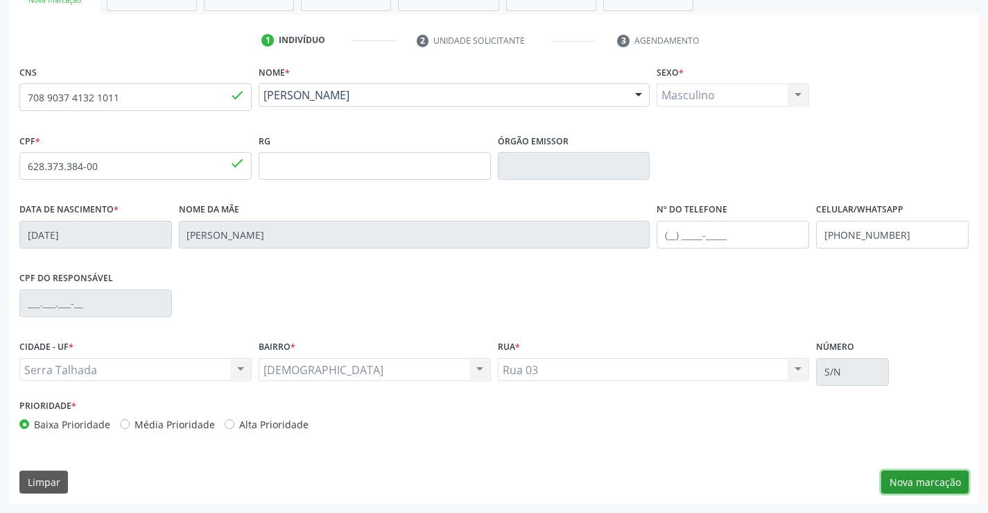
click at [901, 480] on button "Nova marcação" at bounding box center [925, 482] width 87 height 24
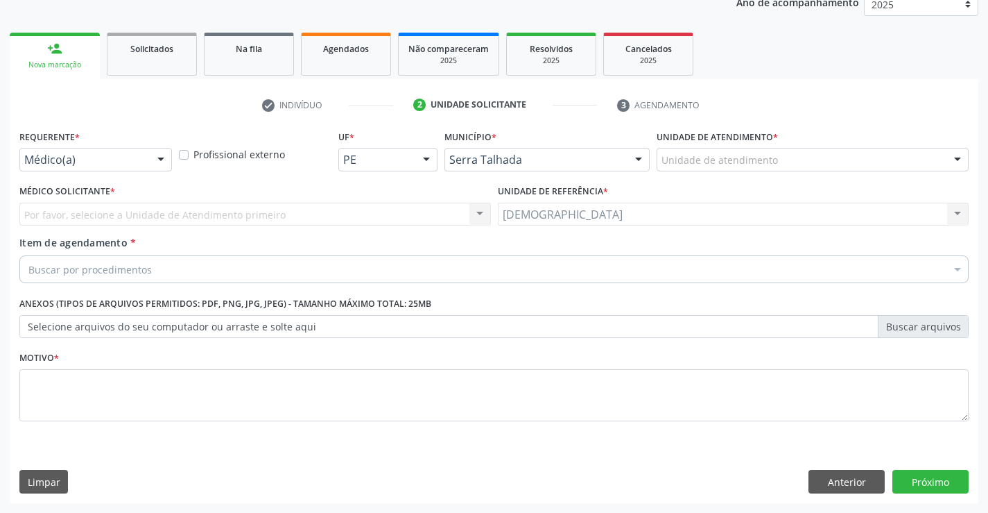
click at [165, 154] on div at bounding box center [161, 160] width 21 height 24
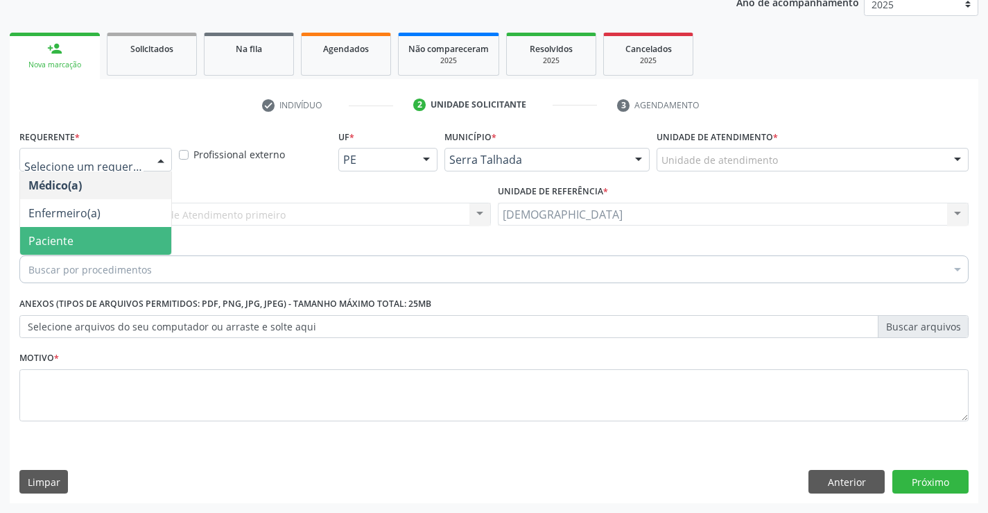
click at [118, 233] on span "Paciente" at bounding box center [95, 241] width 151 height 28
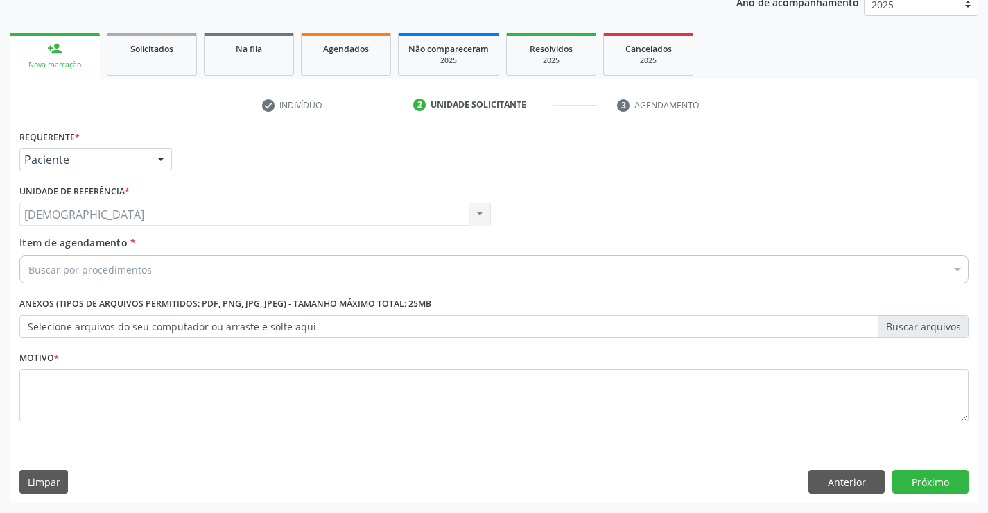
click at [108, 282] on div "Buscar por procedimentos" at bounding box center [493, 269] width 949 height 28
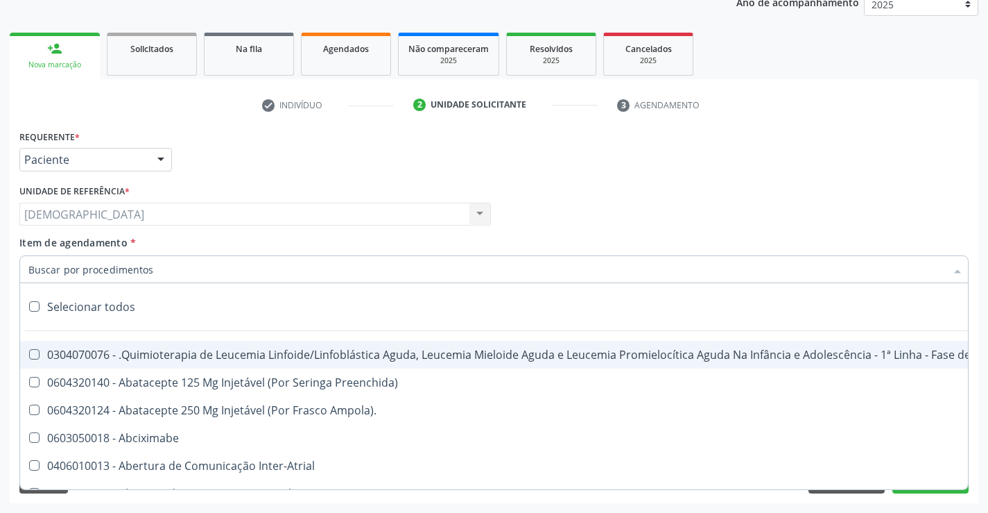
click at [105, 277] on input "Item de agendamento *" at bounding box center [487, 269] width 918 height 28
click at [203, 169] on div "Requerente * Paciente Médico(a) Enfermeiro(a) Paciente Nenhum resultado encontr…" at bounding box center [494, 153] width 956 height 54
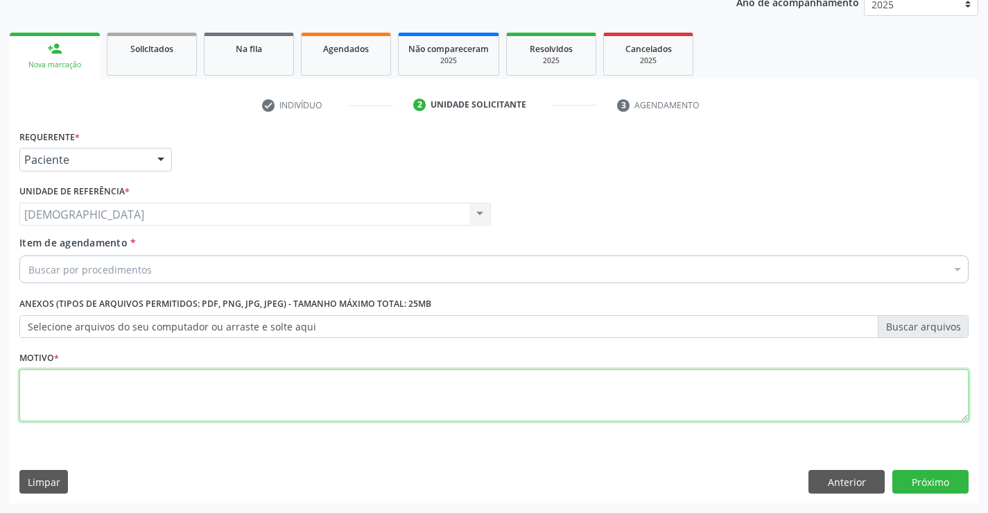
click at [141, 377] on textarea at bounding box center [493, 395] width 949 height 53
type textarea "."
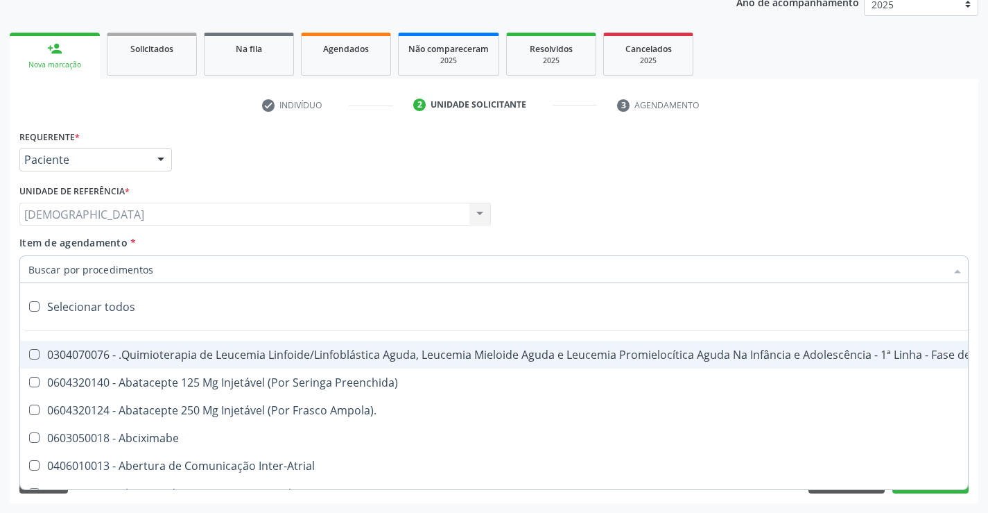
click at [233, 269] on div at bounding box center [493, 269] width 949 height 28
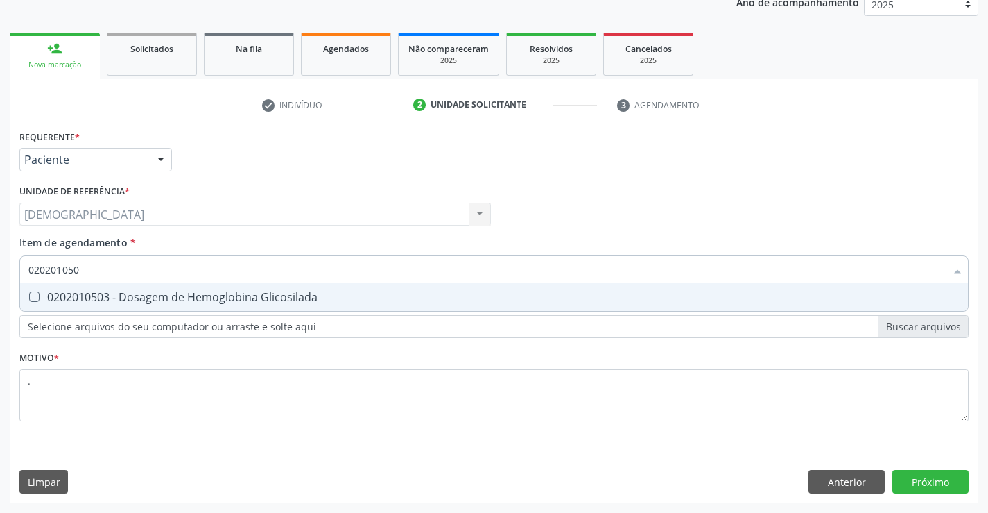
type input "0202010503"
click at [243, 292] on div "0202010503 - Dosagem de Hemoglobina Glicosilada" at bounding box center [493, 296] width 931 height 11
checkbox Glicosilada "true"
type input "0202010"
checkbox Glicosilada "false"
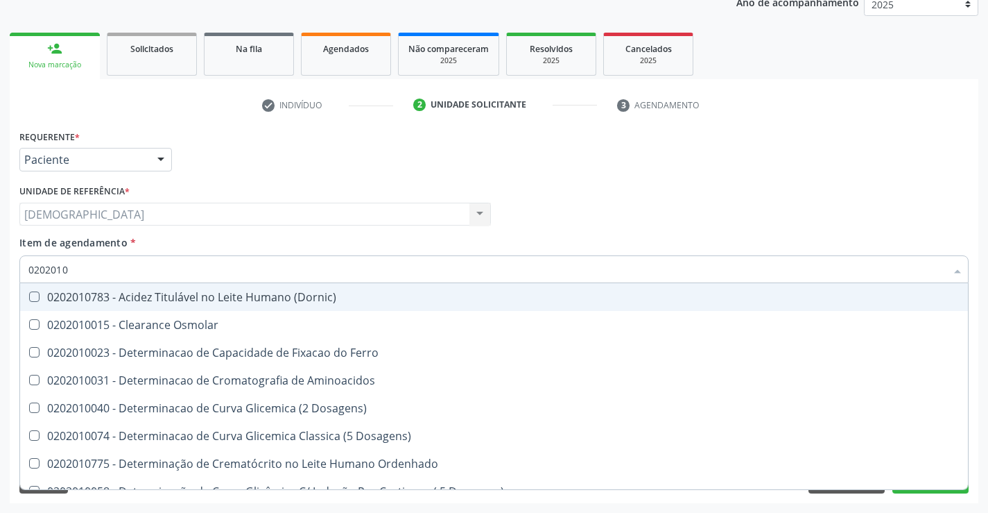
type input "020201"
checkbox Glicosilada "false"
checkbox Potassio "true"
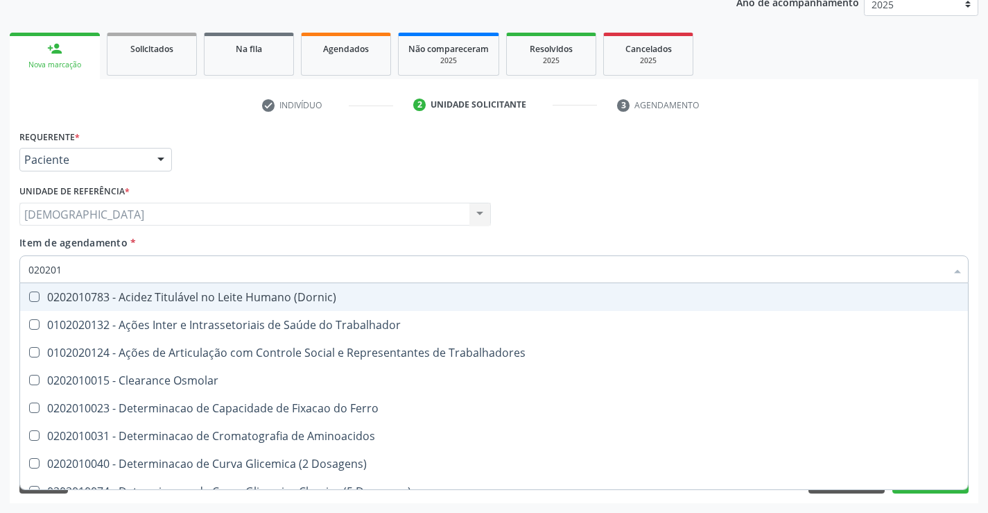
type input "02020"
checkbox Glicosilada "false"
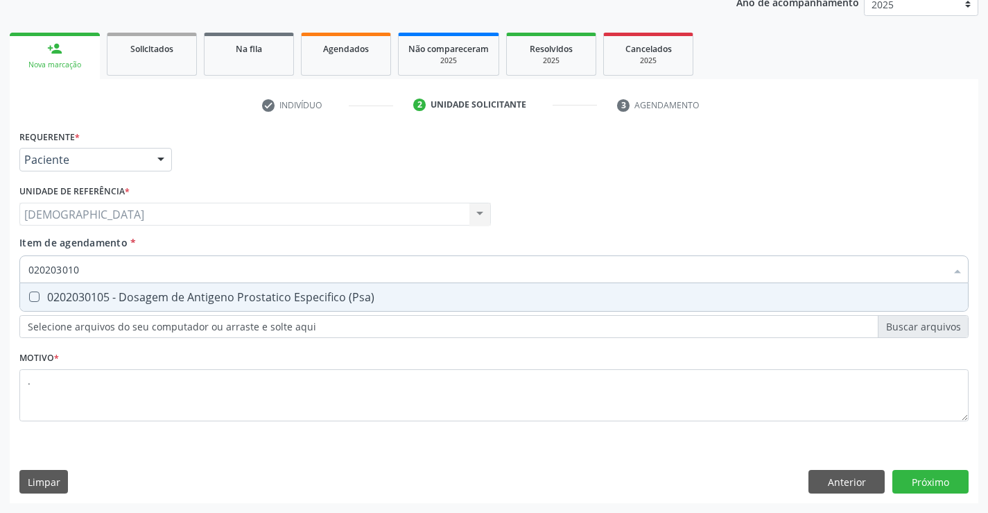
type input "0202030105"
click at [243, 292] on div "0202030105 - Dosagem de Antigeno Prostatico Especifico (Psa)" at bounding box center [493, 296] width 931 height 11
checkbox \(Psa\) "true"
click at [922, 476] on div "Requerente * Paciente Médico(a) Enfermeiro(a) Paciente Nenhum resultado encontr…" at bounding box center [494, 314] width 969 height 377
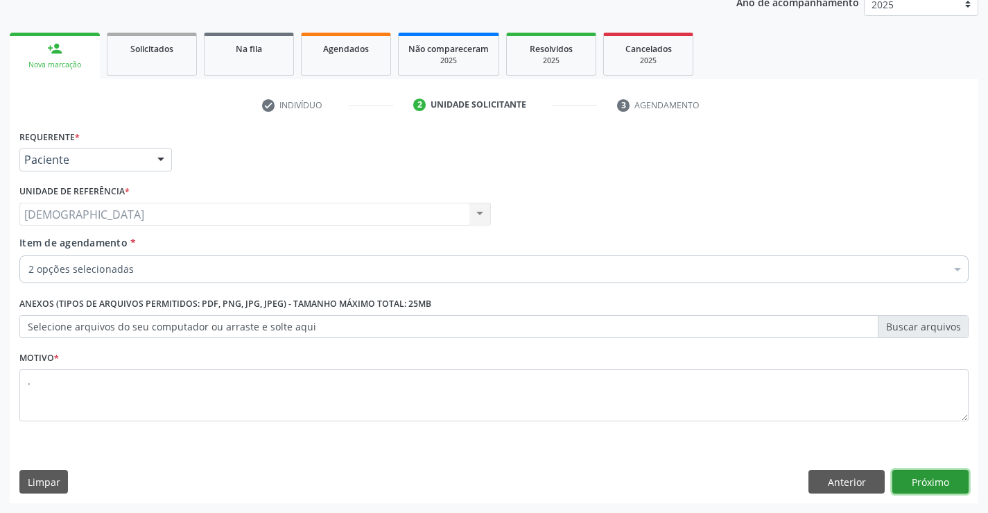
click at [925, 482] on button "Próximo" at bounding box center [931, 482] width 76 height 24
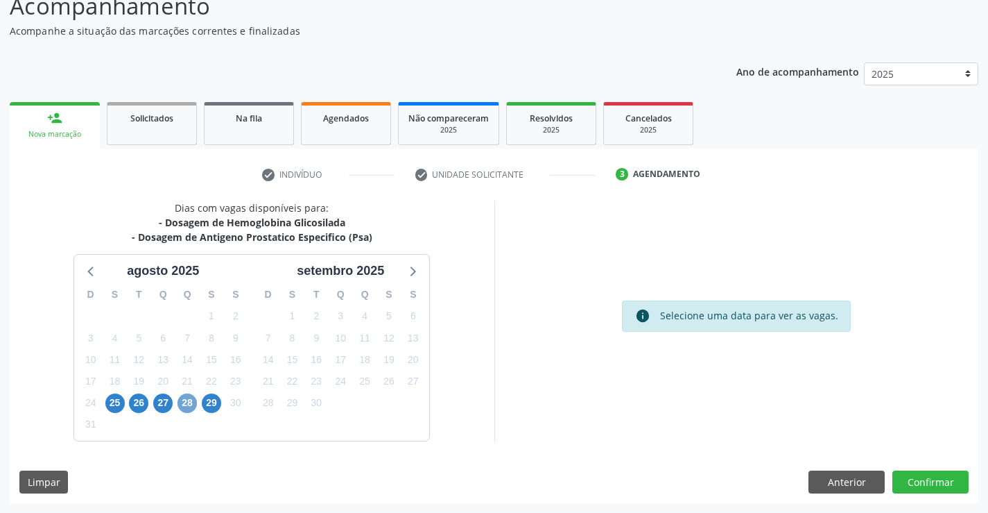
click at [189, 405] on span "28" at bounding box center [187, 402] width 19 height 19
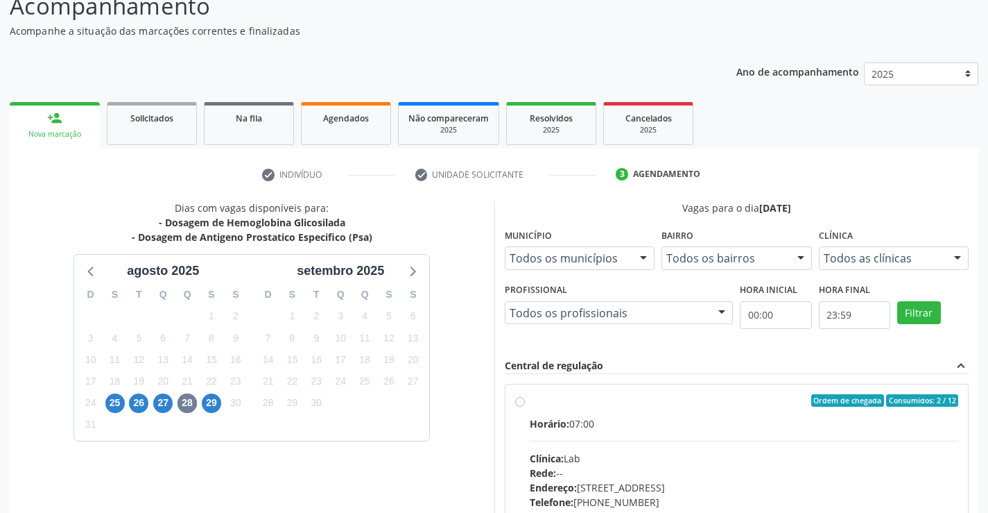
click at [578, 410] on label "Ordem de chegada Consumidos: 2 / 12 Horário: 07:00 Clínica: Lab Rede: -- Endere…" at bounding box center [744, 500] width 429 height 213
click at [525, 406] on input "Ordem de chegada Consumidos: 2 / 12 Horário: 07:00 Clínica: Lab Rede: -- Endere…" at bounding box center [520, 400] width 10 height 12
radio input "true"
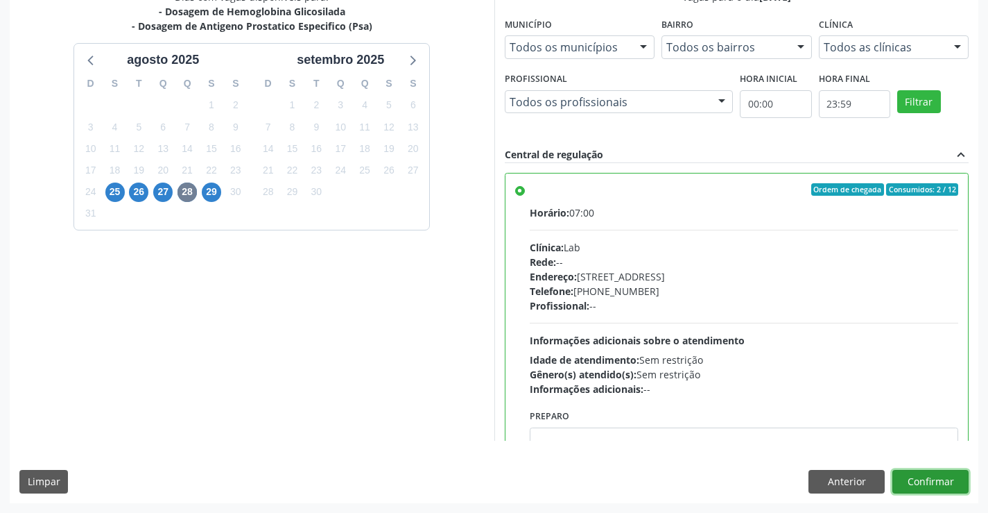
click at [940, 480] on button "Confirmar" at bounding box center [931, 482] width 76 height 24
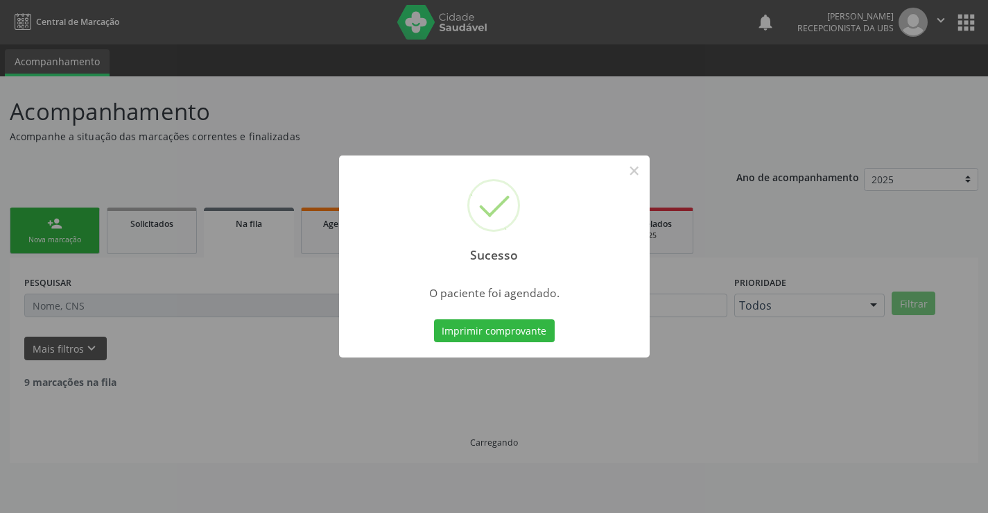
scroll to position [0, 0]
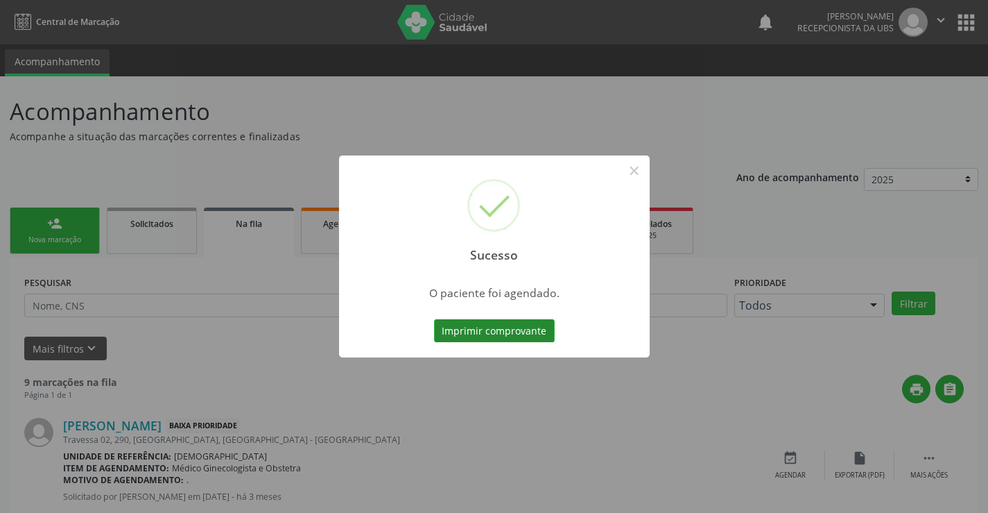
click at [524, 335] on button "Imprimir comprovante" at bounding box center [494, 331] width 121 height 24
